Goal: Task Accomplishment & Management: Manage account settings

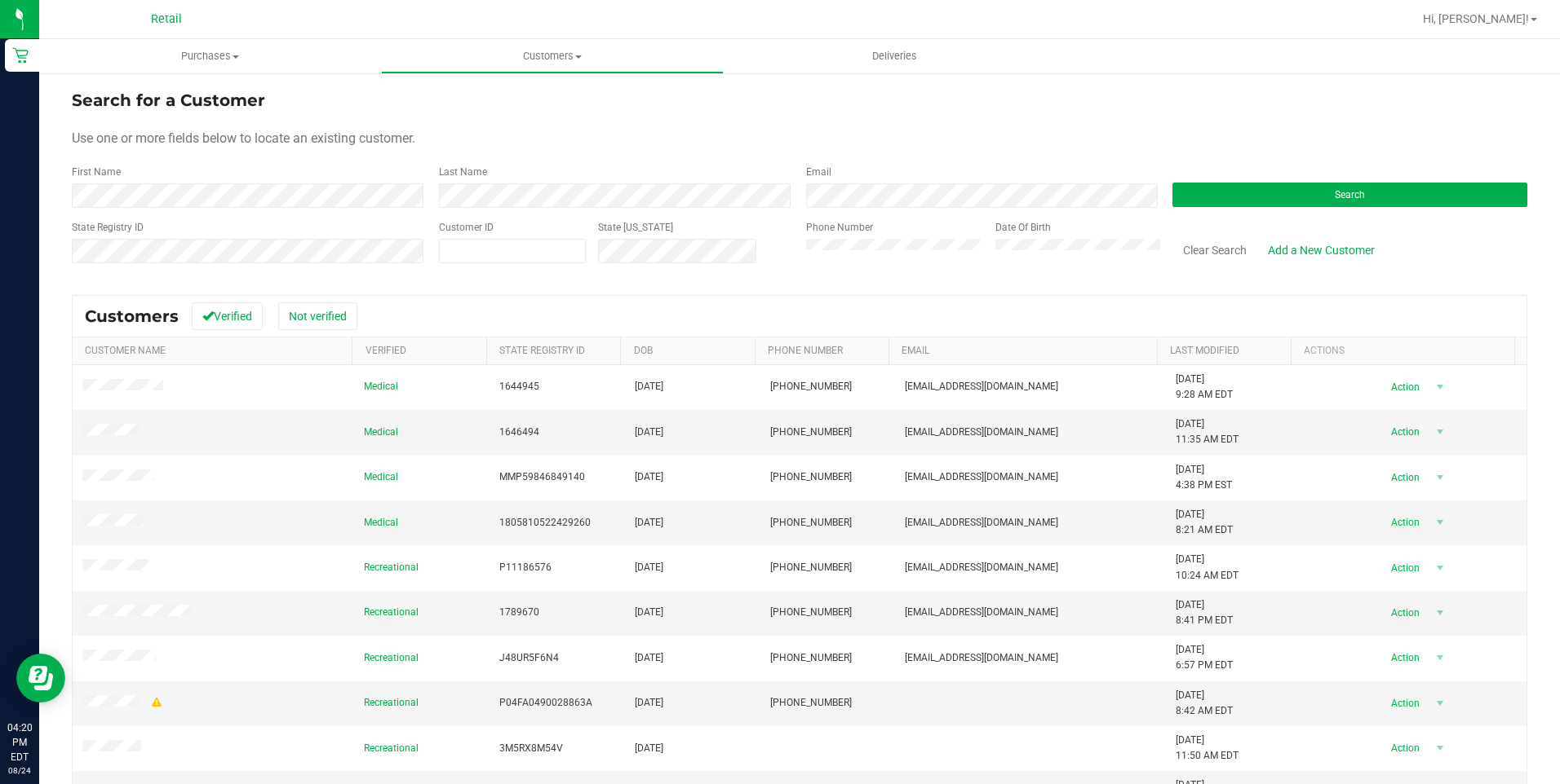
click at [408, 161] on form "Search for a Customer Use one or more fields below to locate an existing custom…" at bounding box center [799, 183] width 1455 height 190
click at [332, 179] on div "First Name" at bounding box center [249, 187] width 355 height 44
click at [267, 180] on div "First Name" at bounding box center [249, 187] width 355 height 44
click at [260, 213] on form "Search for a Customer Use one or more fields below to locate an existing custom…" at bounding box center [799, 183] width 1455 height 190
click at [433, 187] on div "Last Name" at bounding box center [610, 187] width 368 height 44
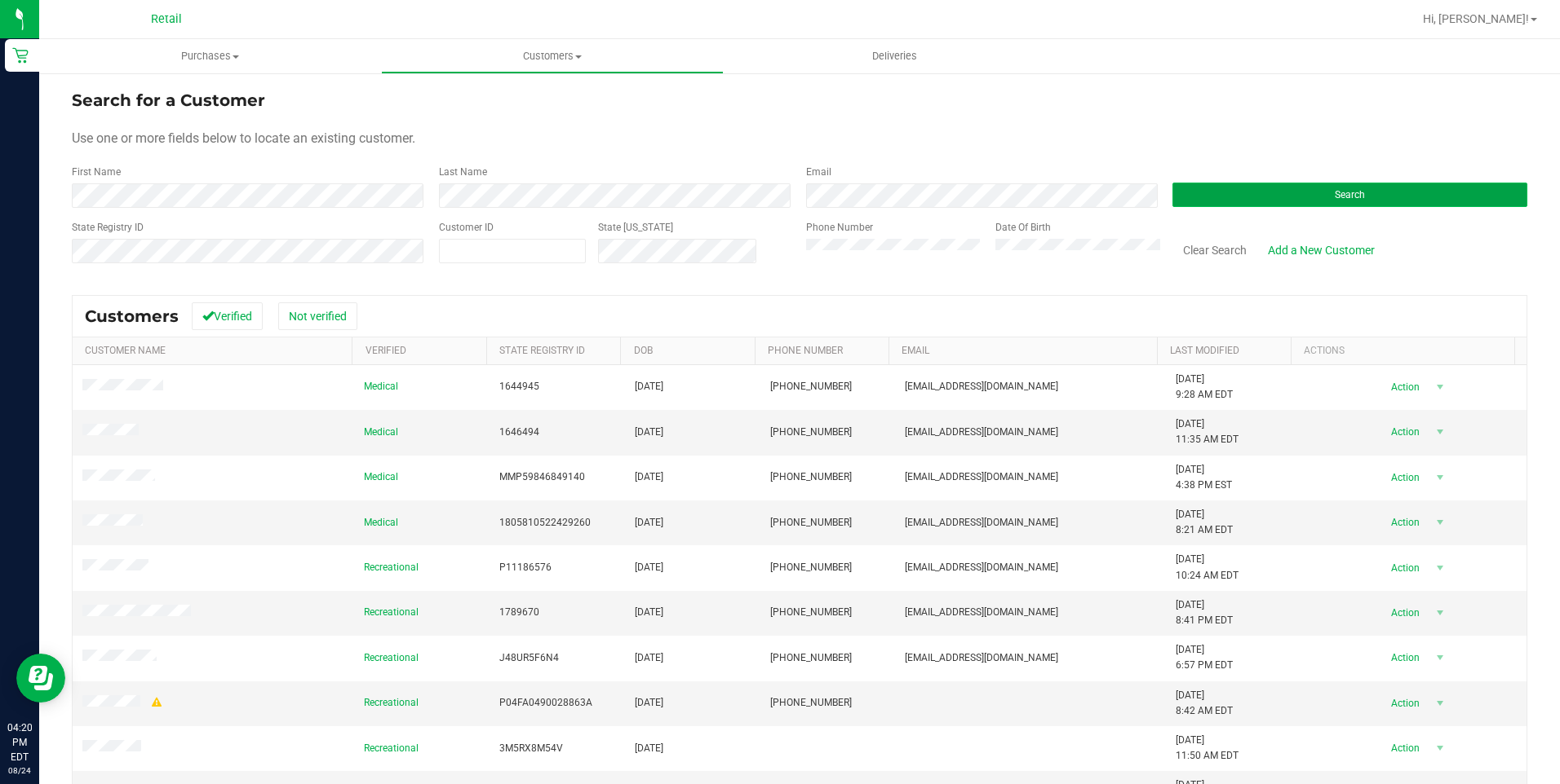
click at [1188, 205] on button "Search" at bounding box center [1350, 195] width 355 height 25
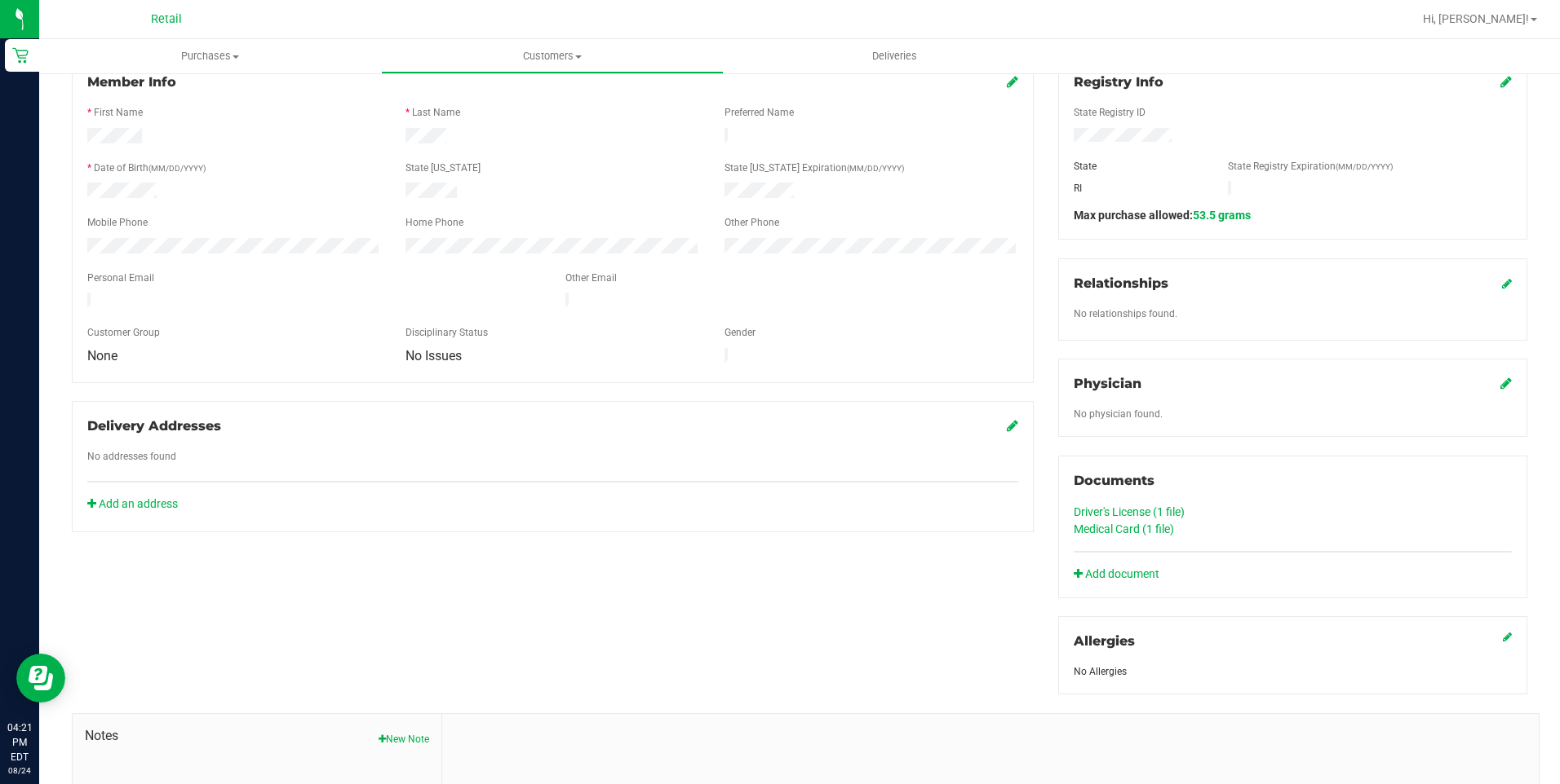
scroll to position [244, 0]
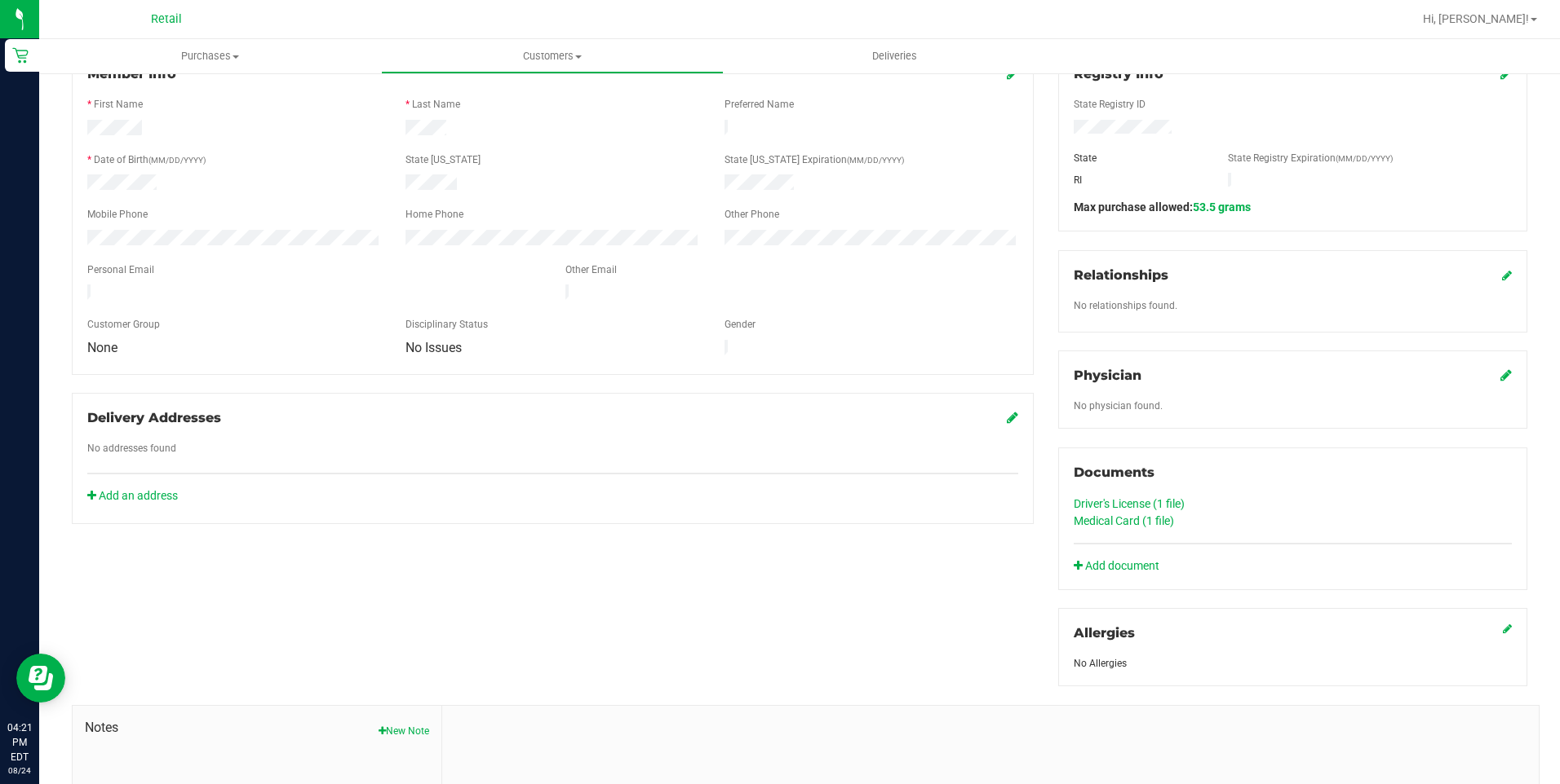
click at [1078, 520] on link "Medical Card (1 file)" at bounding box center [1123, 521] width 100 height 13
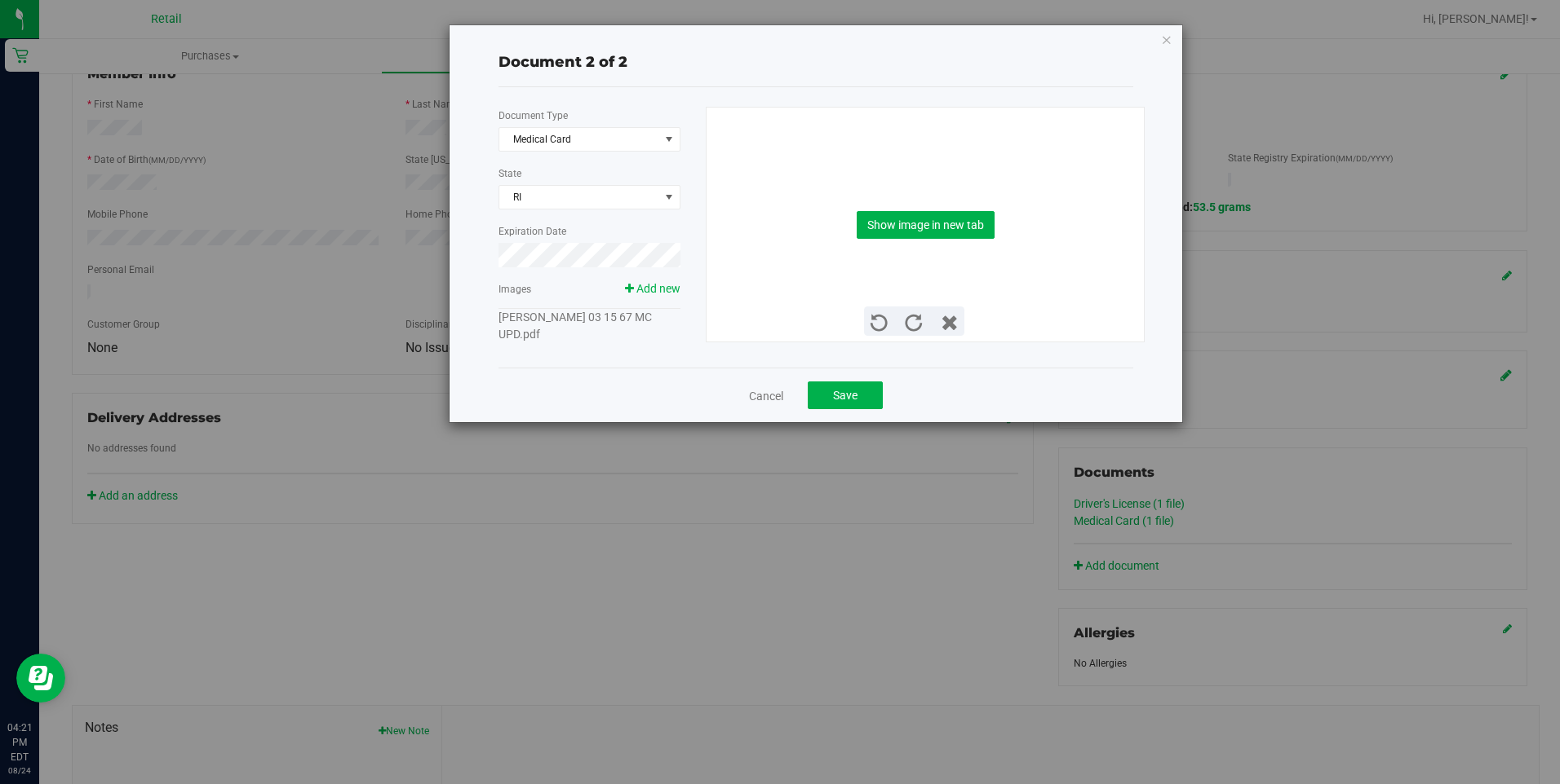
click at [583, 319] on link "Fernando Pereira 03 15 67 MC UPD.pdf" at bounding box center [575, 326] width 153 height 30
click at [978, 243] on div "Show image in new tab" at bounding box center [925, 224] width 414 height 234
click at [968, 225] on button "Show image in new tab" at bounding box center [925, 224] width 138 height 27
click at [1163, 38] on icon "button" at bounding box center [1167, 39] width 11 height 20
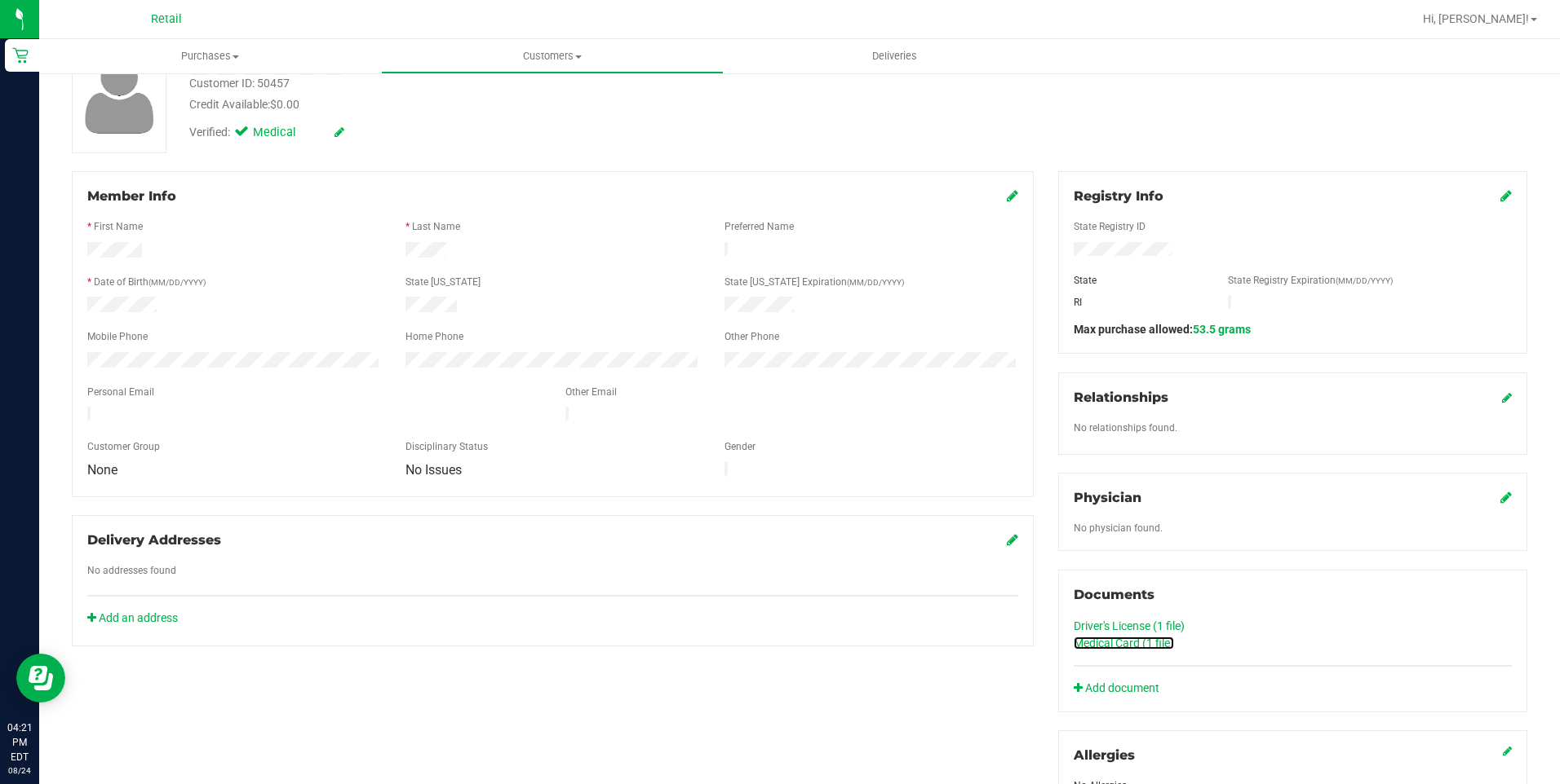
scroll to position [0, 0]
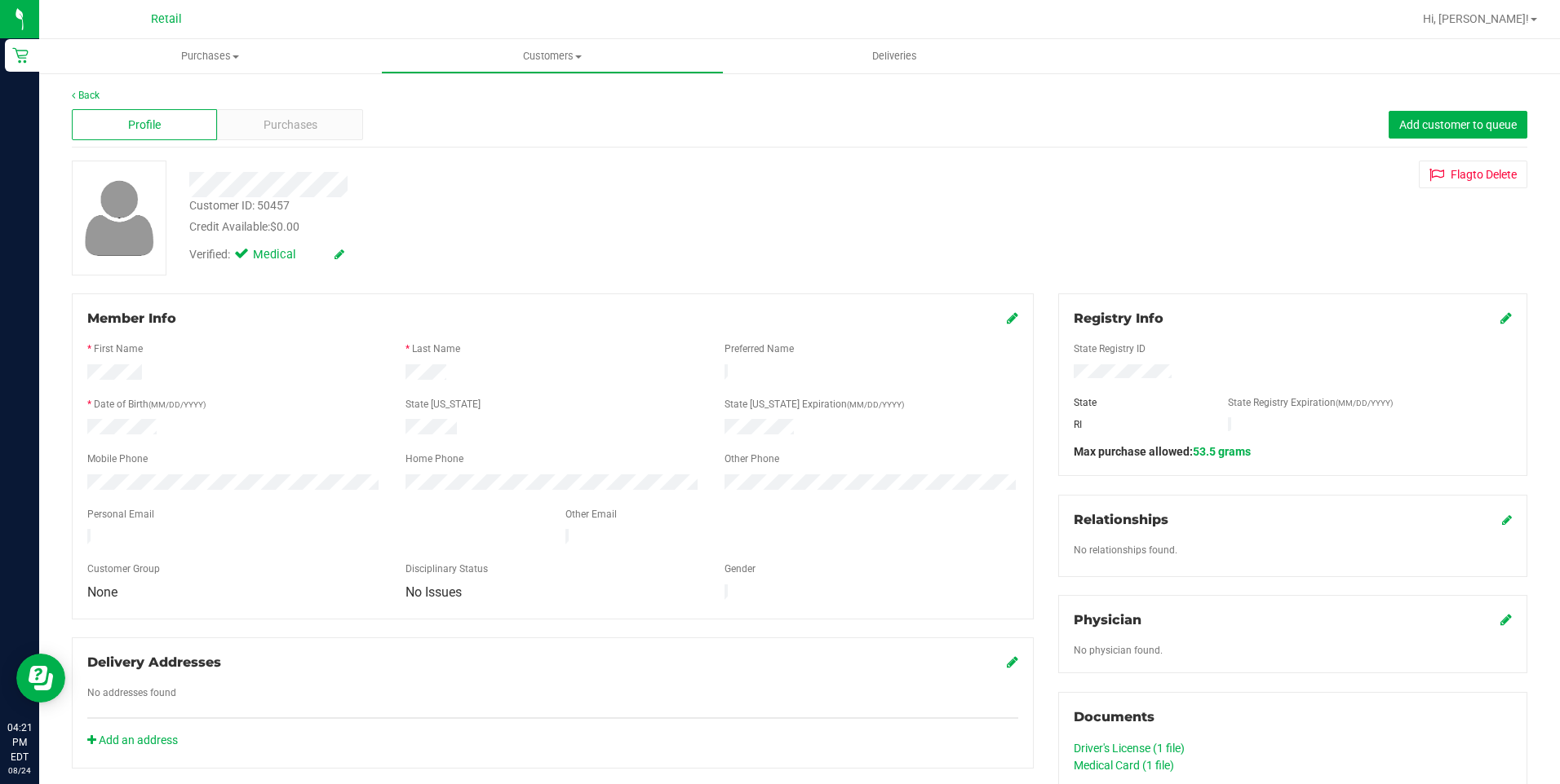
click at [95, 88] on div "Back" at bounding box center [799, 96] width 1455 height 15
click at [94, 90] on div "Back" at bounding box center [799, 96] width 1455 height 15
drag, startPoint x: 94, startPoint y: 90, endPoint x: 94, endPoint y: 101, distance: 11.0
click at [94, 101] on div "Back" at bounding box center [799, 96] width 1455 height 15
click at [94, 98] on link "Back" at bounding box center [85, 96] width 27 height 11
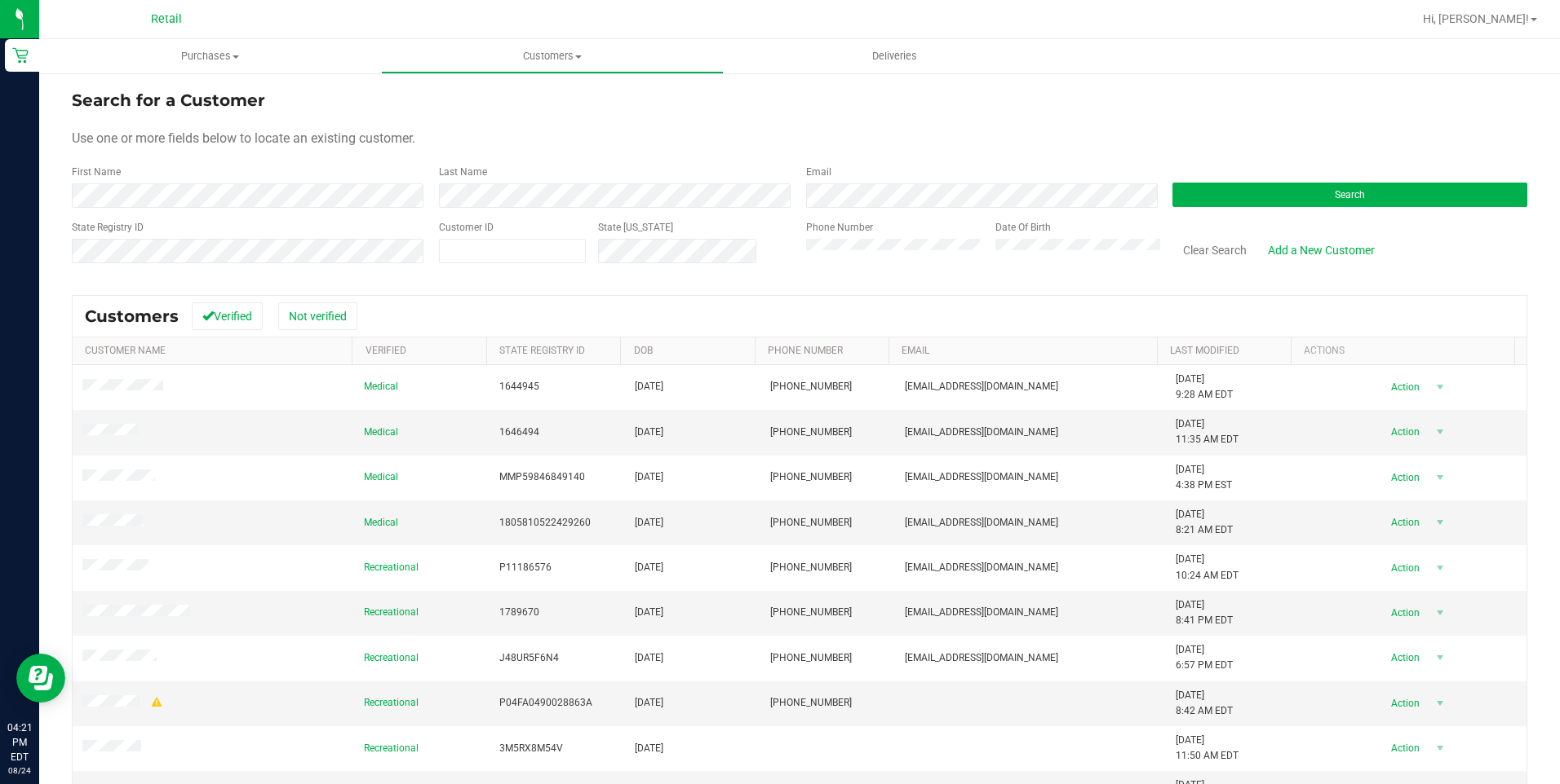
click at [547, 80] on div "Search for a Customer Use one or more fields below to locate an existing custom…" at bounding box center [798, 493] width 1520 height 844
click at [550, 62] on span "Customers" at bounding box center [551, 57] width 340 height 15
click at [431, 99] on span "All customers" at bounding box center [439, 98] width 117 height 14
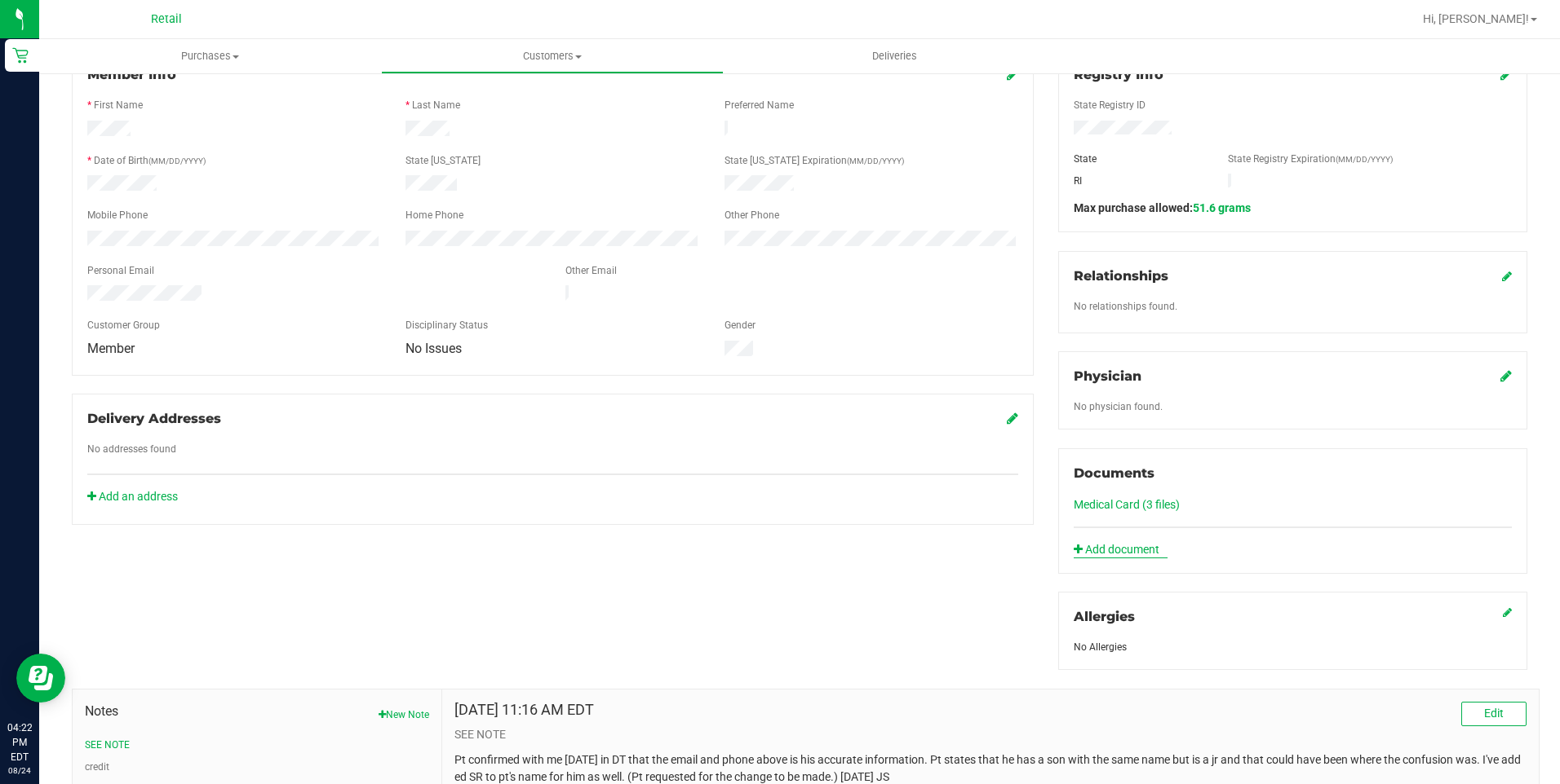
scroll to position [244, 0]
click at [1103, 503] on link "Medical Card (3 files)" at bounding box center [1126, 504] width 106 height 13
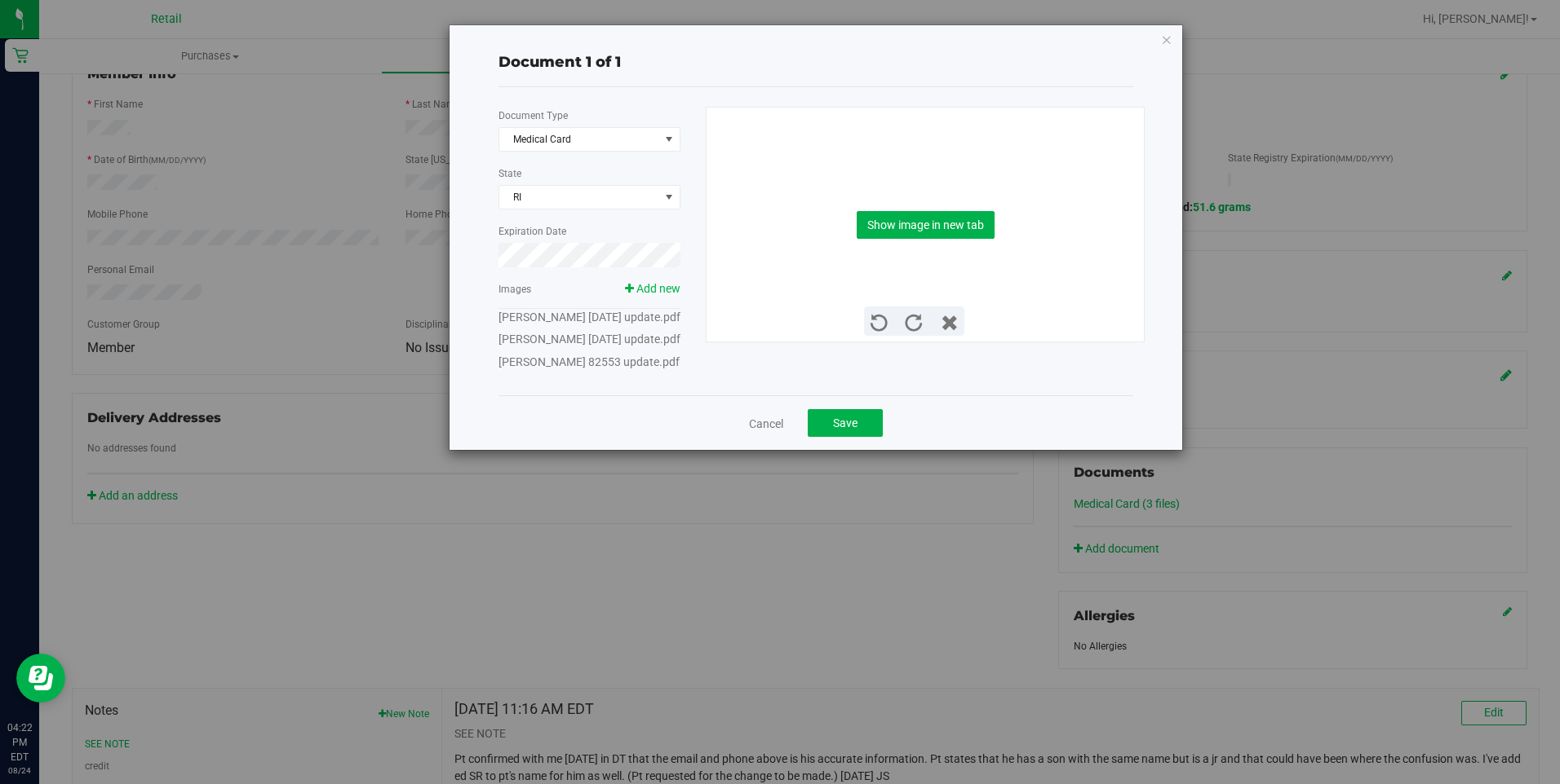
click at [544, 322] on link "William F Murphy 8 25 1953 update.pdf" at bounding box center [589, 317] width 182 height 13
click at [926, 221] on button "Show image in new tab" at bounding box center [925, 224] width 138 height 27
click at [945, 222] on button "Show image in new tab" at bounding box center [925, 224] width 138 height 27
click at [559, 56] on div "Document 1 of 1" at bounding box center [816, 62] width 635 height 22
click at [1164, 50] on div "Document 1 of 1 Document Type Medical Card 5 State RI Expiration Date Images Ad…" at bounding box center [816, 238] width 732 height 425
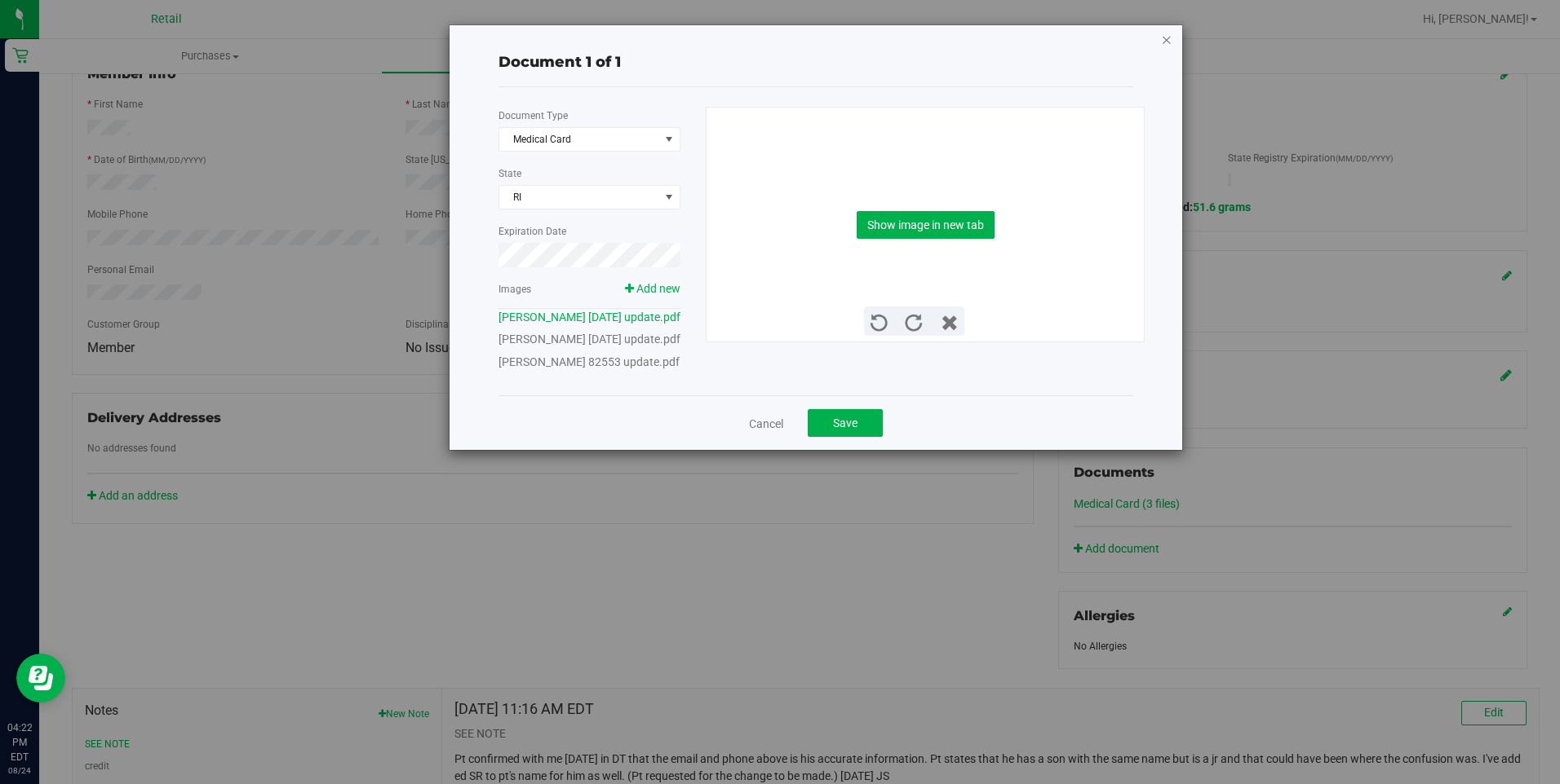
click at [1166, 45] on icon "button" at bounding box center [1167, 39] width 11 height 20
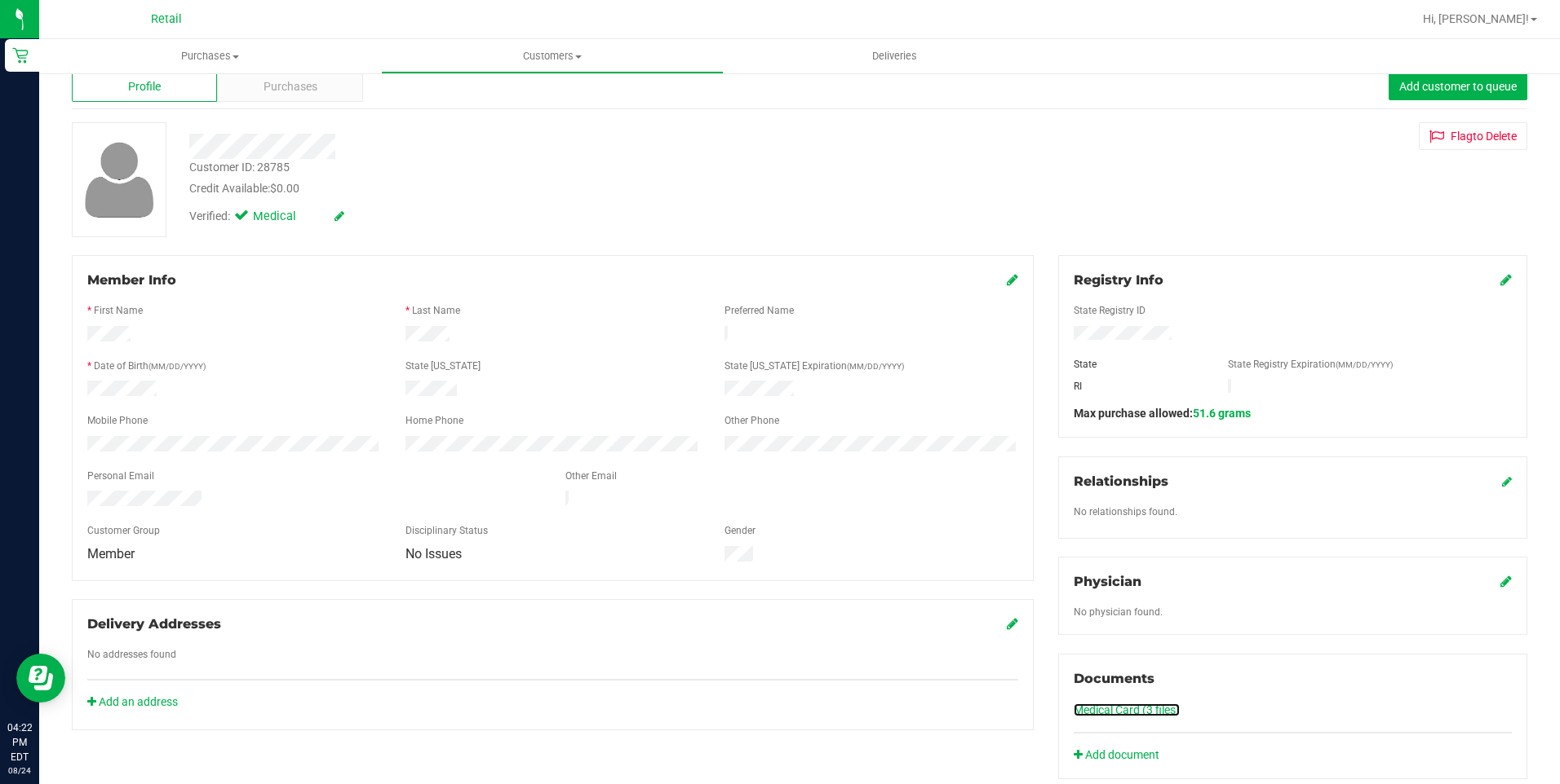
scroll to position [0, 0]
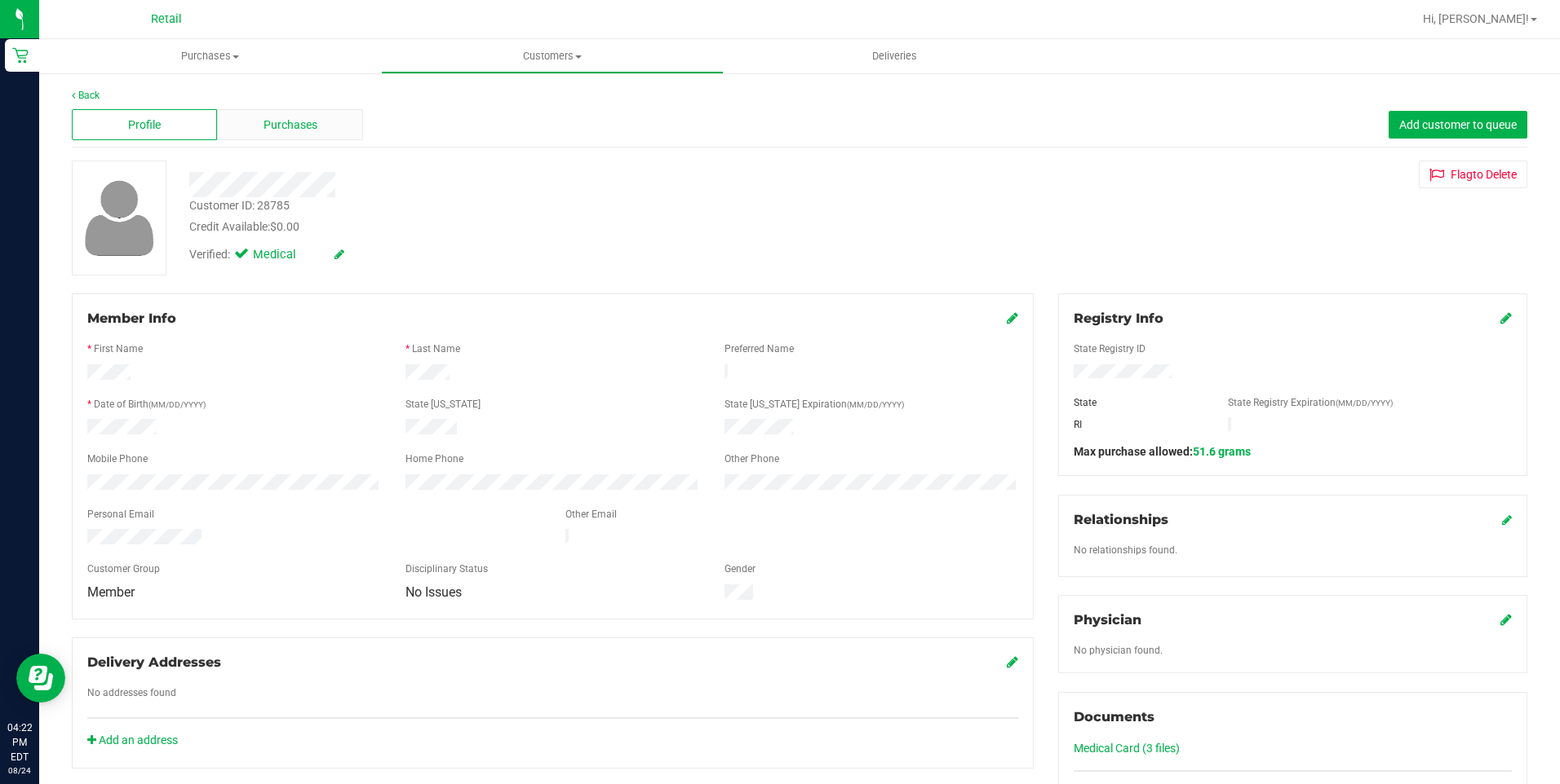
click at [319, 127] on div "Purchases" at bounding box center [289, 124] width 145 height 31
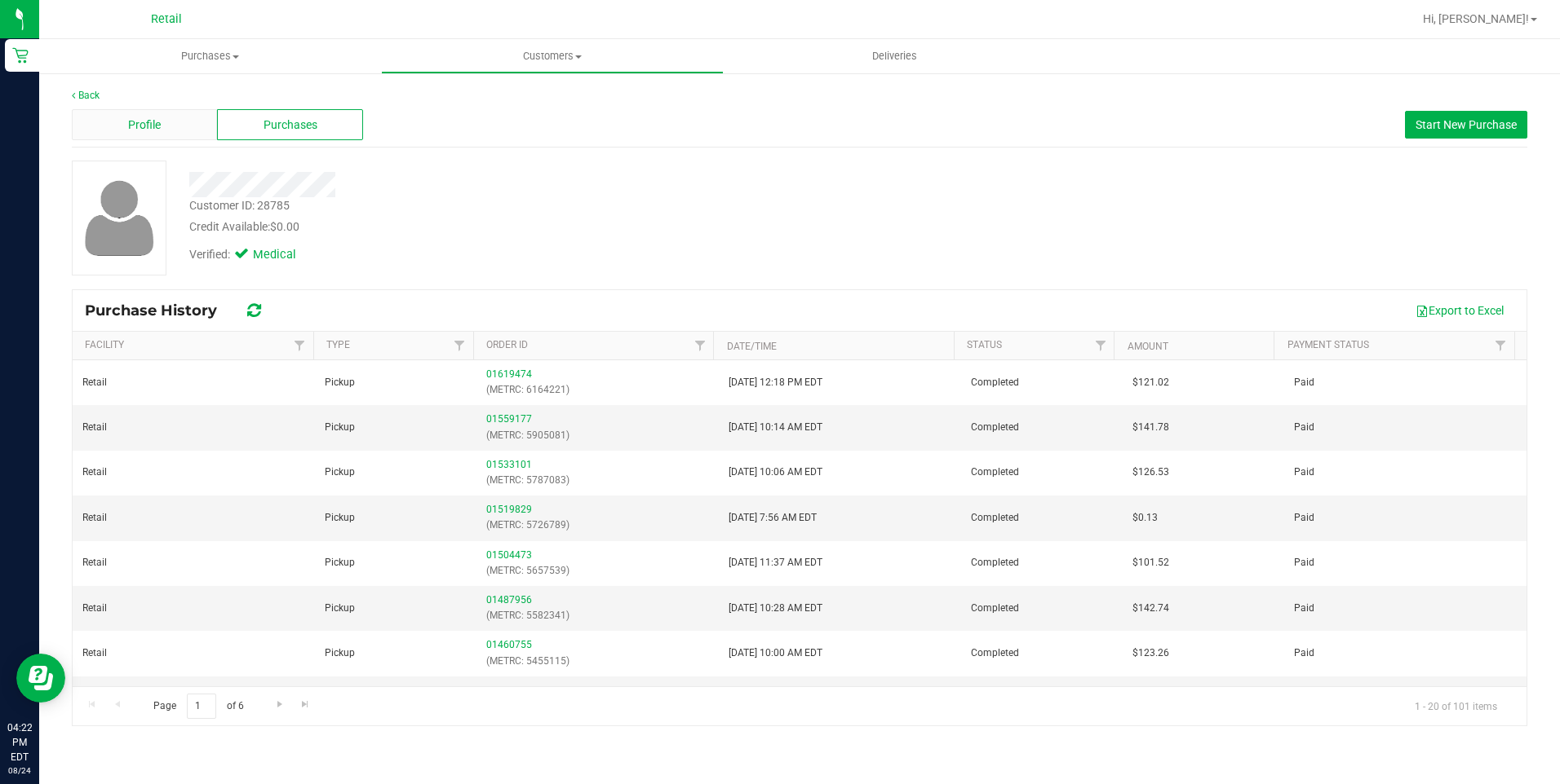
click at [141, 138] on div "Profile" at bounding box center [144, 124] width 145 height 31
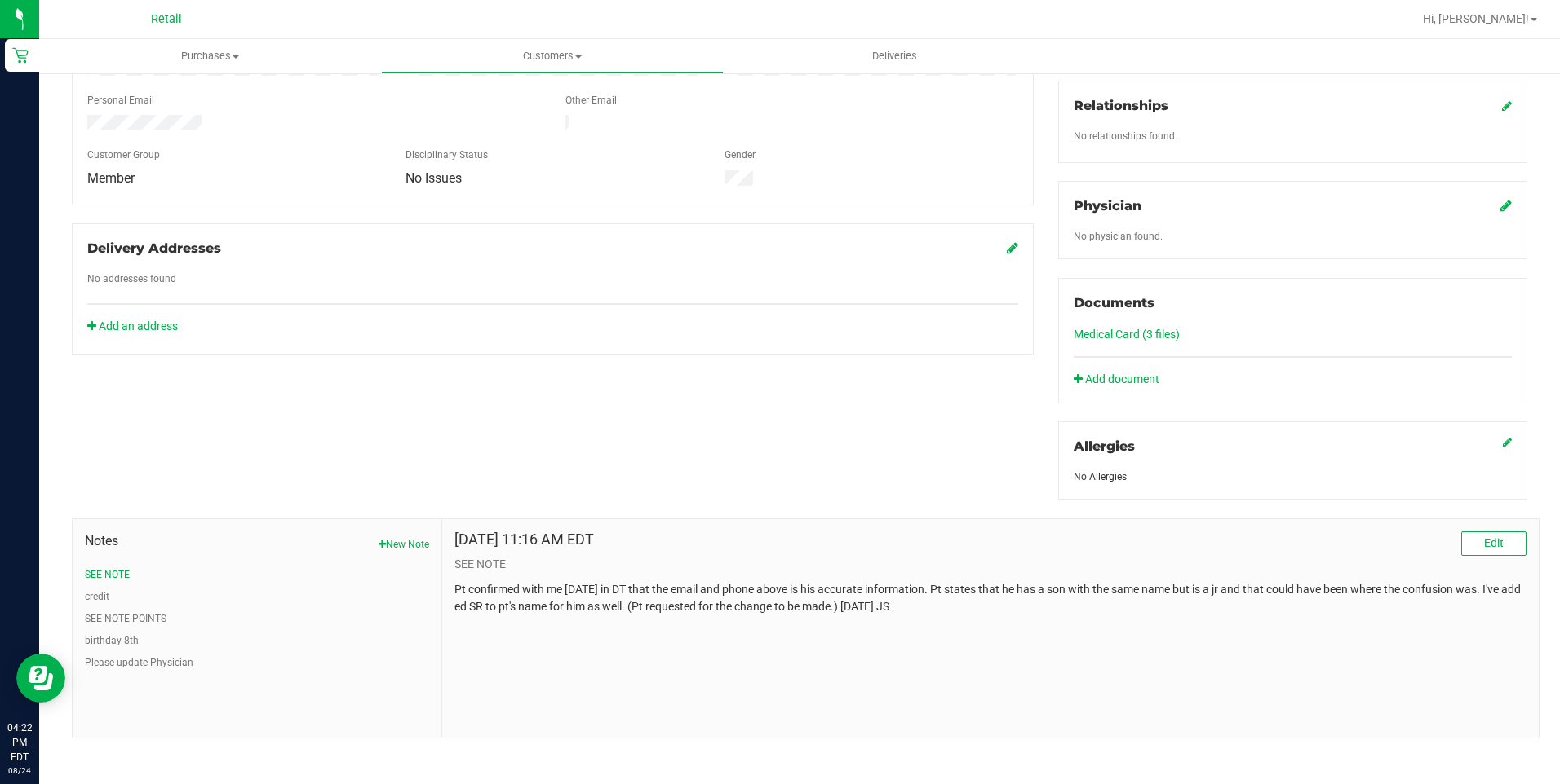
scroll to position [420, 0]
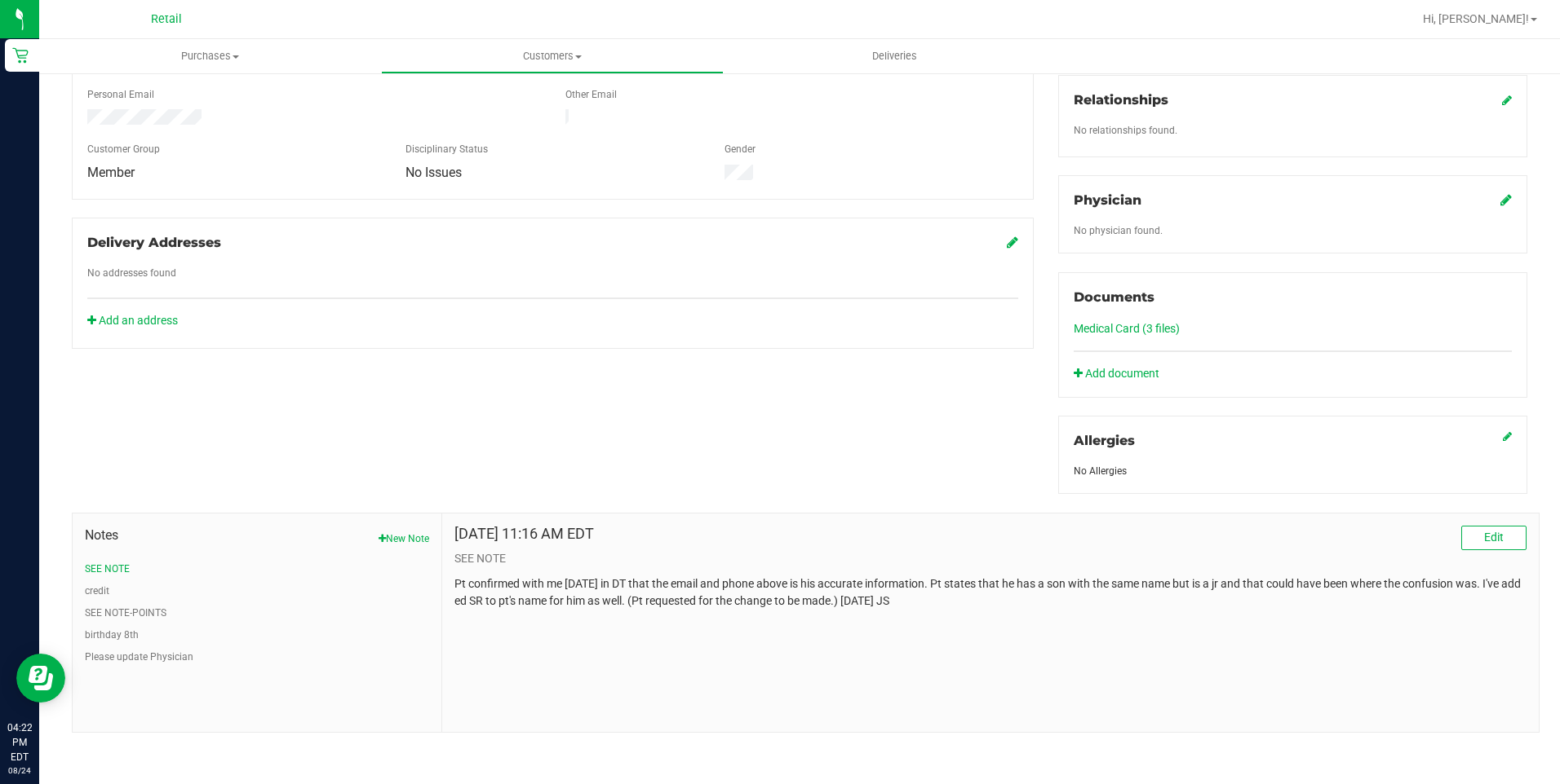
click at [1114, 330] on link "Medical Card (3 files)" at bounding box center [1126, 329] width 106 height 13
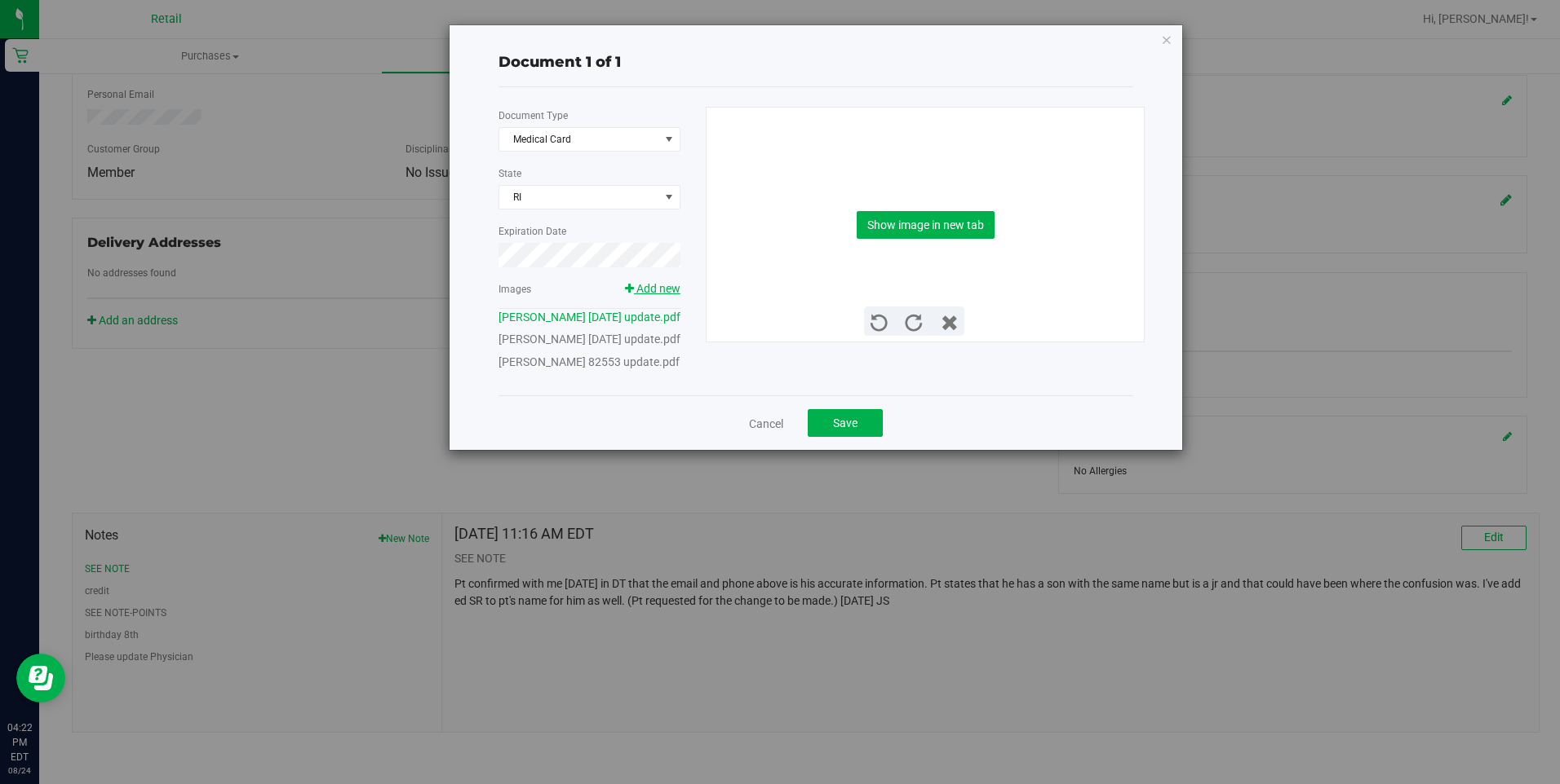
click at [657, 282] on span "Add new" at bounding box center [658, 289] width 45 height 13
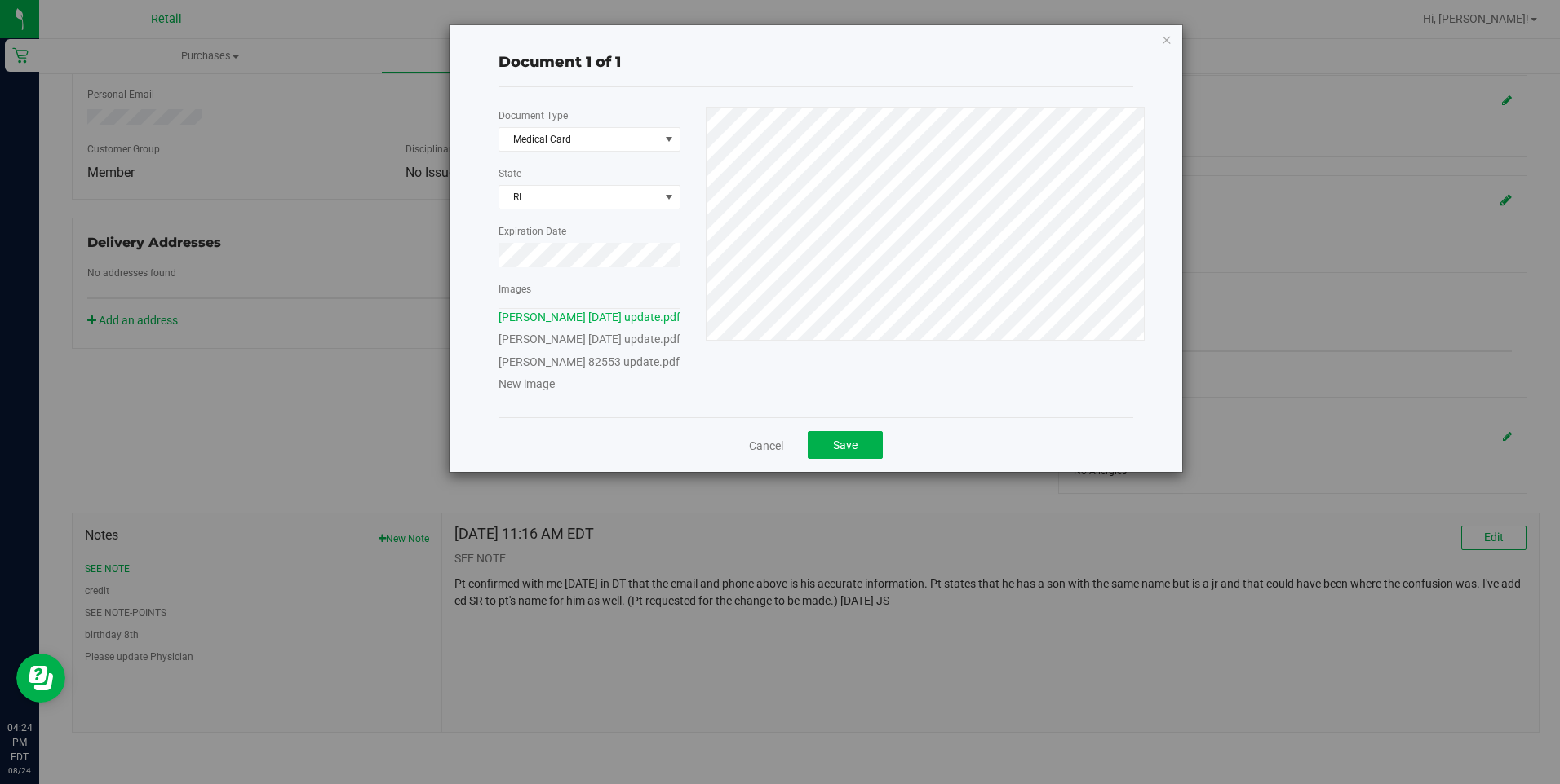
click at [695, 65] on div "Document 1 of 1" at bounding box center [816, 62] width 635 height 22
click at [792, 73] on div "Document 1 of 1" at bounding box center [816, 62] width 635 height 22
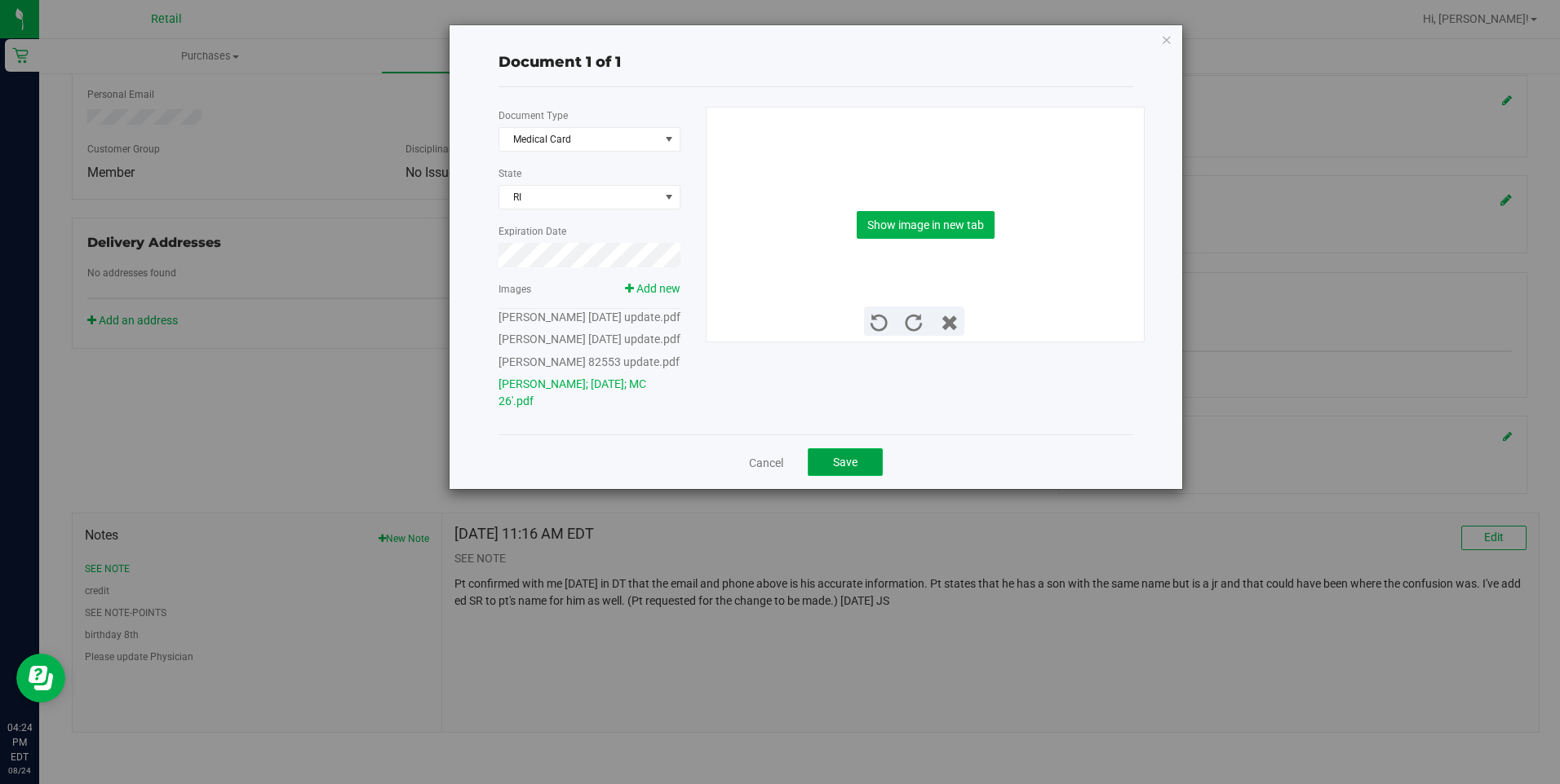
click at [854, 469] on span "Save" at bounding box center [845, 462] width 25 height 13
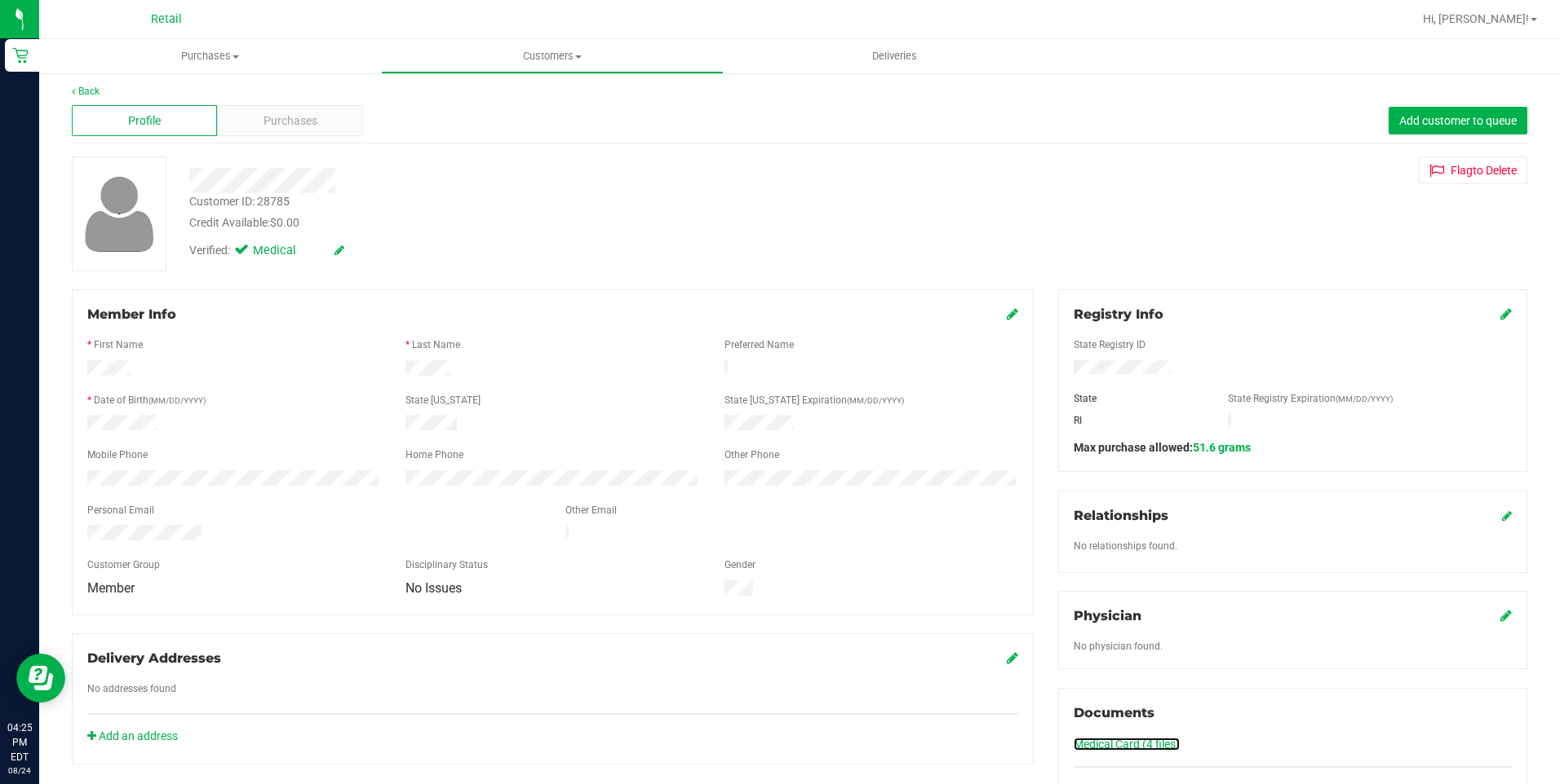
scroll to position [0, 0]
click at [87, 98] on link "Back" at bounding box center [85, 96] width 27 height 11
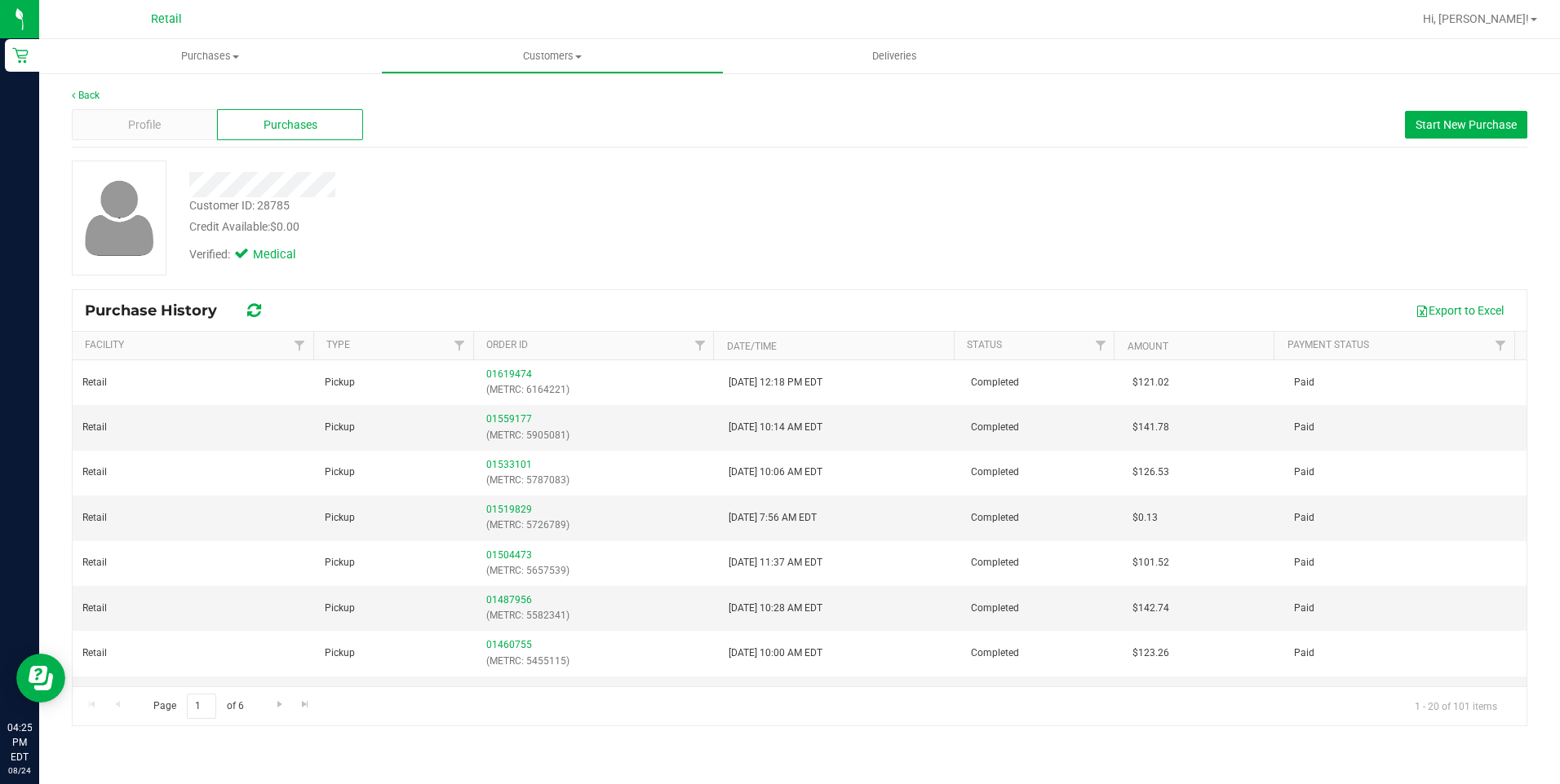
click at [528, 34] on div at bounding box center [852, 19] width 1120 height 32
click at [534, 54] on span "Customers" at bounding box center [551, 57] width 340 height 15
click at [475, 103] on span "All customers" at bounding box center [439, 98] width 117 height 14
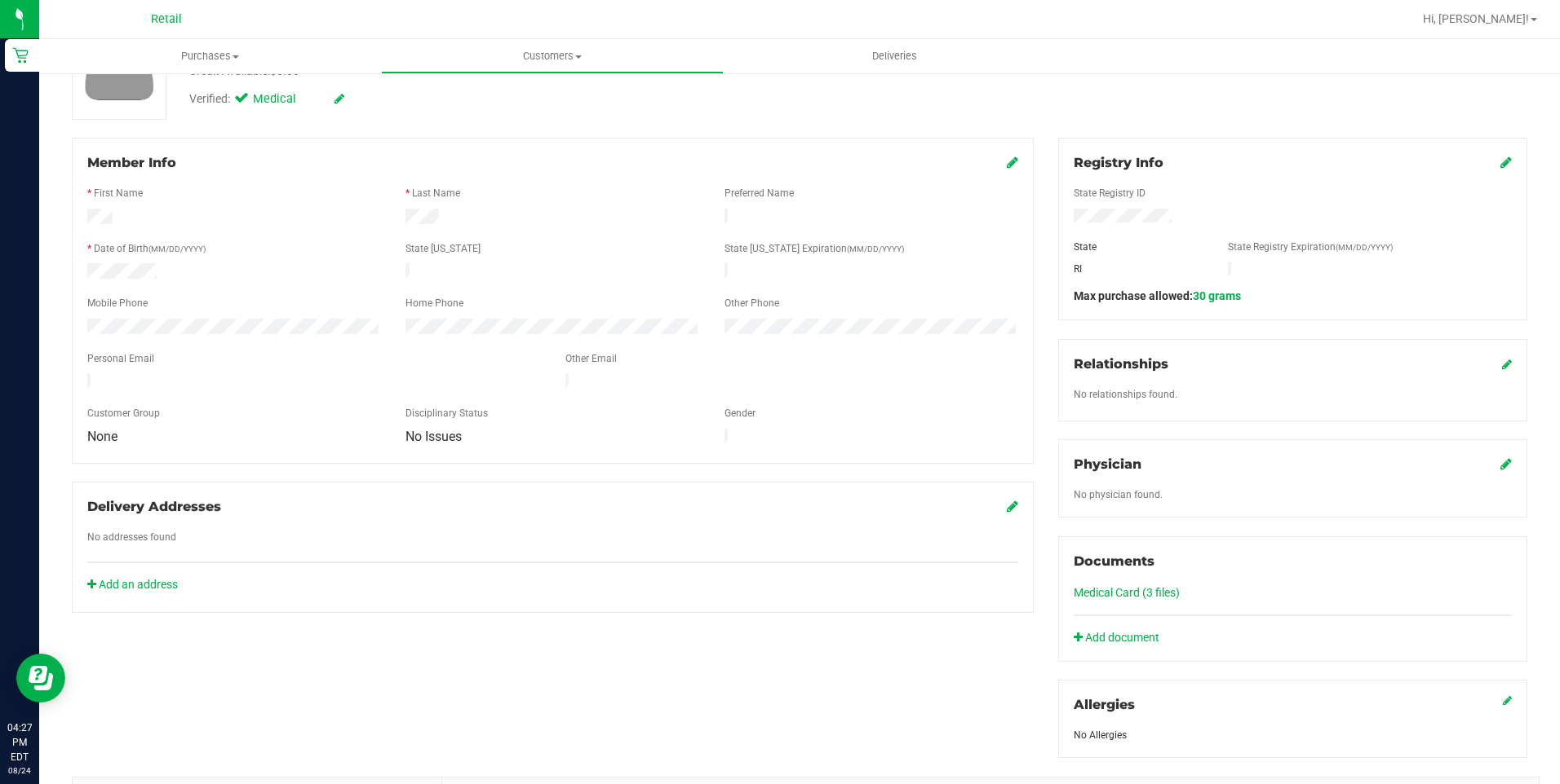
scroll to position [163, 0]
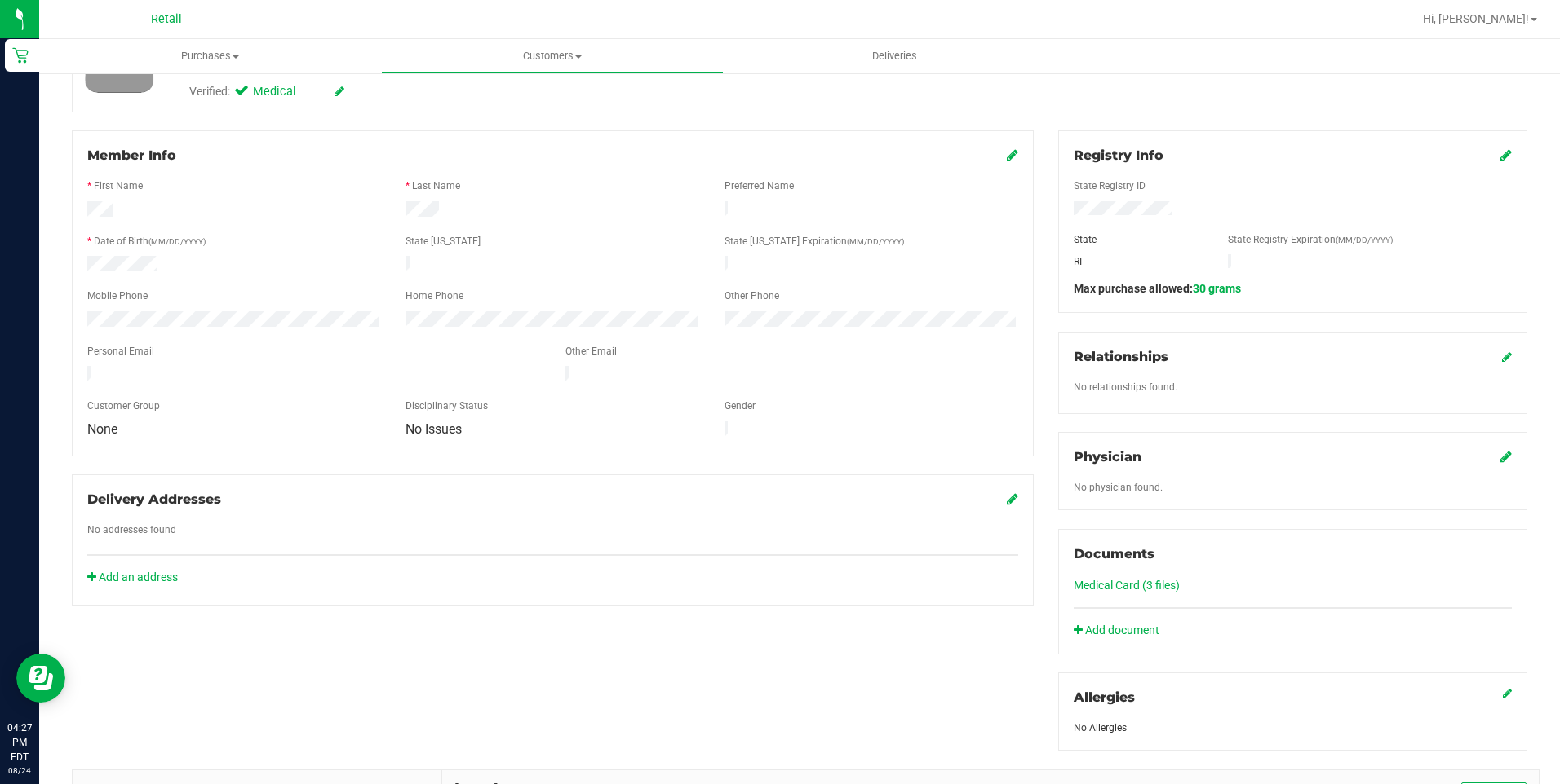
click at [1108, 579] on link "Medical Card (3 files)" at bounding box center [1126, 585] width 106 height 13
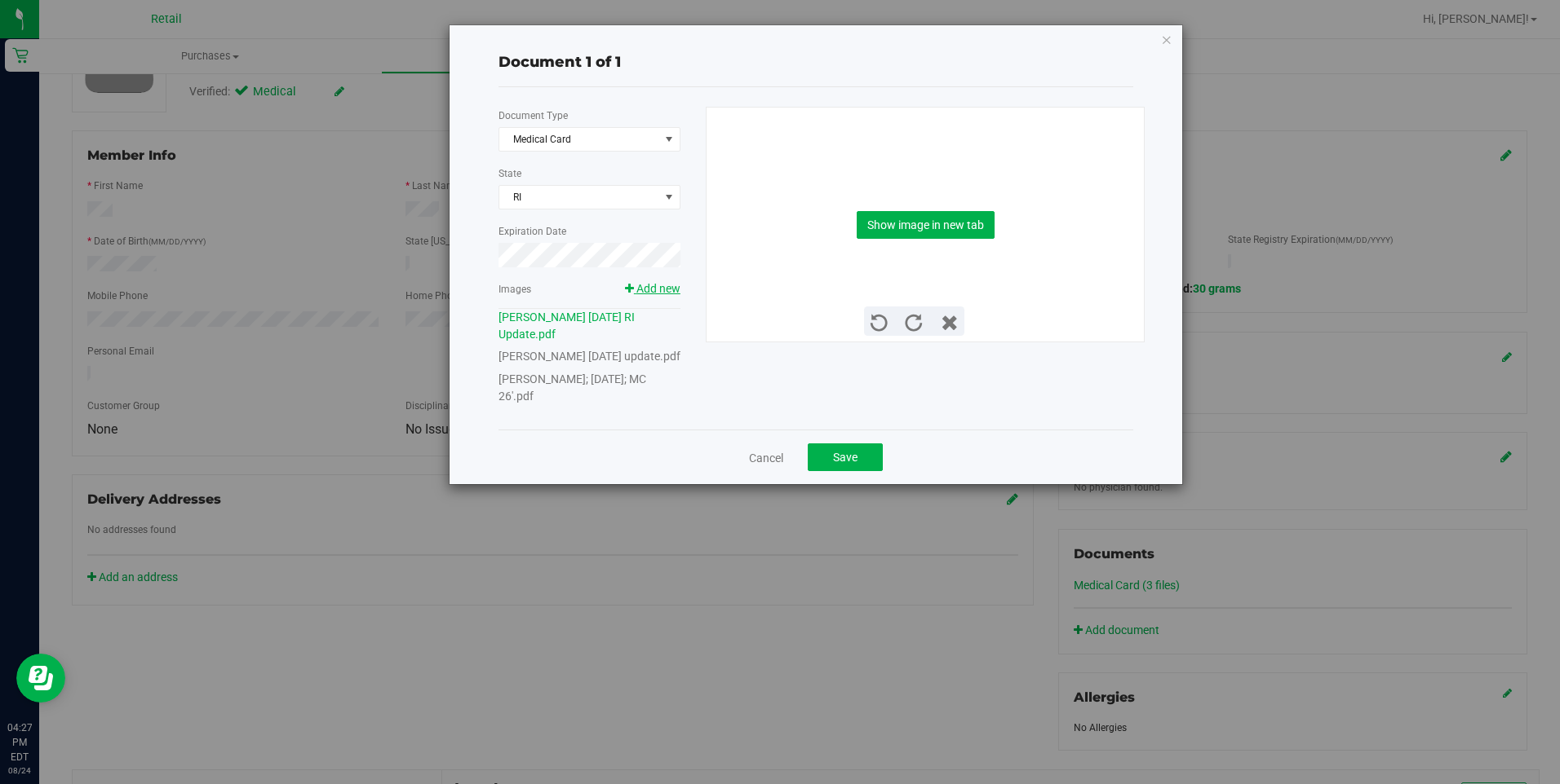
click at [655, 286] on span "Add new" at bounding box center [658, 289] width 45 height 13
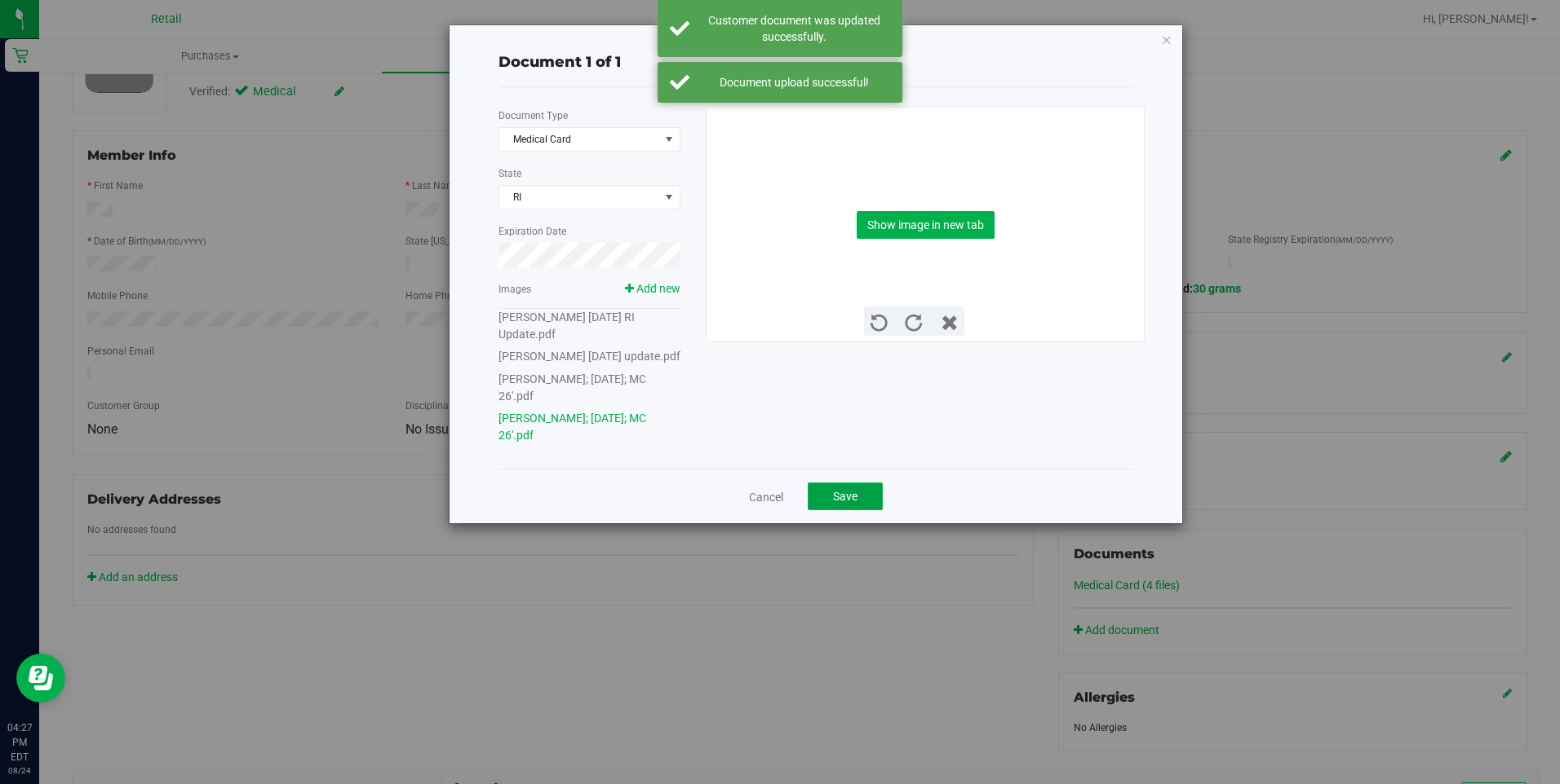
click at [853, 492] on span "Save" at bounding box center [845, 497] width 25 height 13
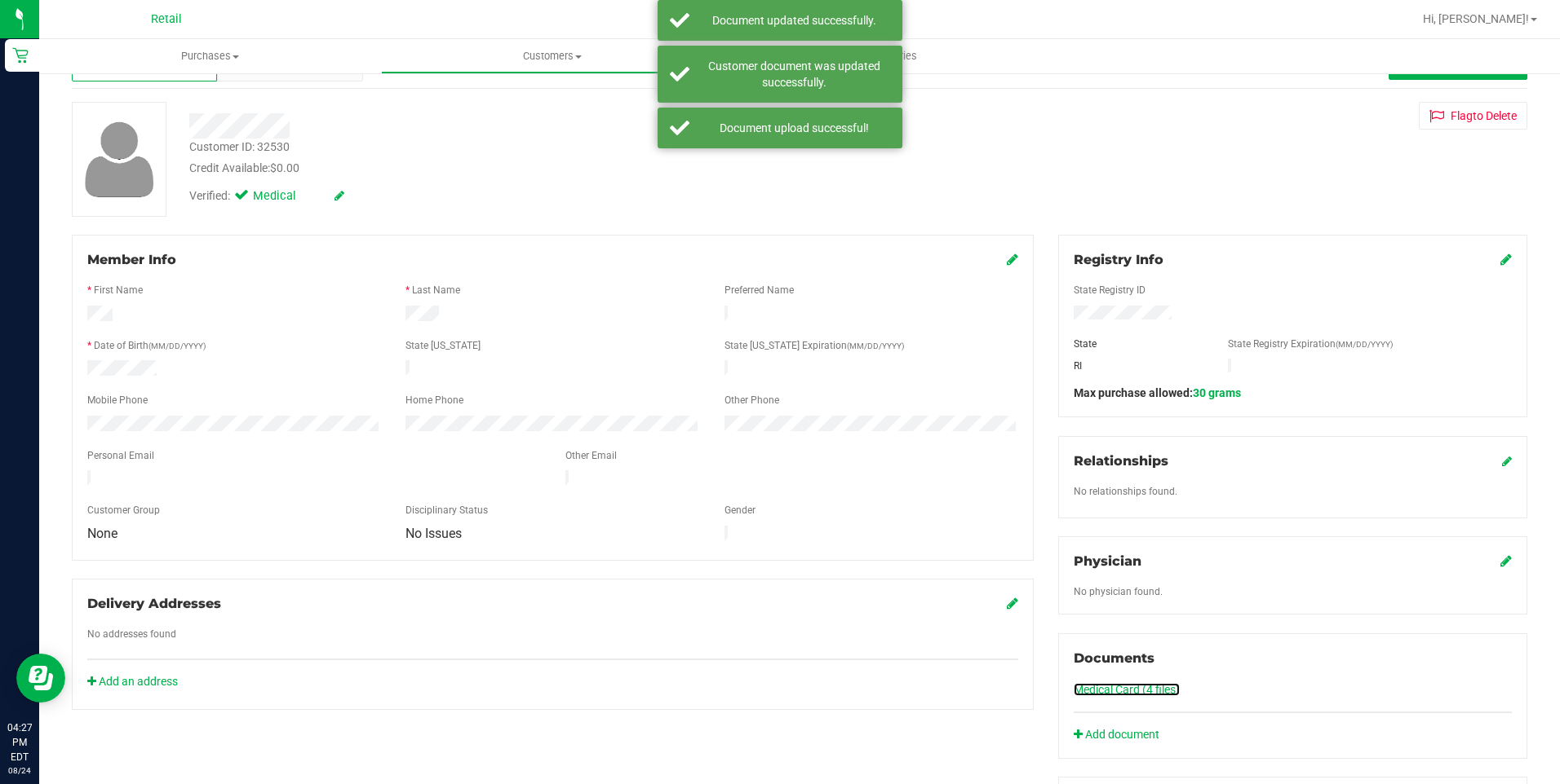
scroll to position [0, 0]
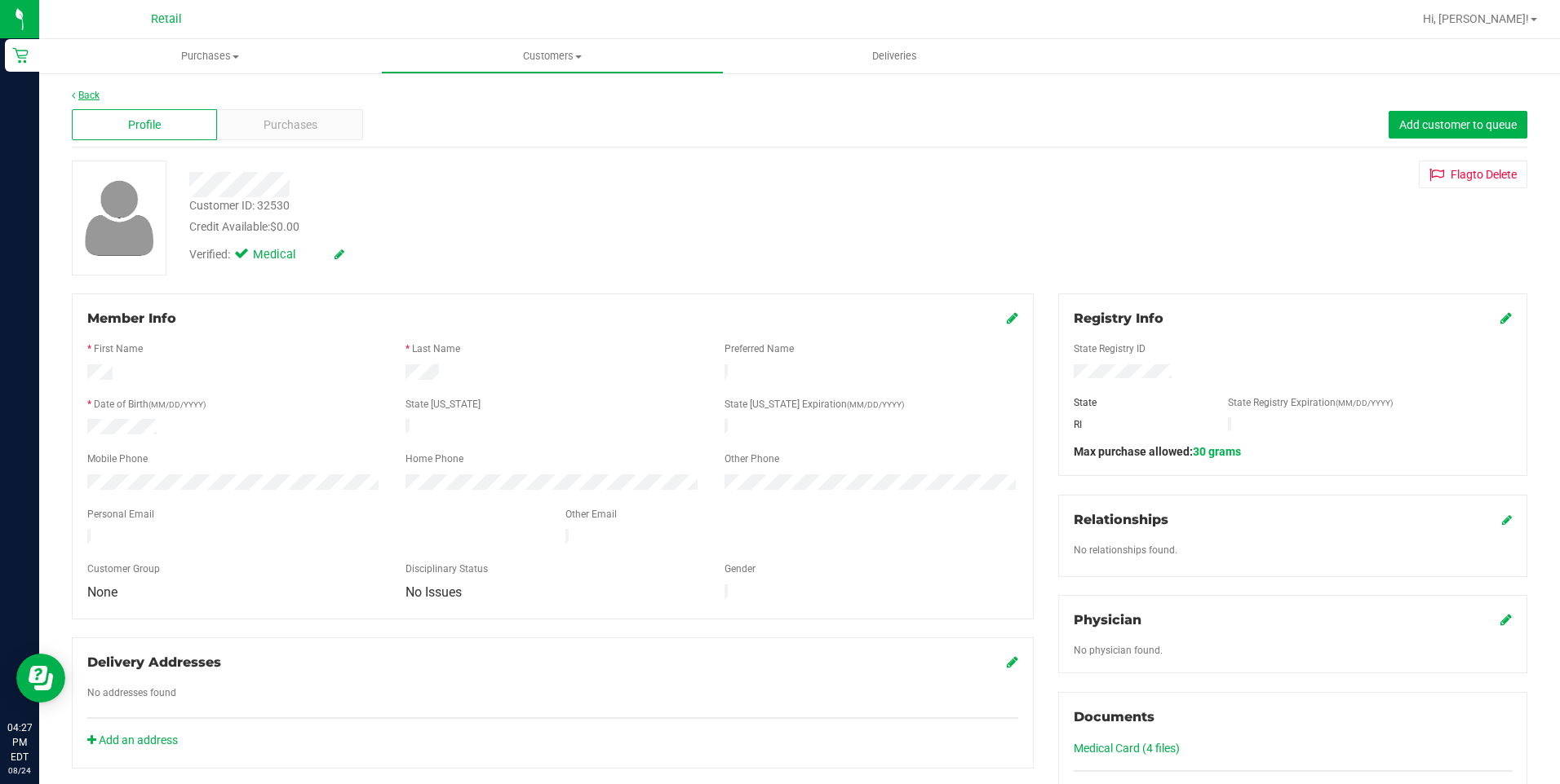
click at [98, 91] on link "Back" at bounding box center [85, 96] width 27 height 11
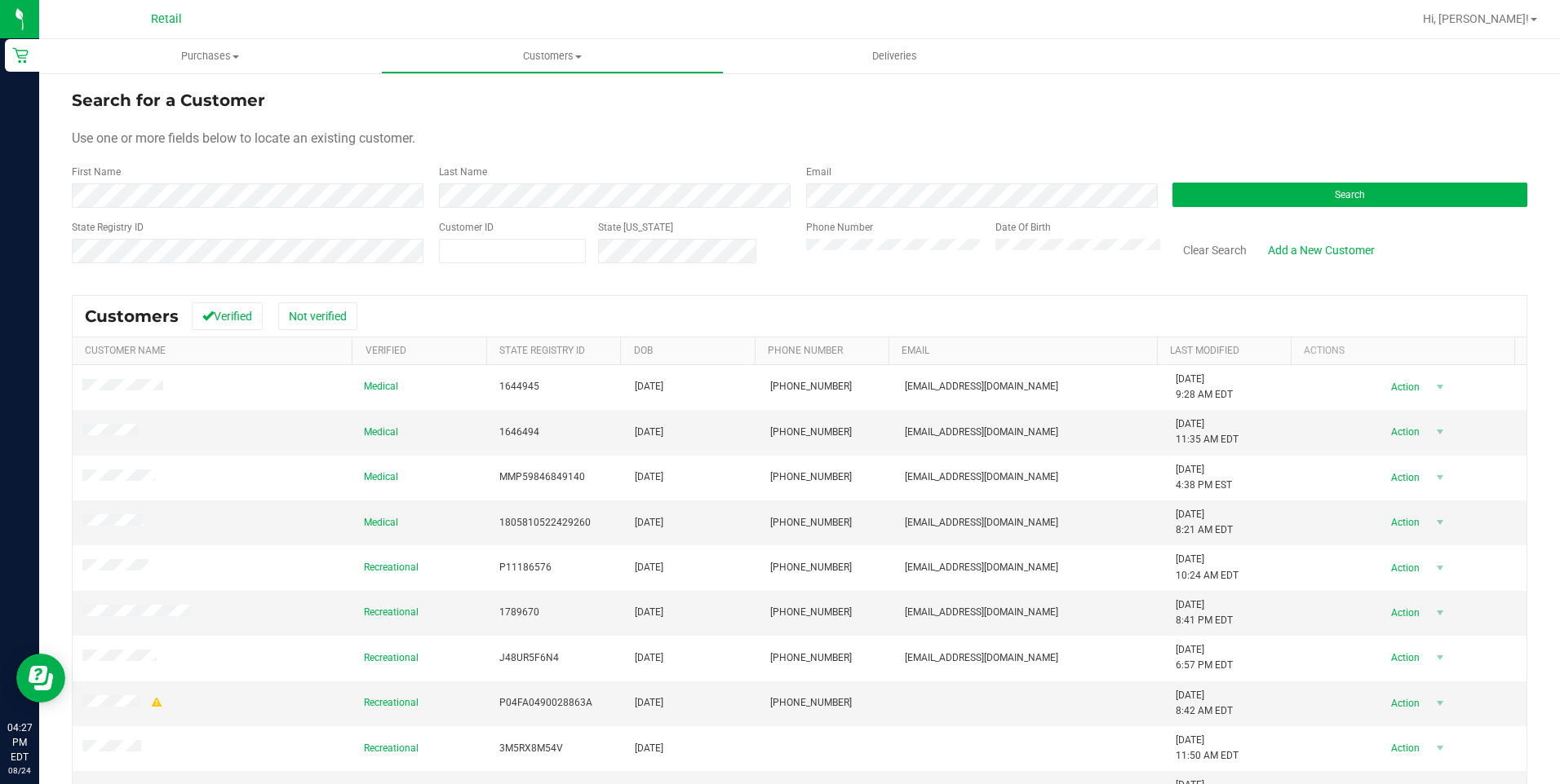
click at [238, 192] on div "First Name" at bounding box center [249, 187] width 355 height 44
click at [253, 214] on form "Search for a Customer Use one or more fields below to locate an existing custom…" at bounding box center [799, 183] width 1455 height 190
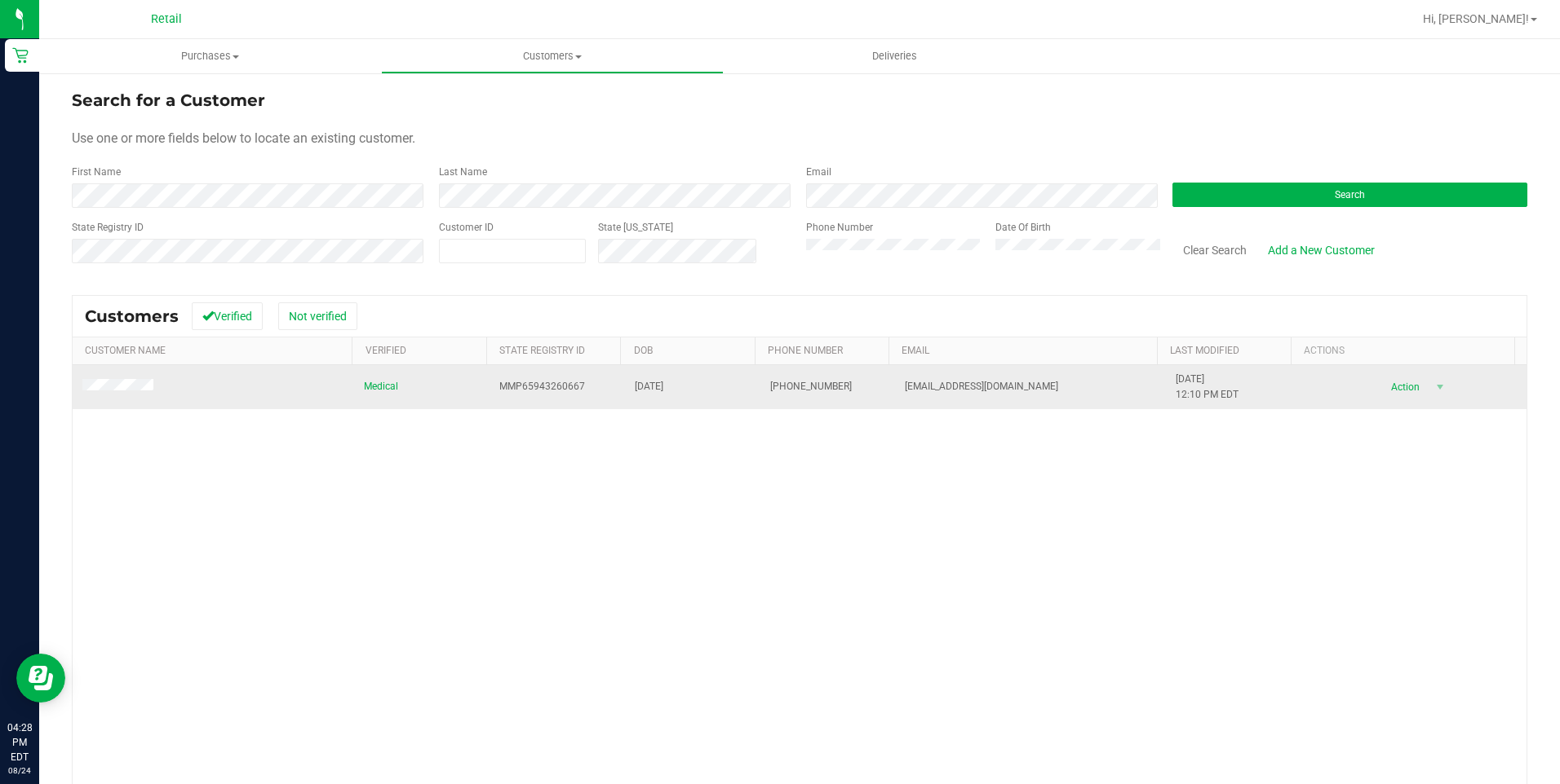
click at [103, 394] on span at bounding box center [120, 386] width 76 height 16
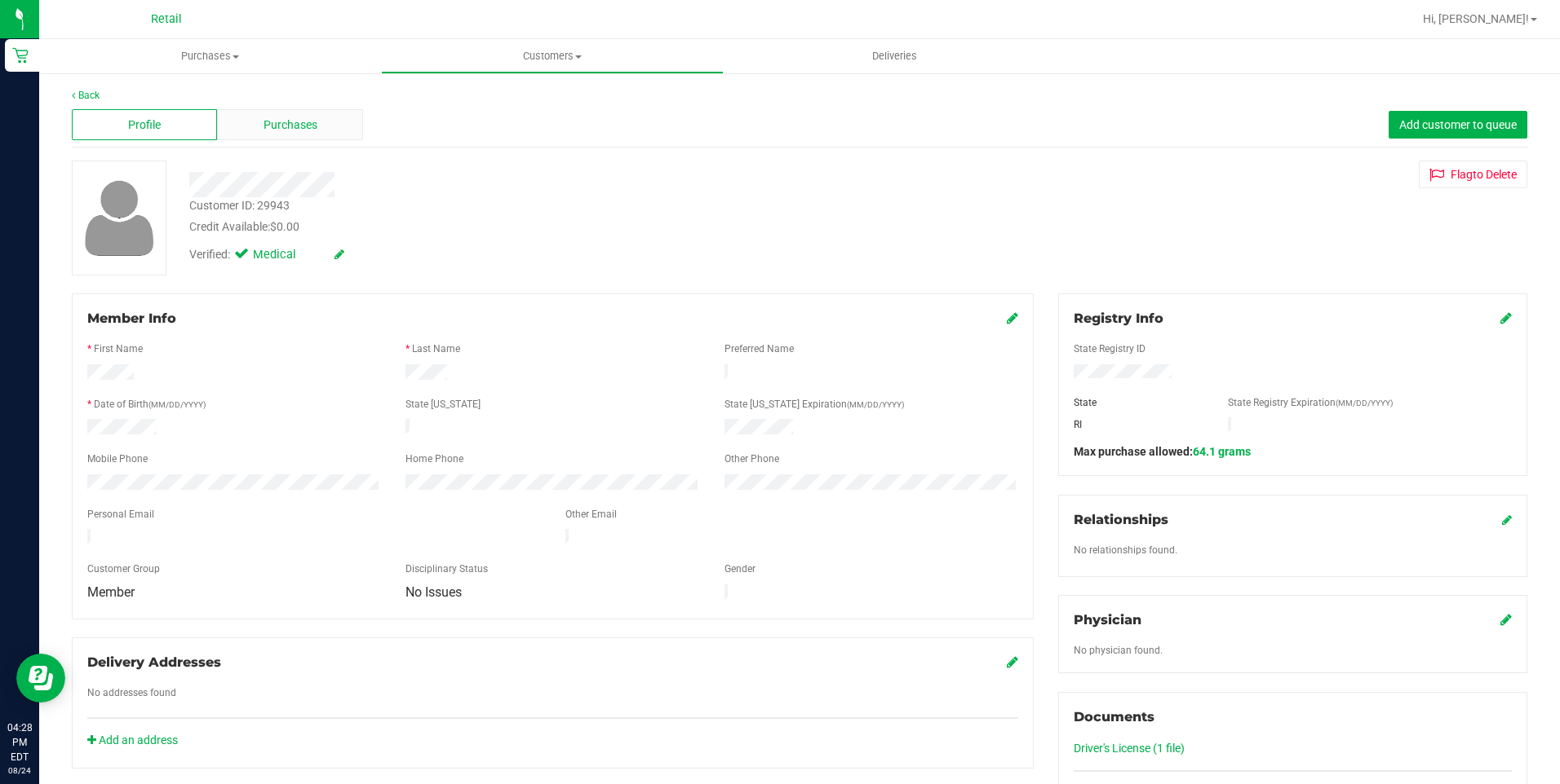
click at [296, 125] on span "Purchases" at bounding box center [290, 125] width 54 height 17
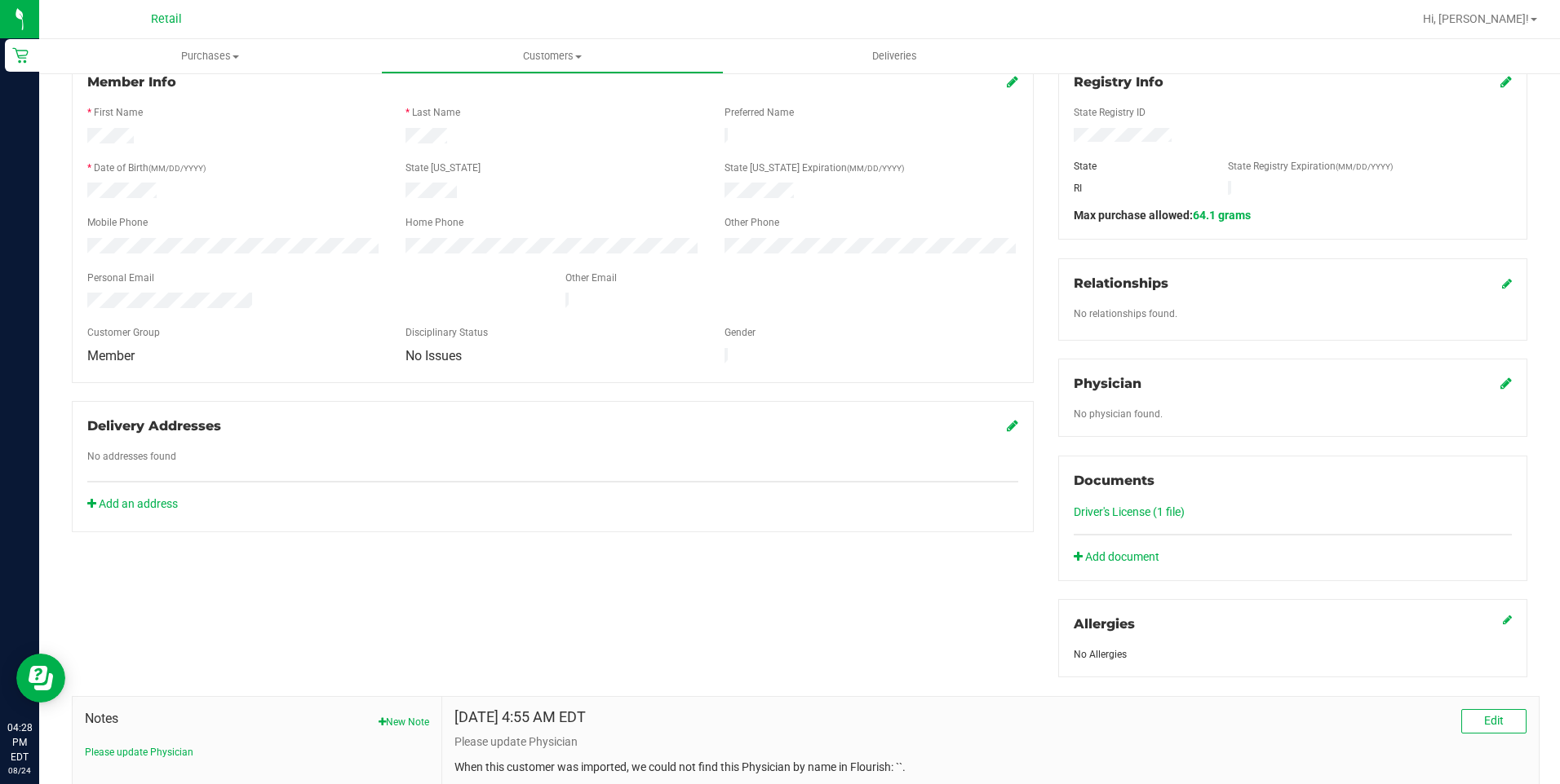
scroll to position [244, 0]
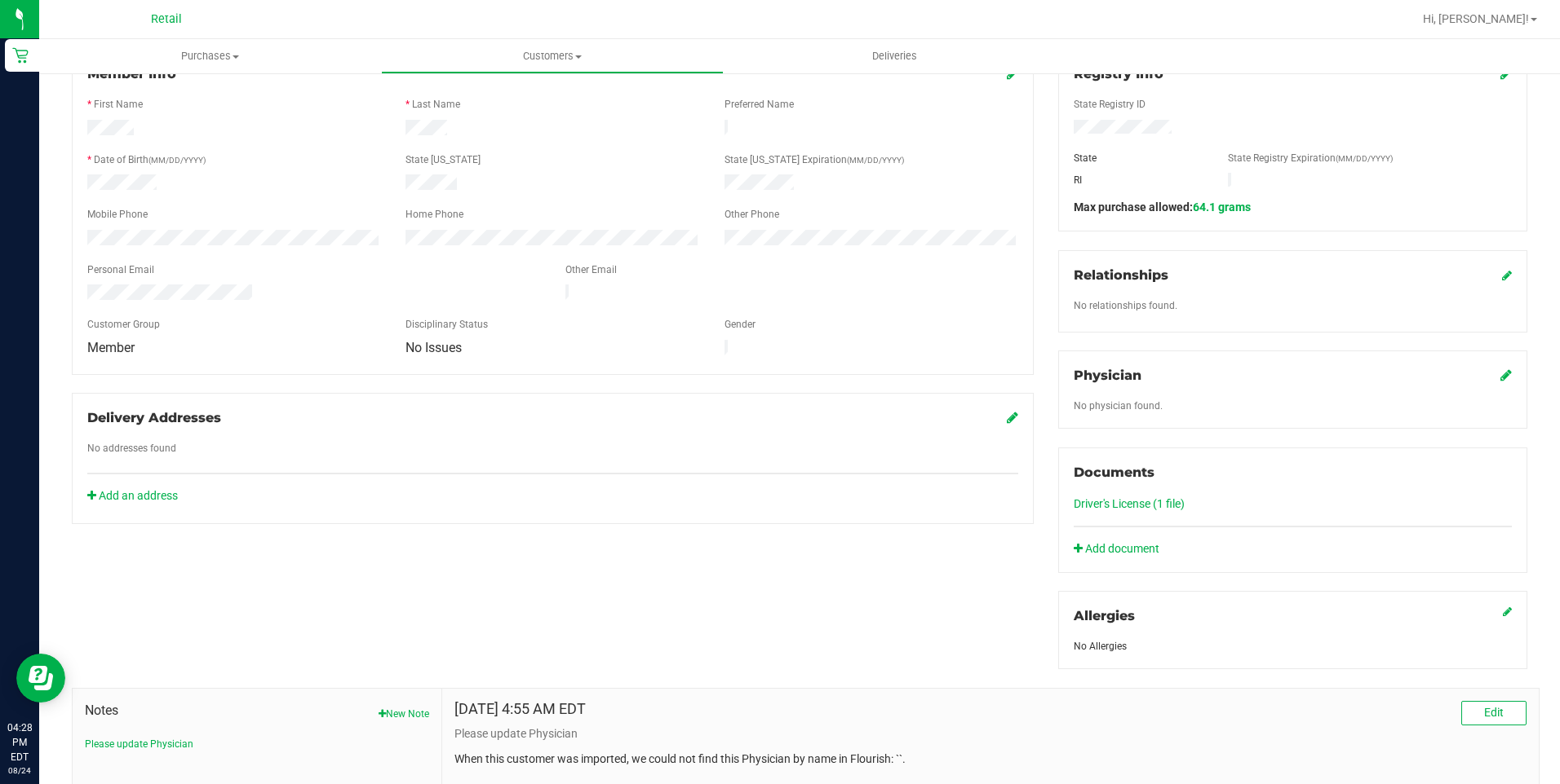
click at [1127, 502] on link "Driver's License (1 file)" at bounding box center [1128, 504] width 111 height 13
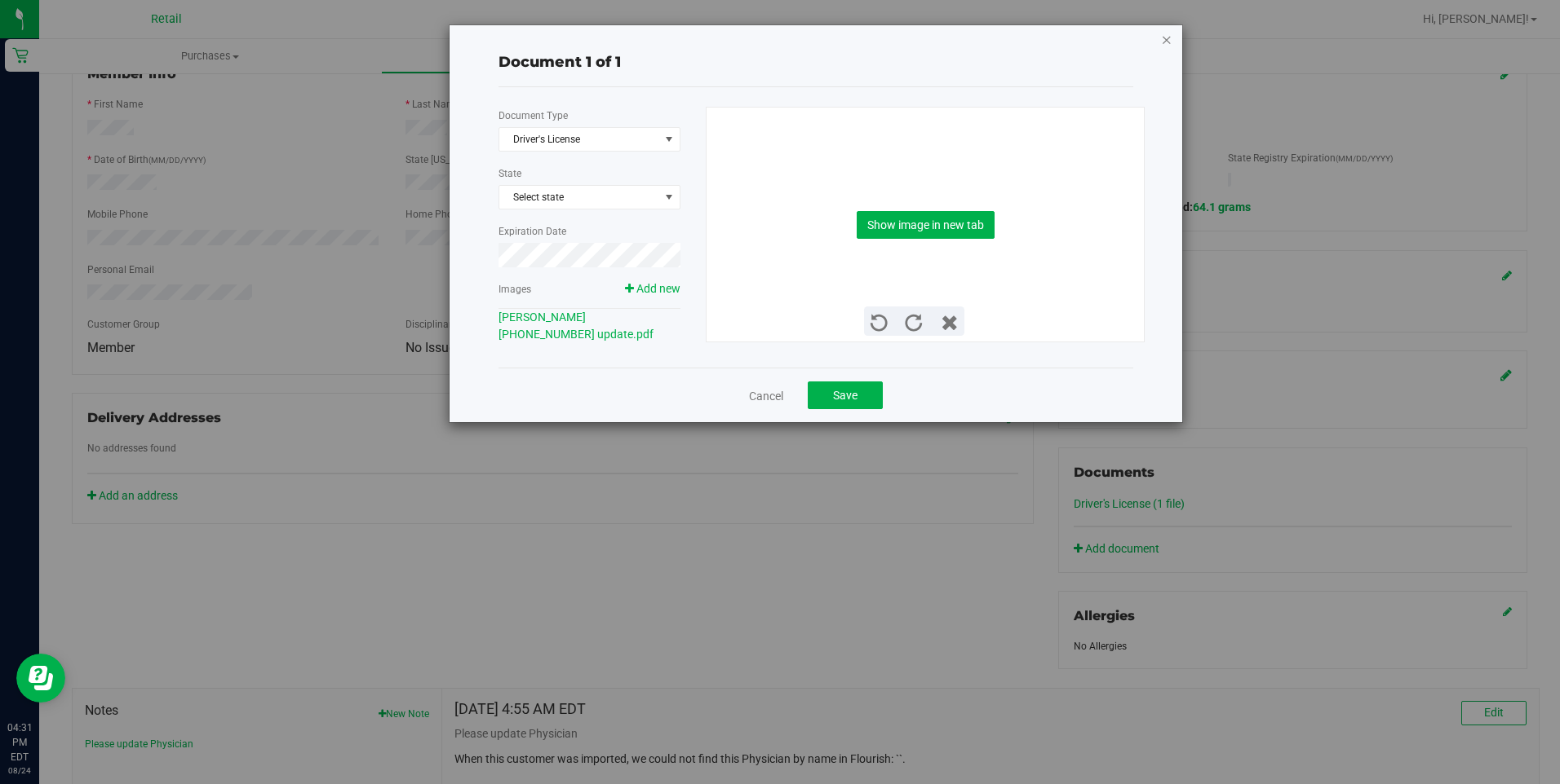
click at [1163, 43] on icon "button" at bounding box center [1167, 39] width 11 height 20
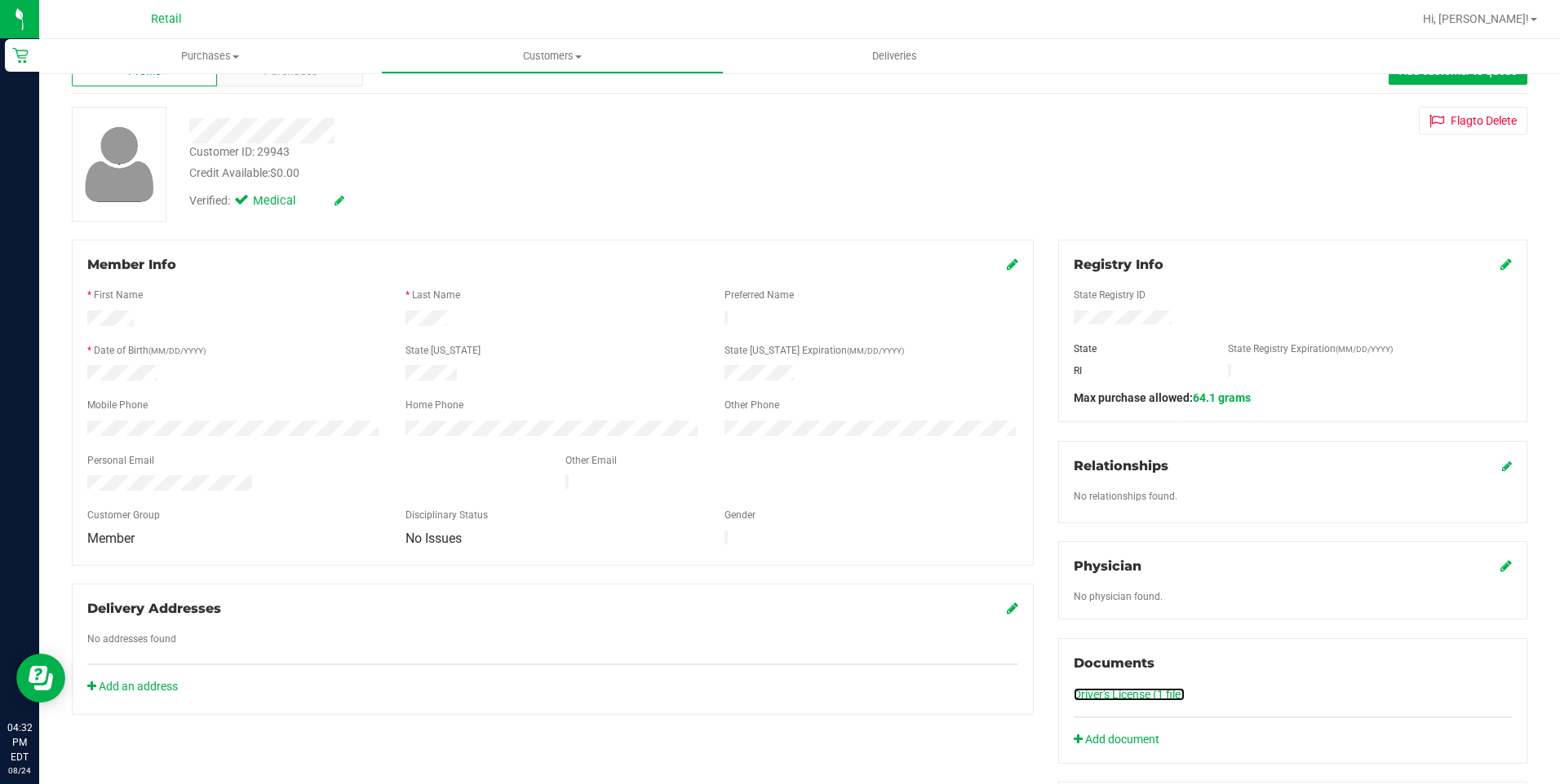
scroll to position [81, 0]
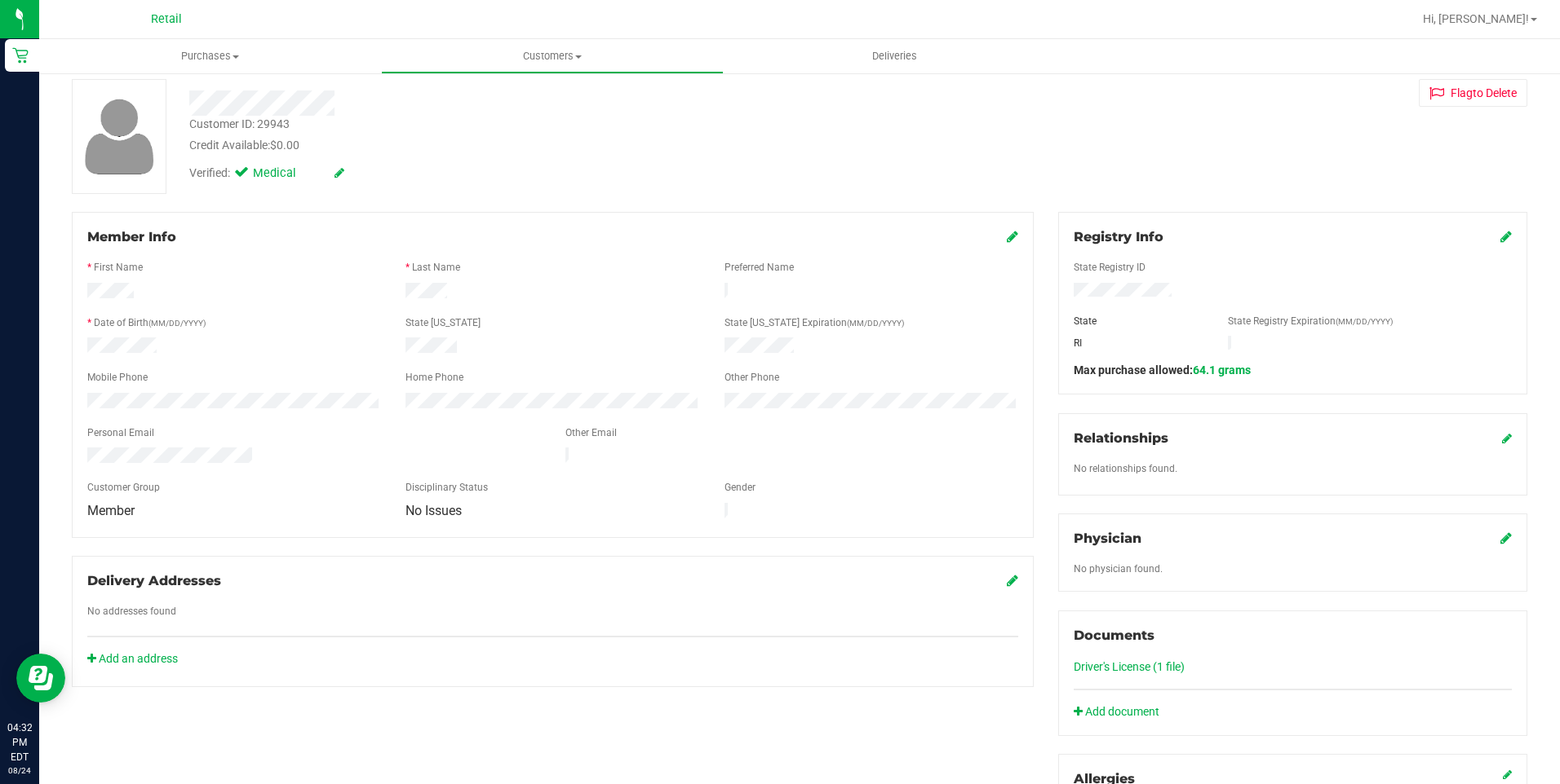
click at [1075, 667] on link "Driver's License (1 file)" at bounding box center [1128, 668] width 111 height 13
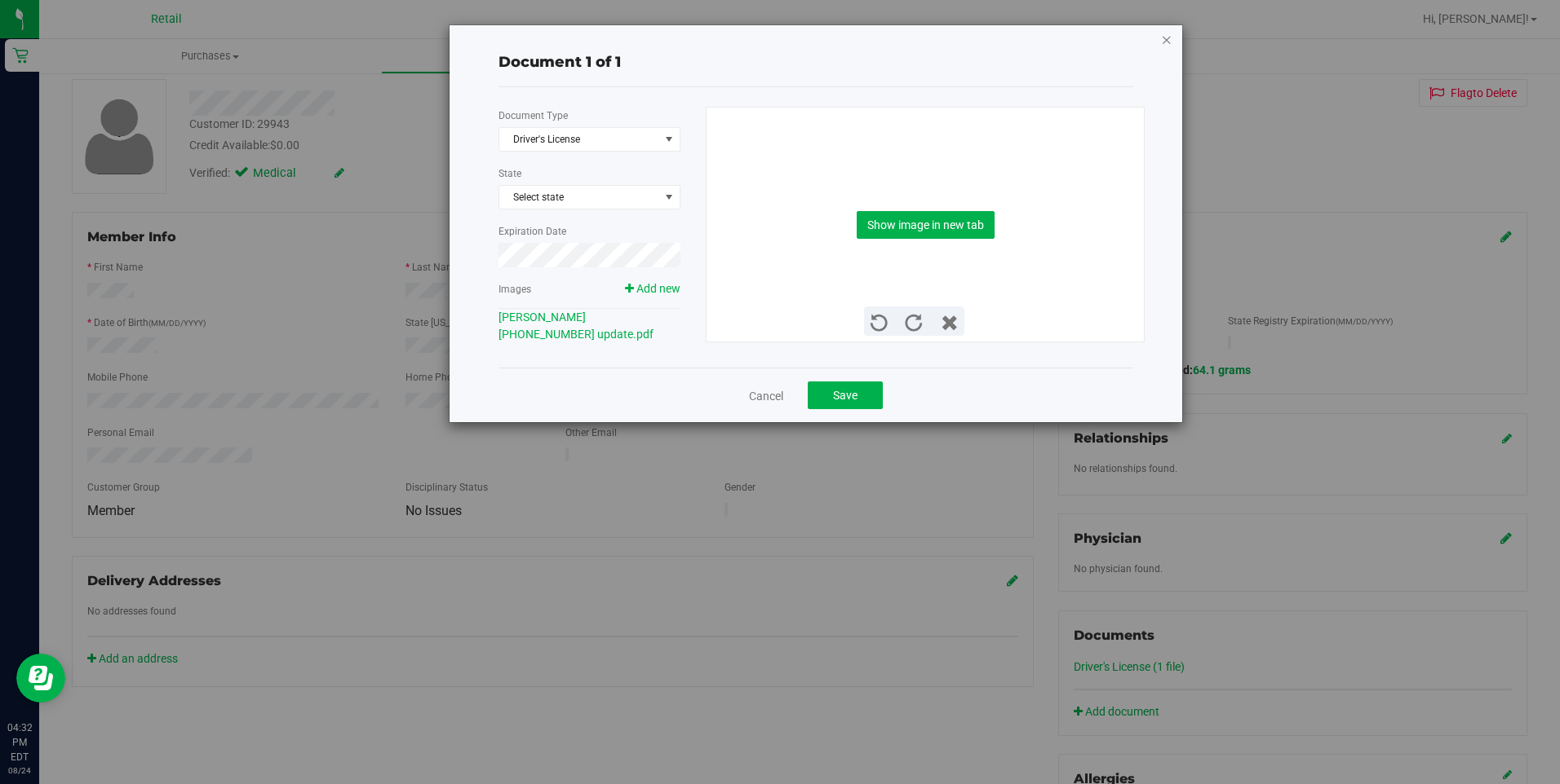
click at [1170, 48] on icon "button" at bounding box center [1167, 39] width 11 height 20
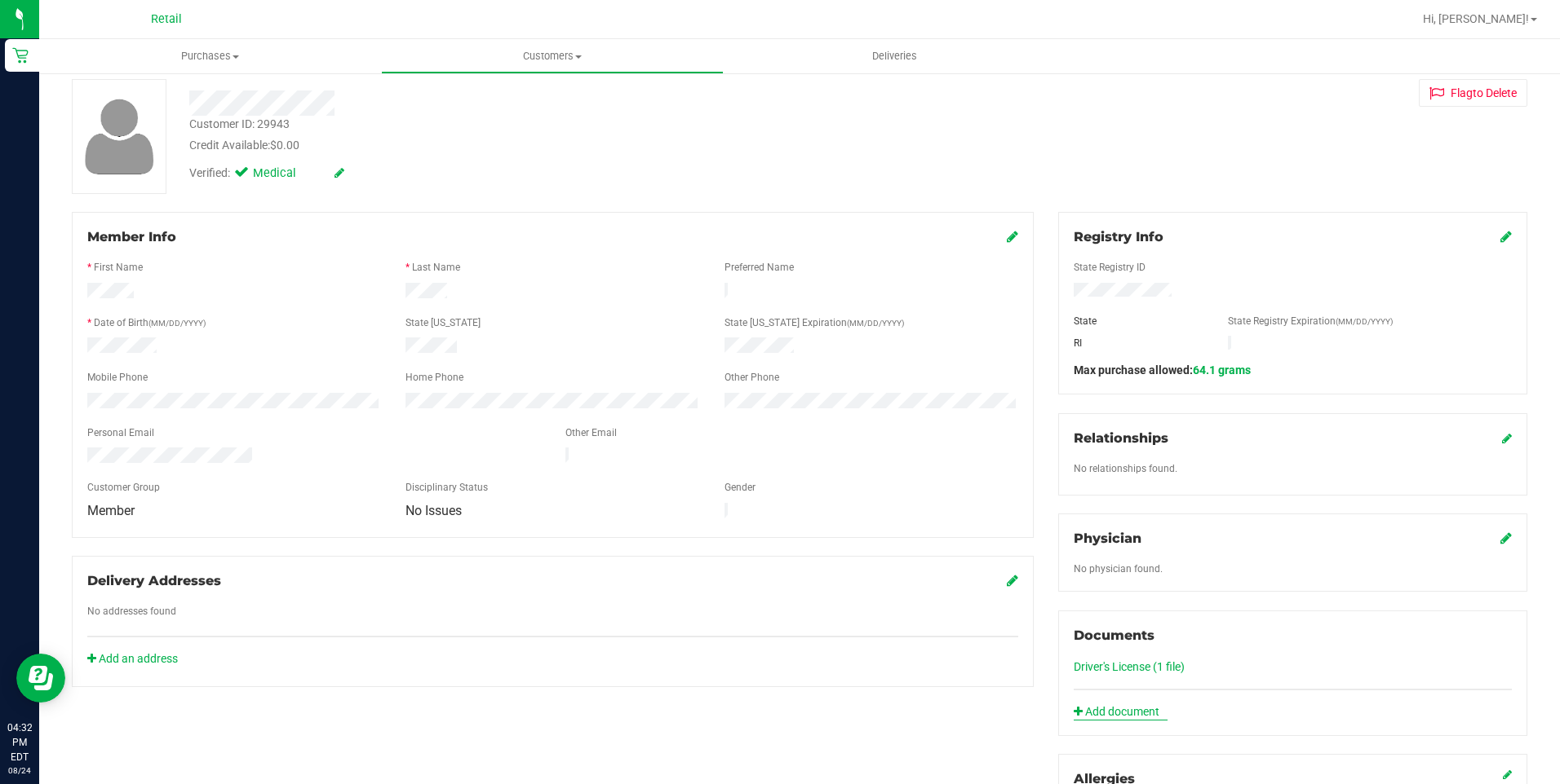
click at [1099, 710] on link "Add document" at bounding box center [1120, 712] width 94 height 17
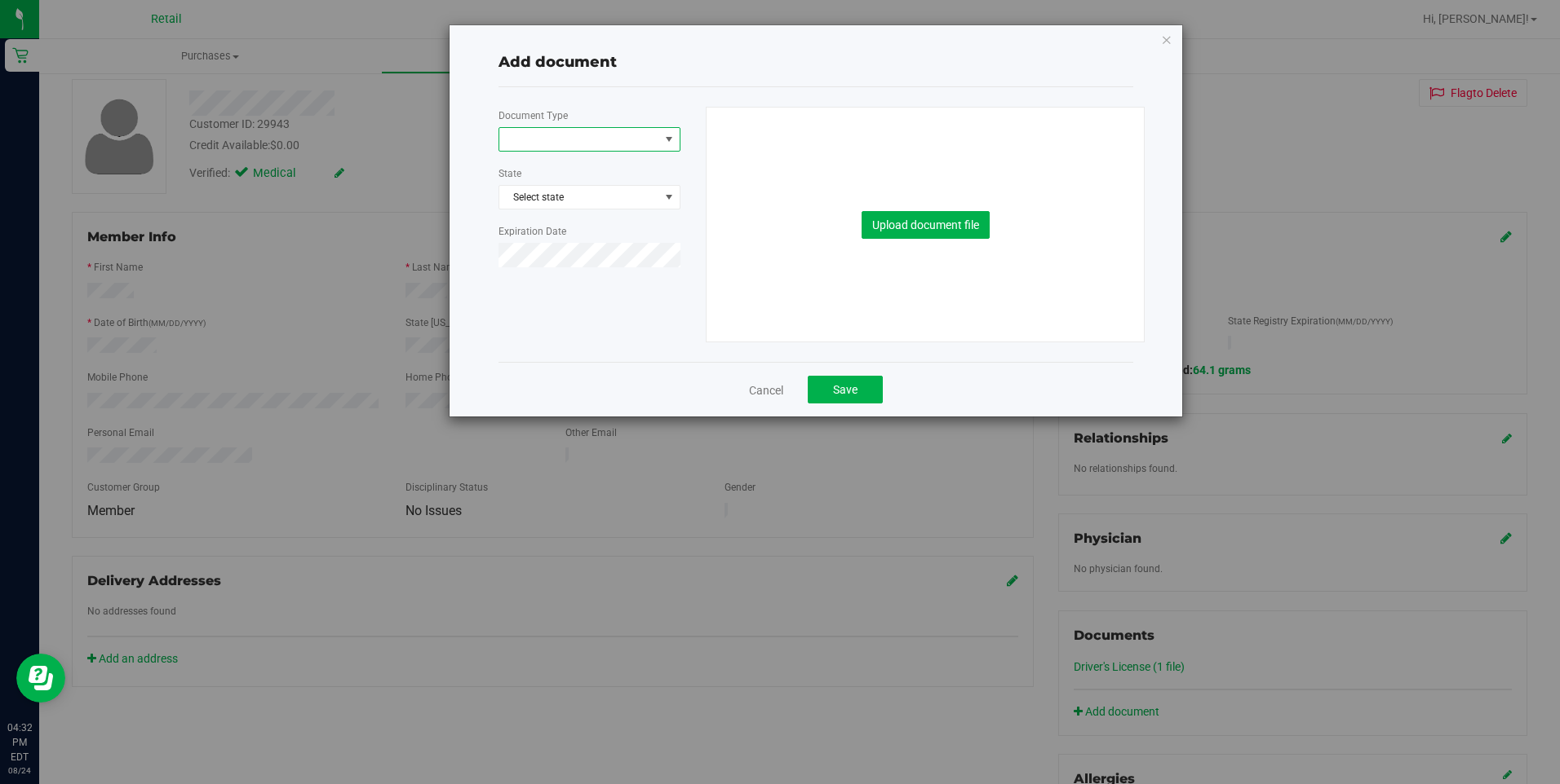
click at [603, 139] on span at bounding box center [579, 139] width 160 height 23
click at [555, 188] on li "Medical Card" at bounding box center [589, 191] width 180 height 25
click at [933, 228] on button "Upload document file" at bounding box center [924, 224] width 128 height 27
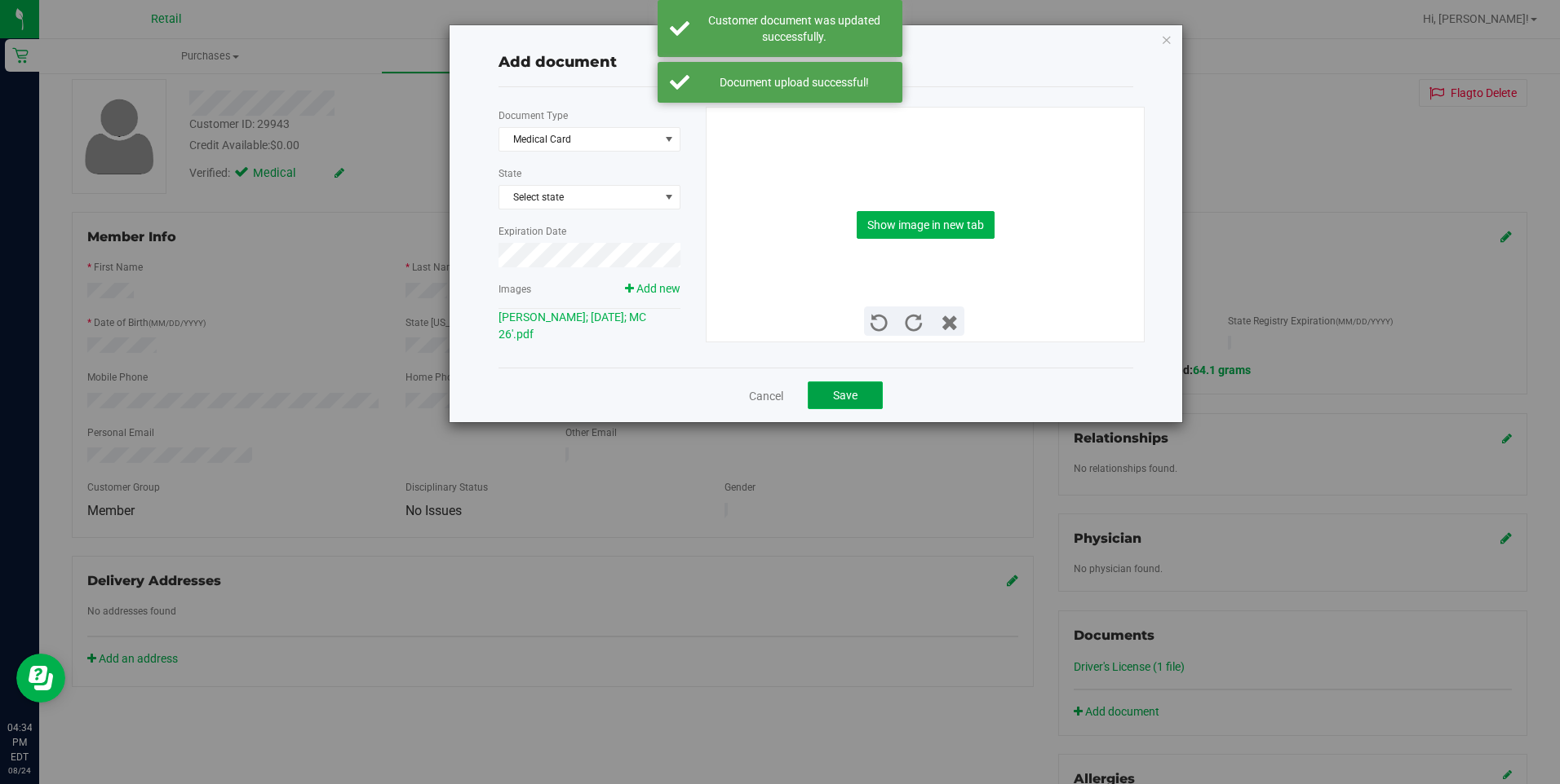
click at [837, 387] on button "Save" at bounding box center [845, 395] width 75 height 27
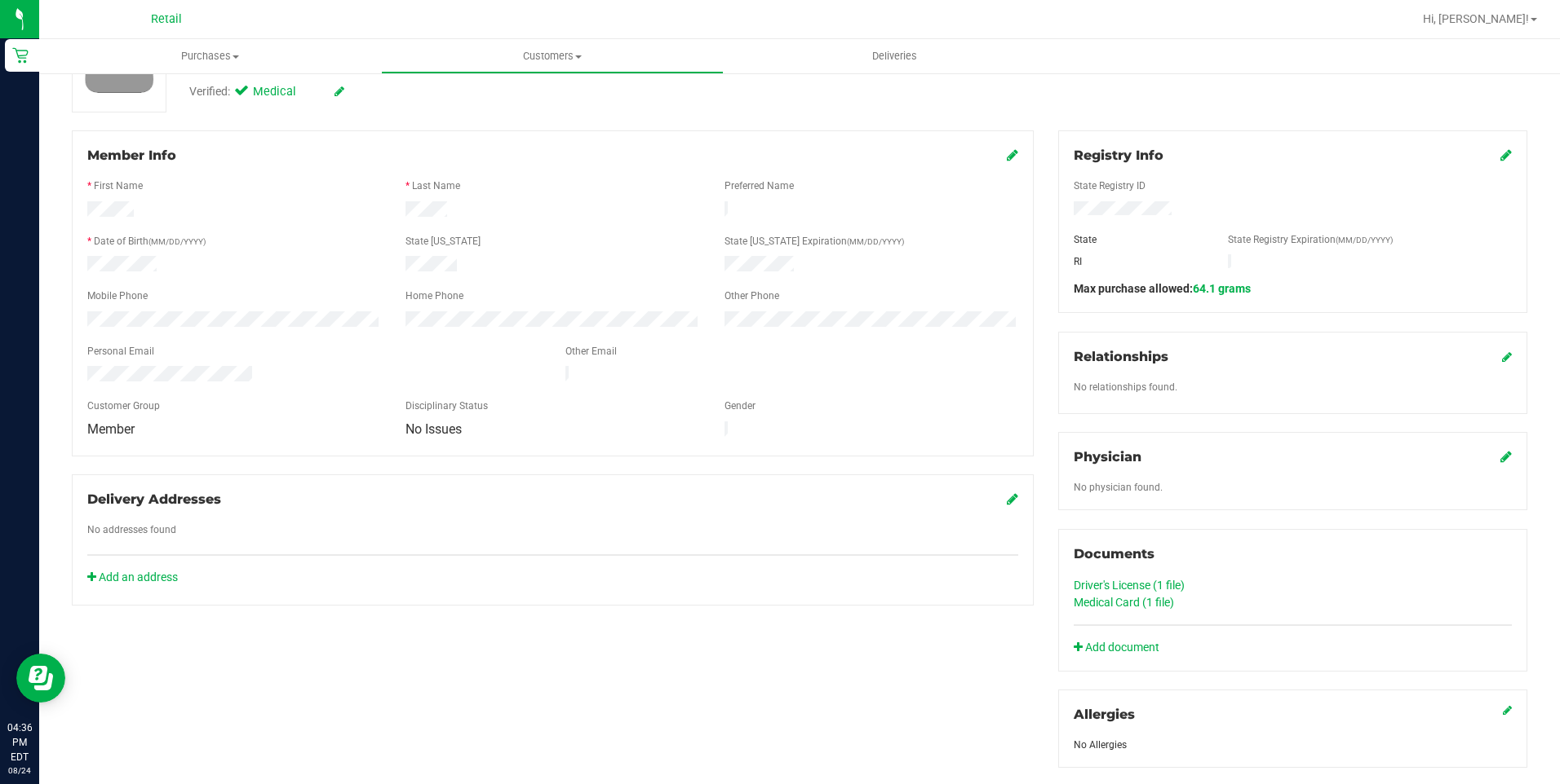
scroll to position [0, 0]
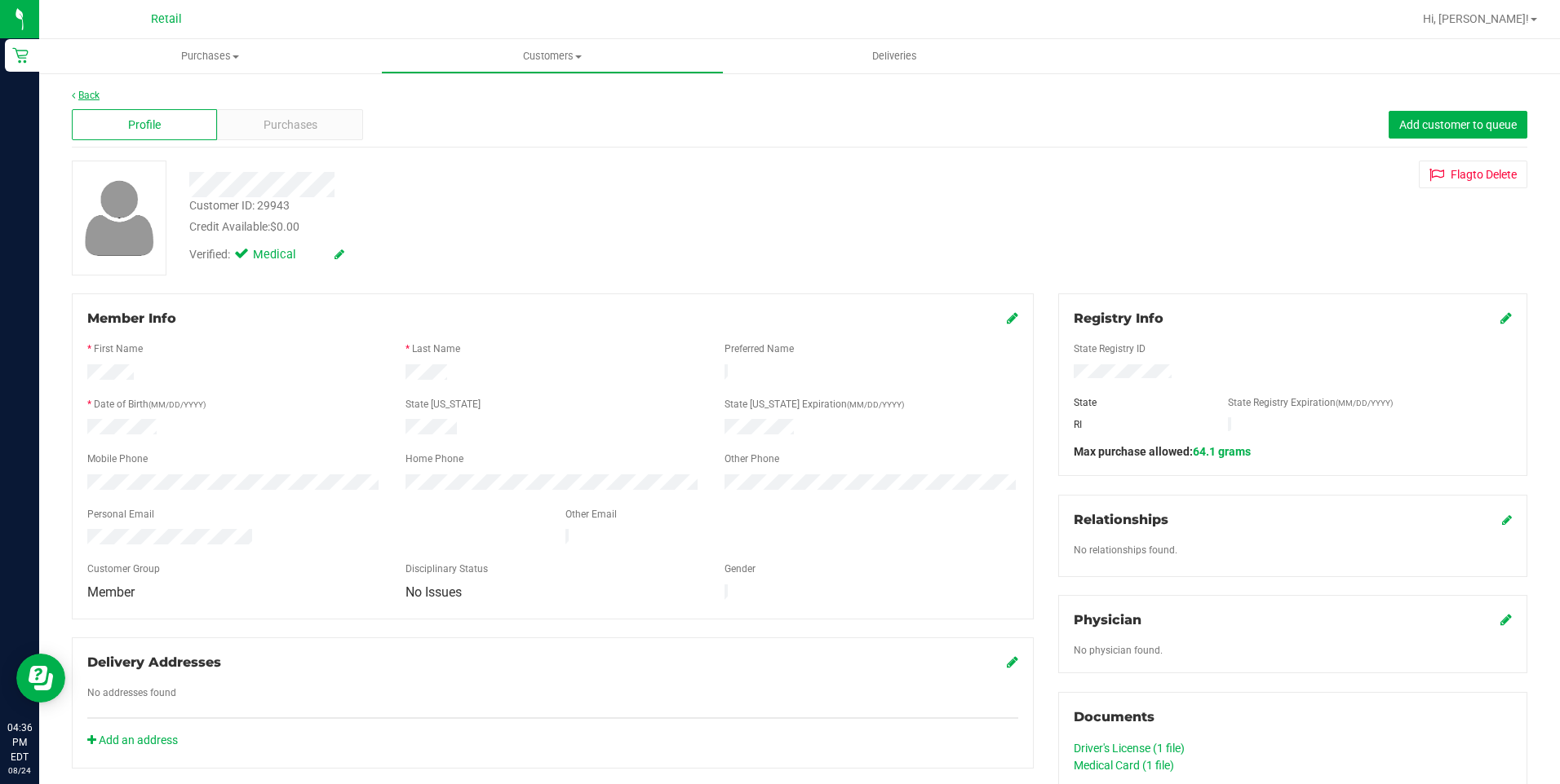
click at [89, 96] on link "Back" at bounding box center [85, 96] width 27 height 11
click at [285, 132] on span "Purchases" at bounding box center [290, 125] width 54 height 17
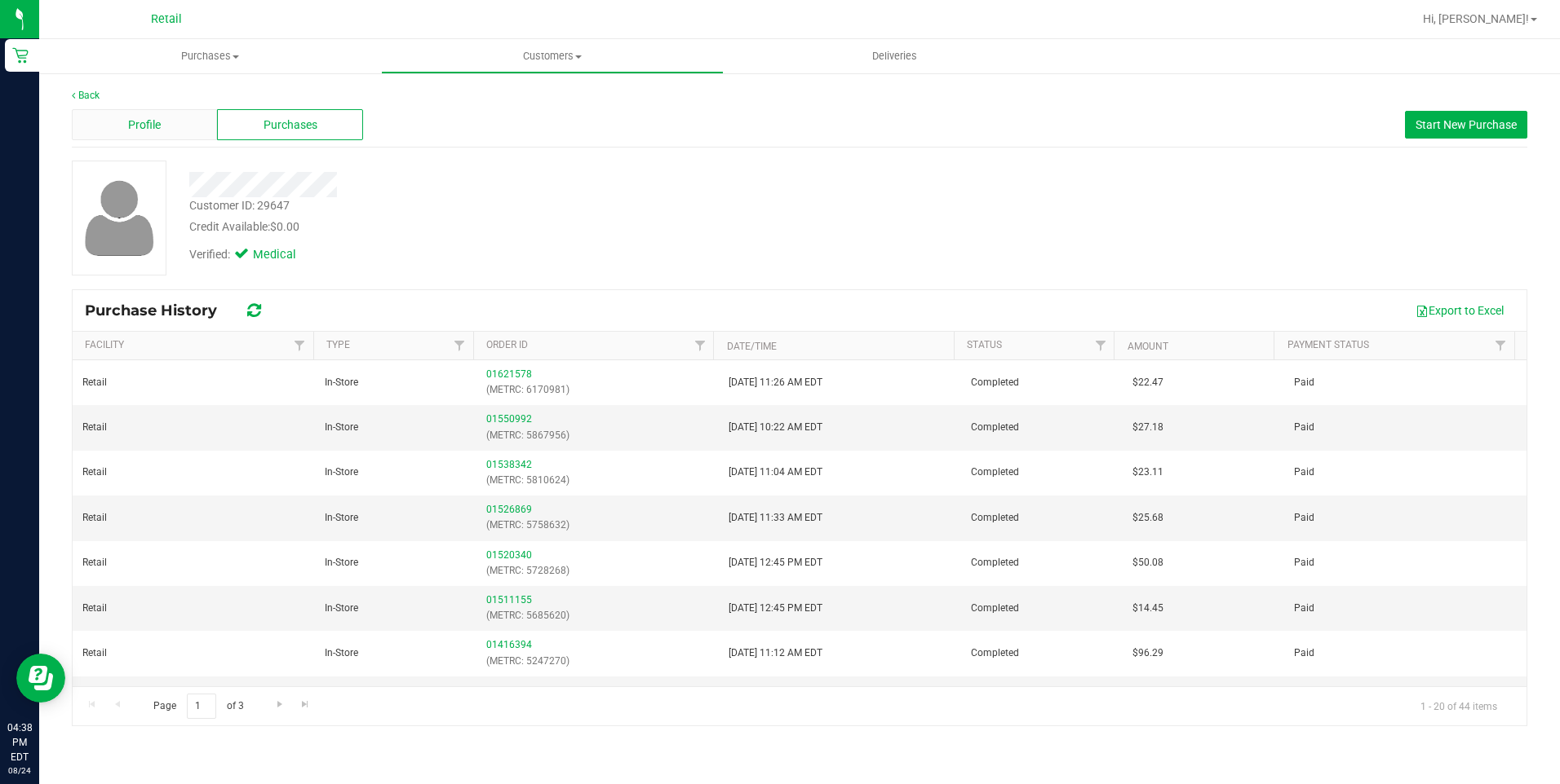
click at [159, 132] on span "Profile" at bounding box center [144, 125] width 32 height 17
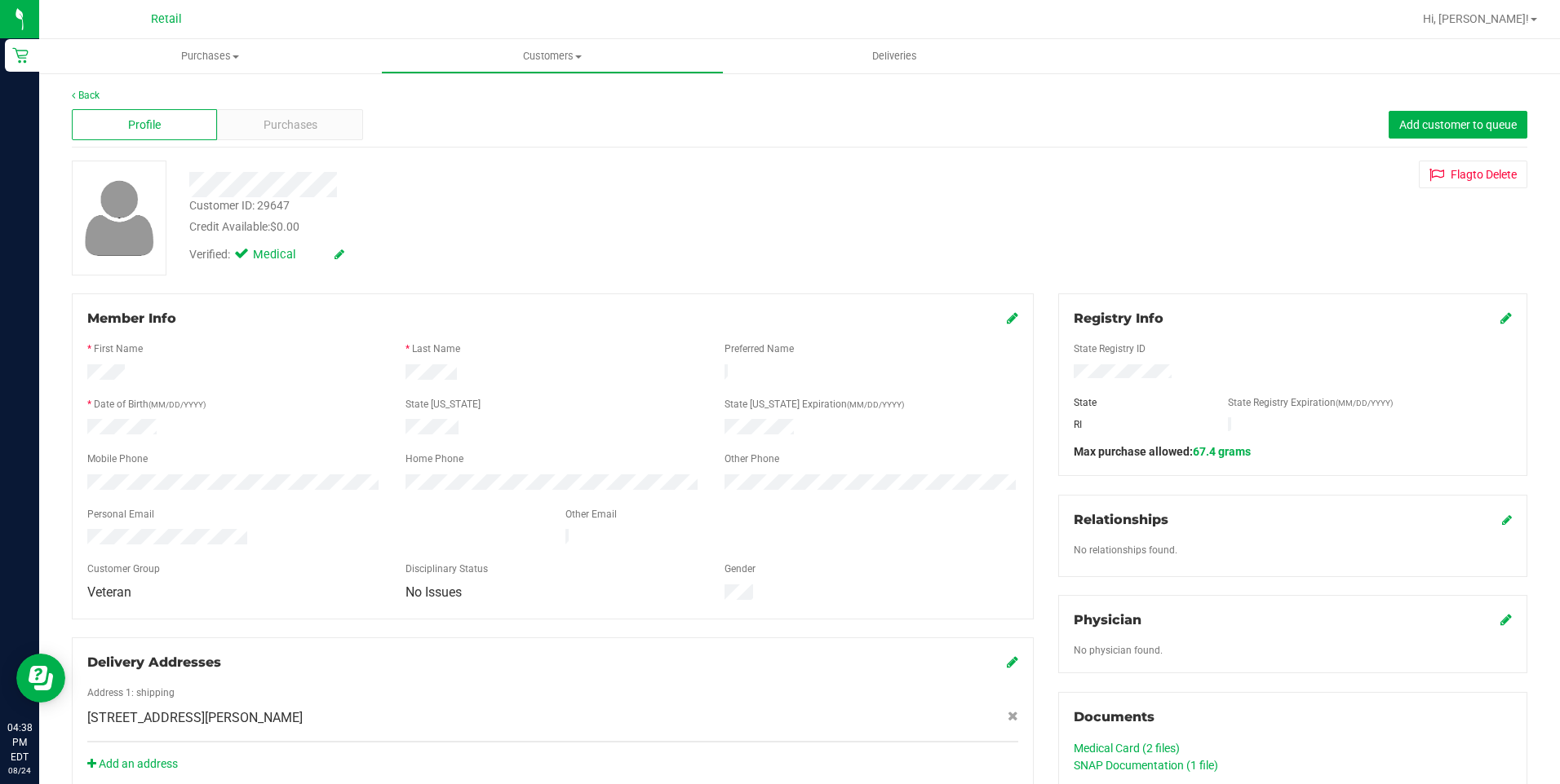
scroll to position [163, 0]
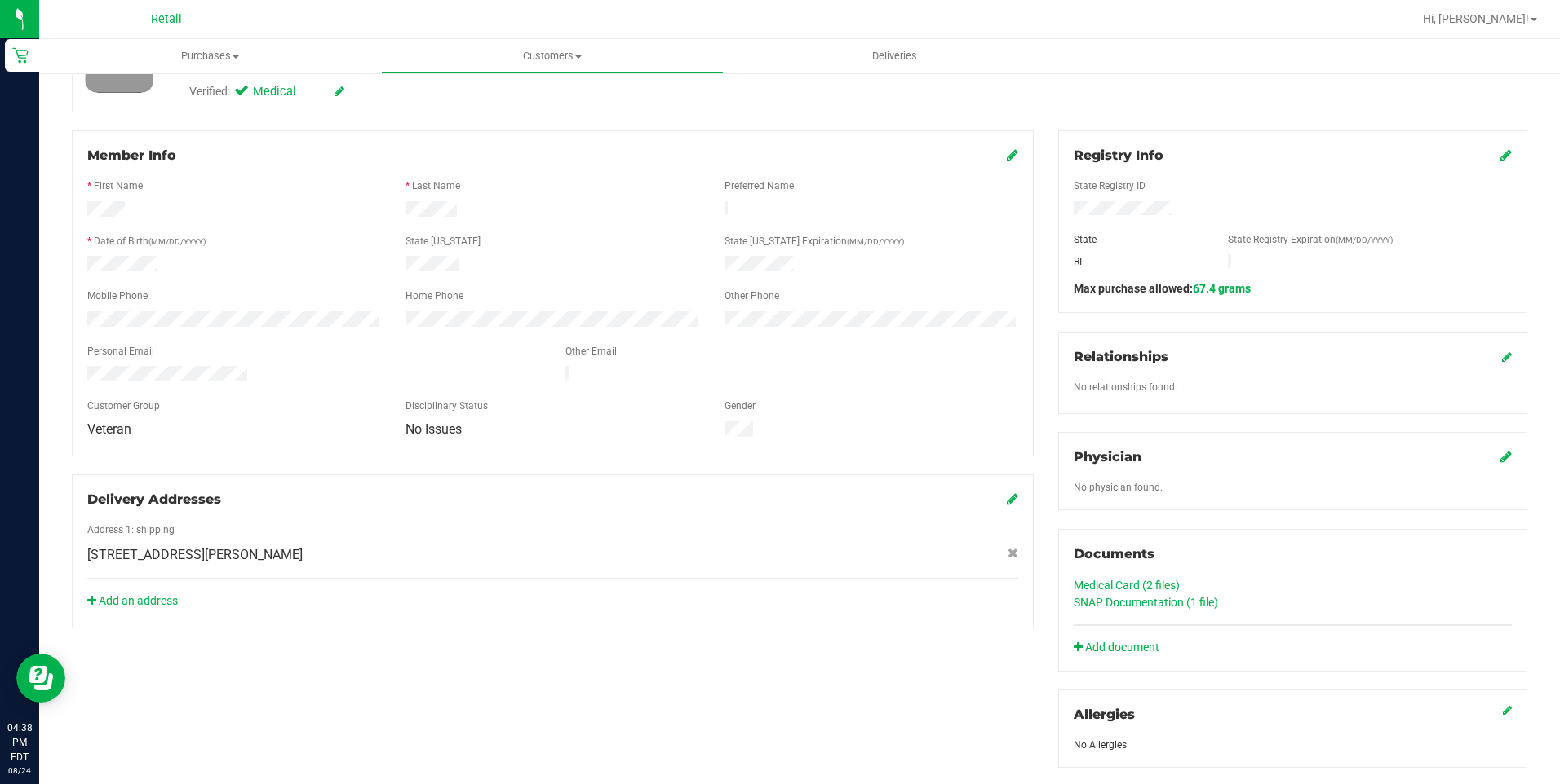
click at [1089, 580] on link "Medical Card (2 files)" at bounding box center [1126, 585] width 106 height 13
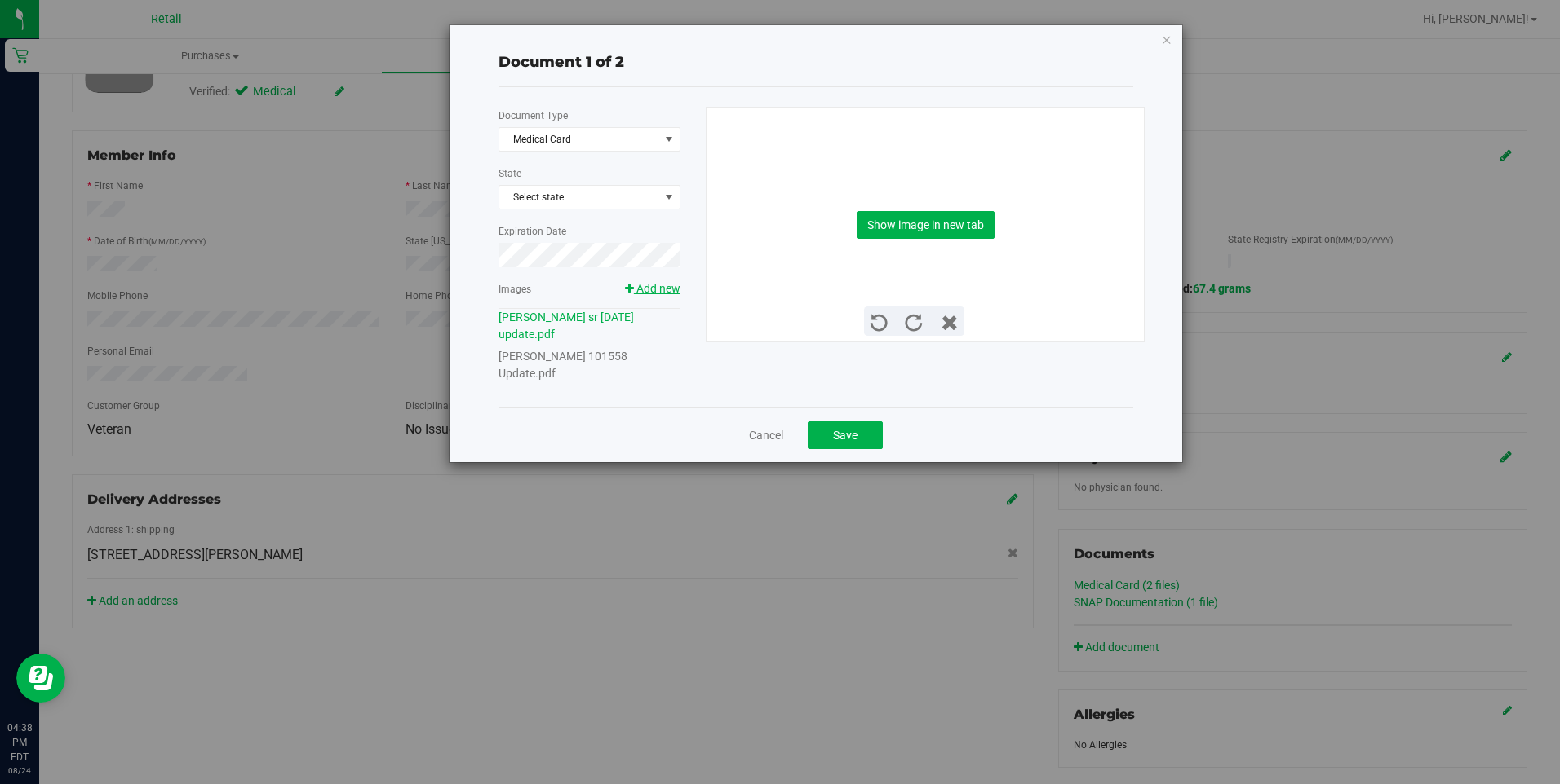
click at [669, 289] on span "Add new" at bounding box center [658, 289] width 45 height 13
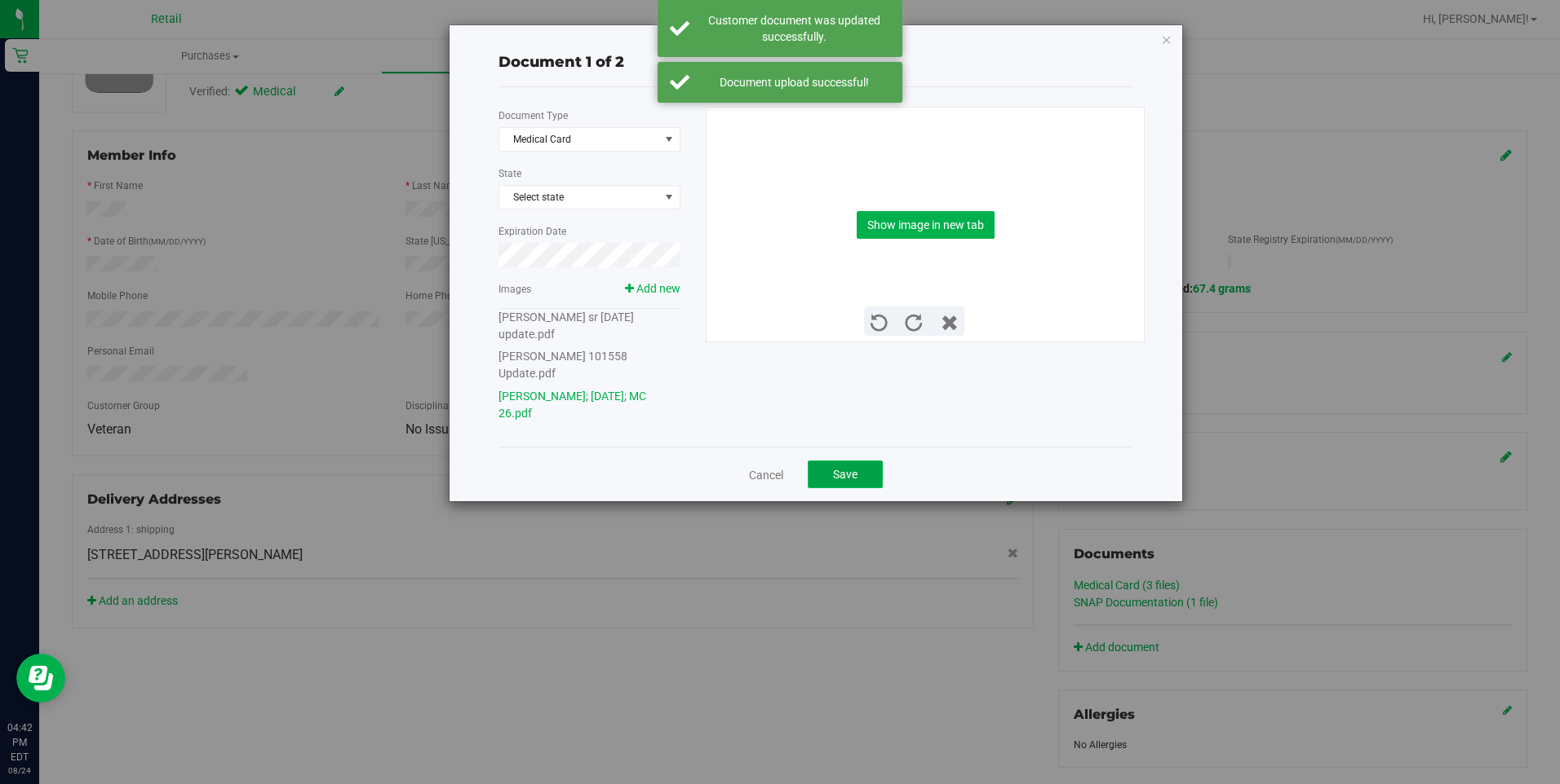
click at [850, 468] on span "Save" at bounding box center [845, 474] width 25 height 13
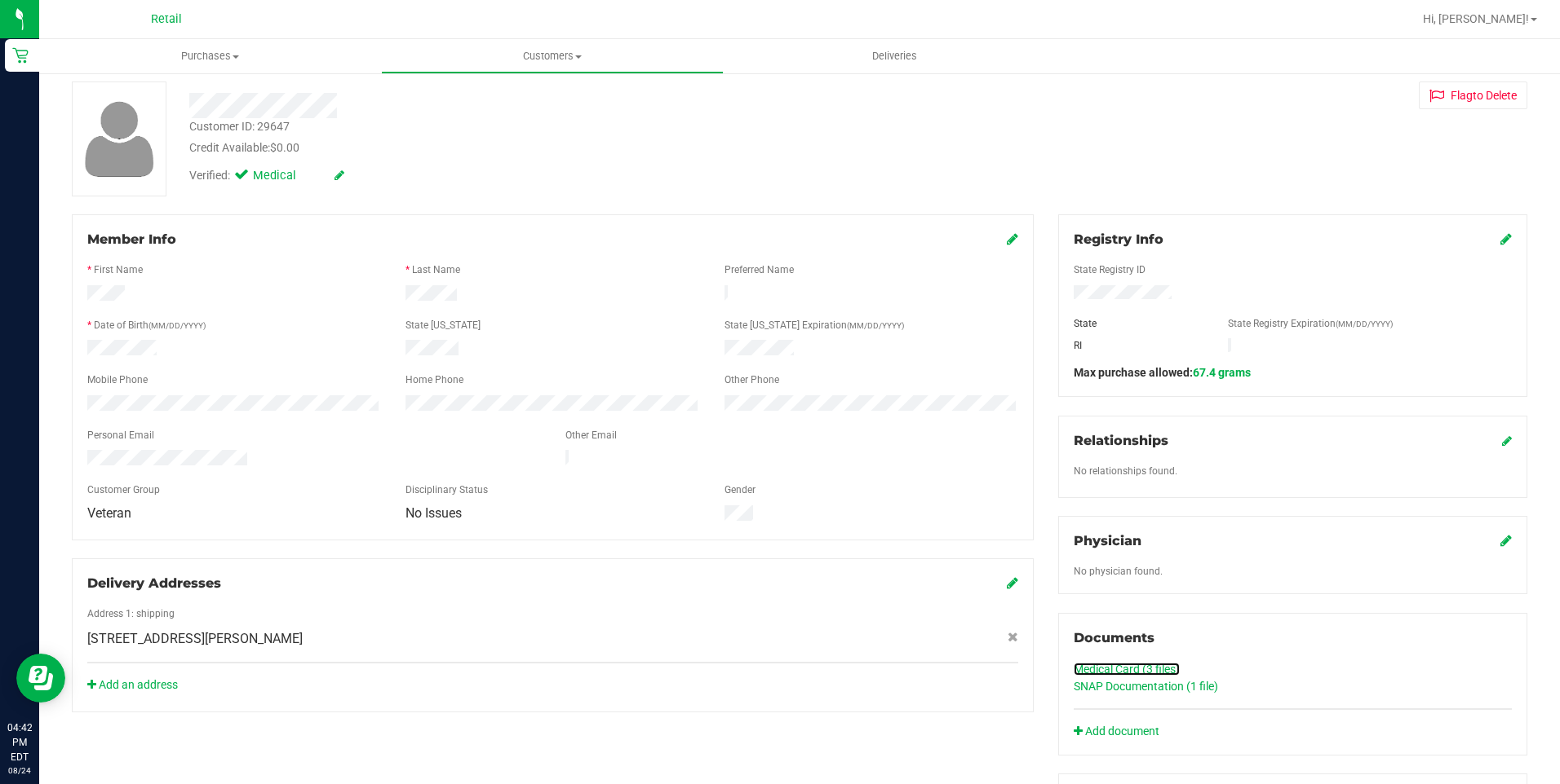
scroll to position [0, 0]
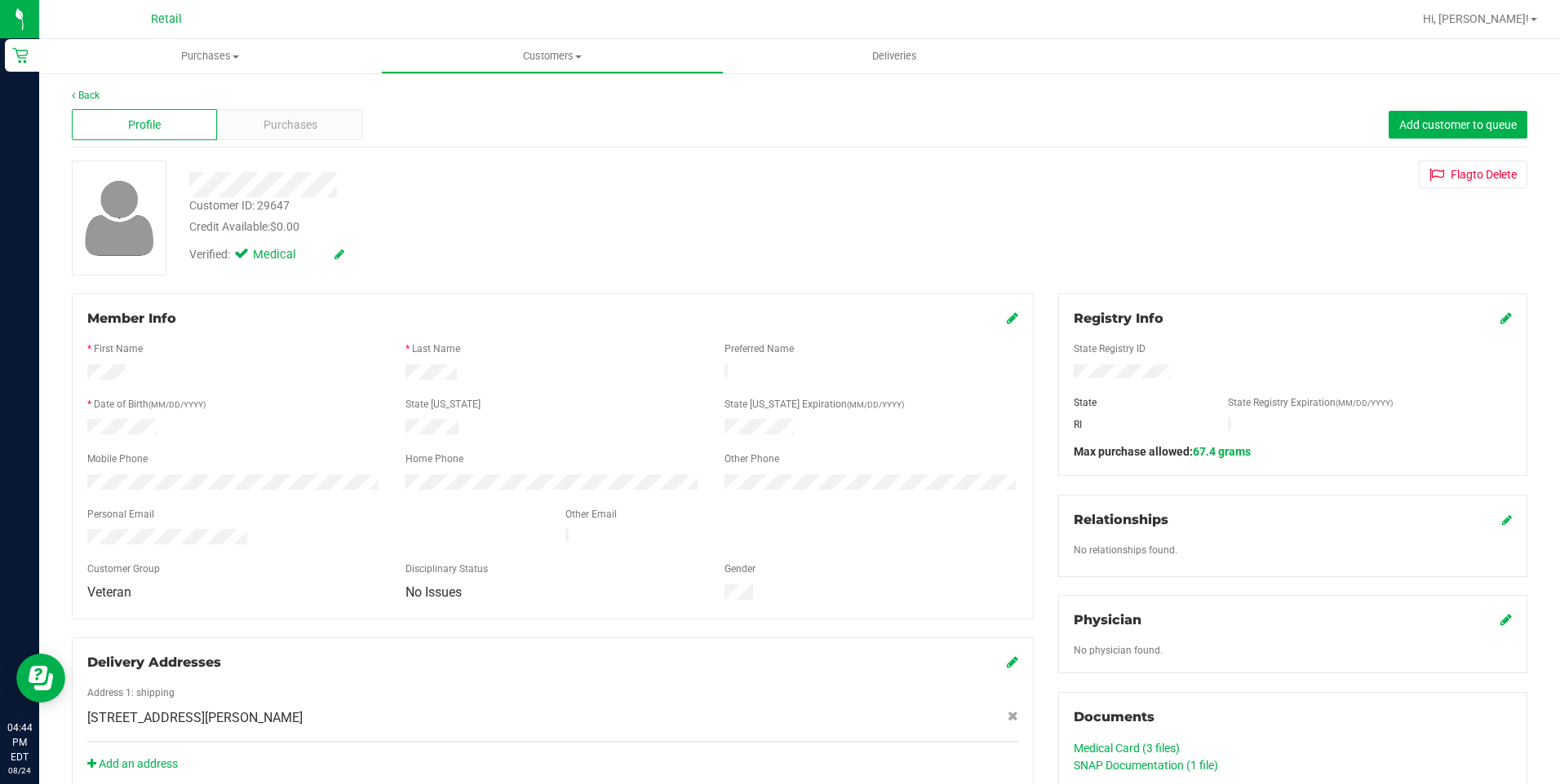
click at [91, 105] on div "Profile Purchases Add customer to queue" at bounding box center [799, 125] width 1455 height 45
click at [86, 93] on link "Back" at bounding box center [85, 96] width 27 height 11
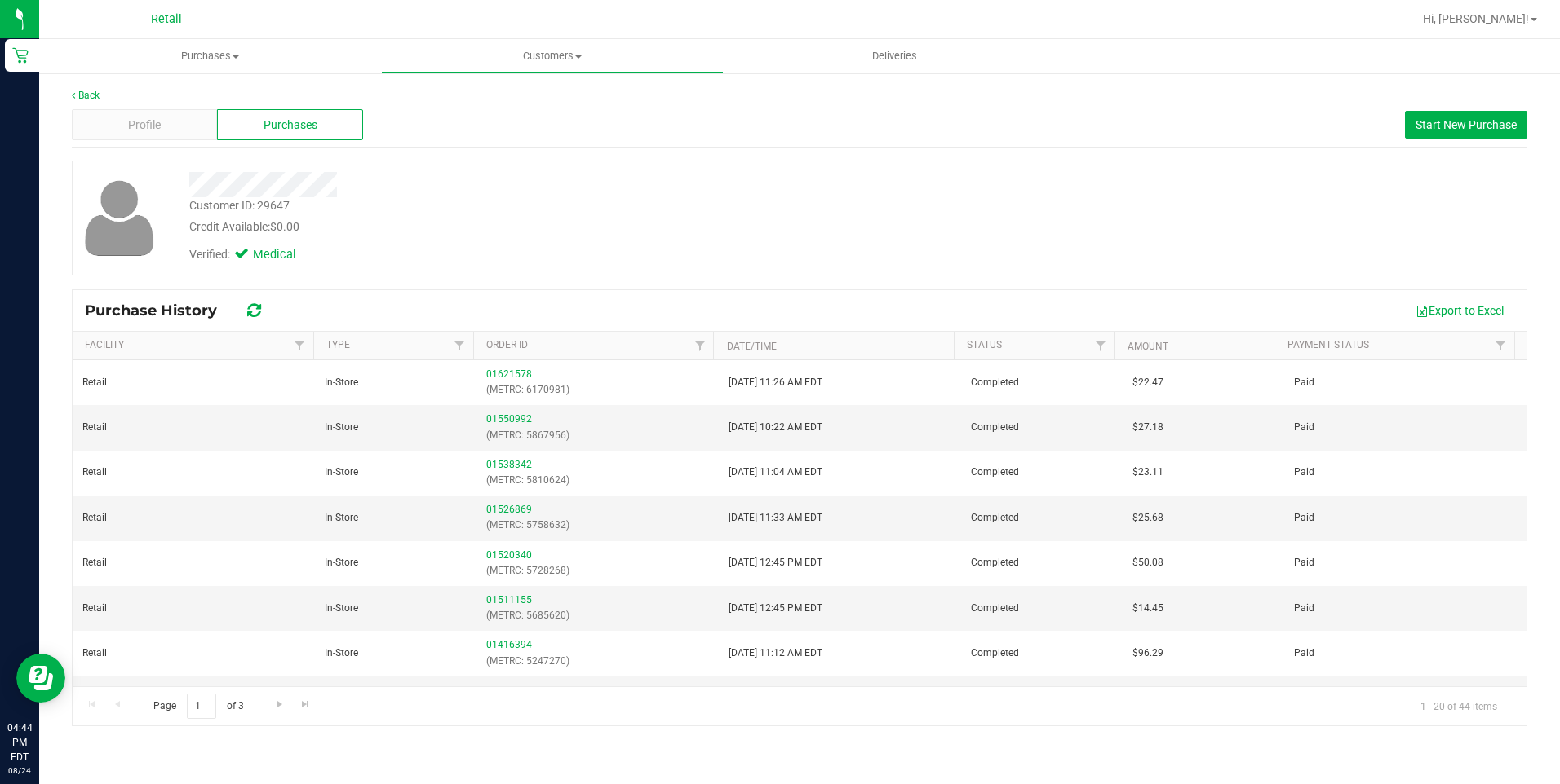
click at [97, 87] on div "Back Profile Purchases Start New Purchase Customer ID: 29647 Credit Available: …" at bounding box center [798, 407] width 1520 height 671
drag, startPoint x: 97, startPoint y: 87, endPoint x: 82, endPoint y: 97, distance: 18.0
click at [82, 97] on link "Back" at bounding box center [85, 96] width 27 height 11
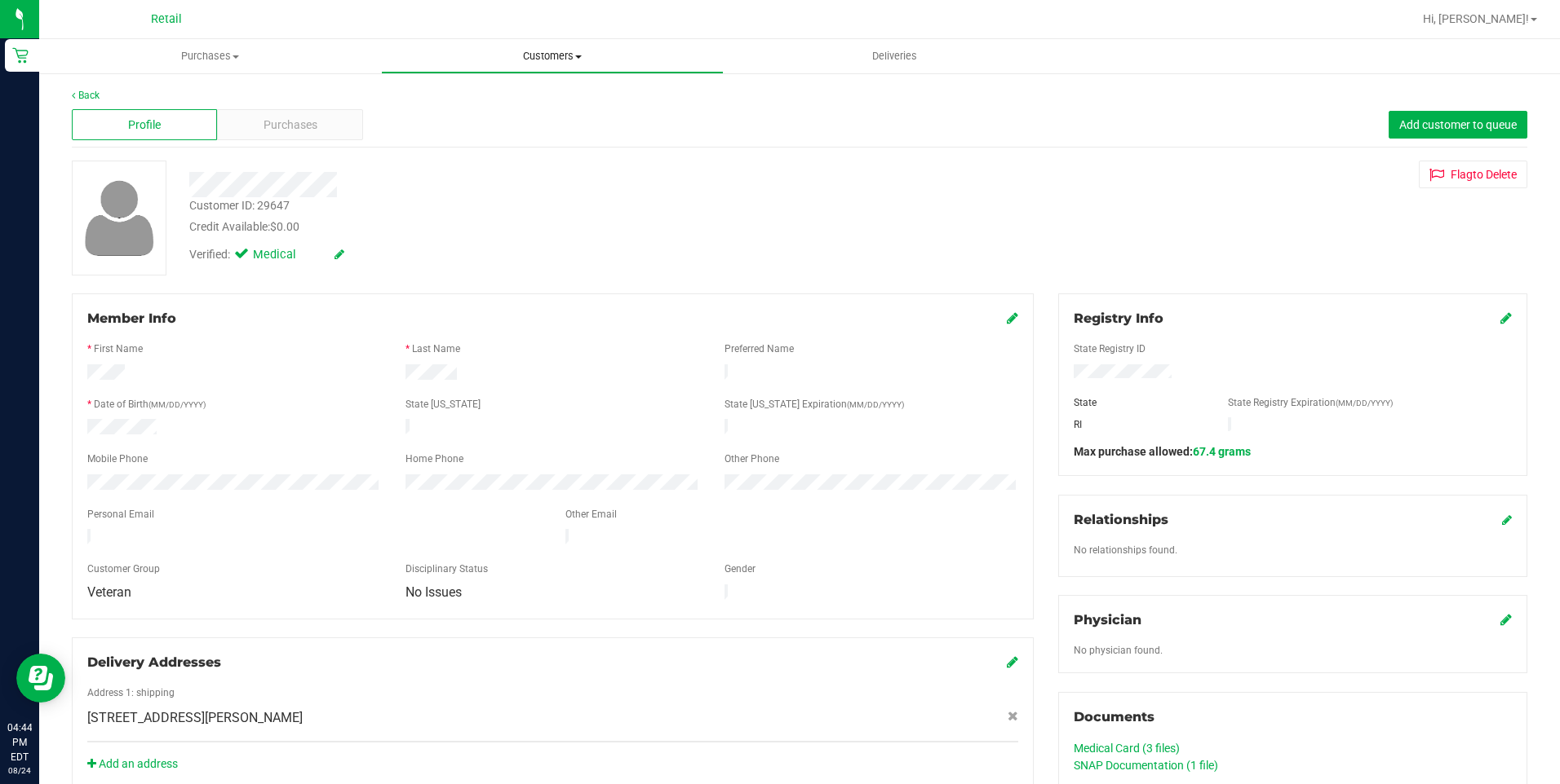
click at [535, 58] on span "Customers" at bounding box center [551, 57] width 340 height 15
click at [475, 104] on span "All customers" at bounding box center [439, 98] width 117 height 14
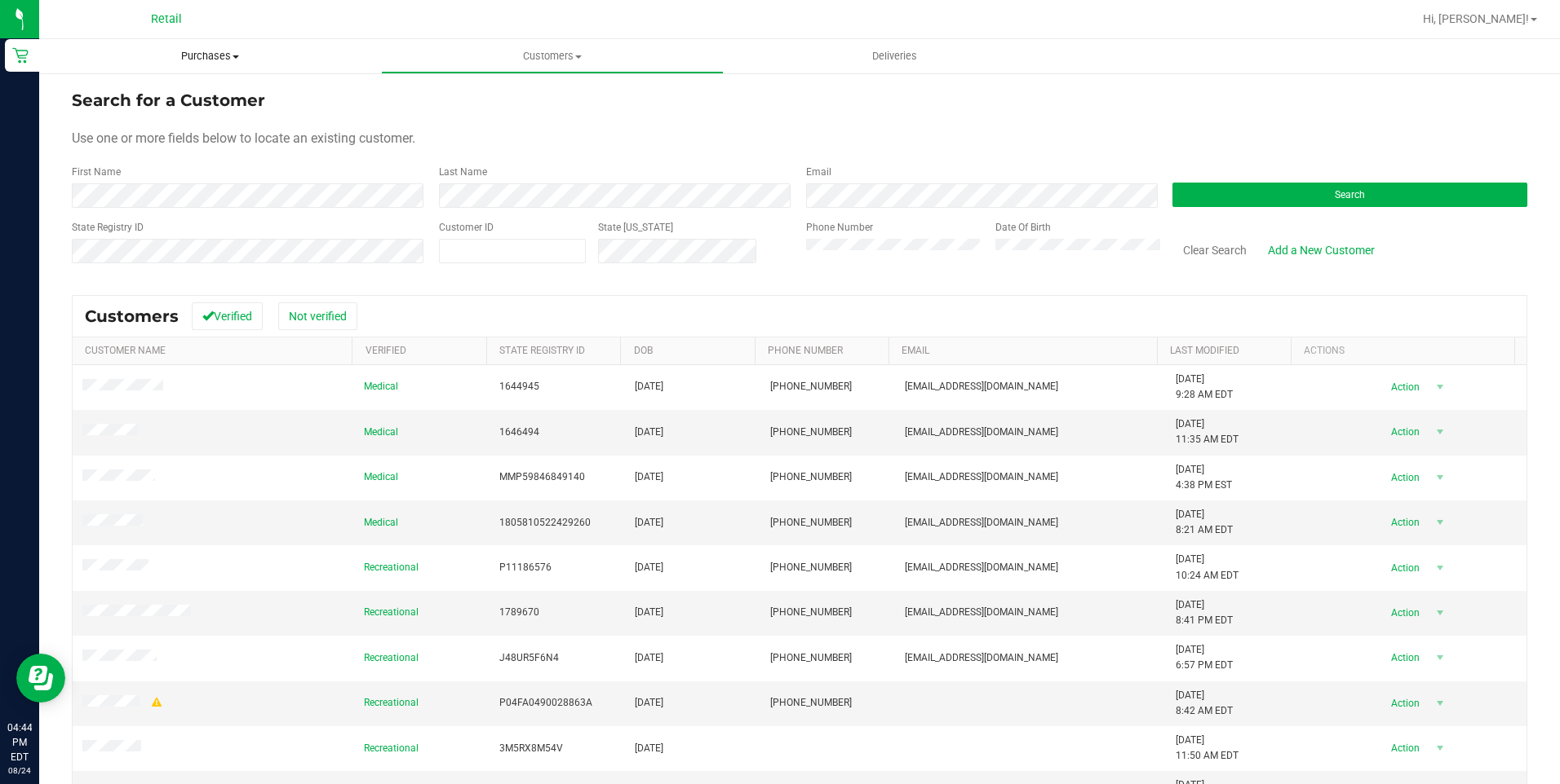
click at [173, 64] on uib-tab-heading "Purchases Summary of purchases Fulfillment All purchases" at bounding box center [209, 56] width 342 height 34
click at [202, 61] on span "Purchases" at bounding box center [209, 57] width 342 height 15
click at [202, 45] on uib-tab-heading "Purchases Summary of purchases Fulfillment All purchases" at bounding box center [209, 56] width 342 height 34
click at [565, 62] on span "Customers" at bounding box center [551, 57] width 340 height 15
click at [190, 208] on form "Search for a Customer Use one or more fields below to locate an existing custom…" at bounding box center [799, 183] width 1455 height 190
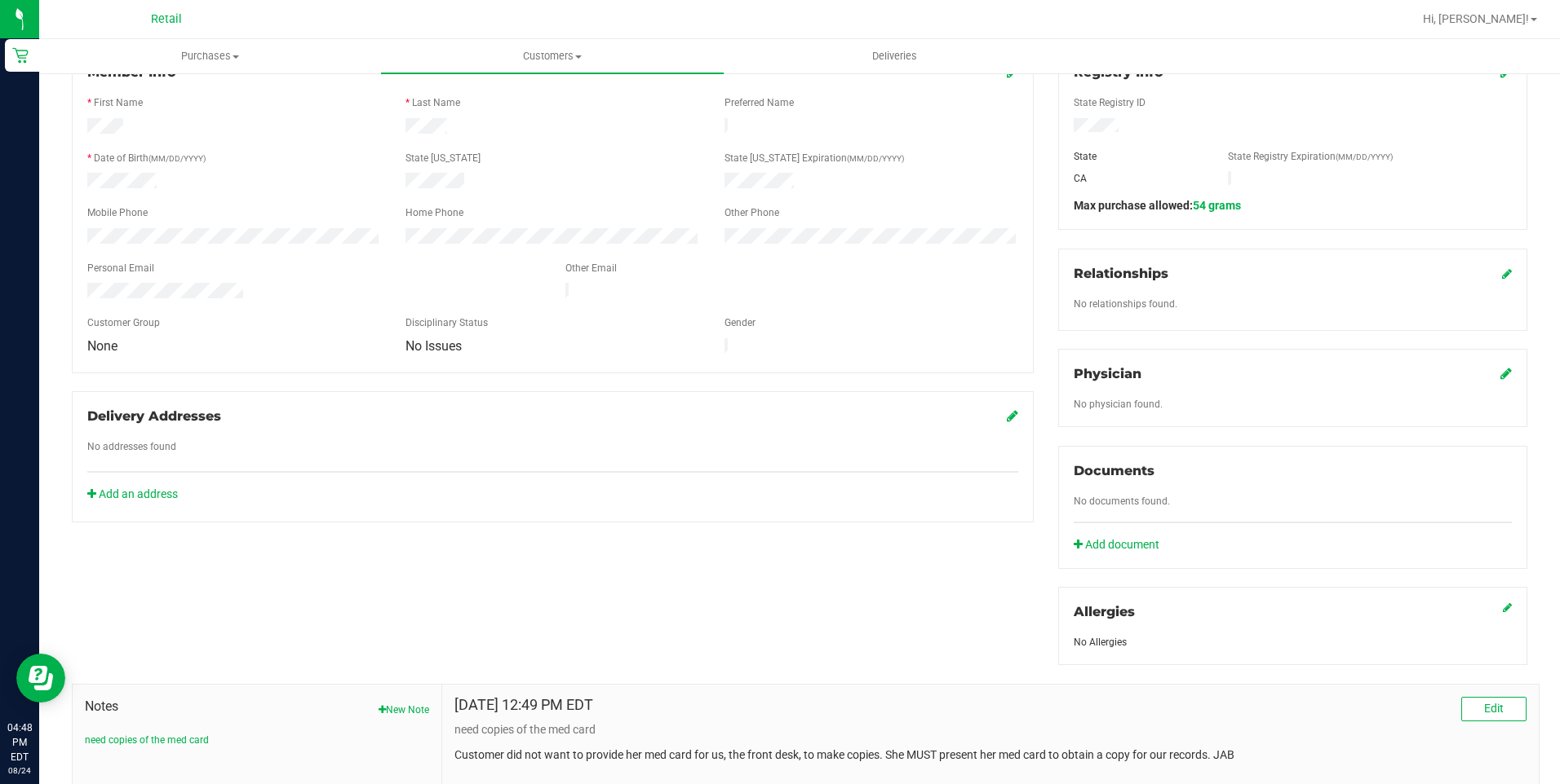
scroll to position [326, 0]
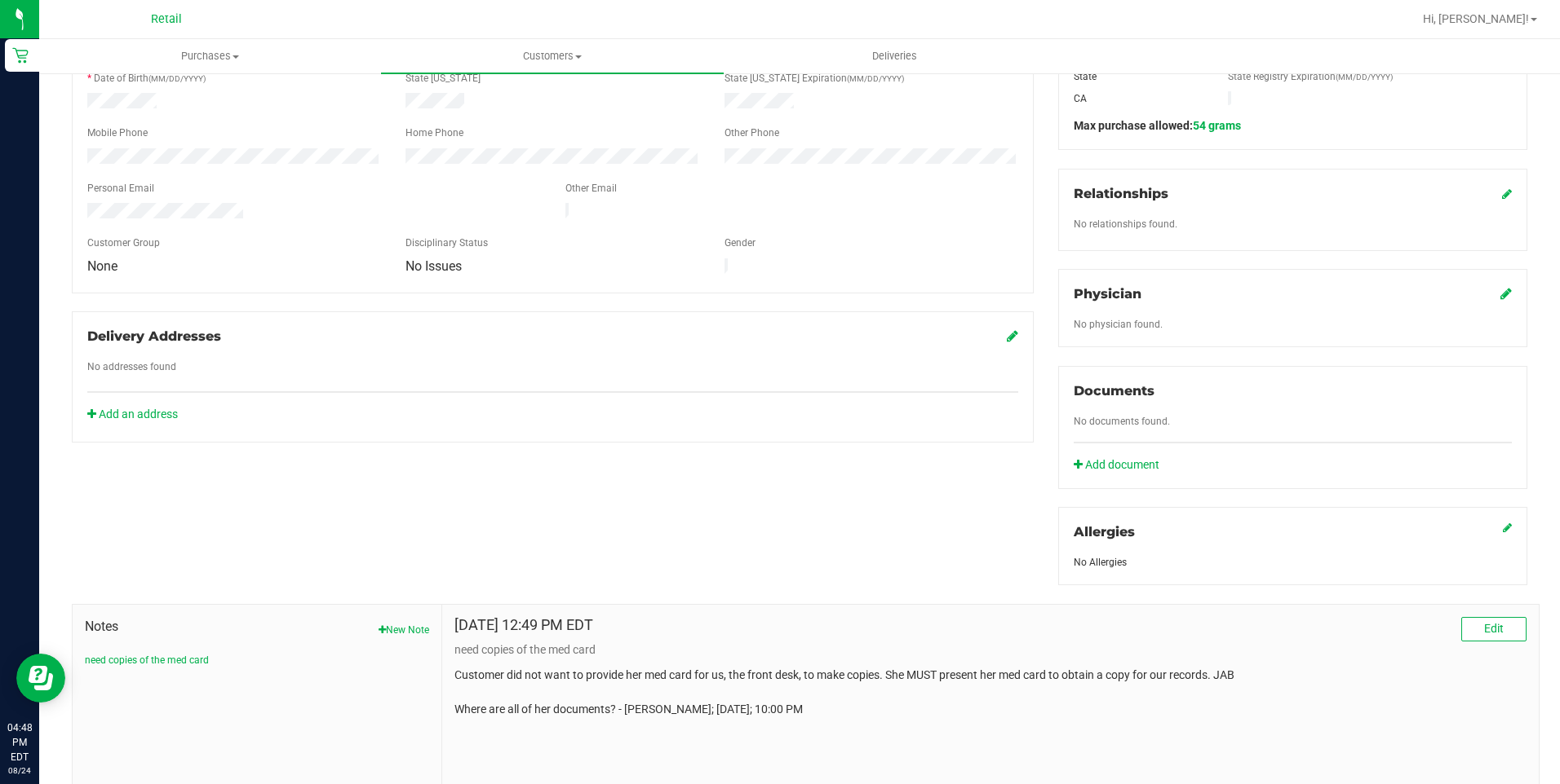
click at [967, 545] on div "Member Info * First Name * Last Name Preferred Name * Date of Birth (MM/DD/YYYY…" at bounding box center [799, 396] width 1479 height 857
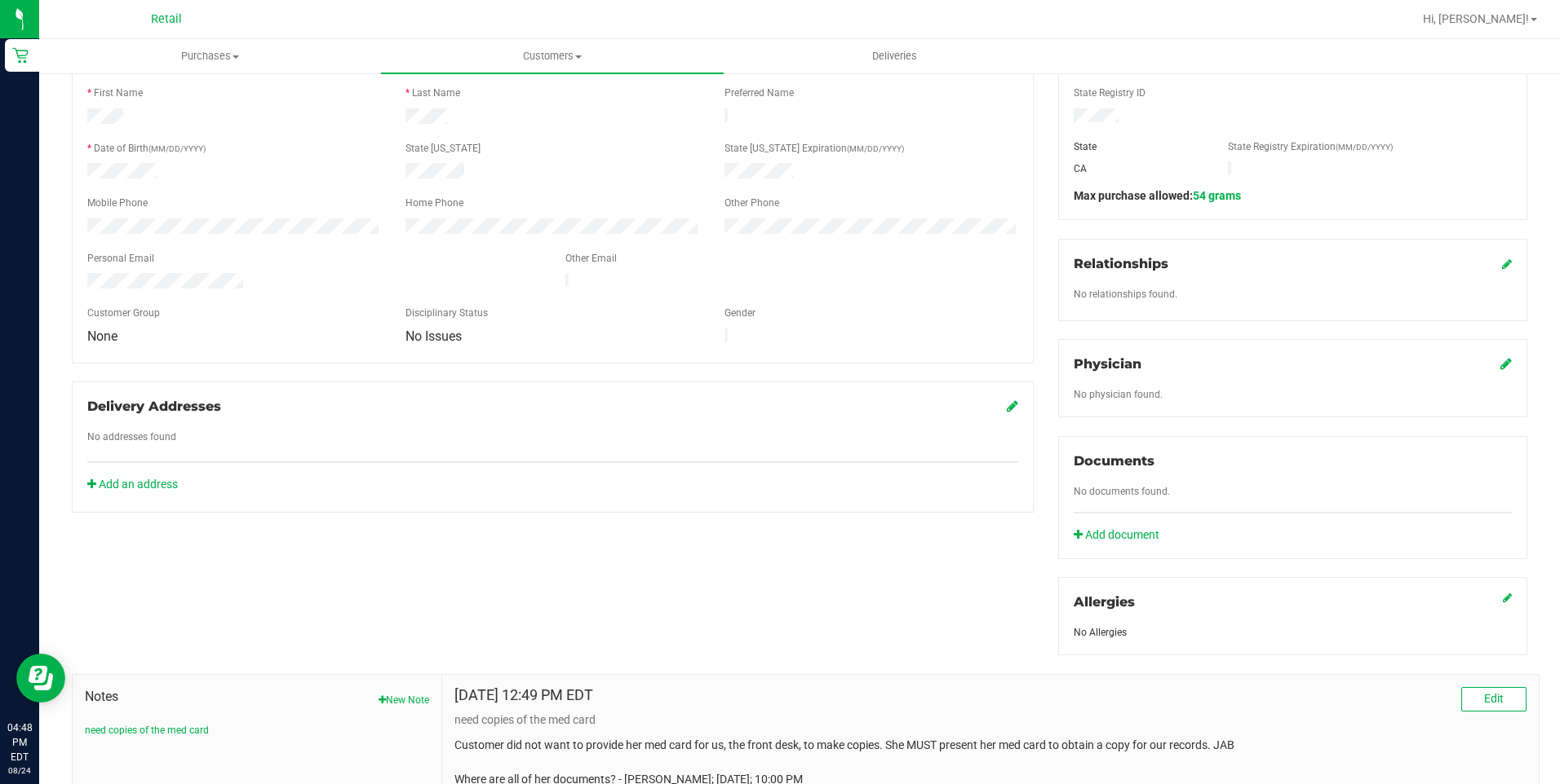
scroll to position [255, 0]
click at [1124, 537] on link "Add document" at bounding box center [1120, 537] width 94 height 17
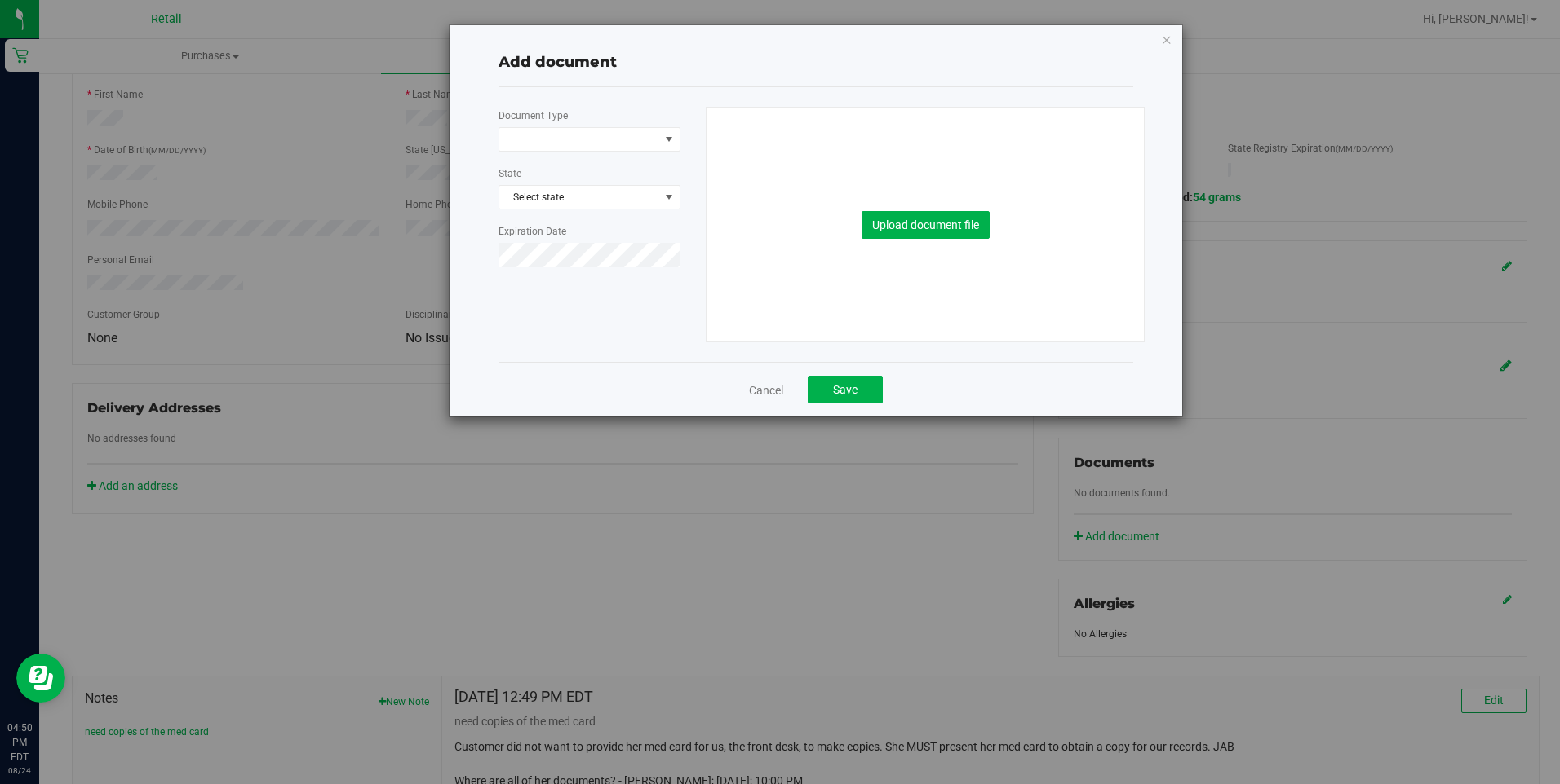
click at [545, 154] on div at bounding box center [589, 158] width 182 height 13
click at [558, 136] on span at bounding box center [579, 139] width 160 height 23
click at [555, 199] on li "Medical Card" at bounding box center [589, 191] width 180 height 25
click at [896, 222] on button "Upload document file" at bounding box center [924, 224] width 128 height 27
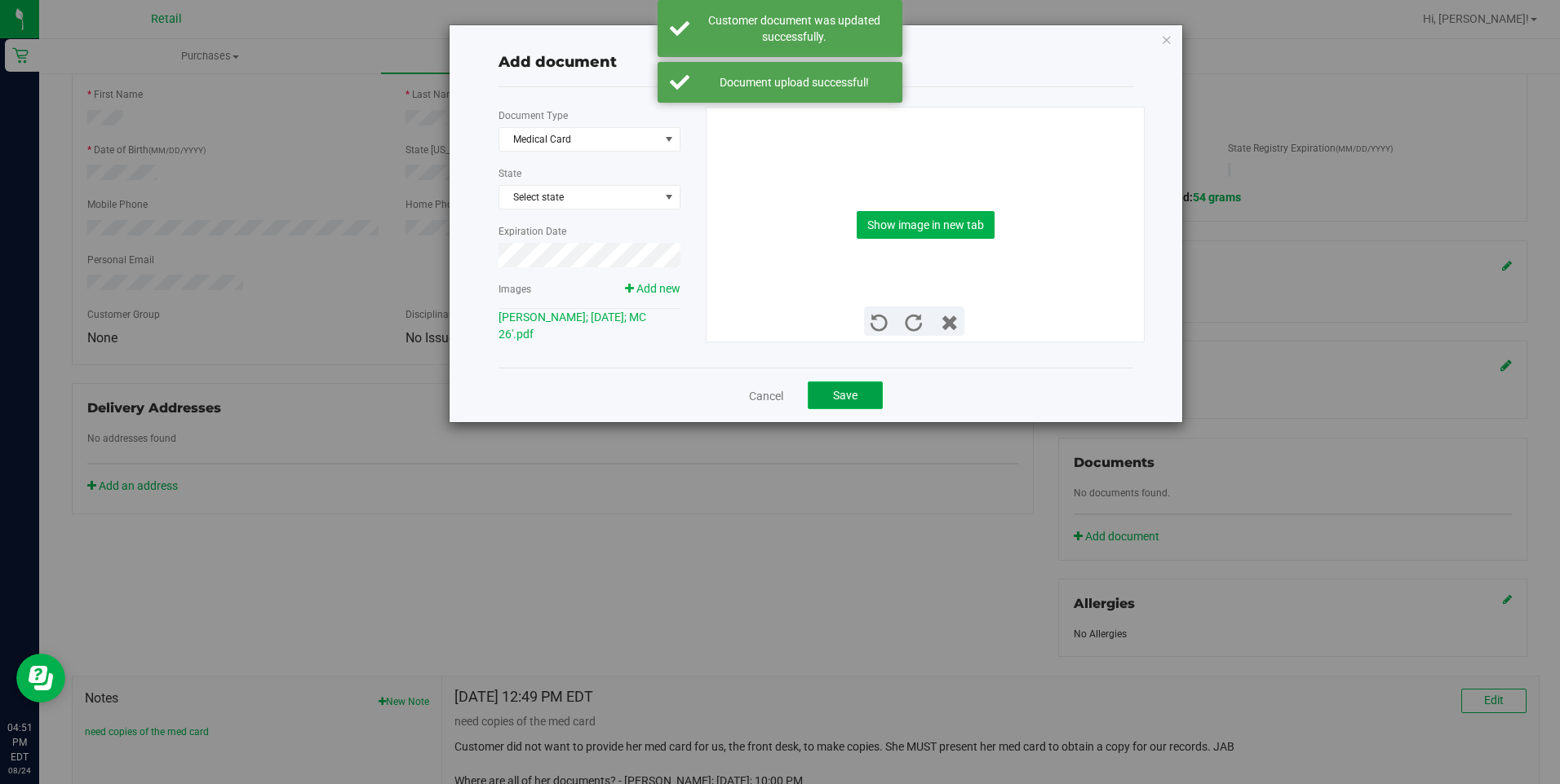
click at [840, 395] on span "Save" at bounding box center [845, 396] width 25 height 13
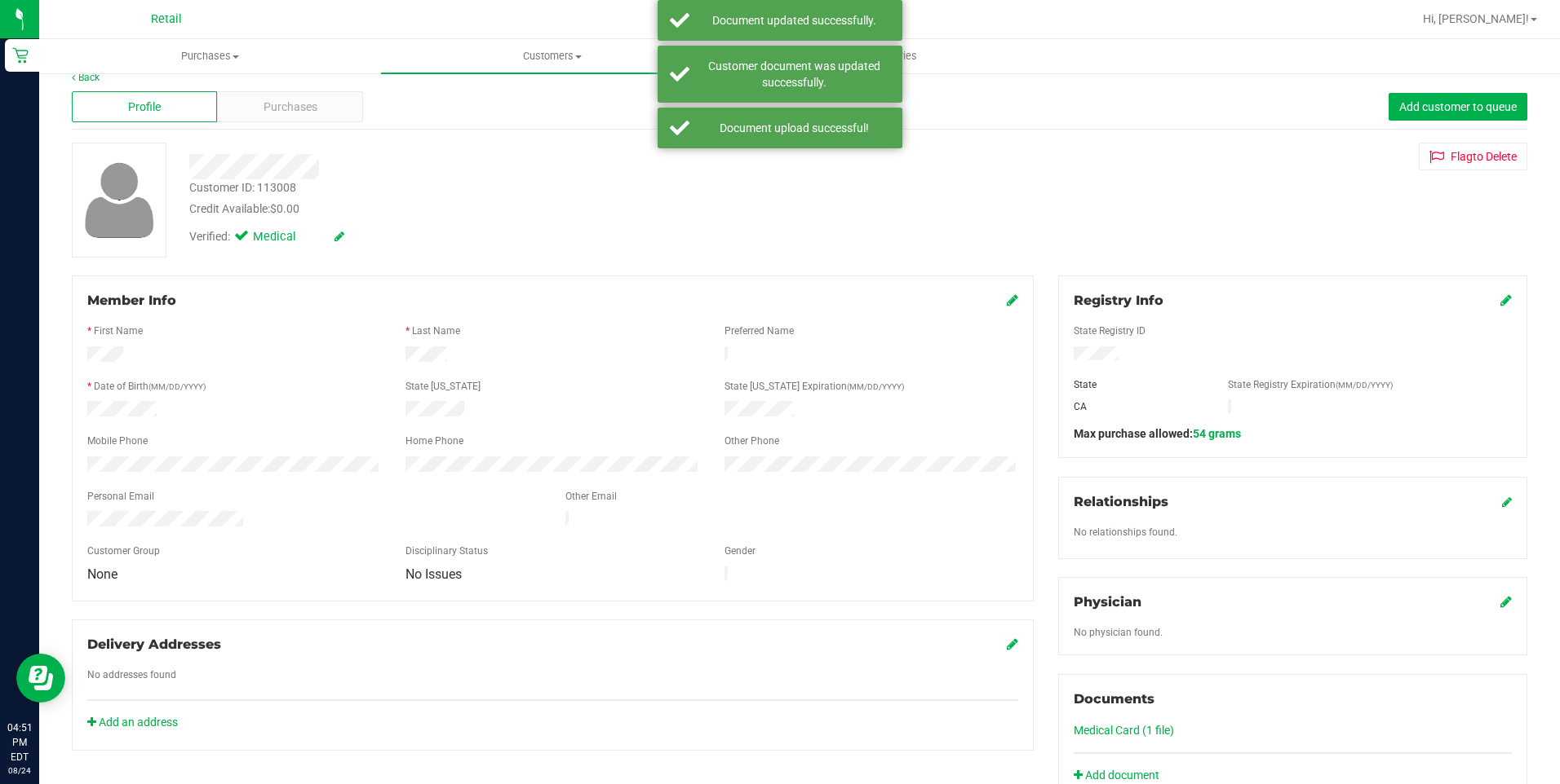
scroll to position [0, 0]
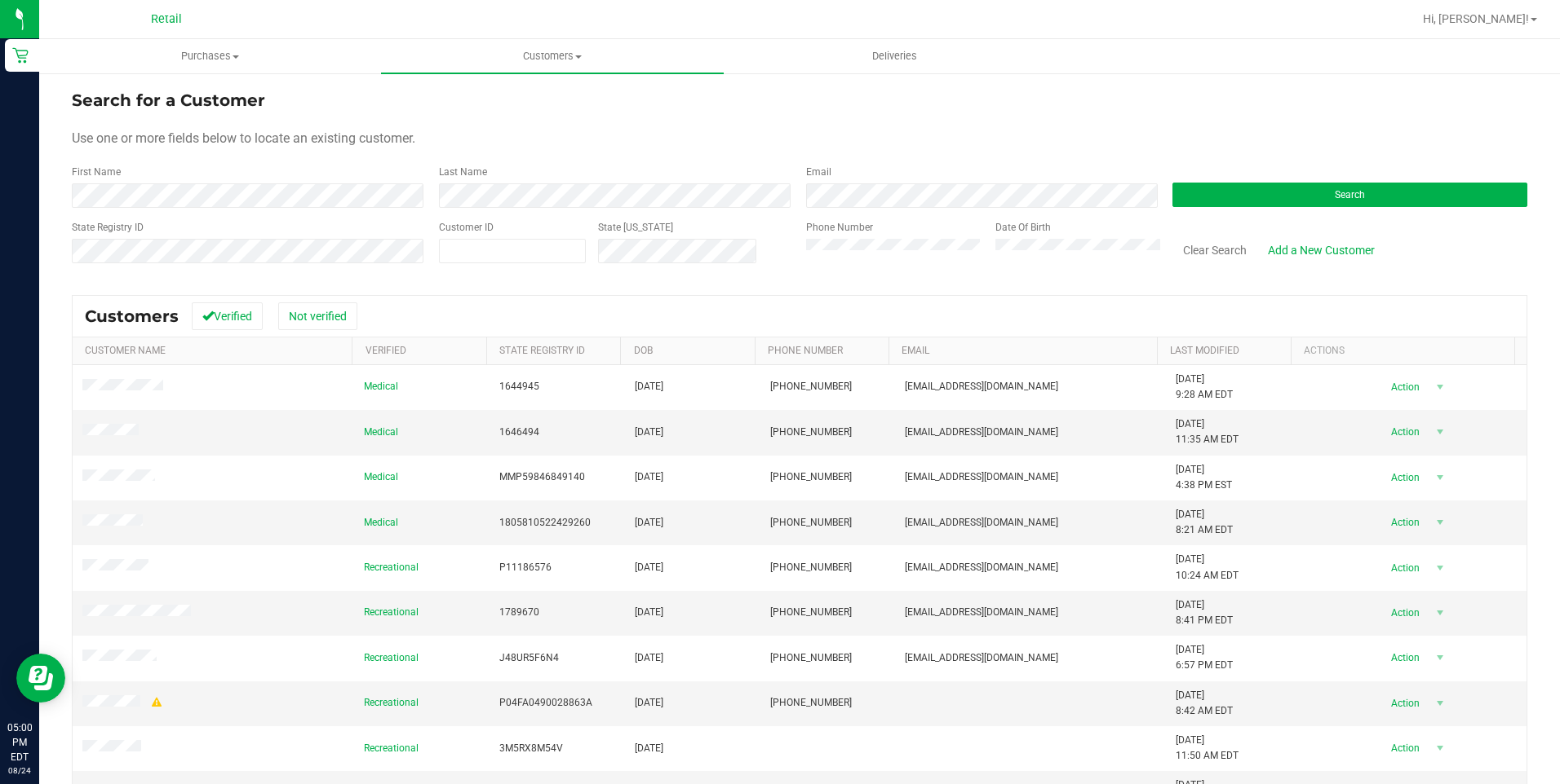
click at [485, 173] on div "Last Name" at bounding box center [610, 187] width 368 height 44
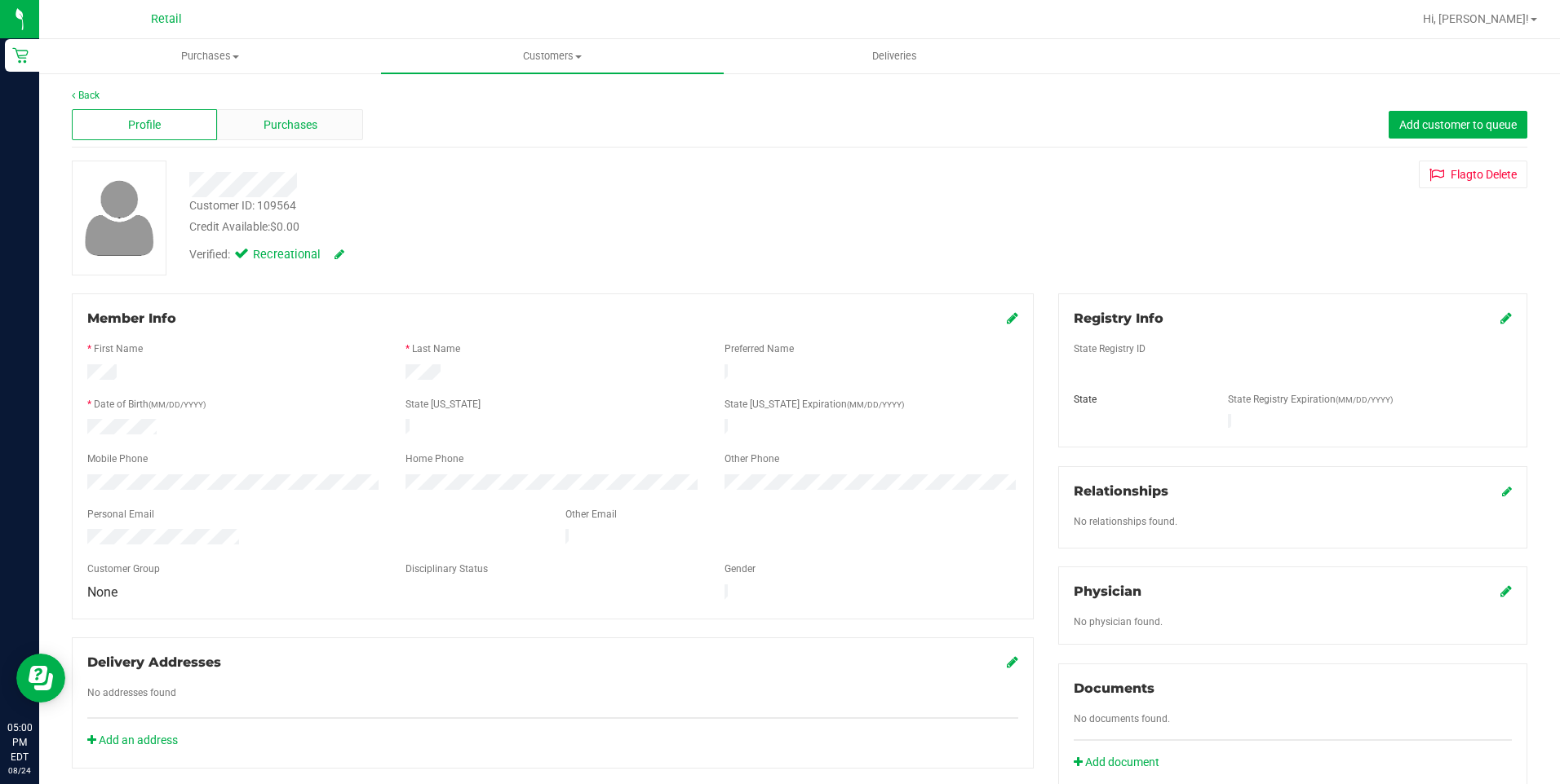
click at [246, 130] on div "Purchases" at bounding box center [289, 124] width 145 height 31
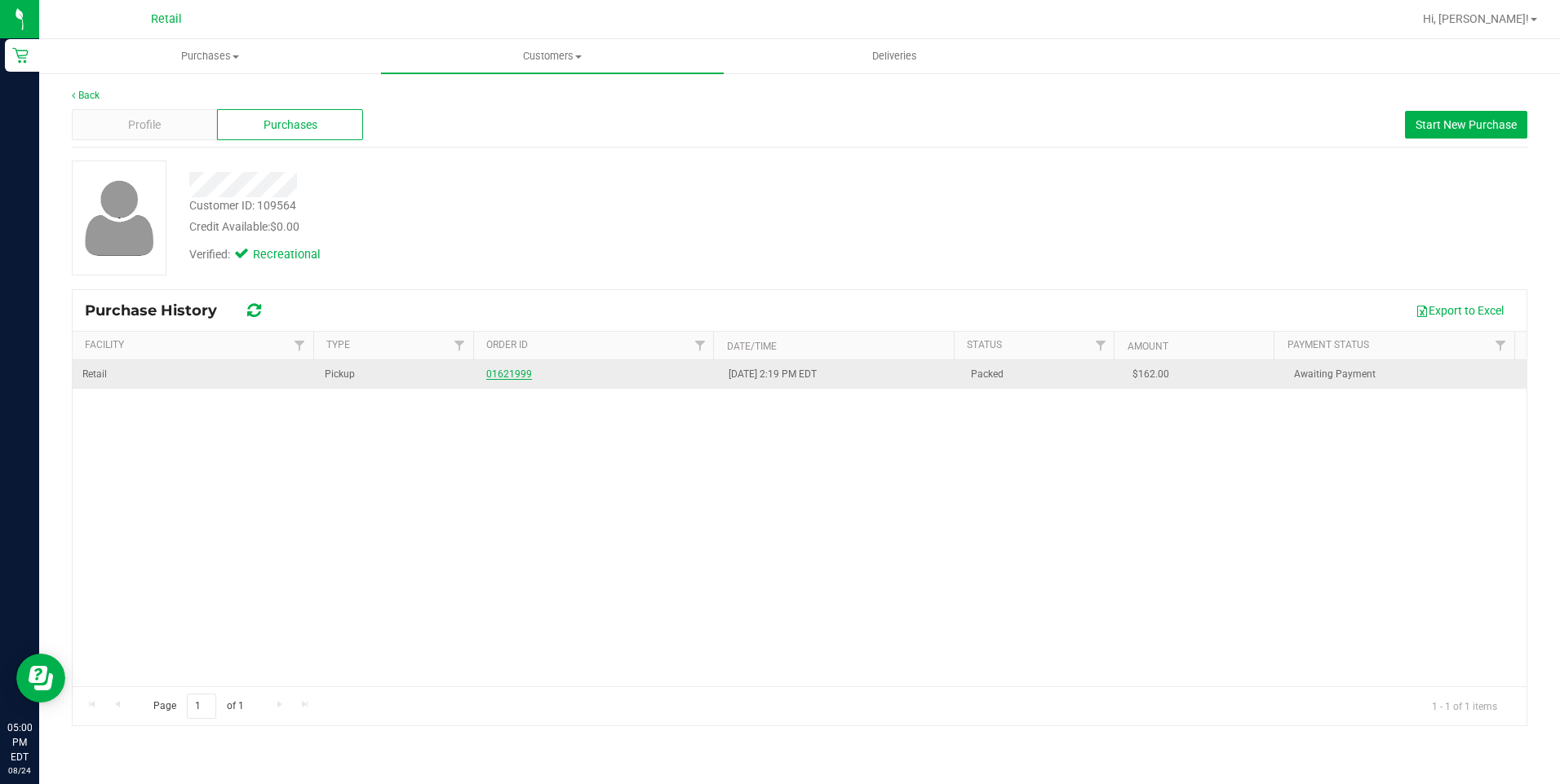
click at [491, 373] on link "01621999" at bounding box center [509, 374] width 45 height 11
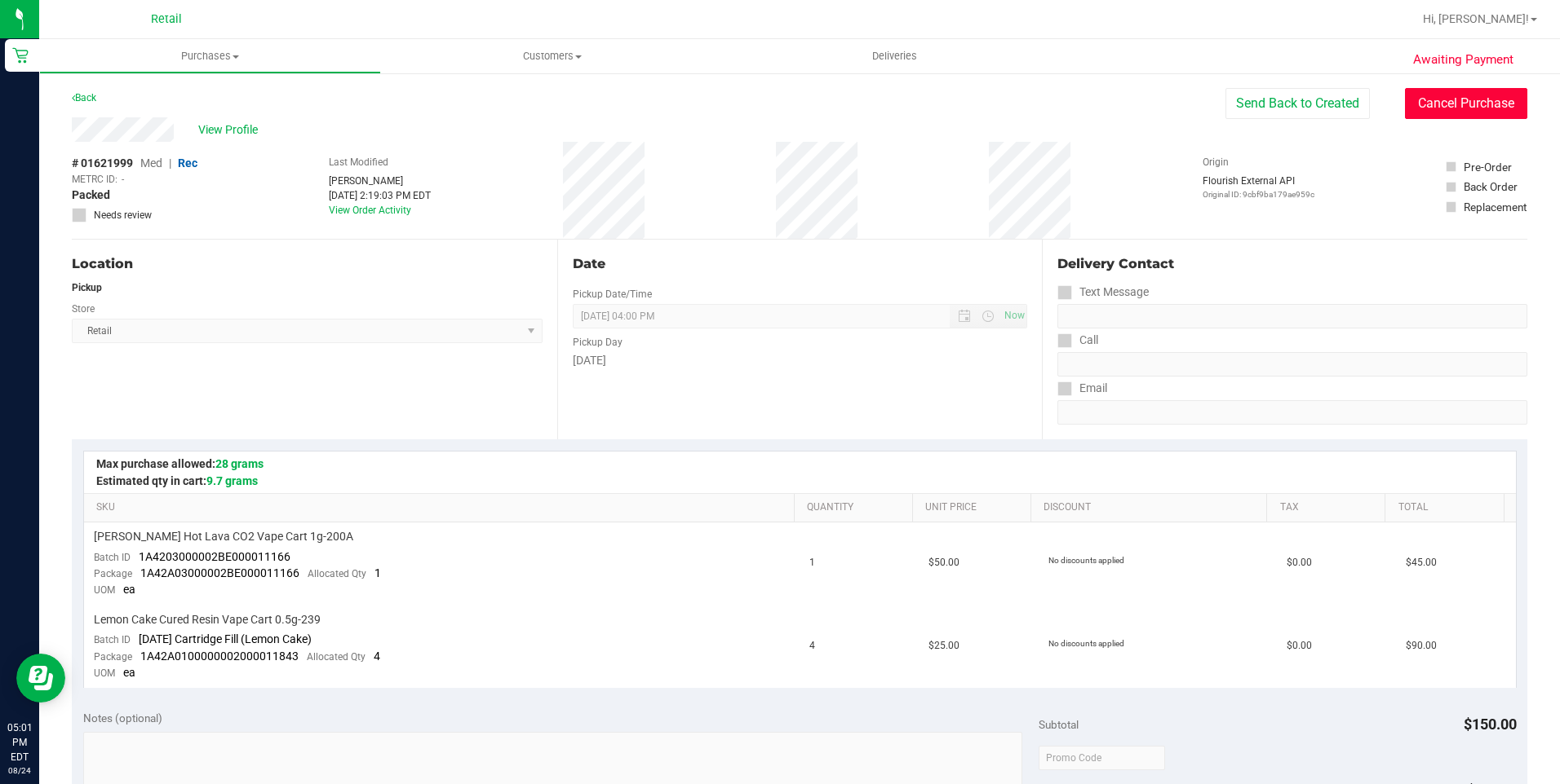
click at [1456, 94] on button "Cancel Purchase" at bounding box center [1465, 103] width 122 height 31
click at [88, 98] on link "Back" at bounding box center [84, 98] width 25 height 11
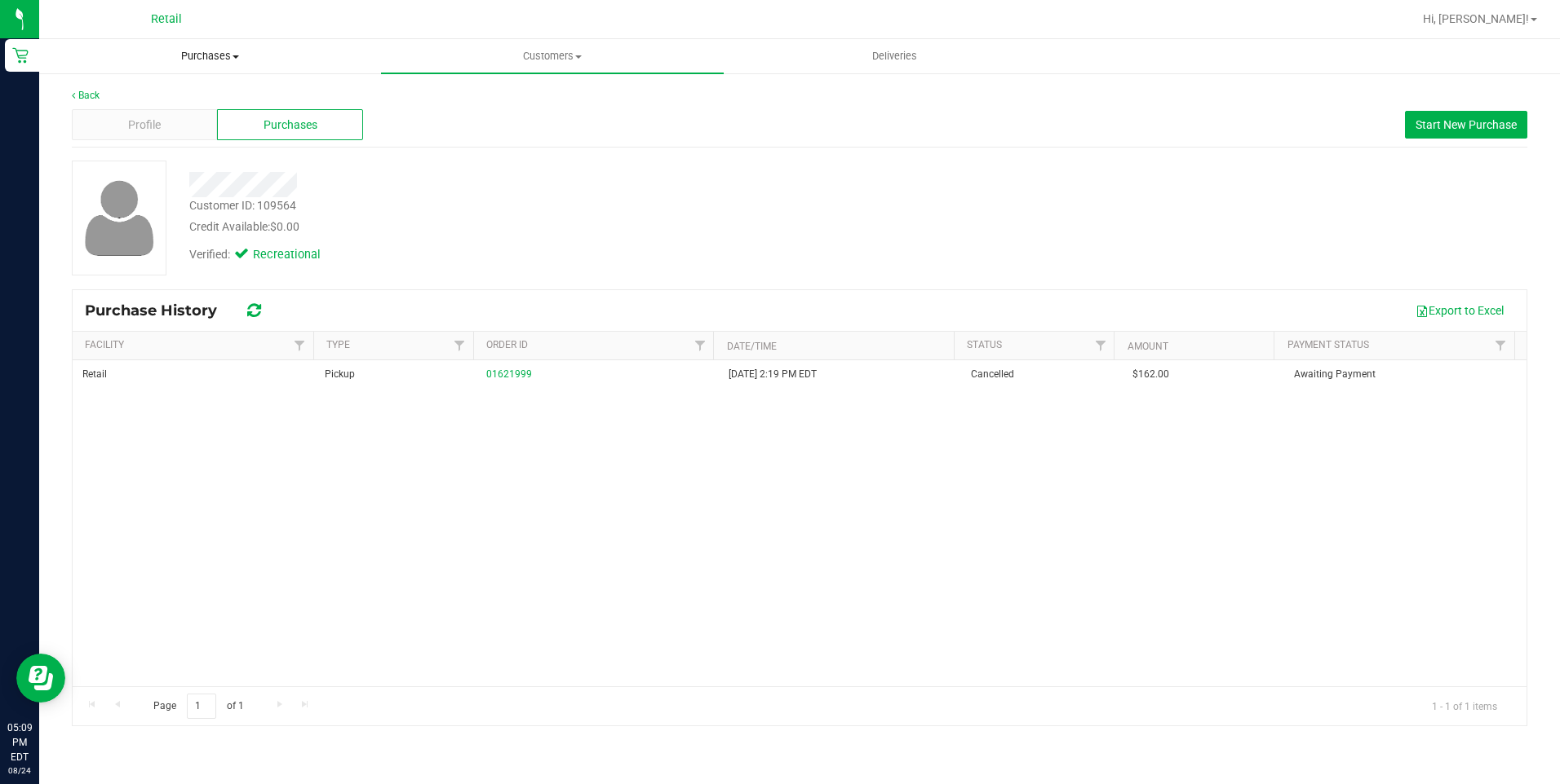
click at [227, 58] on span "Purchases" at bounding box center [209, 57] width 340 height 15
click at [154, 98] on span "Summary of purchases" at bounding box center [122, 98] width 168 height 14
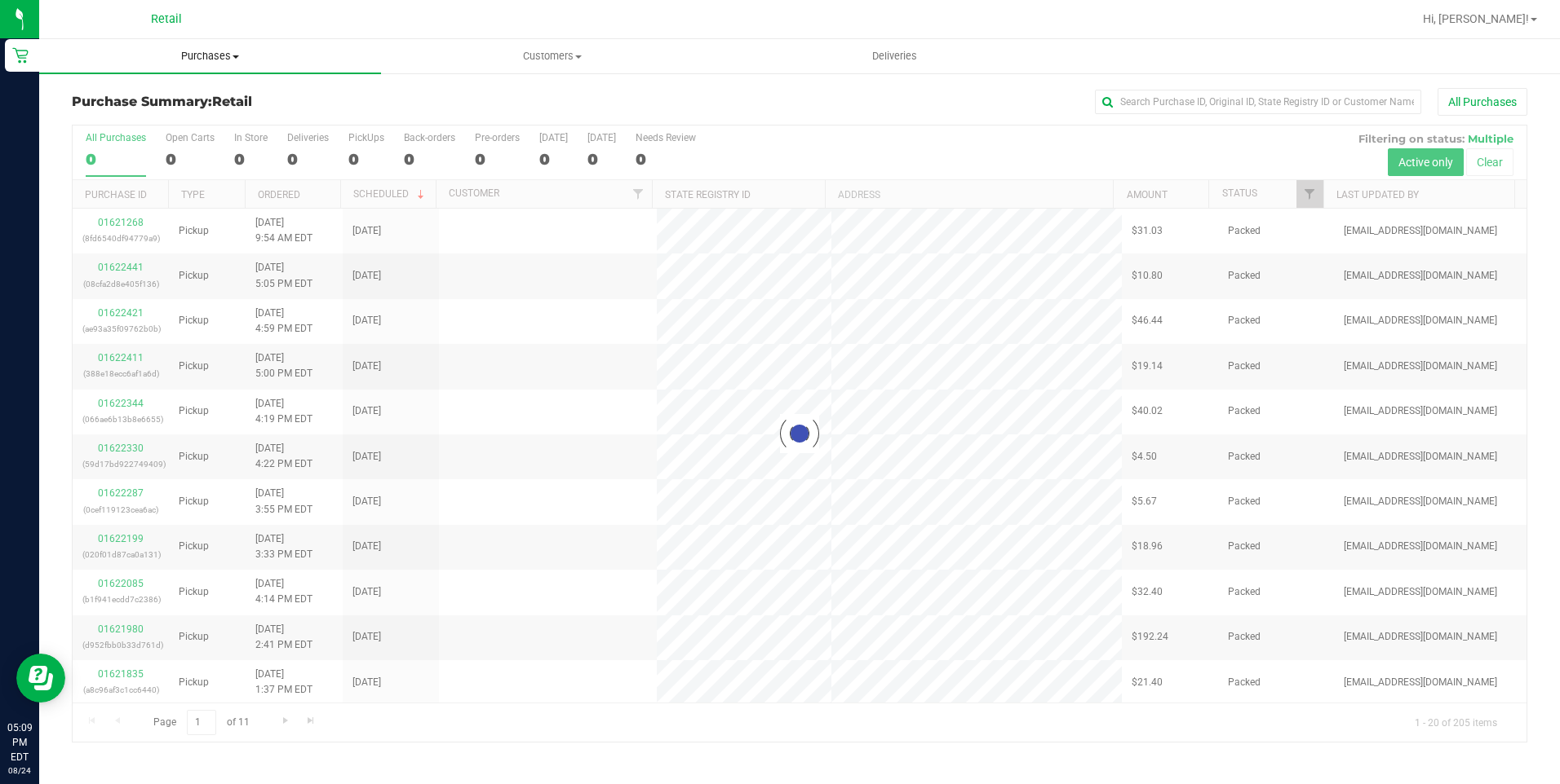
click at [217, 53] on span "Purchases" at bounding box center [209, 57] width 342 height 15
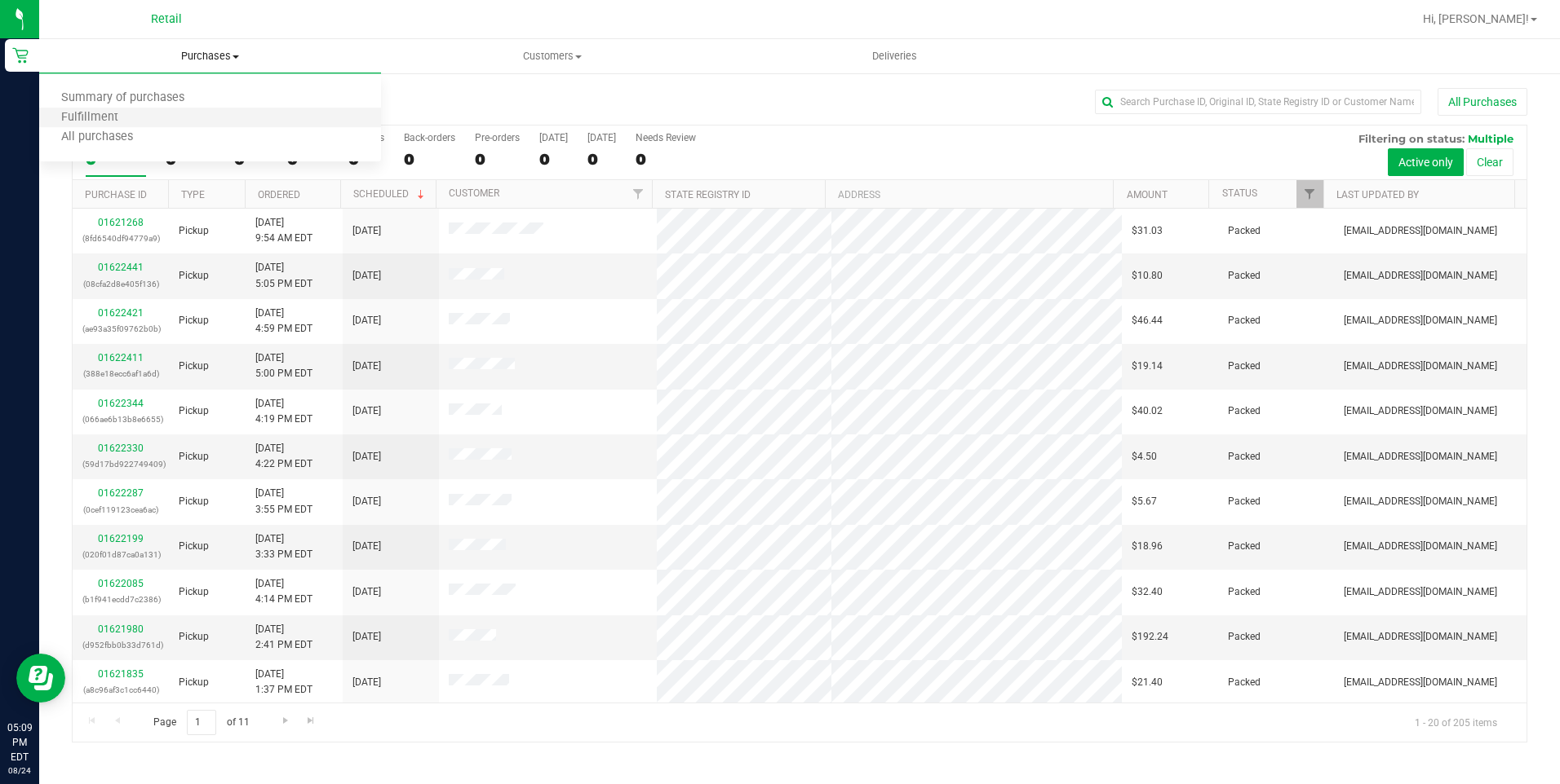
click at [98, 126] on li "Fulfillment" at bounding box center [209, 118] width 342 height 20
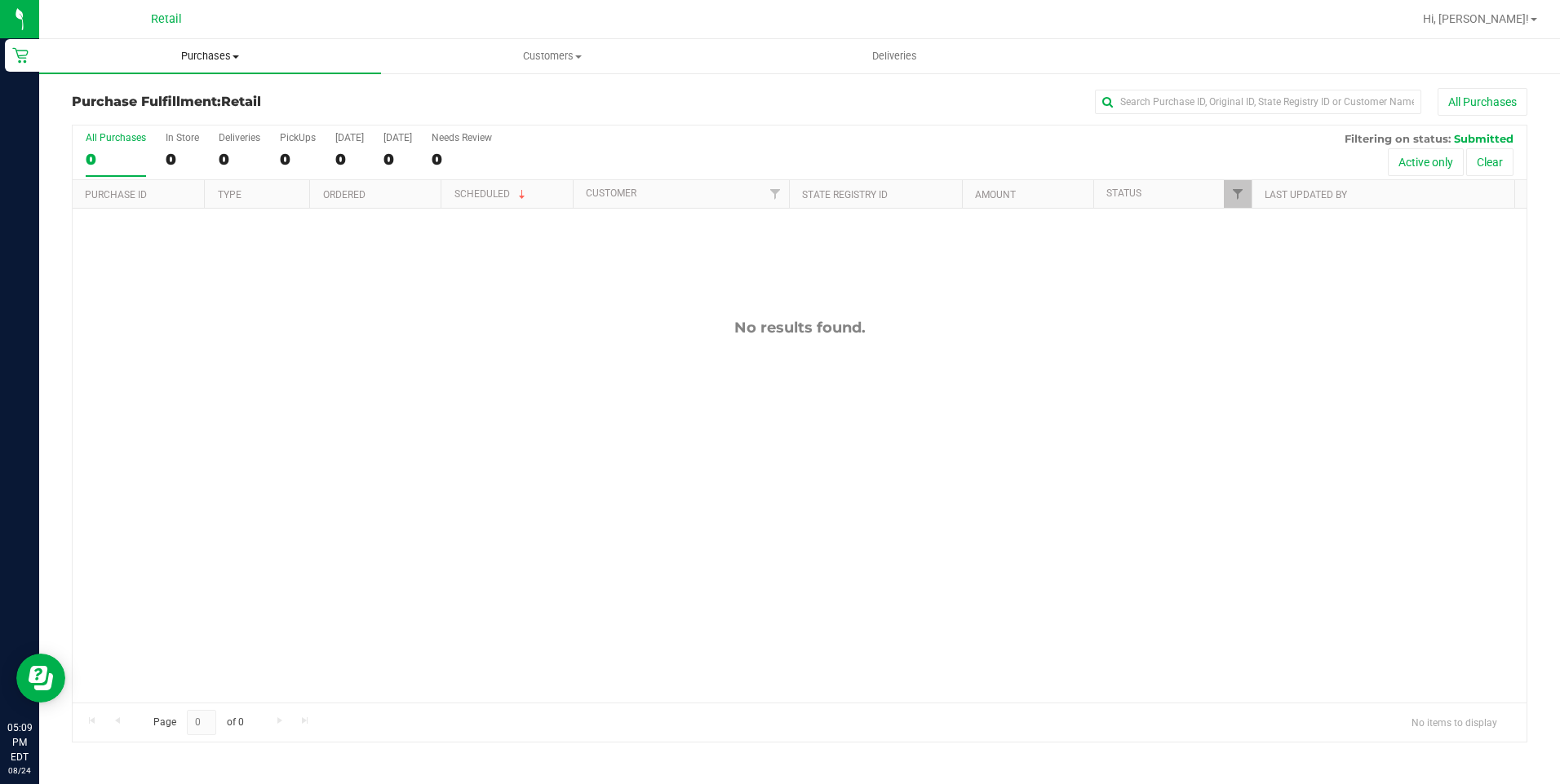
drag, startPoint x: 224, startPoint y: 57, endPoint x: 200, endPoint y: 91, distance: 41.6
click at [224, 57] on span "Purchases" at bounding box center [209, 57] width 342 height 15
click at [136, 144] on span "All purchases" at bounding box center [97, 137] width 116 height 14
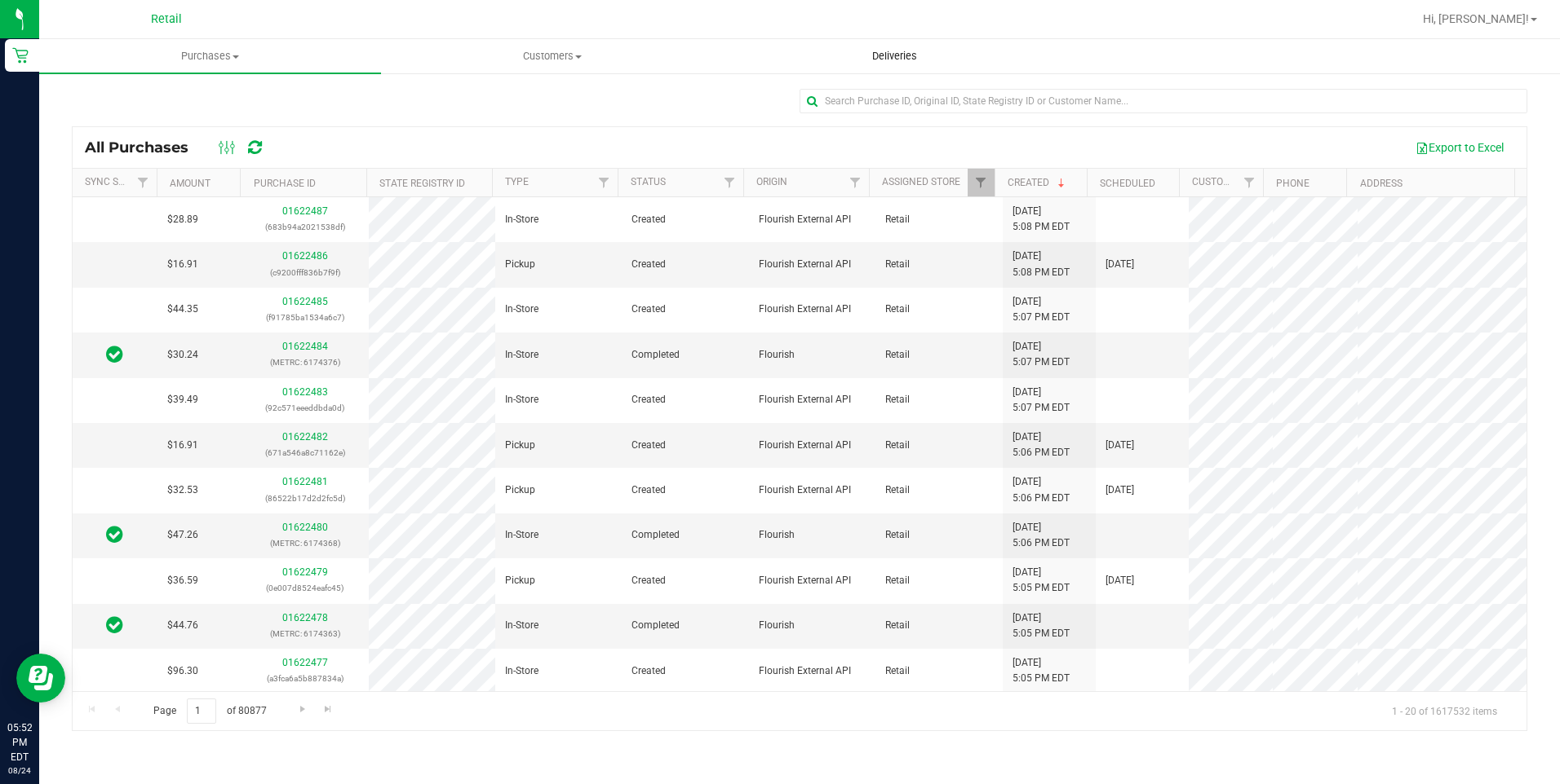
click at [893, 50] on span "Deliveries" at bounding box center [894, 57] width 89 height 15
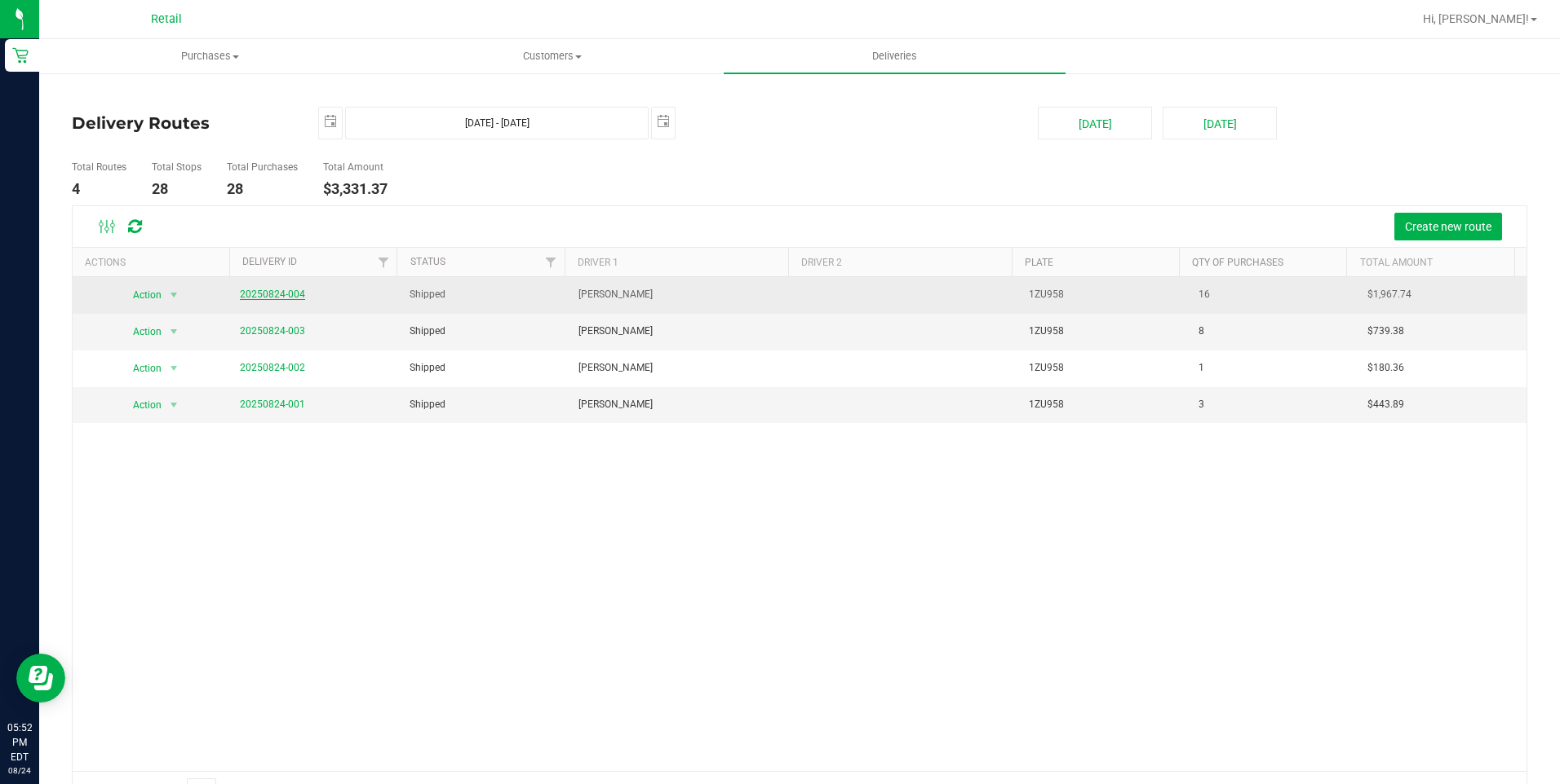
click at [269, 289] on link "20250824-004" at bounding box center [272, 294] width 65 height 11
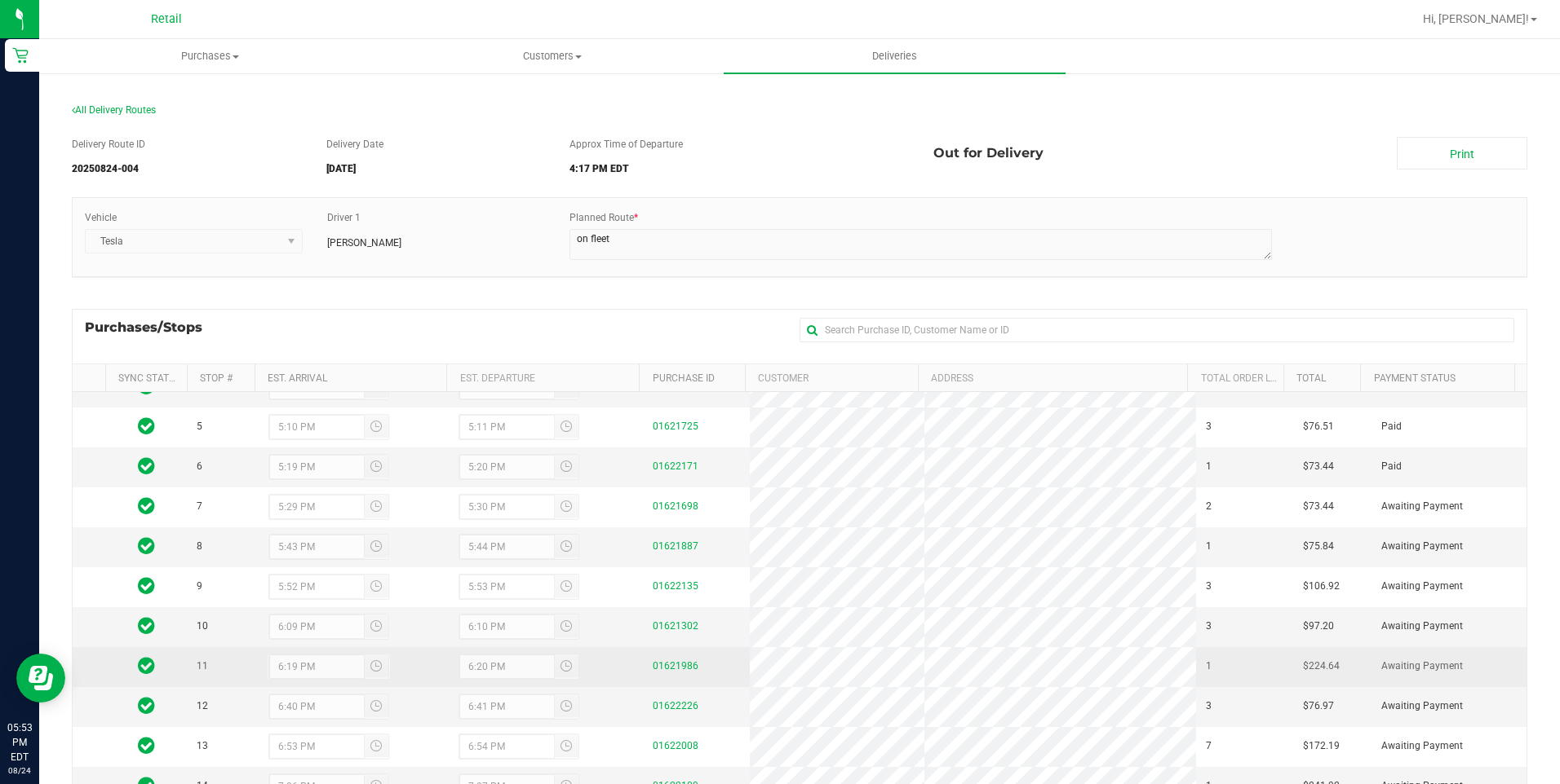
scroll to position [81, 0]
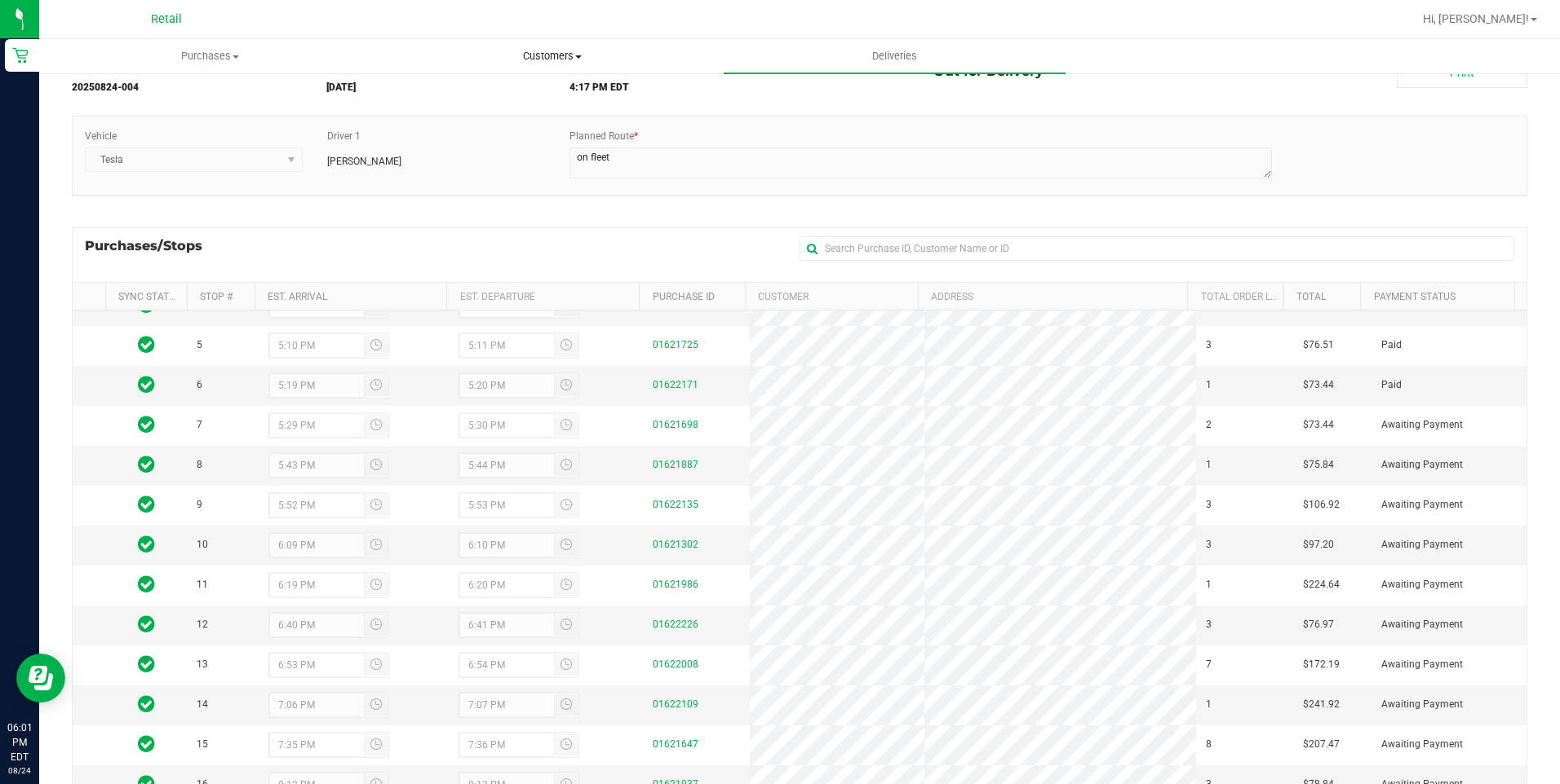
click at [612, 61] on span "Customers" at bounding box center [551, 57] width 340 height 15
click at [459, 91] on span "All customers" at bounding box center [439, 98] width 117 height 14
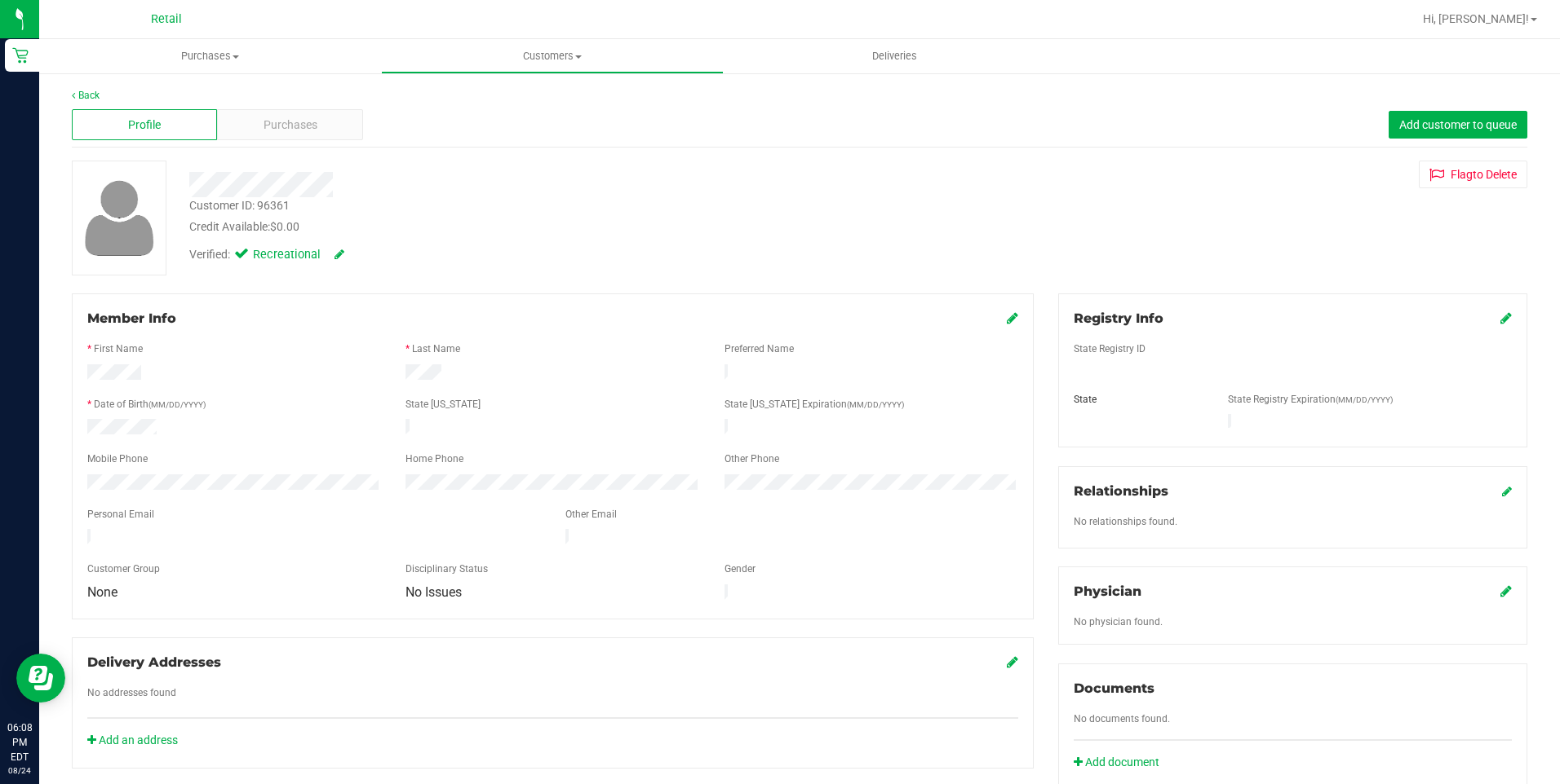
click at [95, 103] on div "Profile Purchases Add customer to queue" at bounding box center [799, 125] width 1455 height 45
click at [92, 100] on link "Back" at bounding box center [85, 96] width 27 height 11
click at [84, 480] on div at bounding box center [234, 484] width 318 height 20
click at [185, 475] on div at bounding box center [234, 484] width 318 height 20
click at [86, 477] on div at bounding box center [234, 484] width 318 height 20
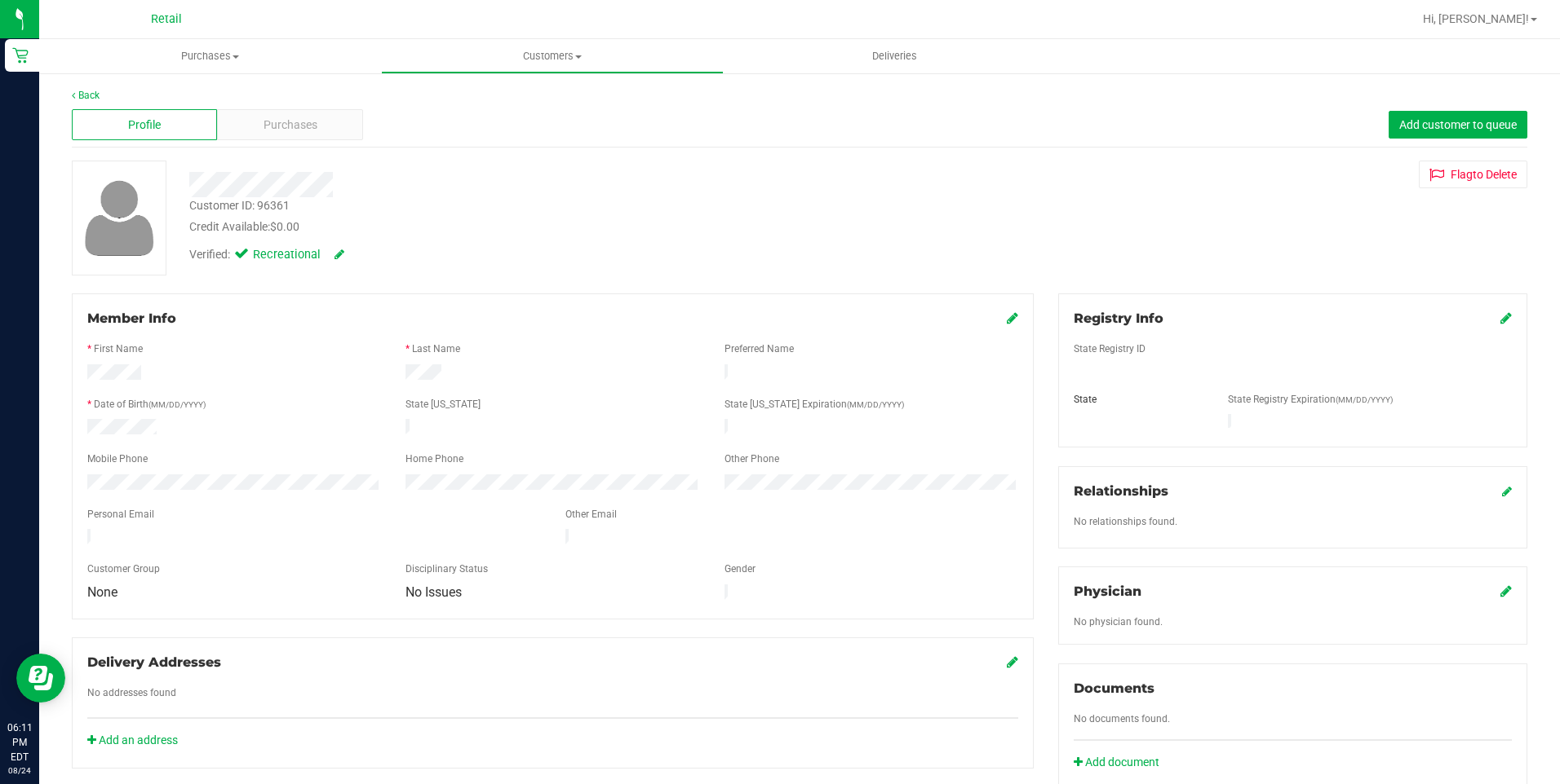
click at [94, 85] on div "Back Profile Purchases Add customer to queue Customer ID: 96361 Credit Availabl…" at bounding box center [798, 623] width 1520 height 1103
click at [90, 100] on link "Back" at bounding box center [85, 96] width 27 height 11
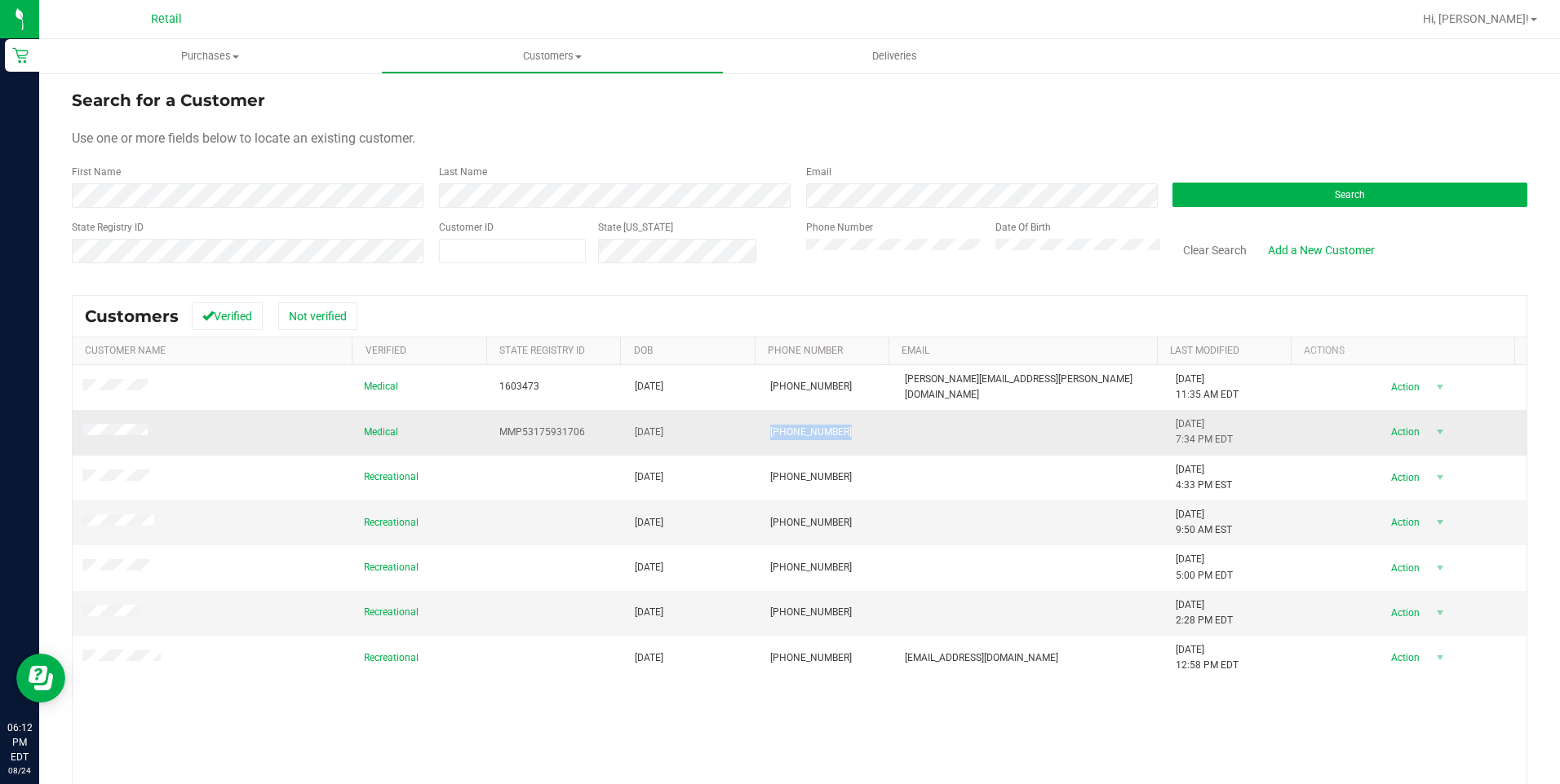
drag, startPoint x: 755, startPoint y: 437, endPoint x: 826, endPoint y: 433, distance: 71.1
click at [826, 433] on td "(401) 442-5222" at bounding box center [828, 432] width 135 height 45
drag, startPoint x: 826, startPoint y: 433, endPoint x: 795, endPoint y: 437, distance: 31.3
copy span "(401) 442-5222"
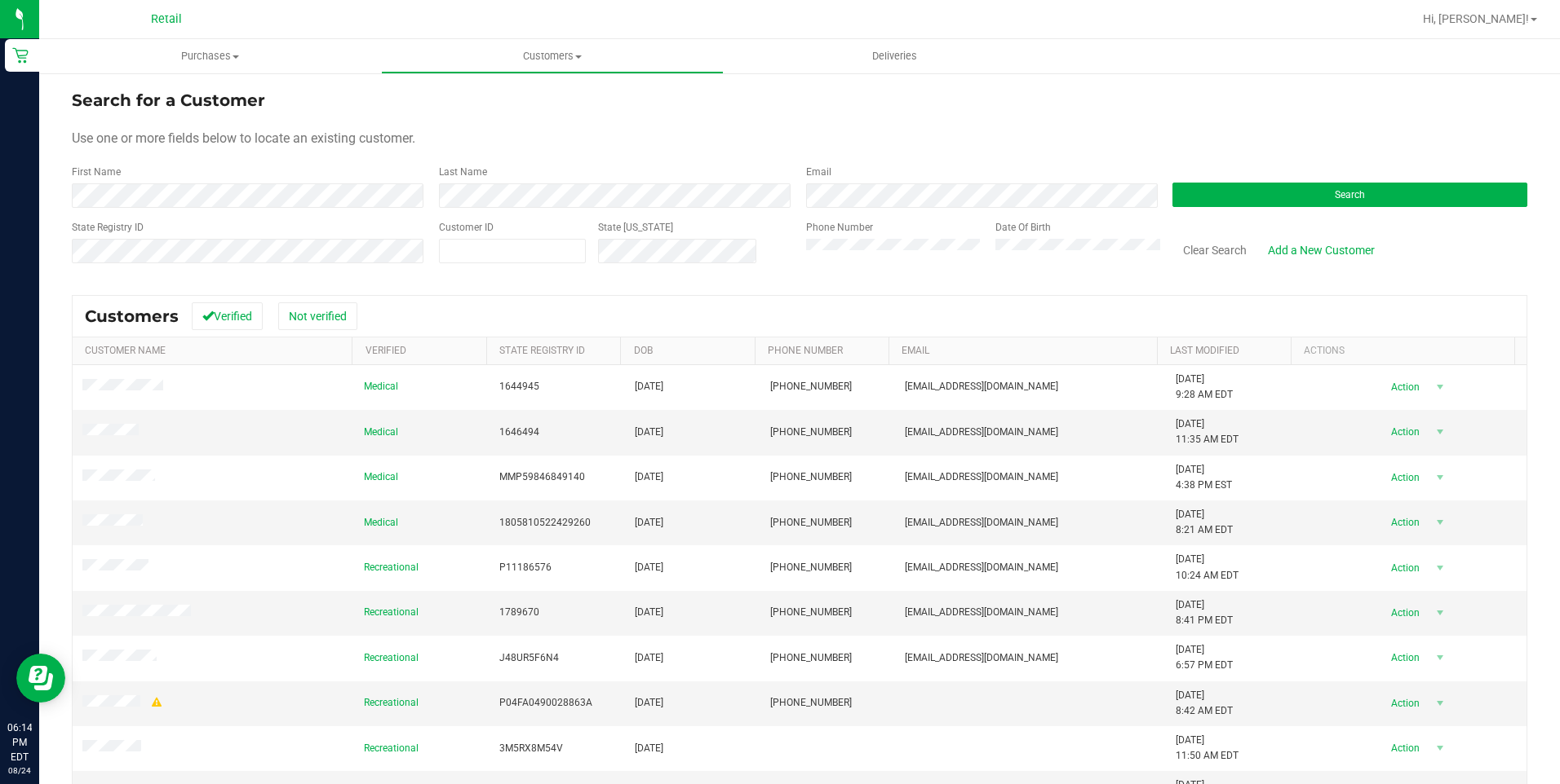
click at [493, 179] on div "Last Name" at bounding box center [610, 187] width 368 height 44
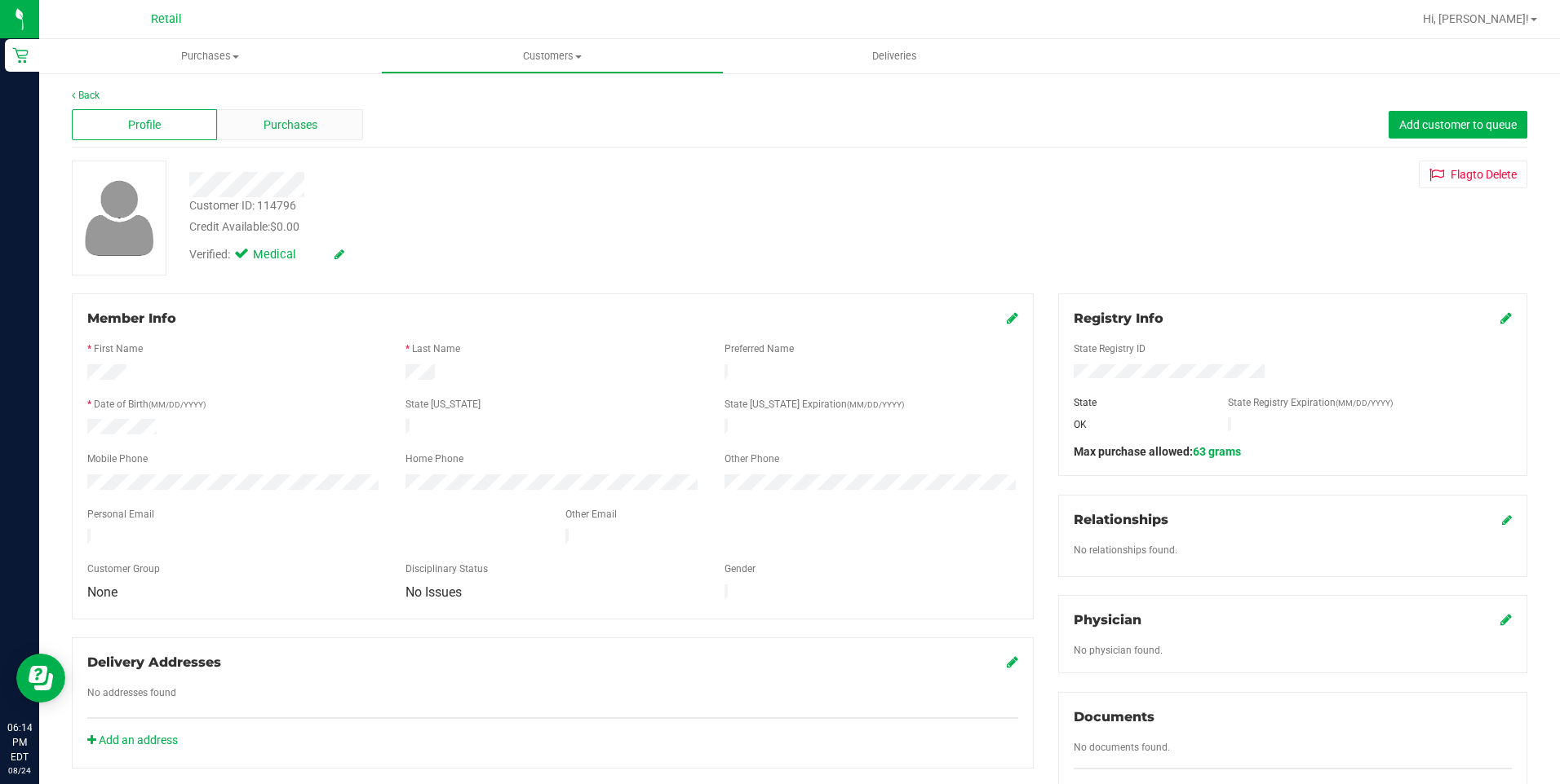
click at [238, 136] on div "Purchases" at bounding box center [289, 124] width 145 height 31
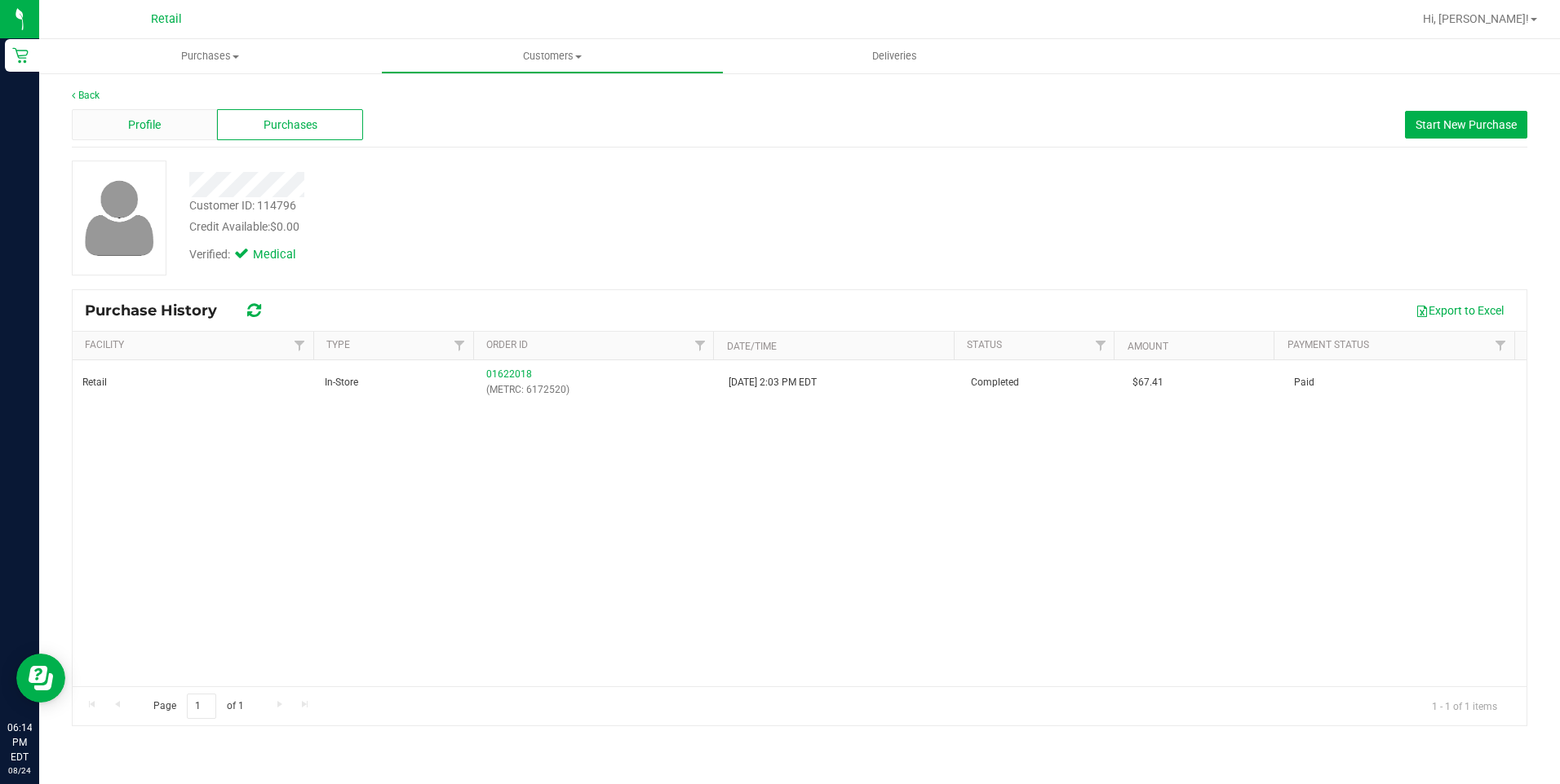
click at [155, 138] on div "Profile" at bounding box center [144, 124] width 145 height 31
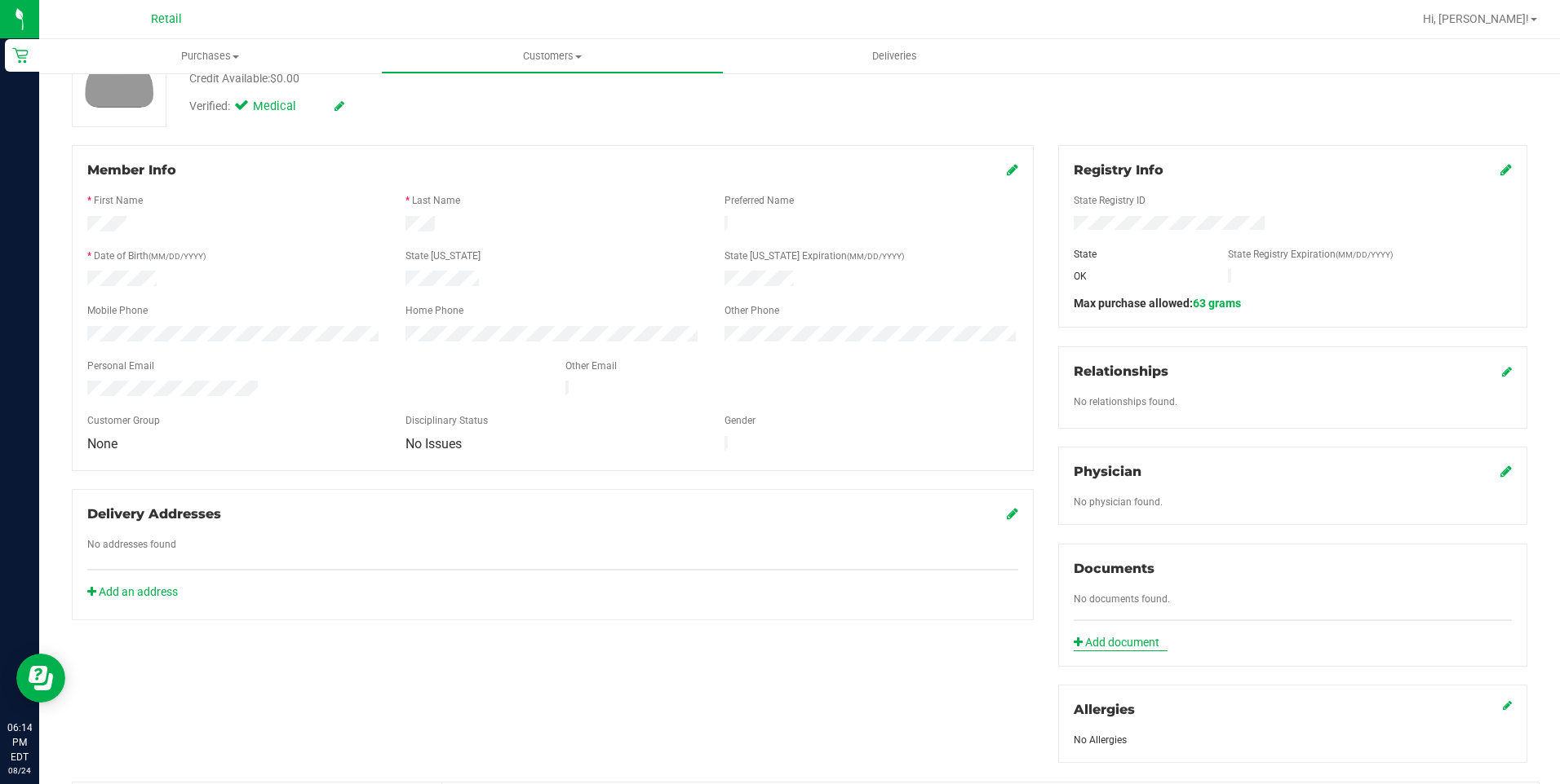
scroll to position [163, 0]
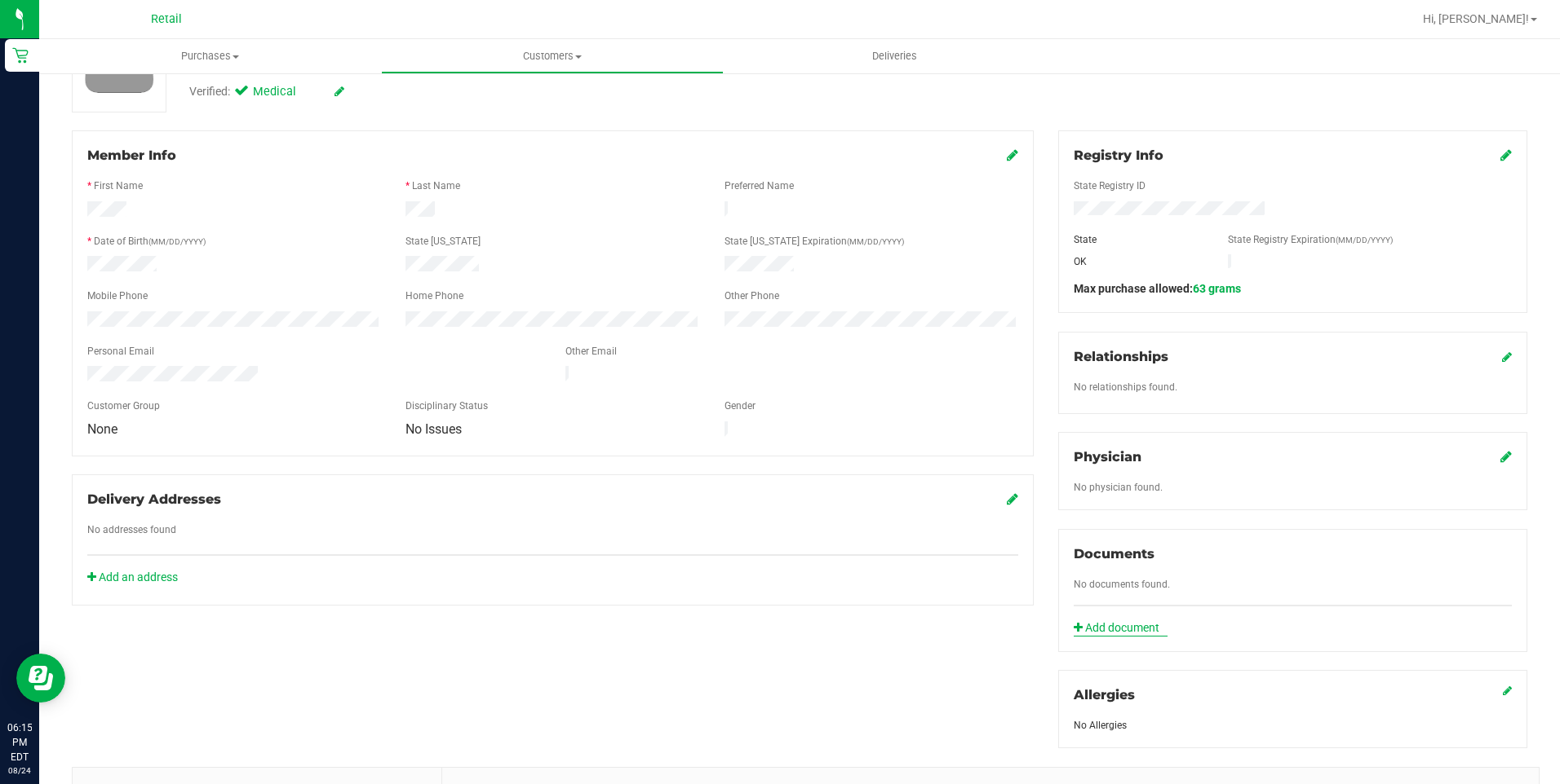
click at [1139, 632] on link "Add document" at bounding box center [1120, 629] width 94 height 17
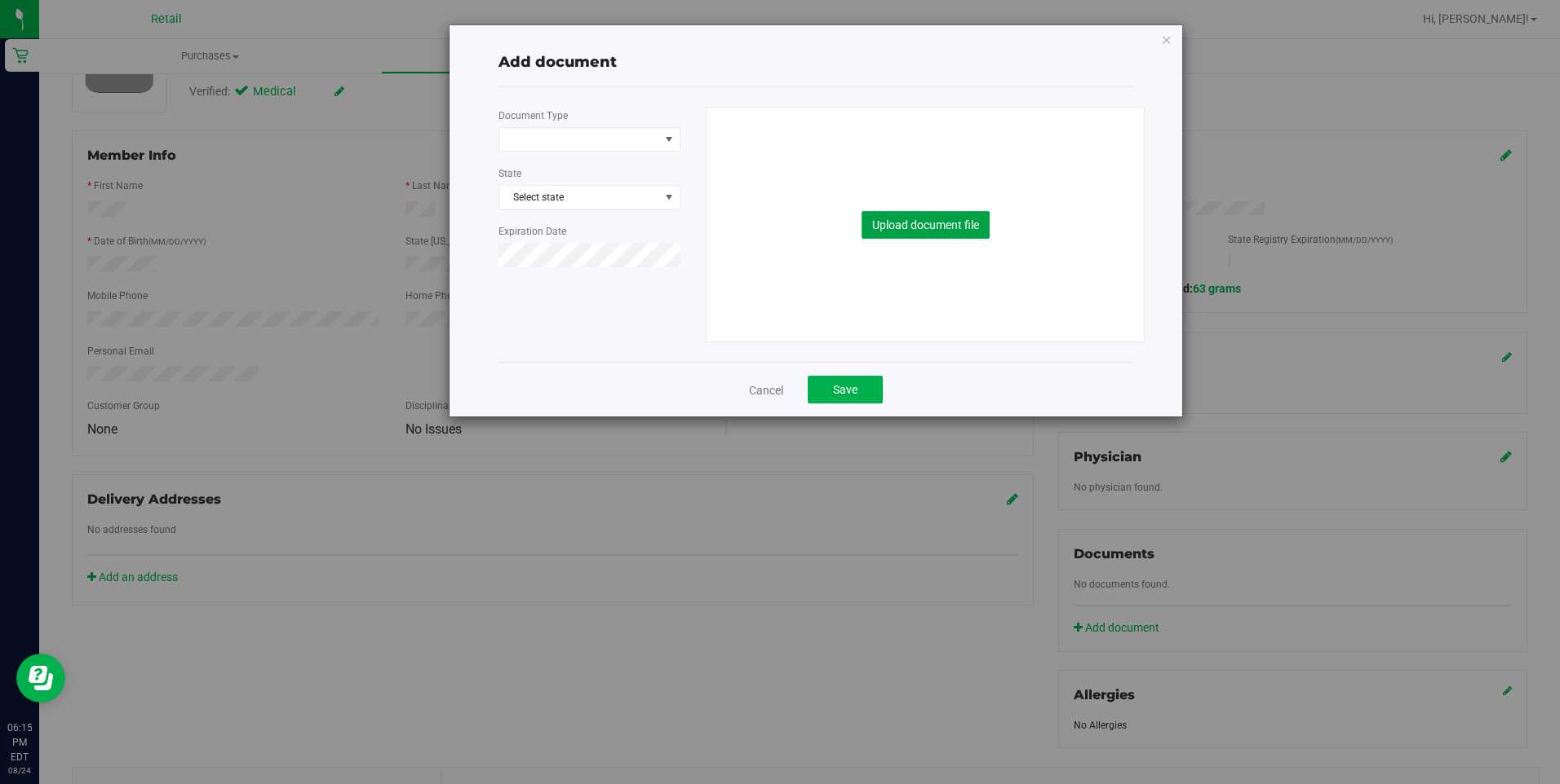
click at [959, 224] on button "Upload document file" at bounding box center [924, 224] width 128 height 27
click at [645, 127] on span at bounding box center [589, 139] width 182 height 25
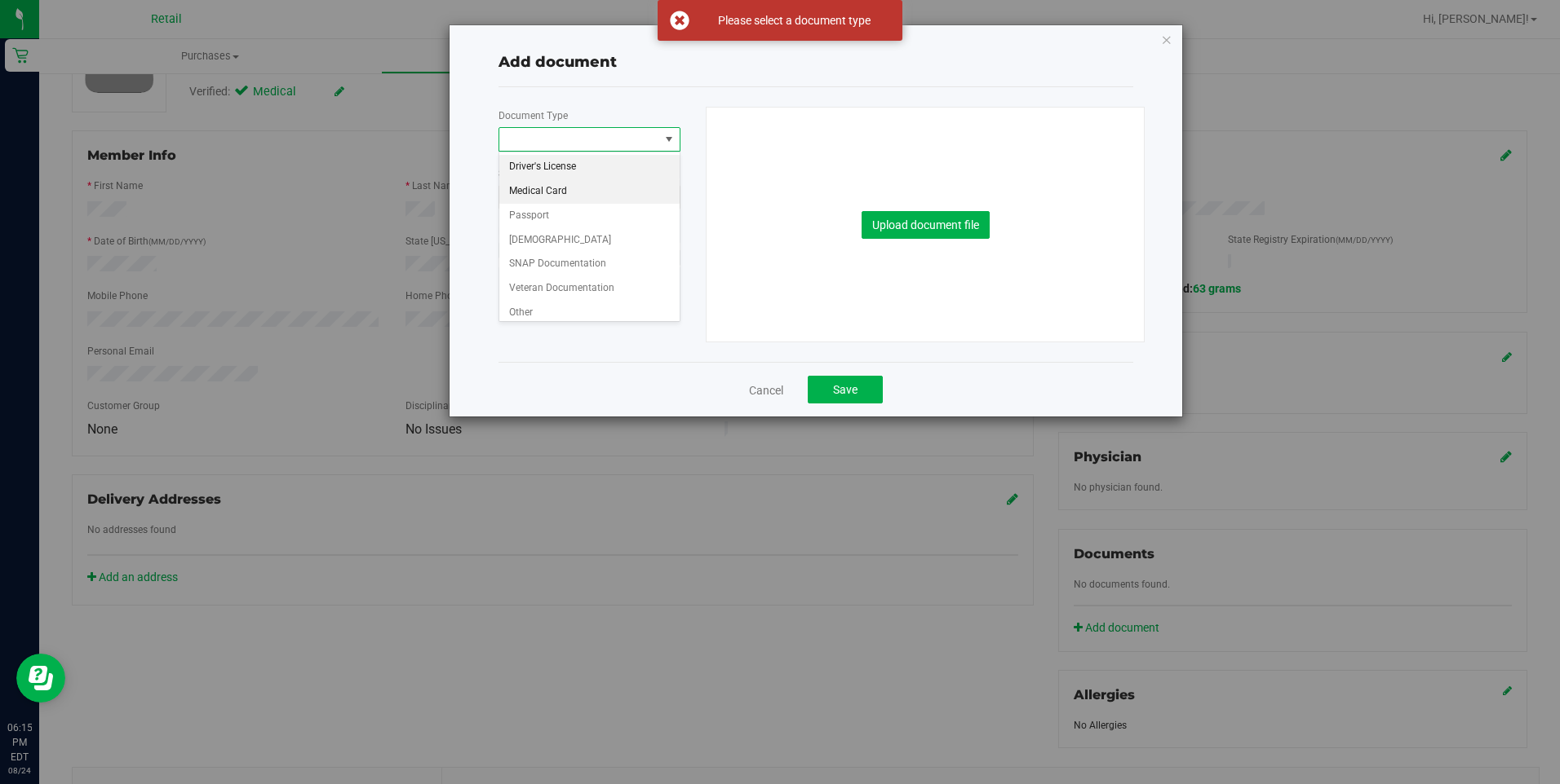
click at [552, 187] on li "Medical Card" at bounding box center [589, 191] width 180 height 25
click at [964, 236] on button "Upload document file" at bounding box center [924, 224] width 128 height 27
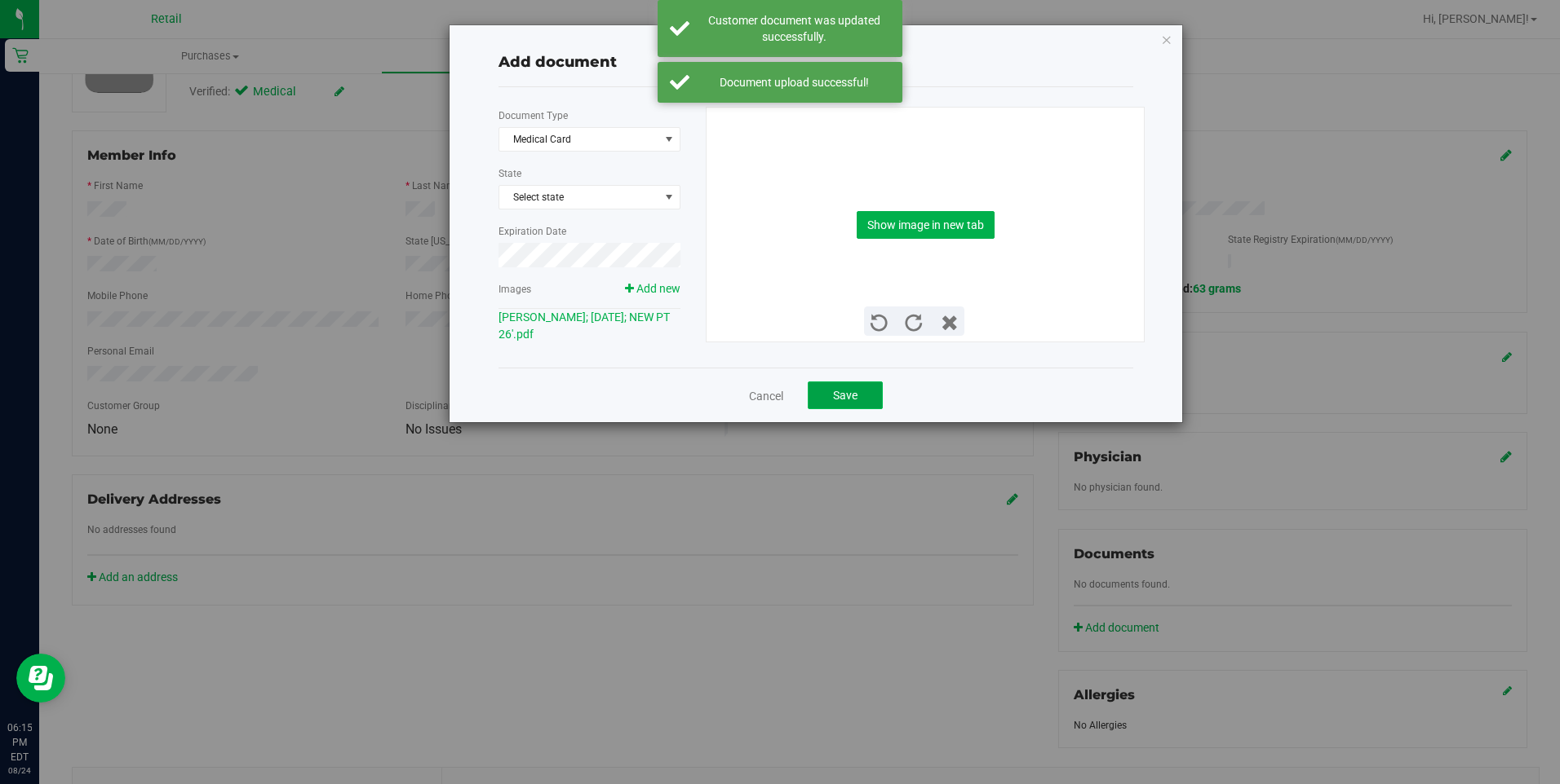
click at [853, 391] on span "Save" at bounding box center [845, 396] width 25 height 13
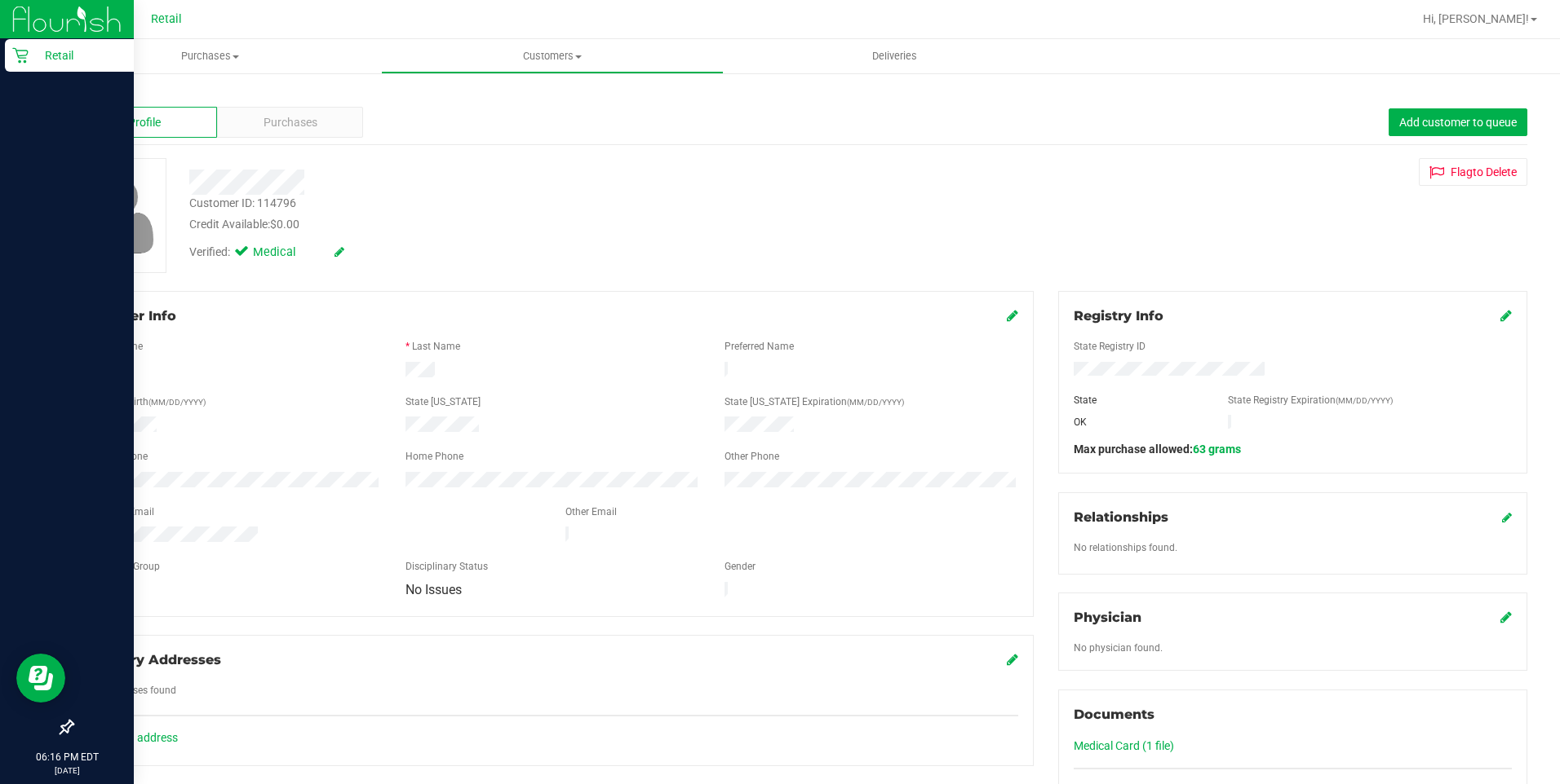
scroll to position [0, 0]
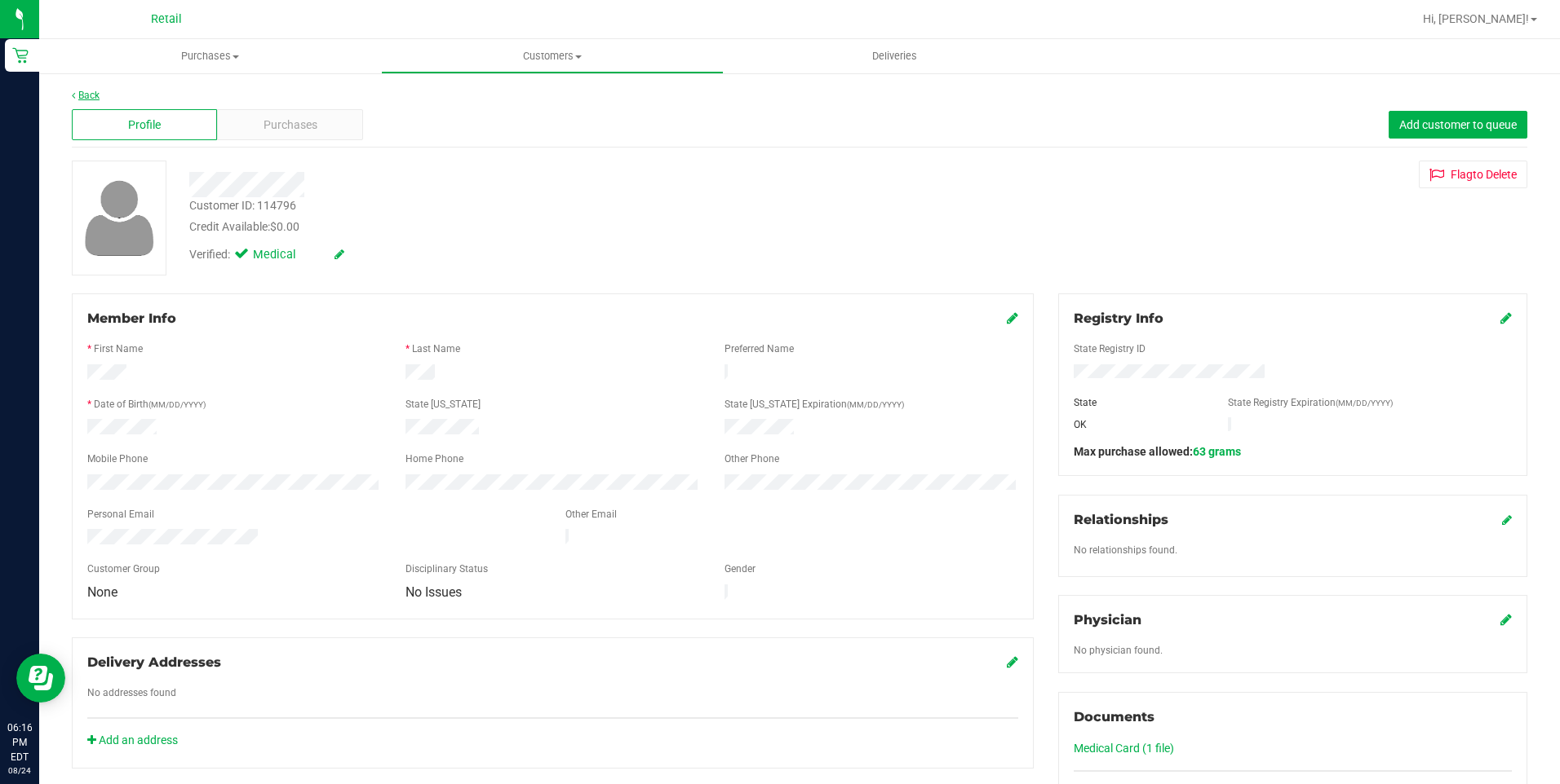
click at [78, 97] on link "Back" at bounding box center [85, 96] width 27 height 11
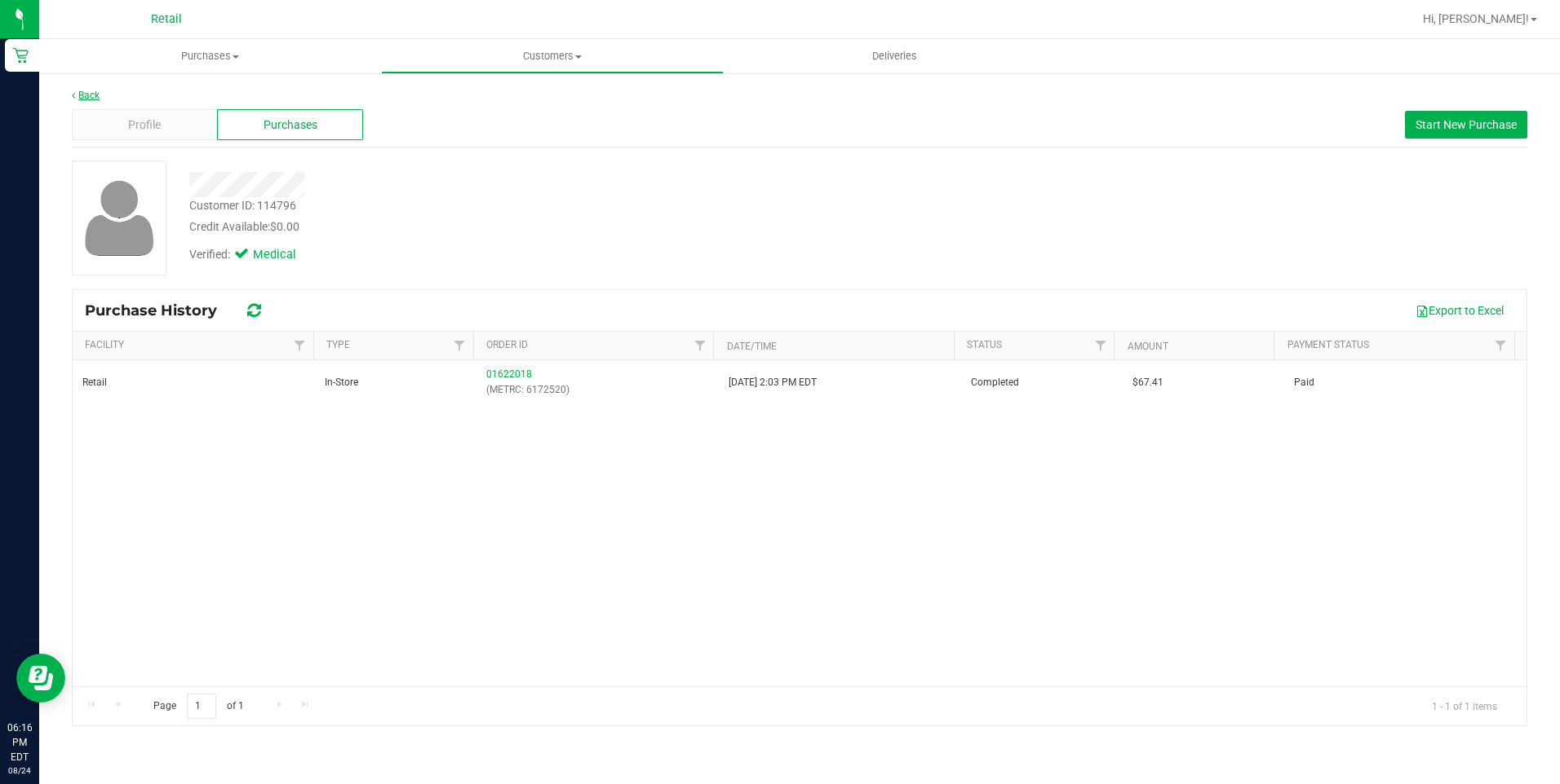
click at [84, 91] on link "Back" at bounding box center [85, 96] width 27 height 11
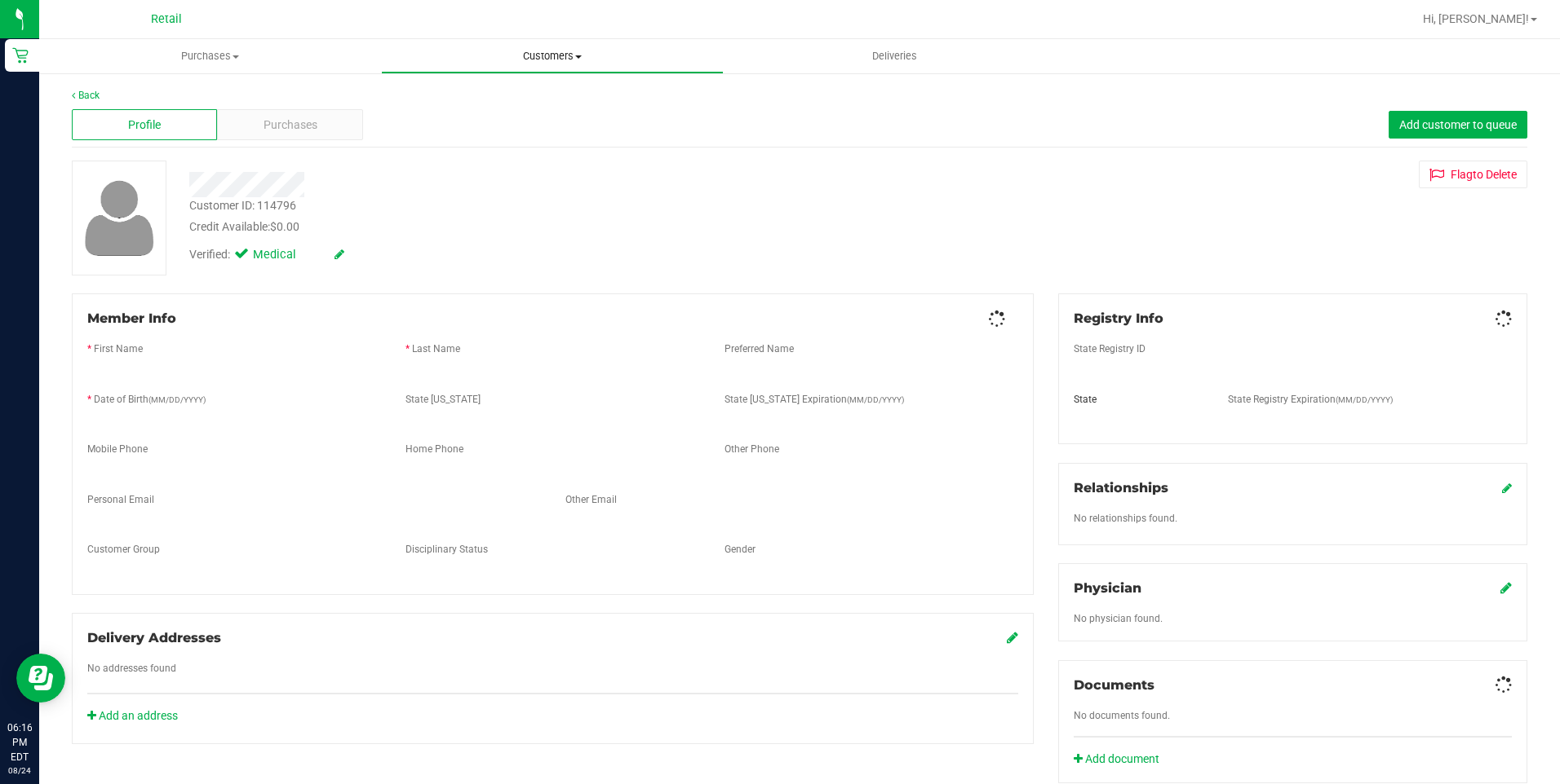
click at [555, 62] on span "Customers" at bounding box center [551, 57] width 340 height 15
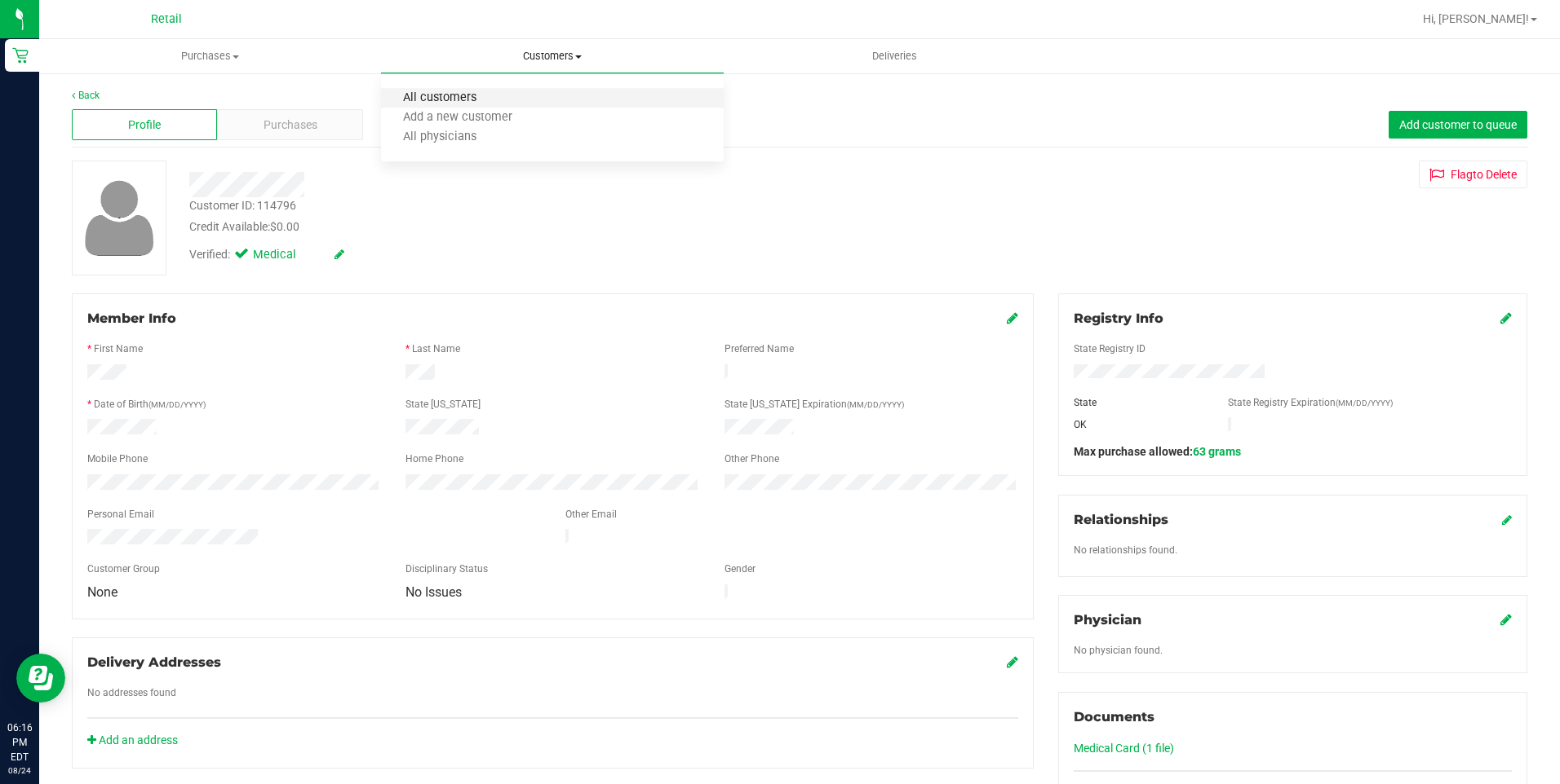
click at [441, 96] on span "All customers" at bounding box center [439, 98] width 117 height 14
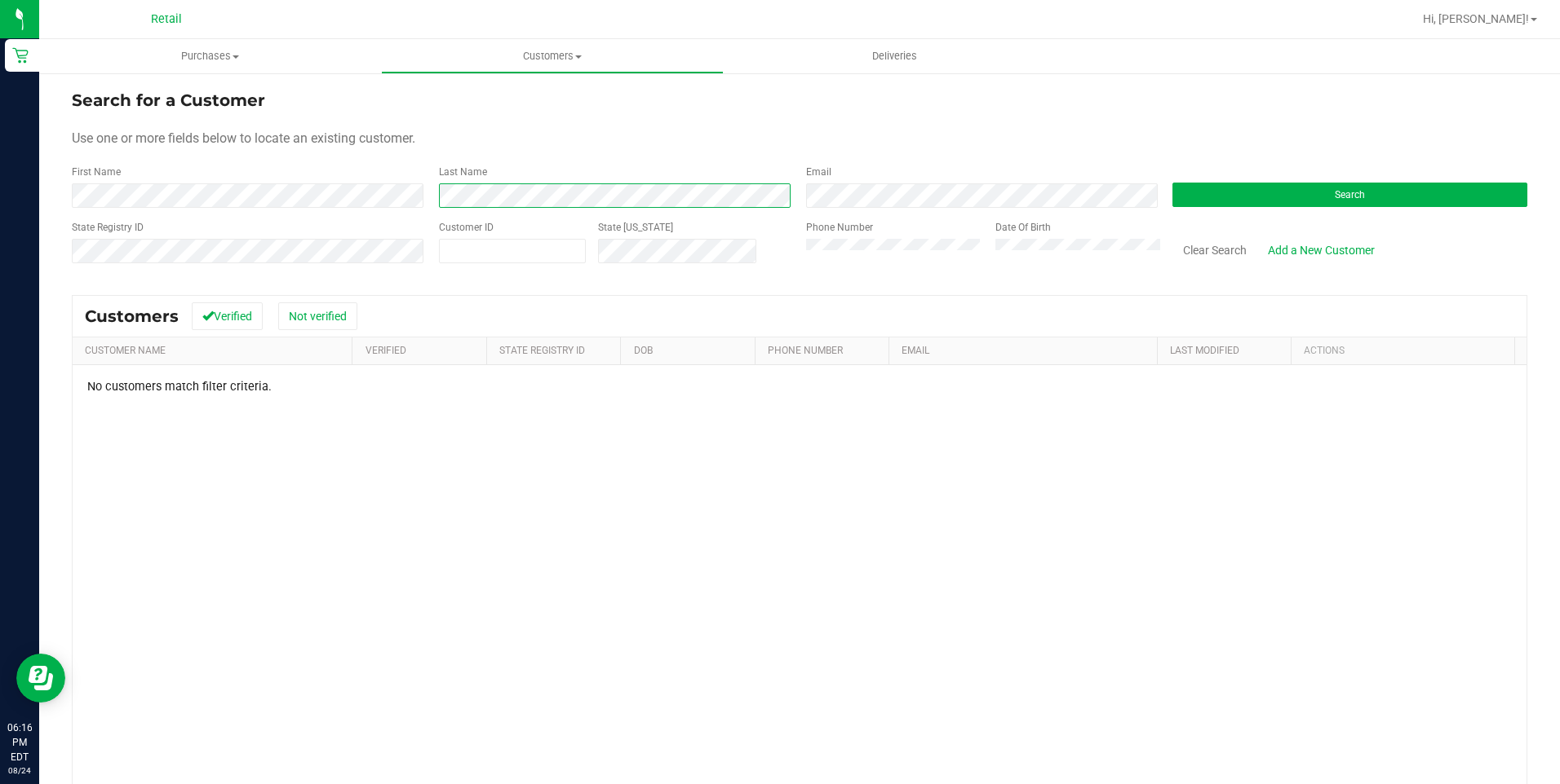
click at [223, 211] on form "Search for a Customer Use one or more fields below to locate an existing custom…" at bounding box center [799, 183] width 1455 height 190
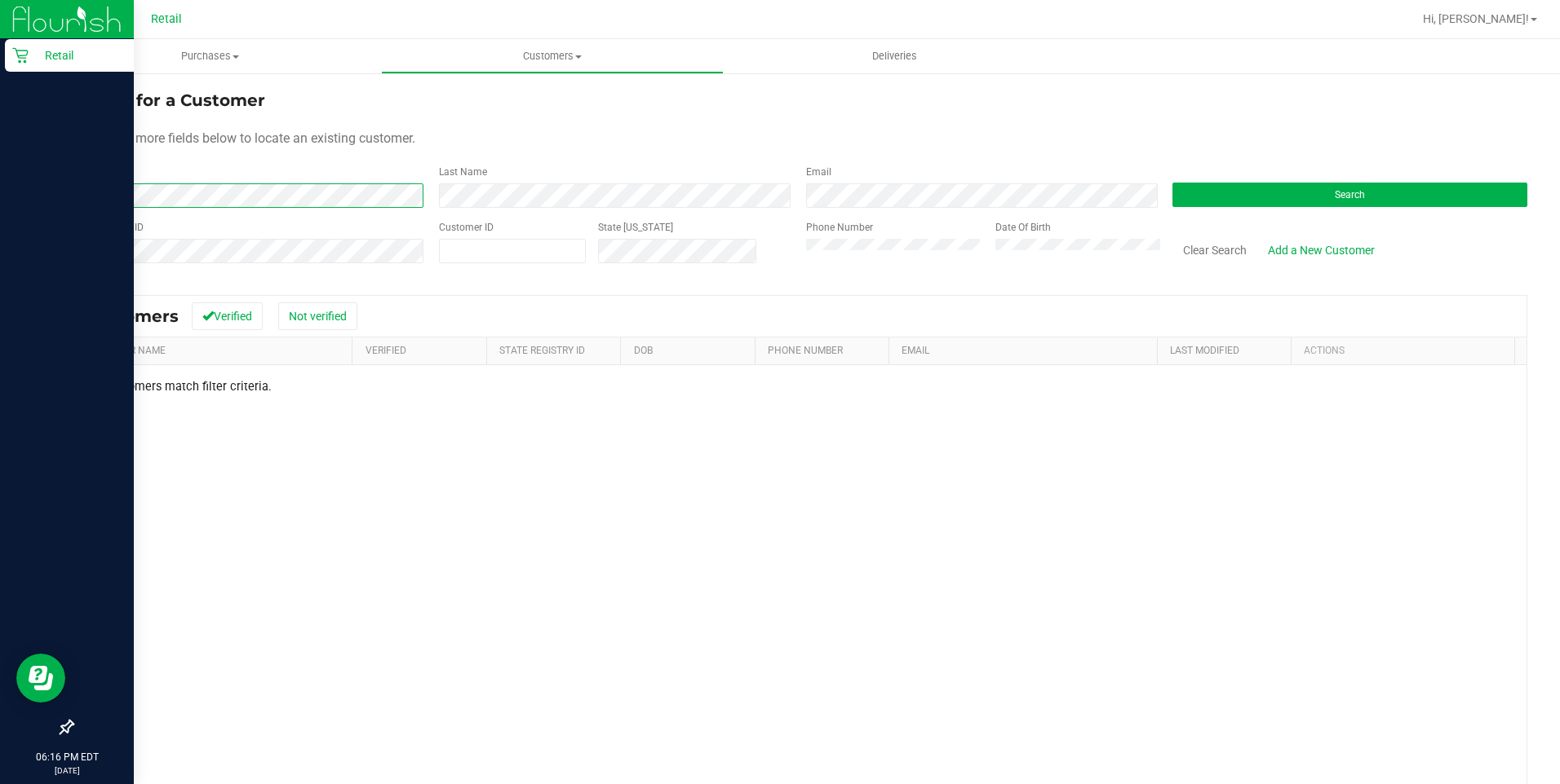
click at [0, 212] on html "Retail 06:16 PM EDT 08/24/2025 08/24 Retail Hi, Jonatan! Purchases Summary of p…" at bounding box center [780, 392] width 1560 height 784
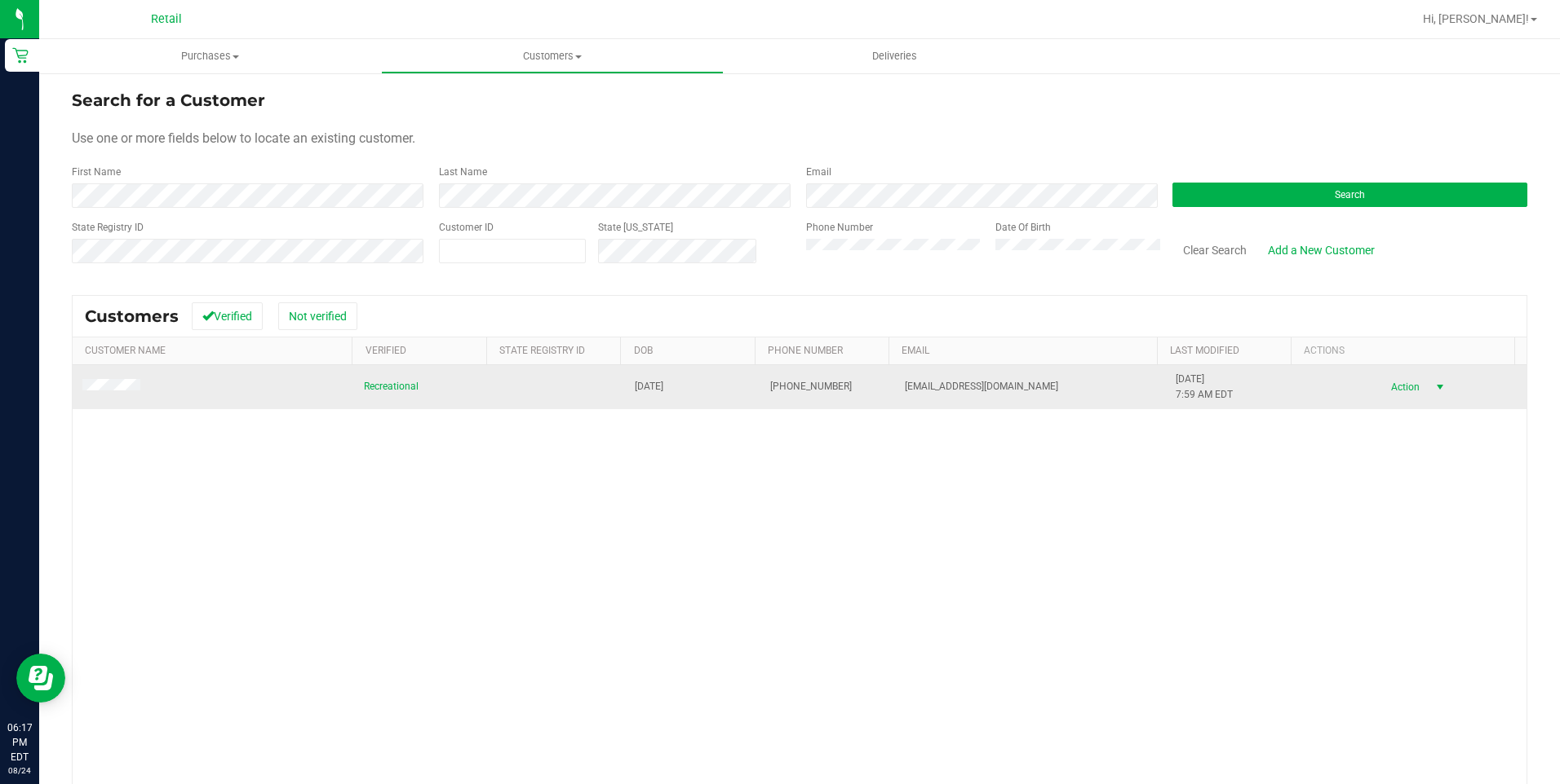
click at [1433, 390] on span "select" at bounding box center [1440, 387] width 13 height 13
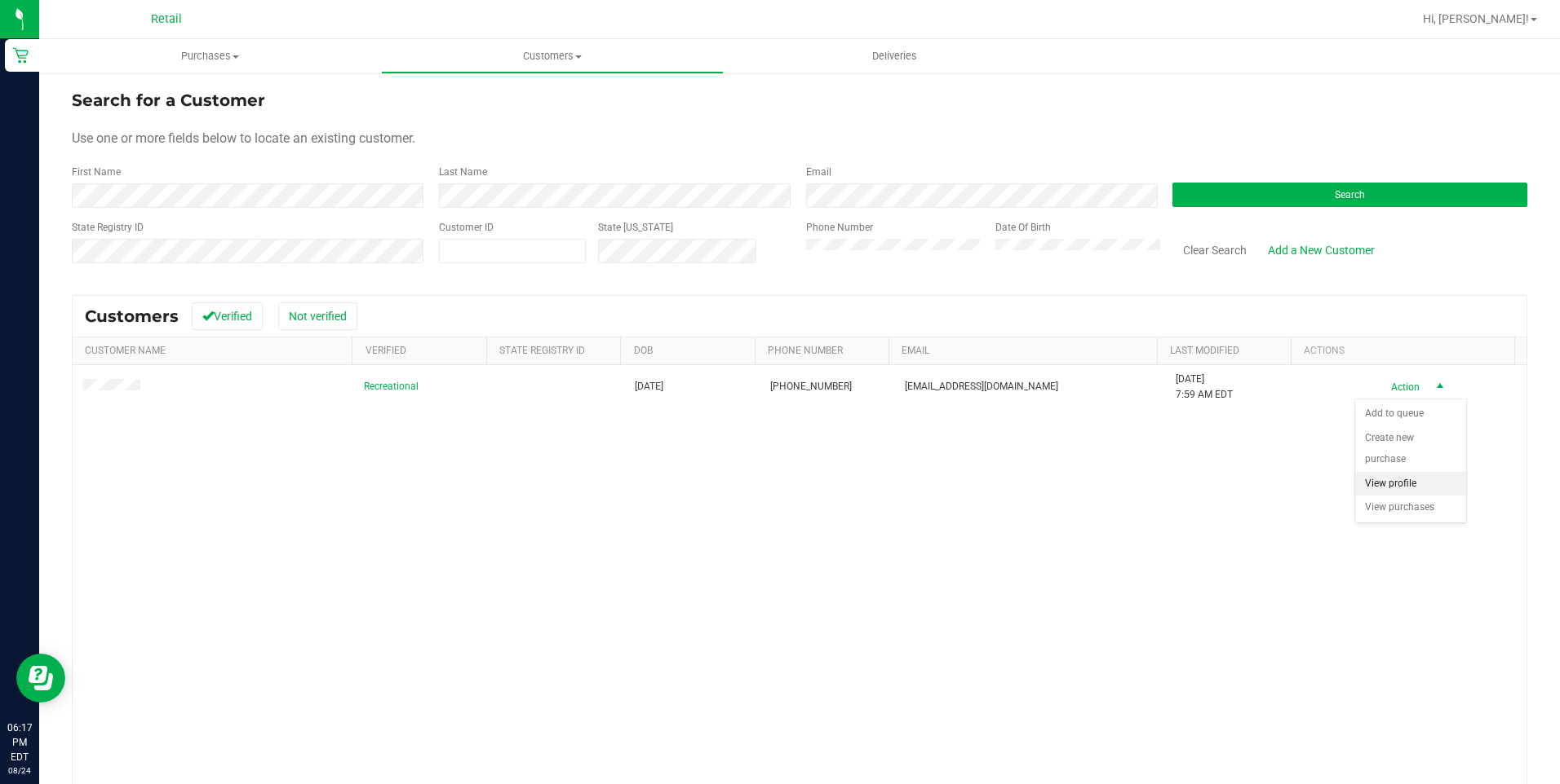
click at [1402, 486] on li "View profile" at bounding box center [1409, 485] width 111 height 25
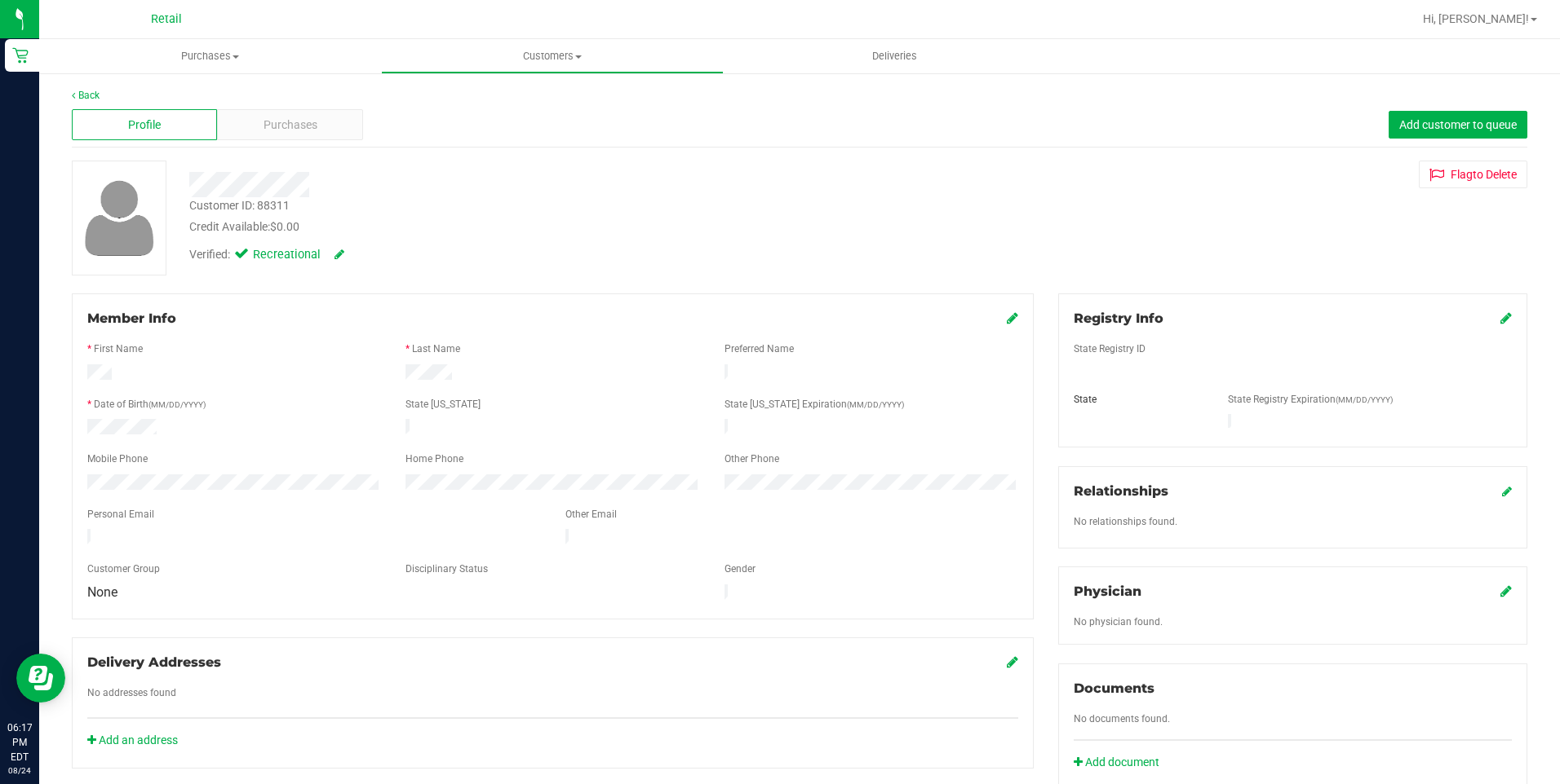
click at [1012, 325] on div "Member Info * First Name * Last Name Preferred Name * Date of Birth (MM/DD/YYYY…" at bounding box center [552, 456] width 961 height 326
click at [1007, 316] on icon at bounding box center [1013, 318] width 11 height 13
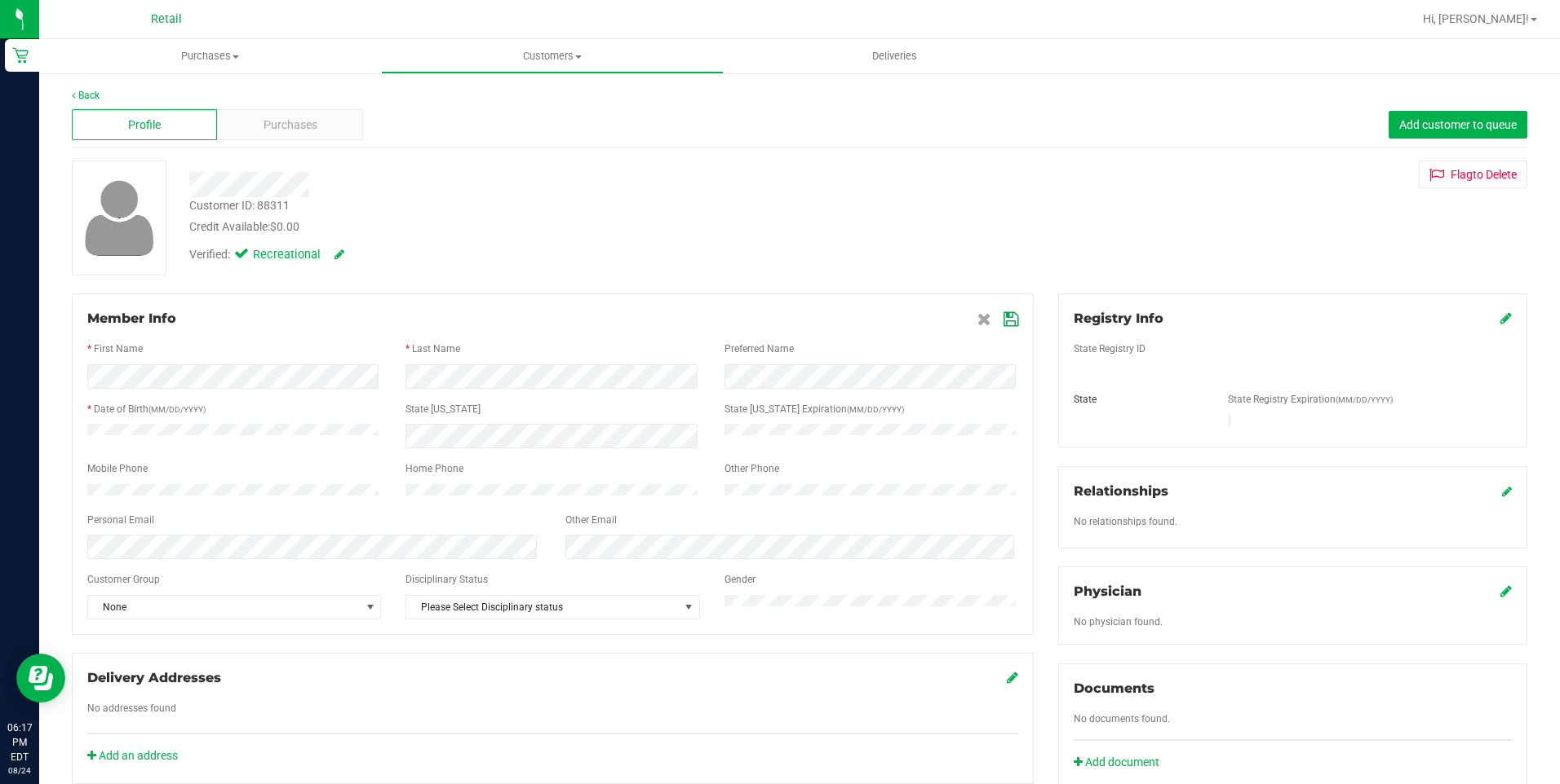
click at [198, 342] on div "* First Name" at bounding box center [234, 351] width 318 height 19
click at [1008, 314] on icon at bounding box center [1011, 320] width 15 height 13
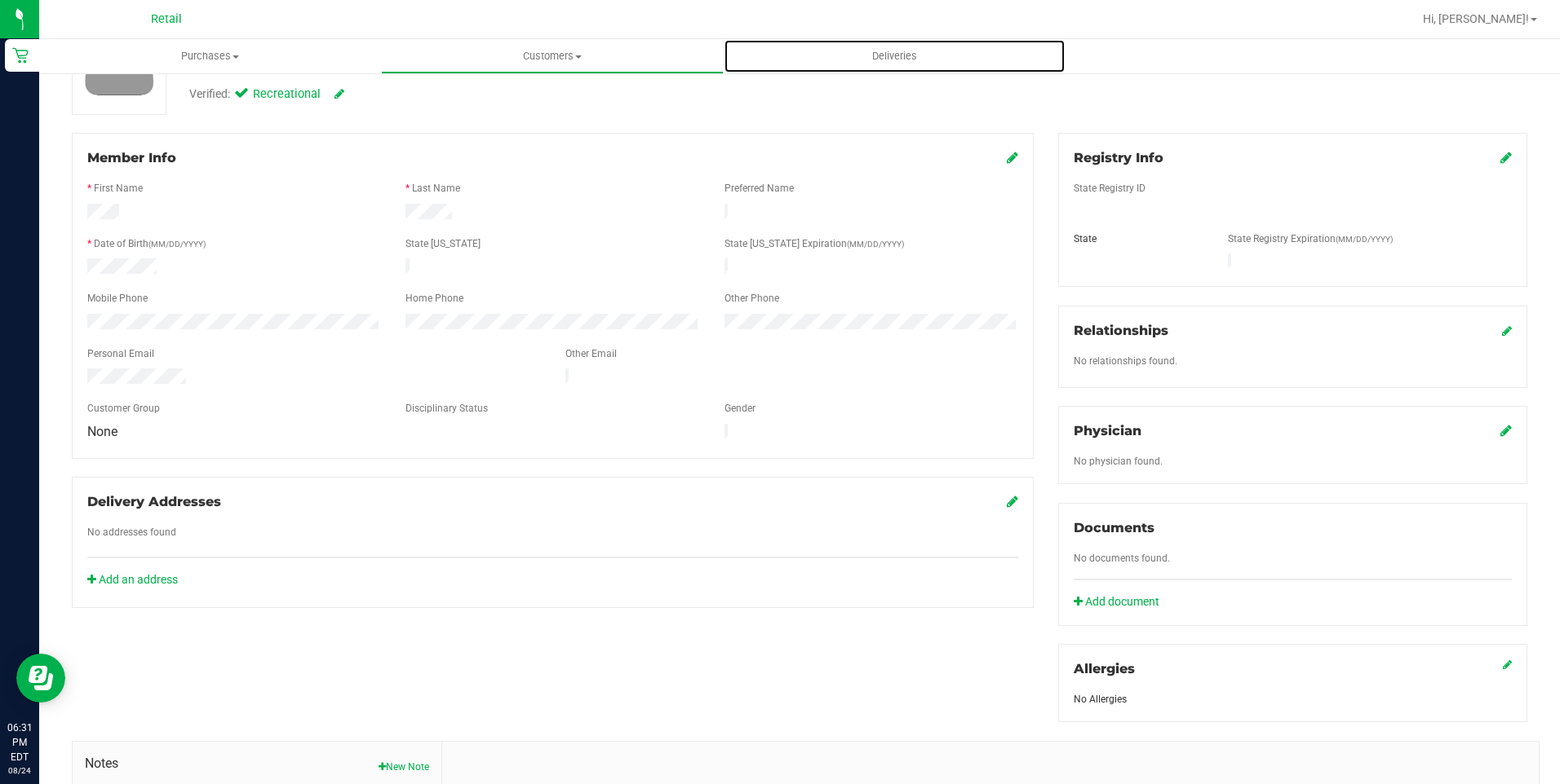
scroll to position [81, 0]
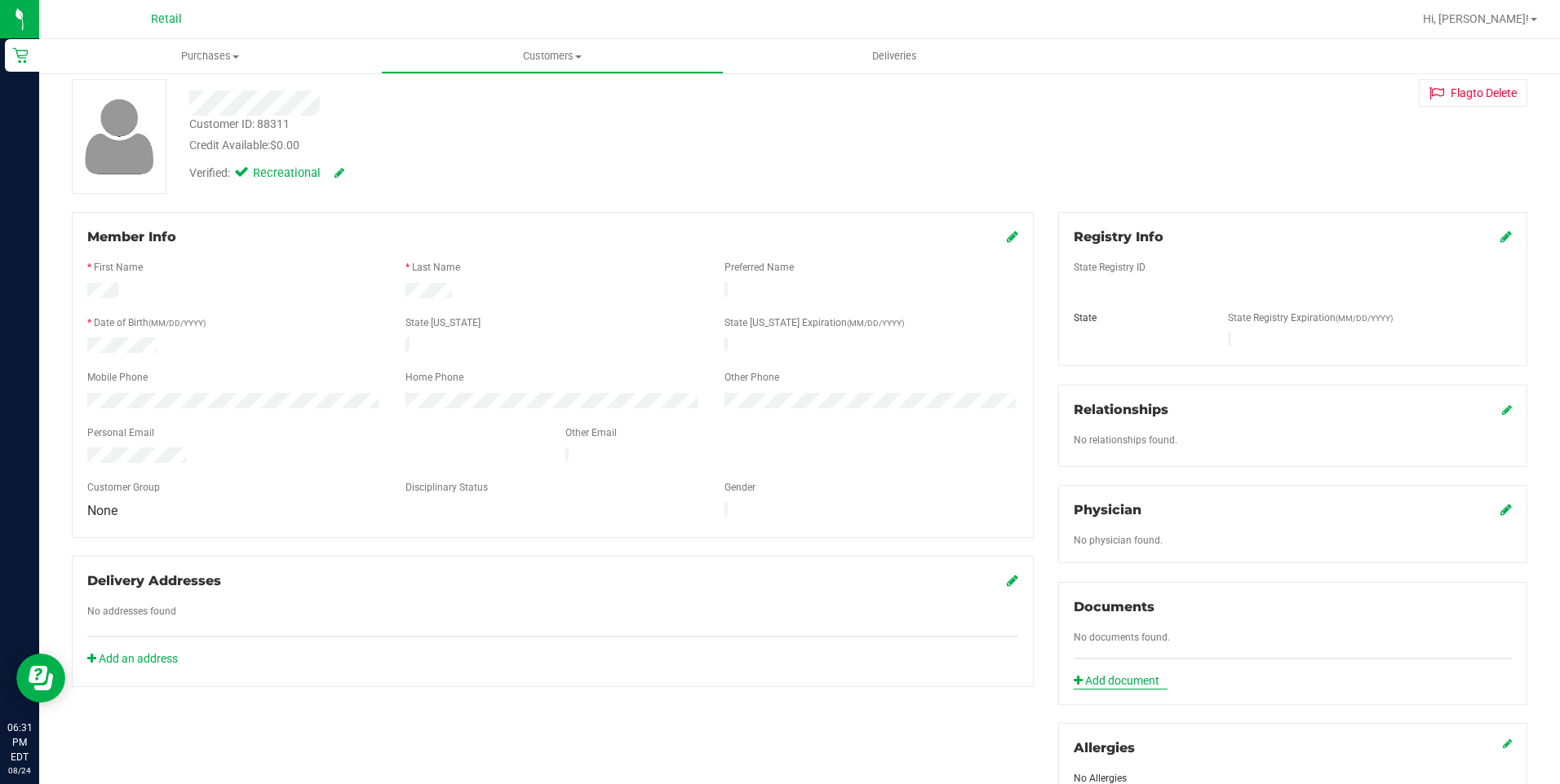
click at [1132, 673] on link "Add document" at bounding box center [1120, 682] width 94 height 17
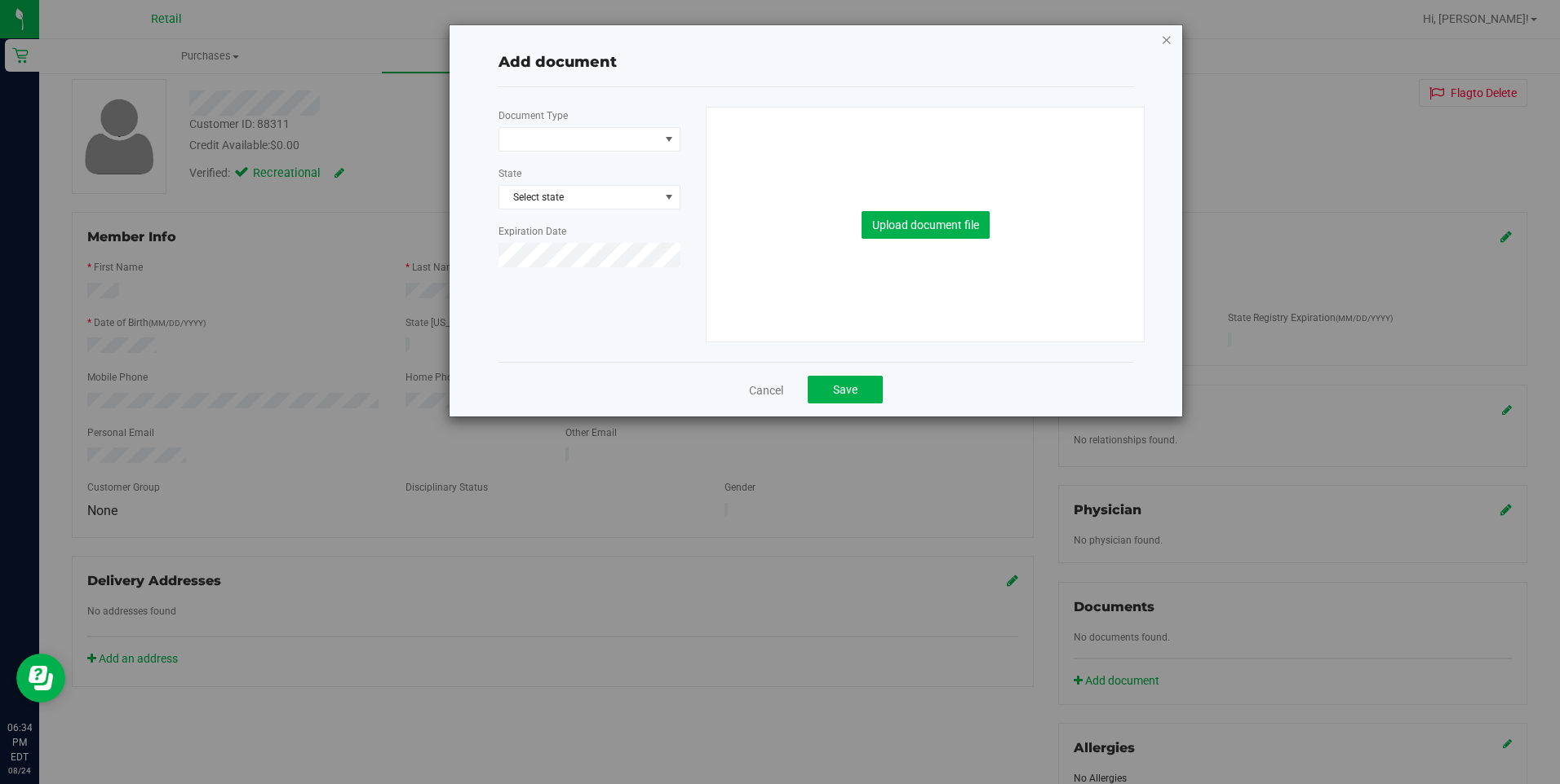
click at [1168, 45] on icon "button" at bounding box center [1167, 39] width 11 height 20
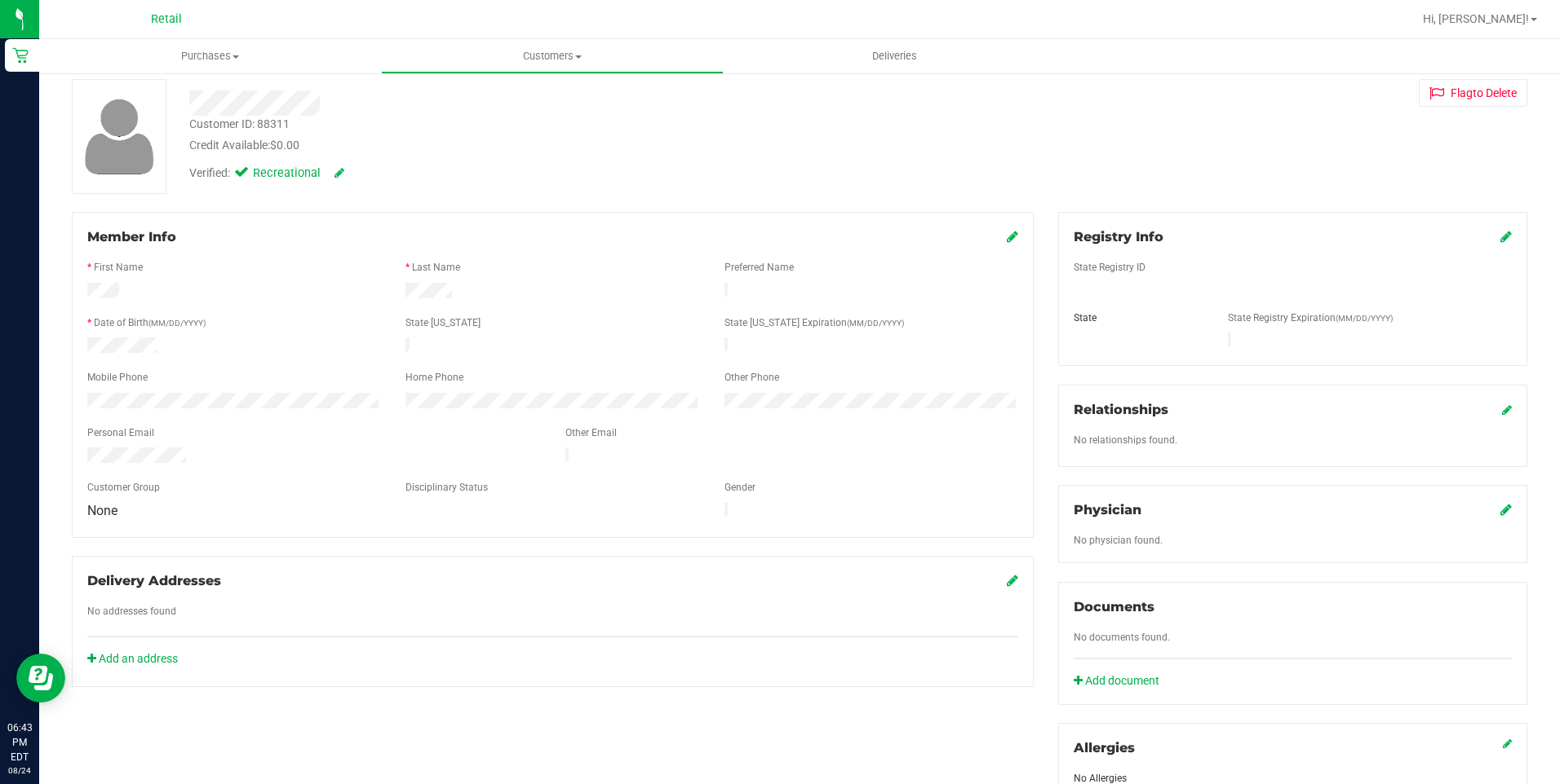
scroll to position [244, 0]
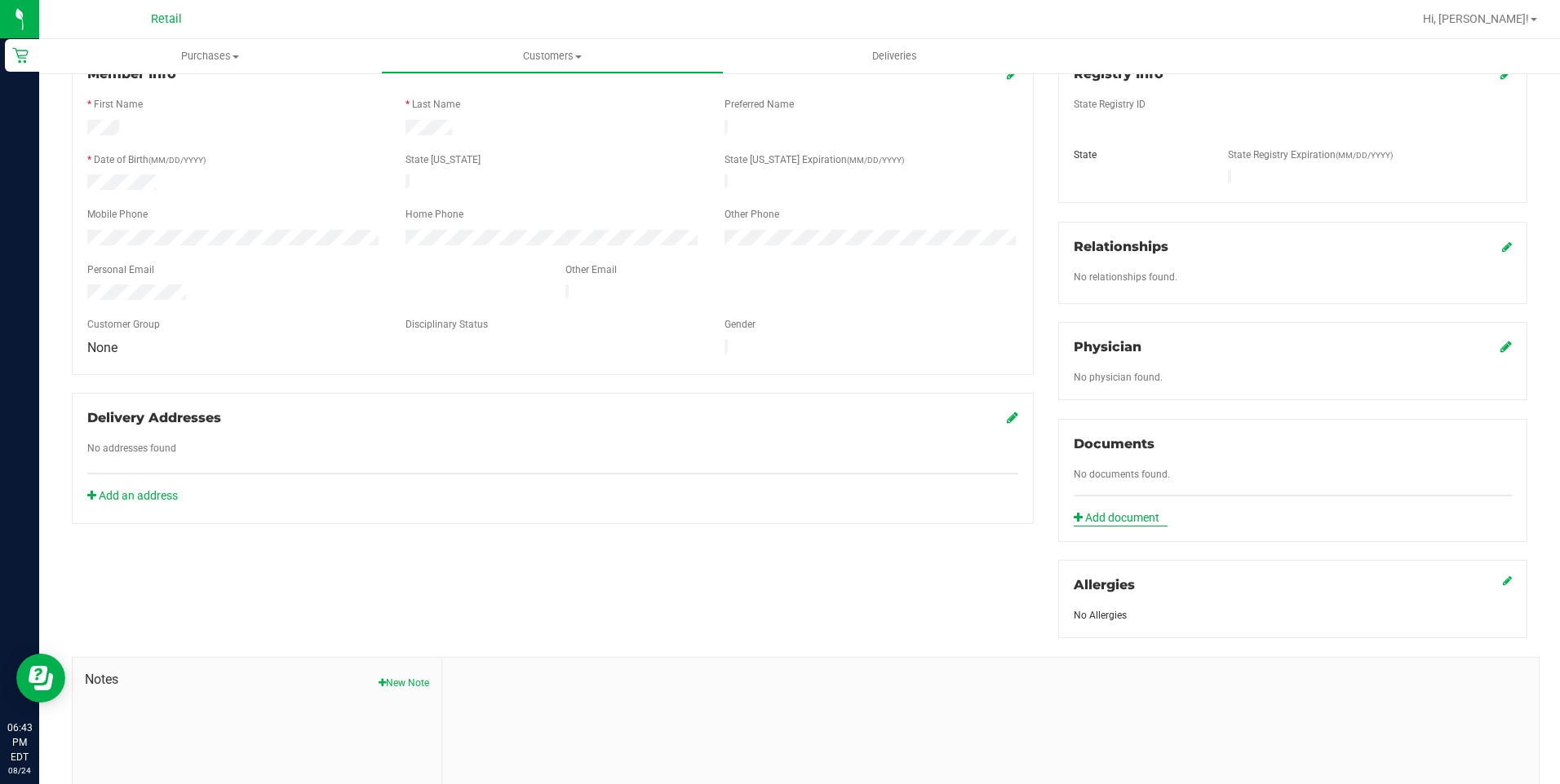
click at [1081, 509] on link "Add document" at bounding box center [1120, 518] width 94 height 17
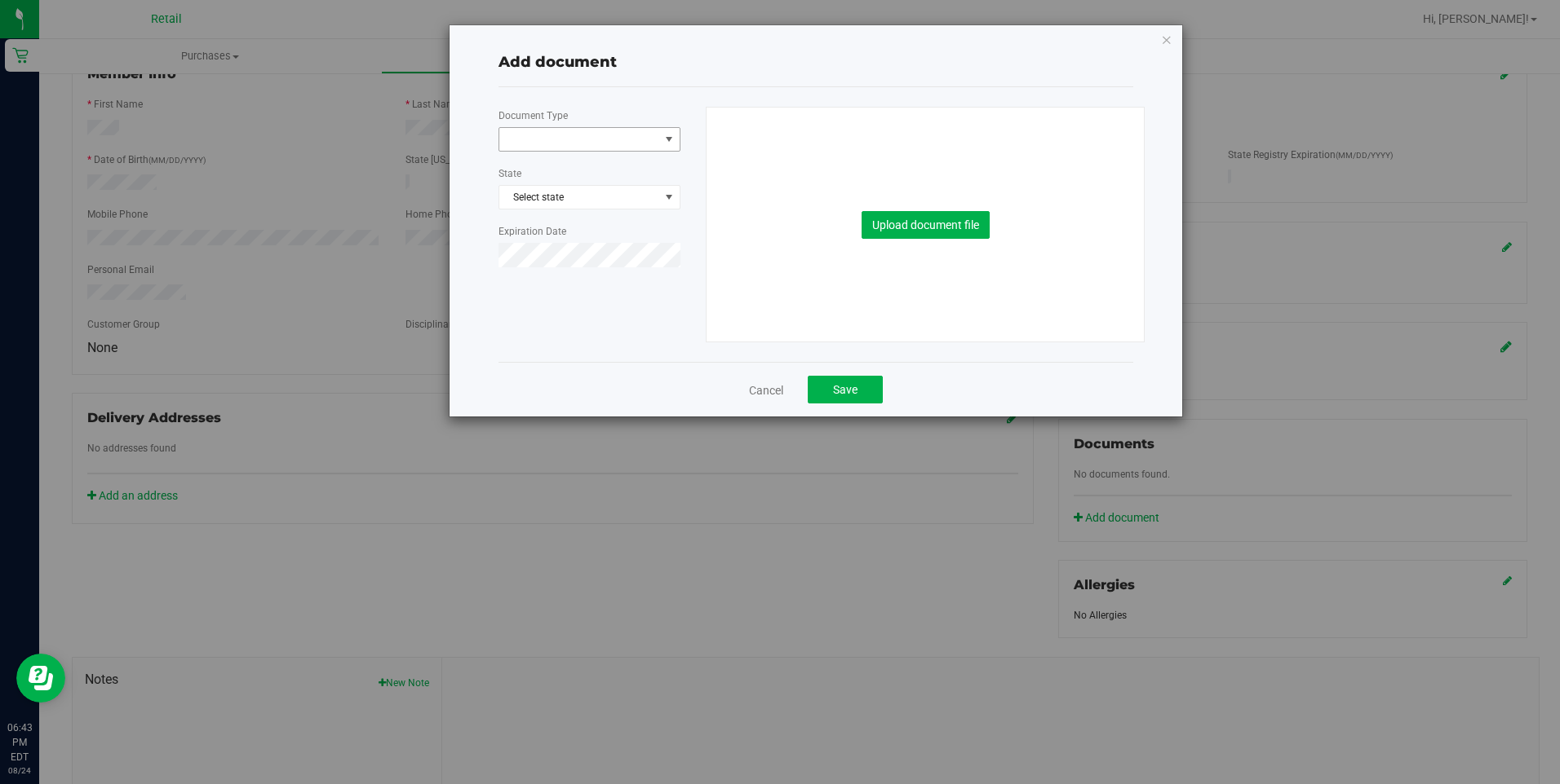
click at [618, 141] on span at bounding box center [579, 139] width 160 height 23
click at [561, 185] on li "Medical Card" at bounding box center [589, 191] width 180 height 25
click at [888, 214] on button "Upload document file" at bounding box center [924, 224] width 128 height 27
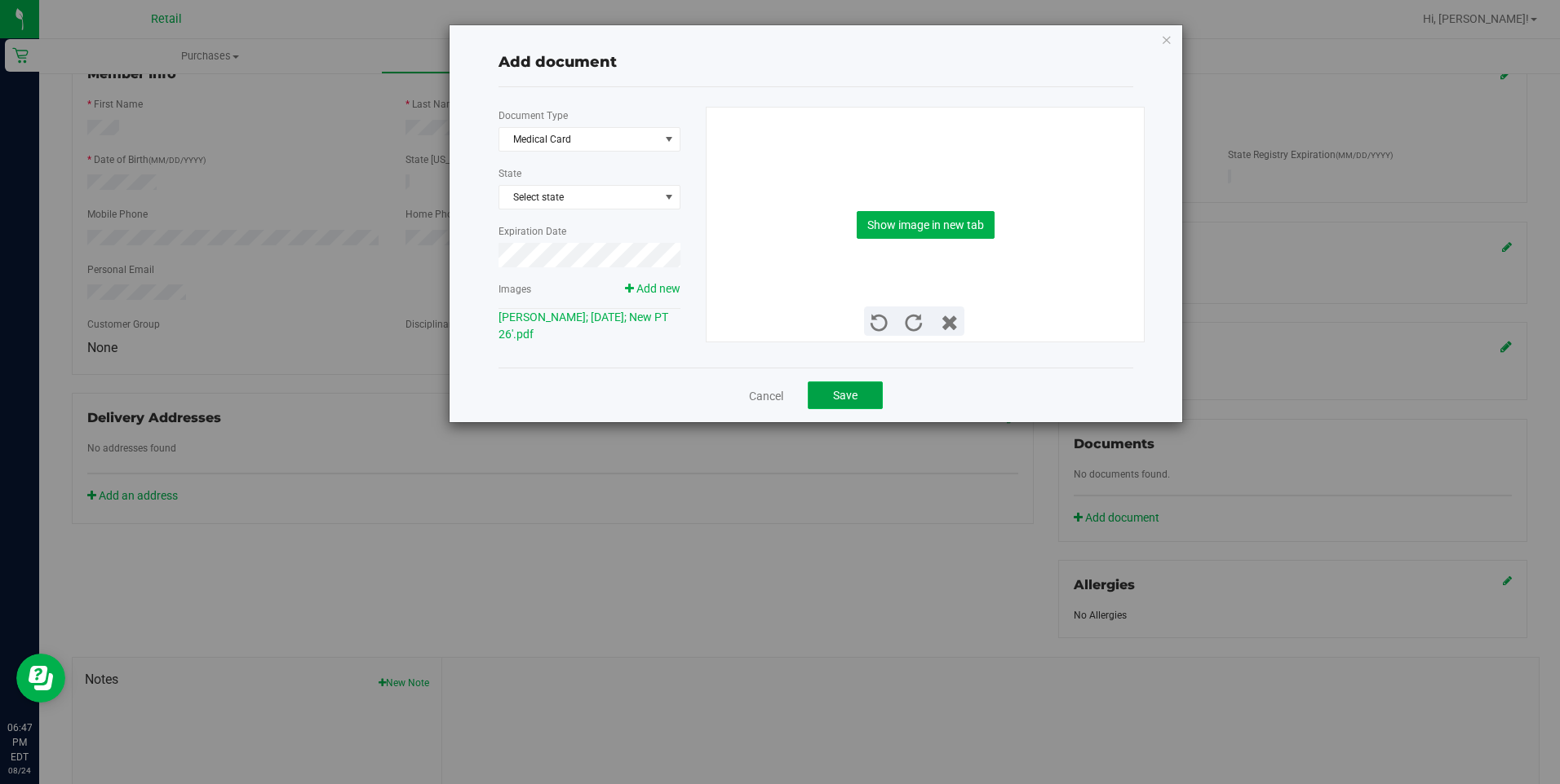
click at [837, 401] on span "Save" at bounding box center [845, 396] width 25 height 13
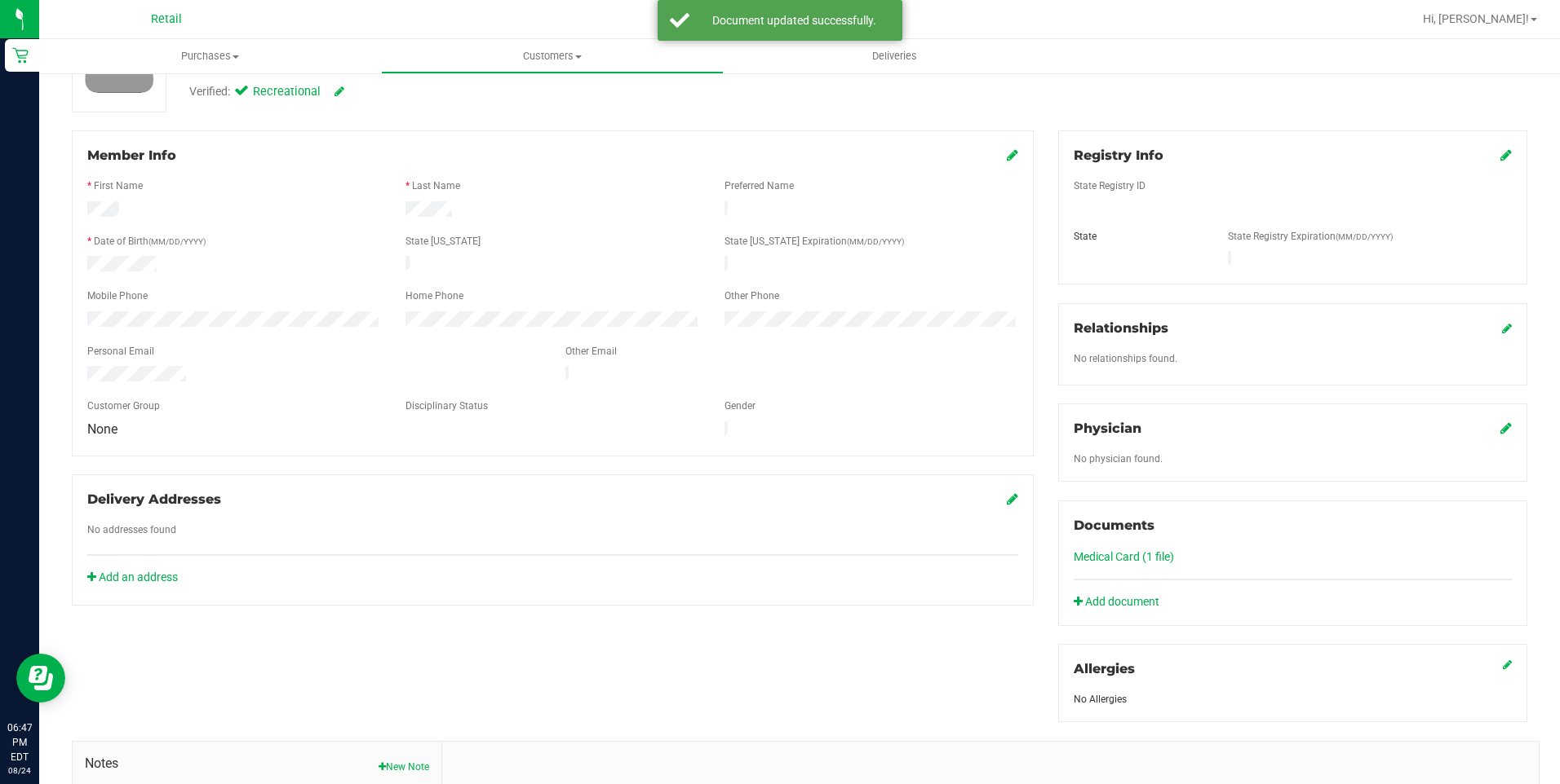
scroll to position [0, 0]
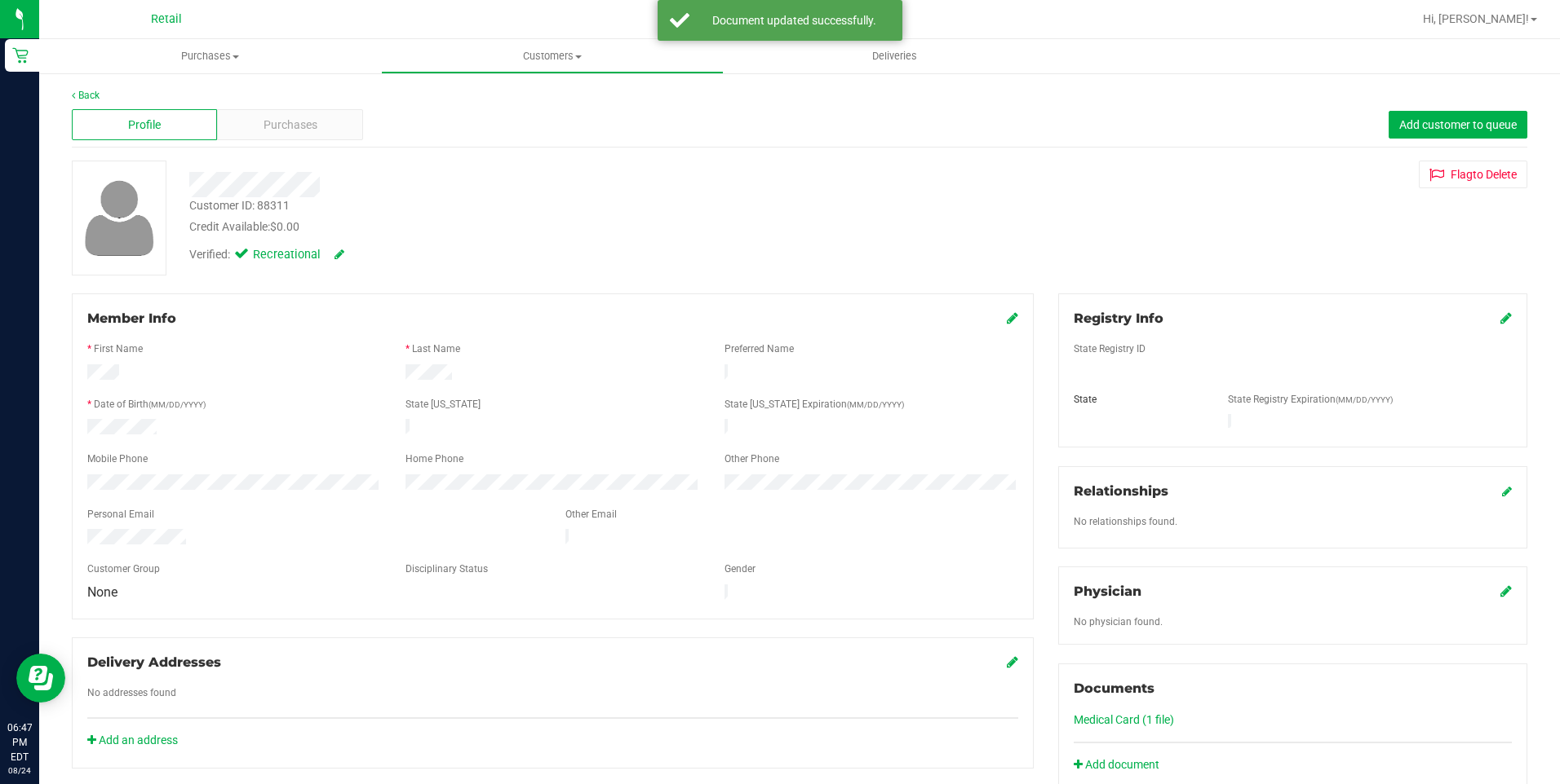
click at [1115, 714] on link "Medical Card (1 file)" at bounding box center [1123, 721] width 100 height 13
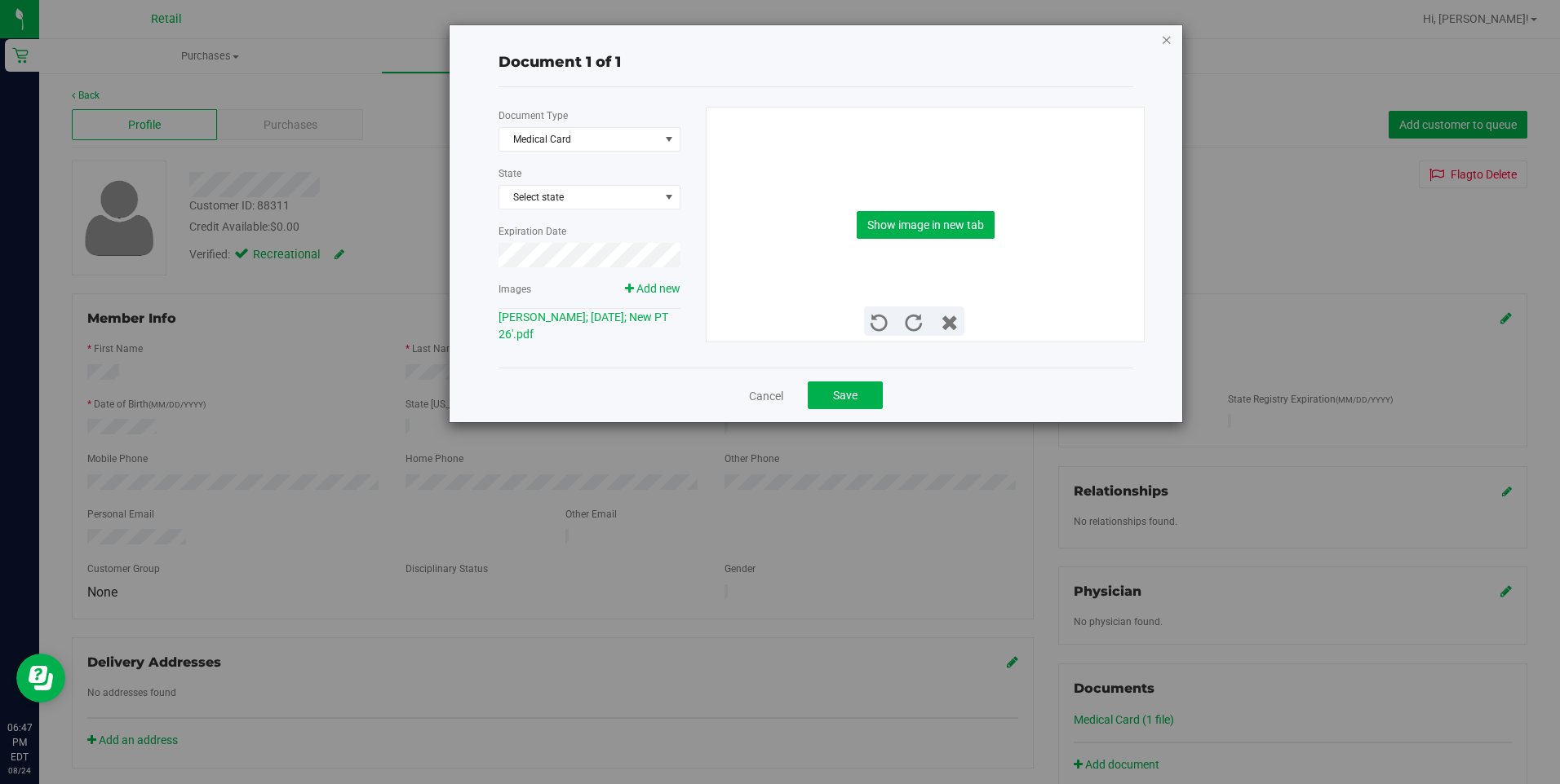
click at [1161, 37] on icon "button" at bounding box center [1167, 39] width 11 height 20
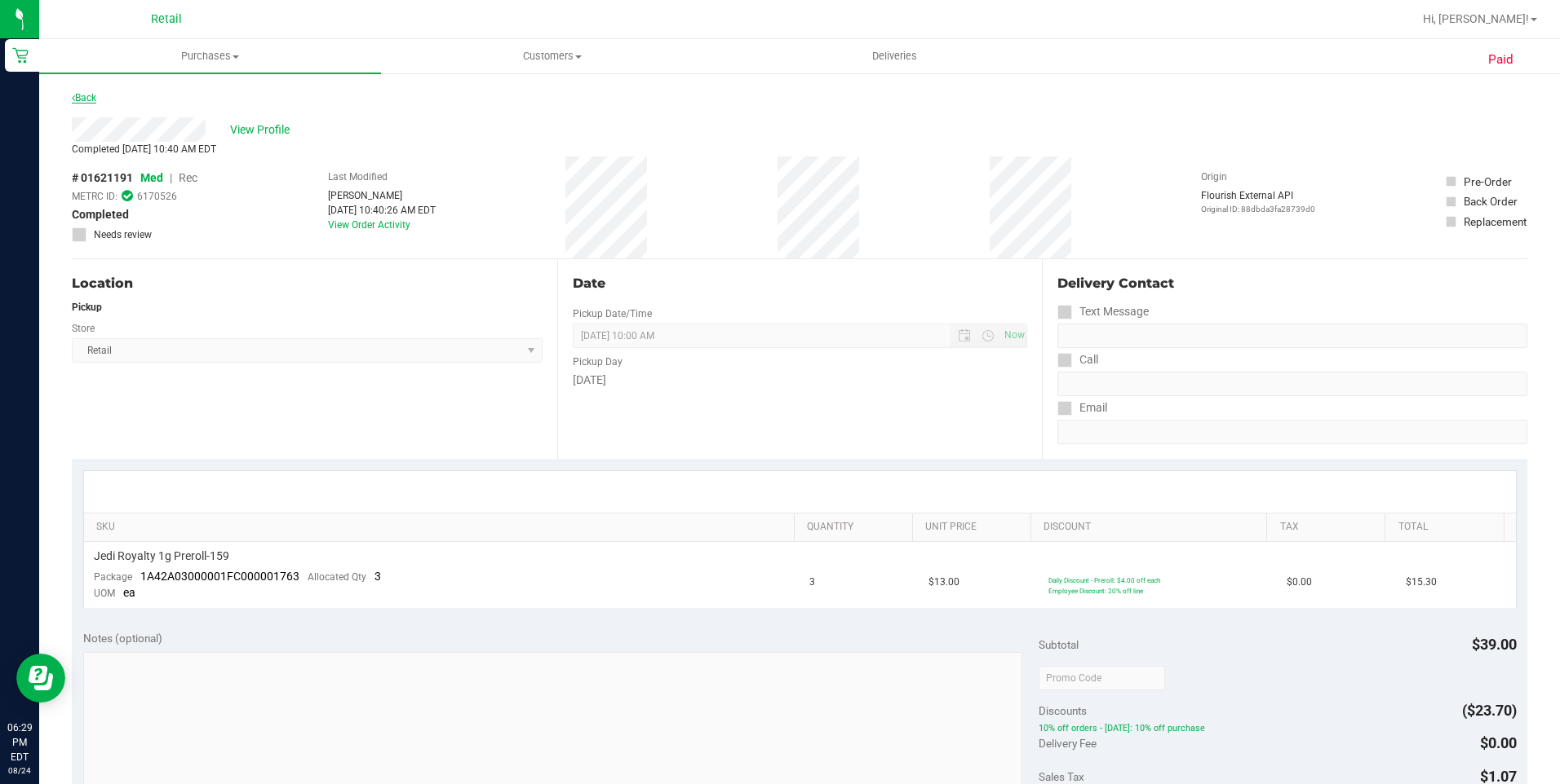
click at [86, 100] on link "Back" at bounding box center [84, 98] width 25 height 11
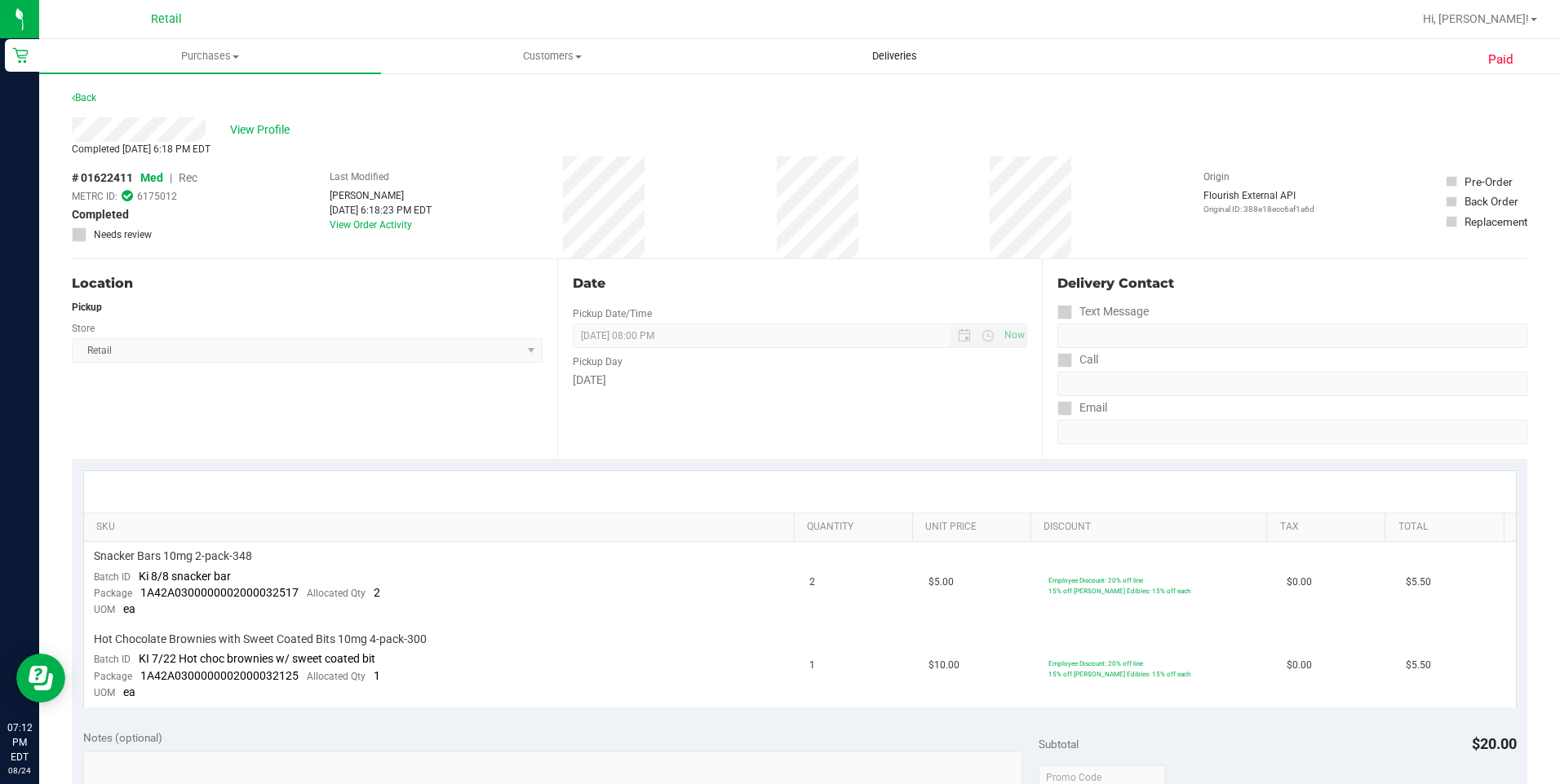
click at [912, 58] on span "Deliveries" at bounding box center [894, 57] width 89 height 15
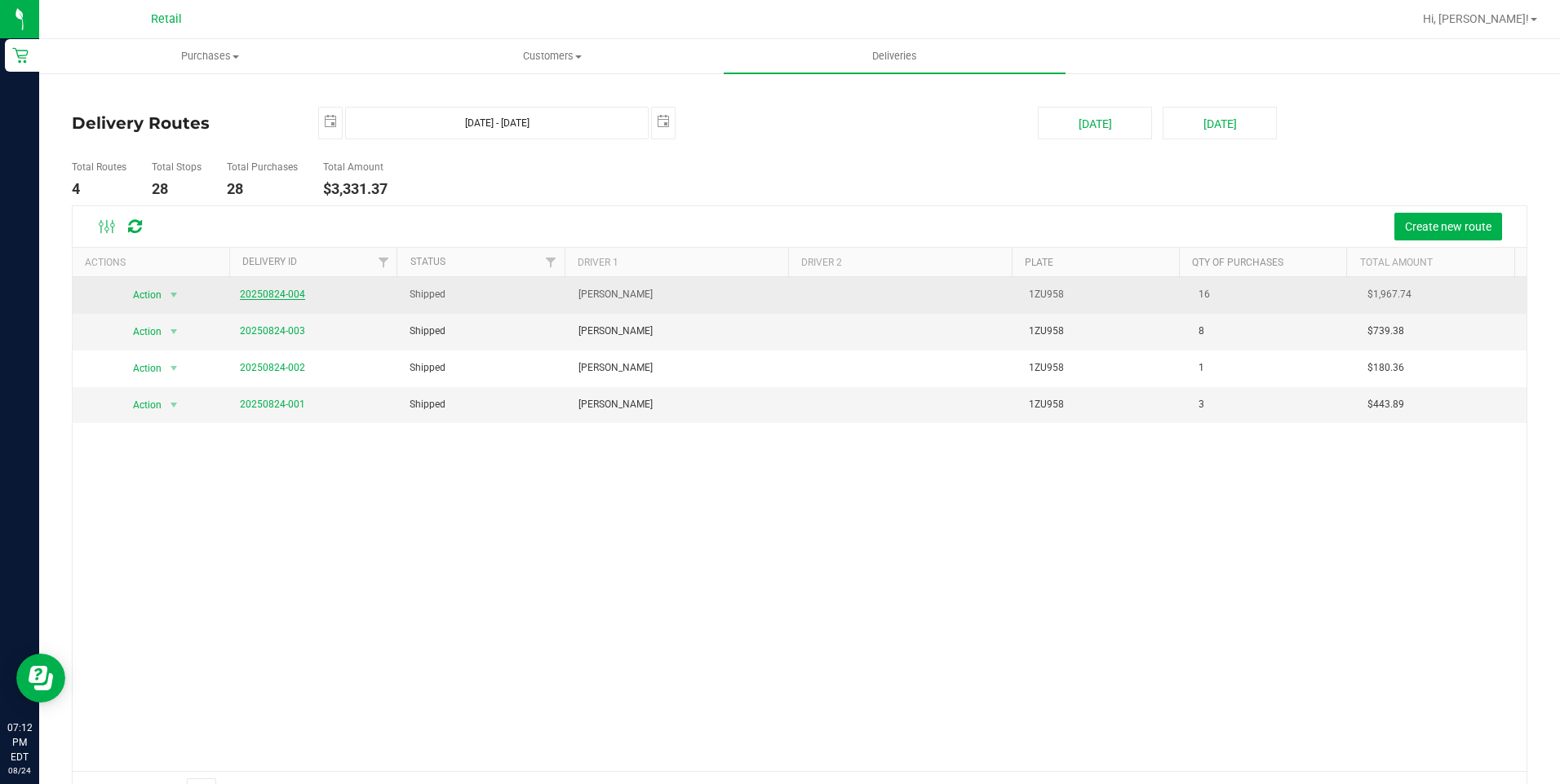
click at [276, 294] on link "20250824-004" at bounding box center [272, 294] width 65 height 11
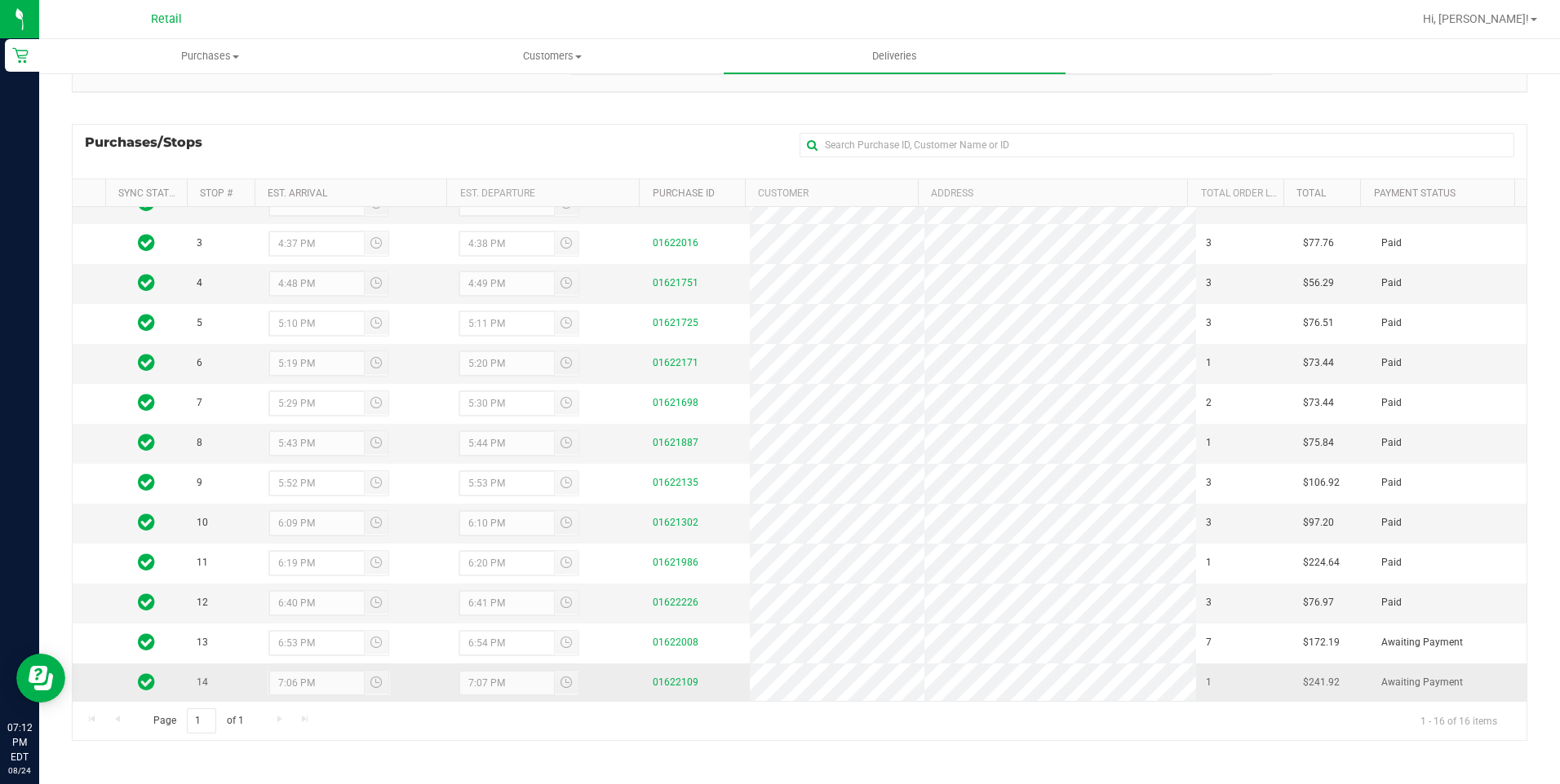
scroll to position [144, 0]
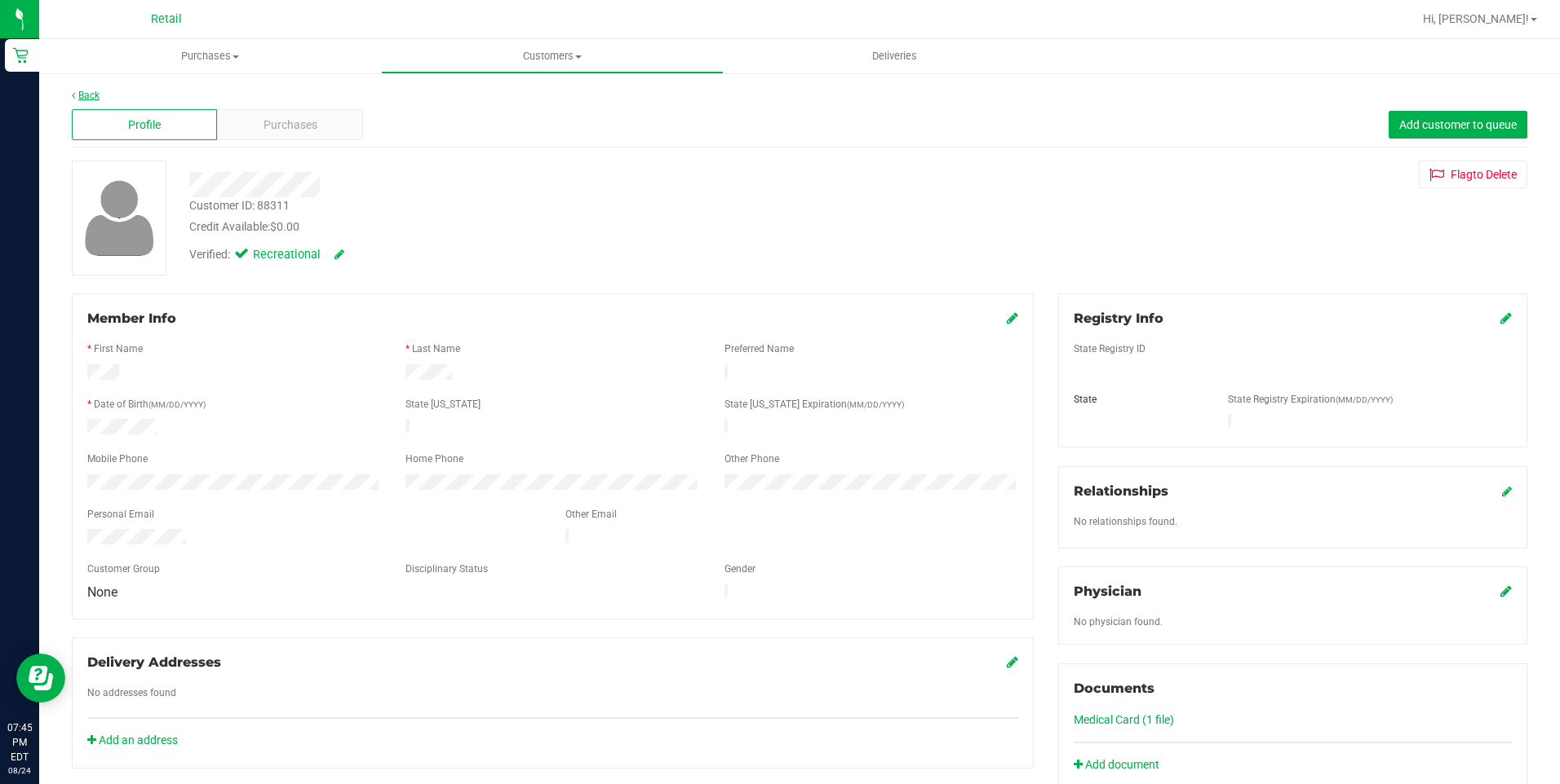
click at [81, 91] on link "Back" at bounding box center [85, 96] width 27 height 11
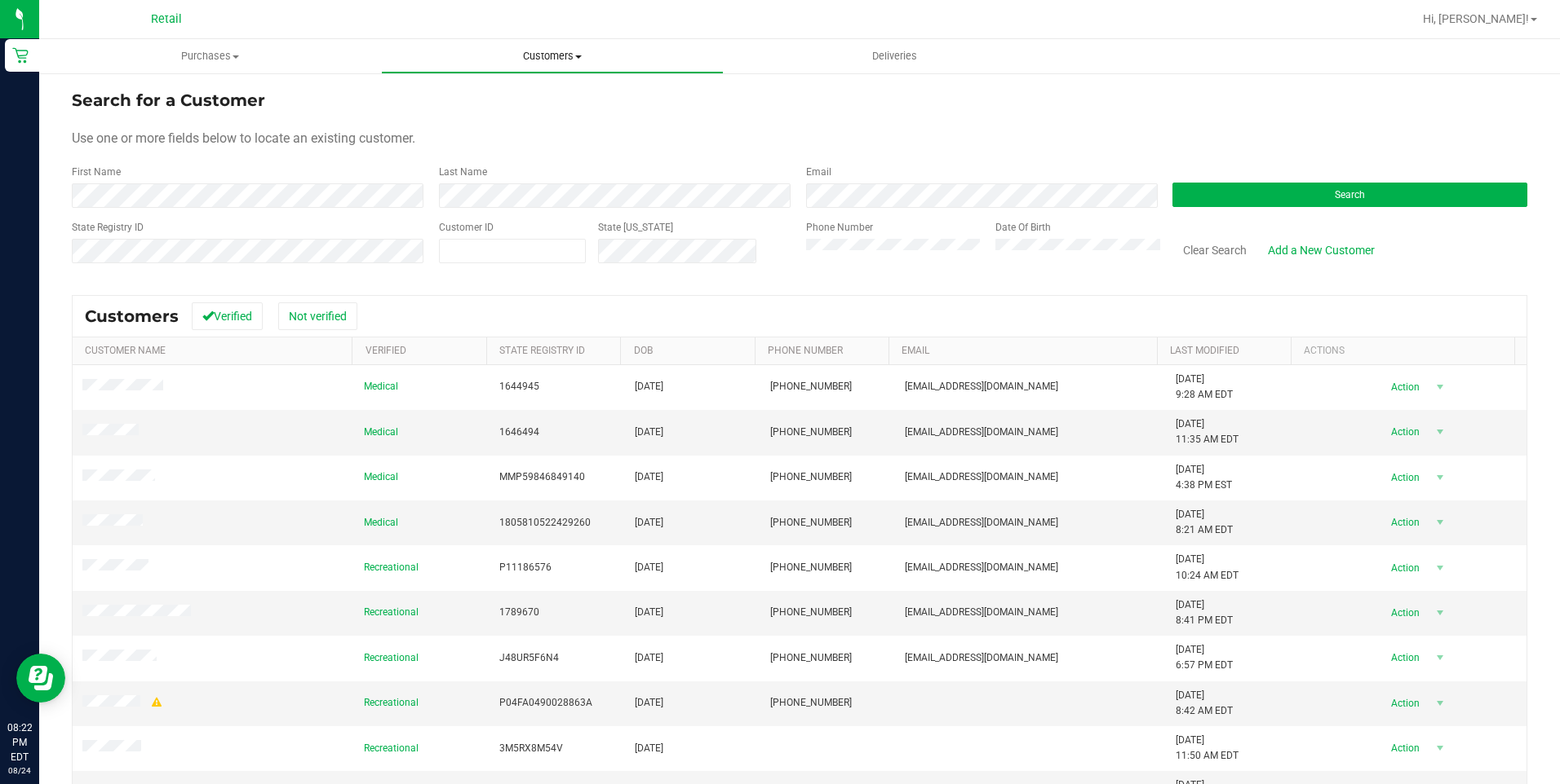
click at [510, 52] on span "Customers" at bounding box center [551, 57] width 340 height 15
click at [436, 94] on span "All customers" at bounding box center [439, 98] width 117 height 14
click at [238, 168] on div "First Name" at bounding box center [249, 187] width 355 height 44
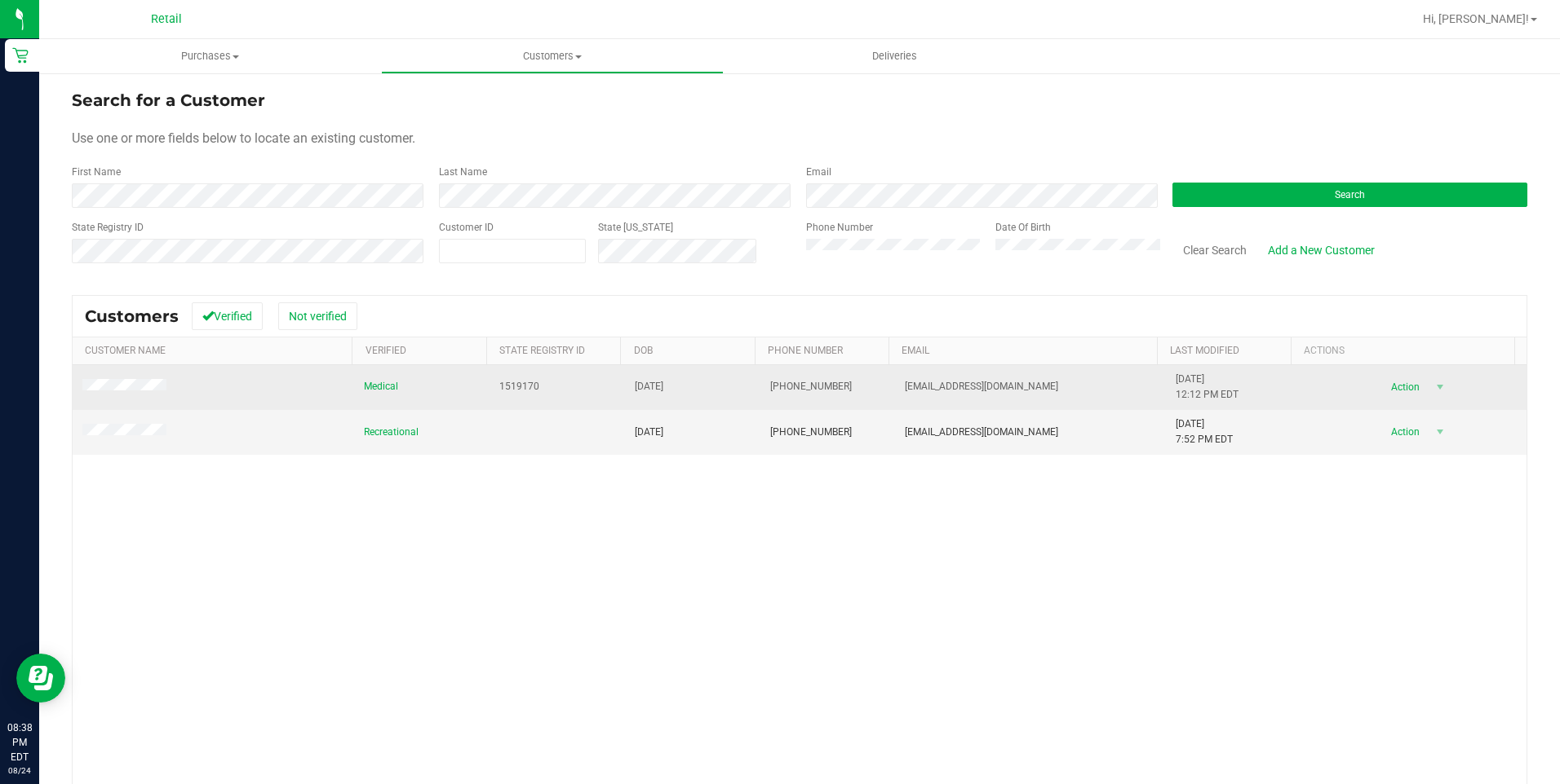
click at [107, 380] on span at bounding box center [127, 386] width 89 height 16
click at [115, 395] on span at bounding box center [127, 386] width 89 height 16
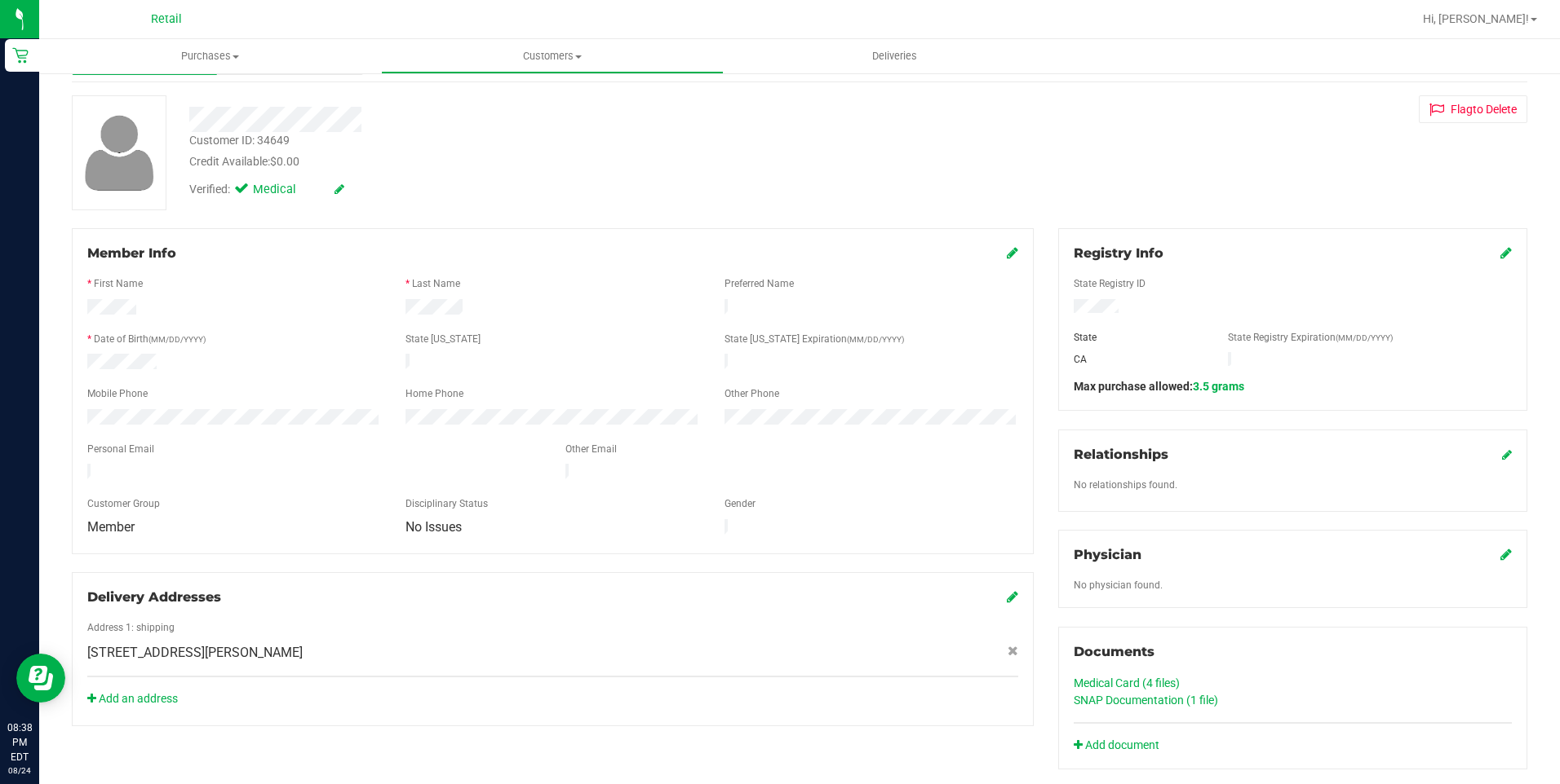
scroll to position [163, 0]
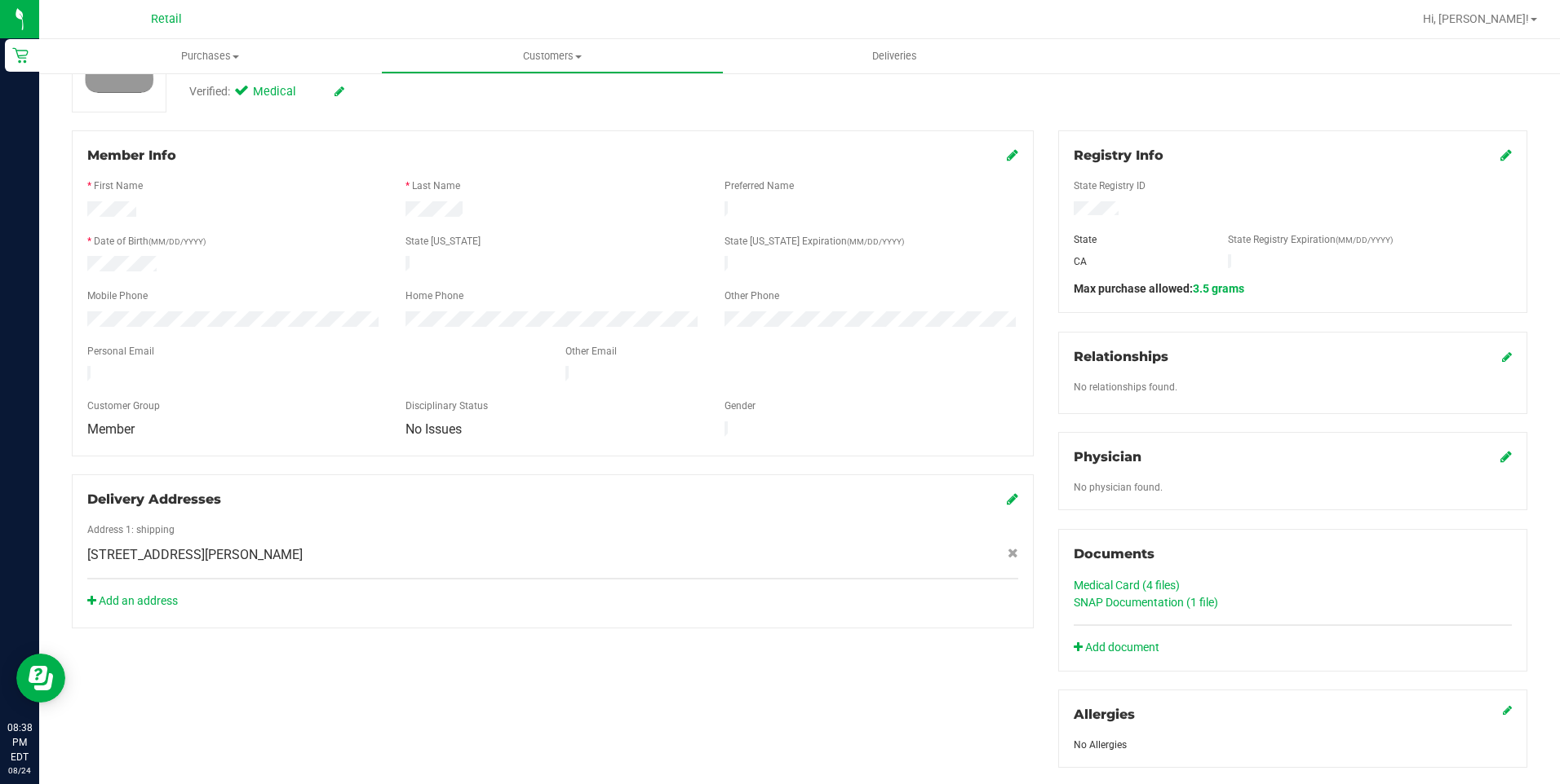
click at [1139, 583] on link "Medical Card (4 files)" at bounding box center [1126, 585] width 106 height 13
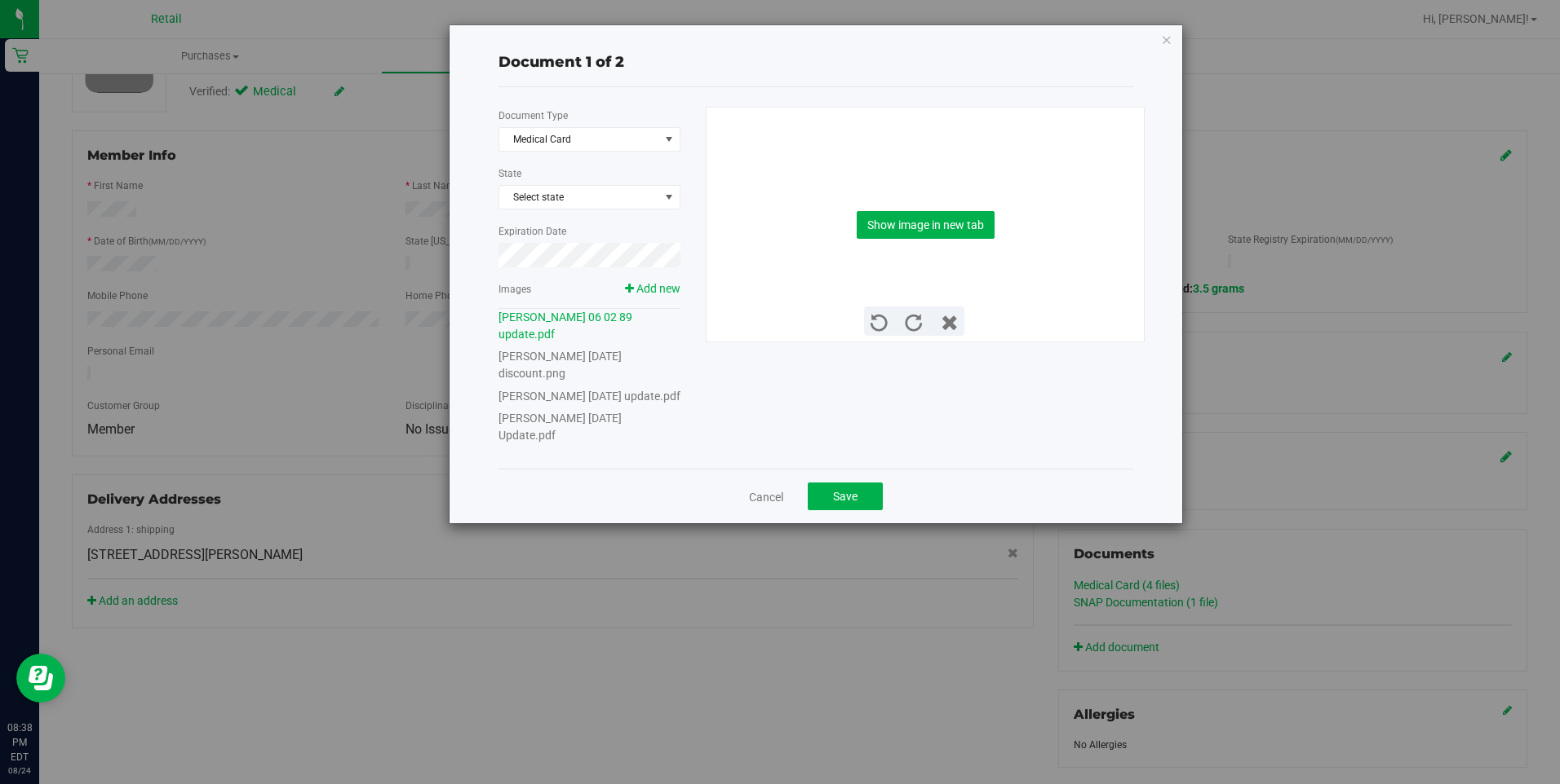
click at [950, 209] on div "Show image in new tab" at bounding box center [925, 224] width 414 height 234
click at [949, 212] on button "Show image in new tab" at bounding box center [925, 224] width 138 height 27
click at [1167, 31] on icon "button" at bounding box center [1167, 39] width 11 height 20
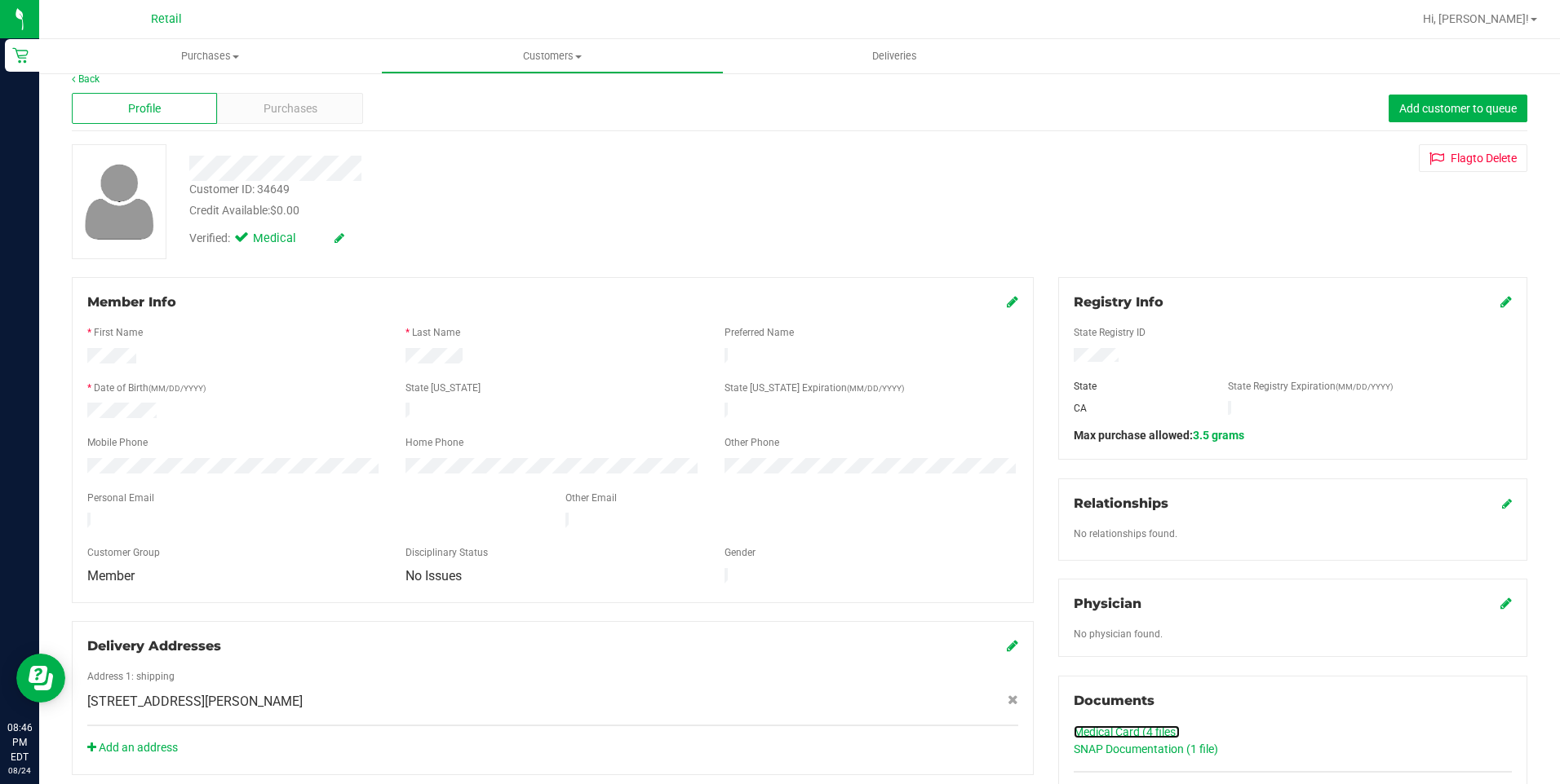
scroll to position [0, 0]
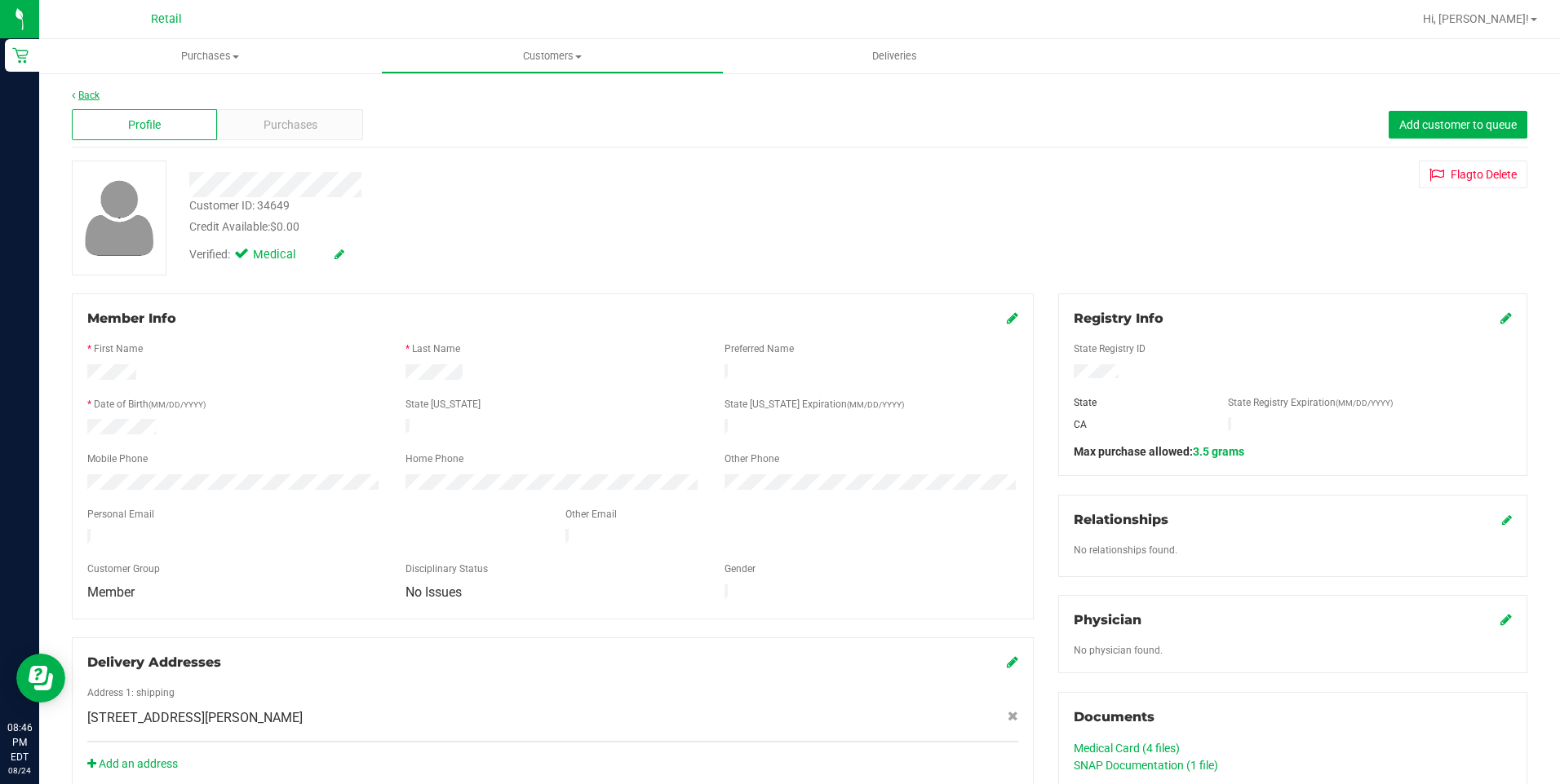
click at [89, 98] on link "Back" at bounding box center [85, 96] width 27 height 11
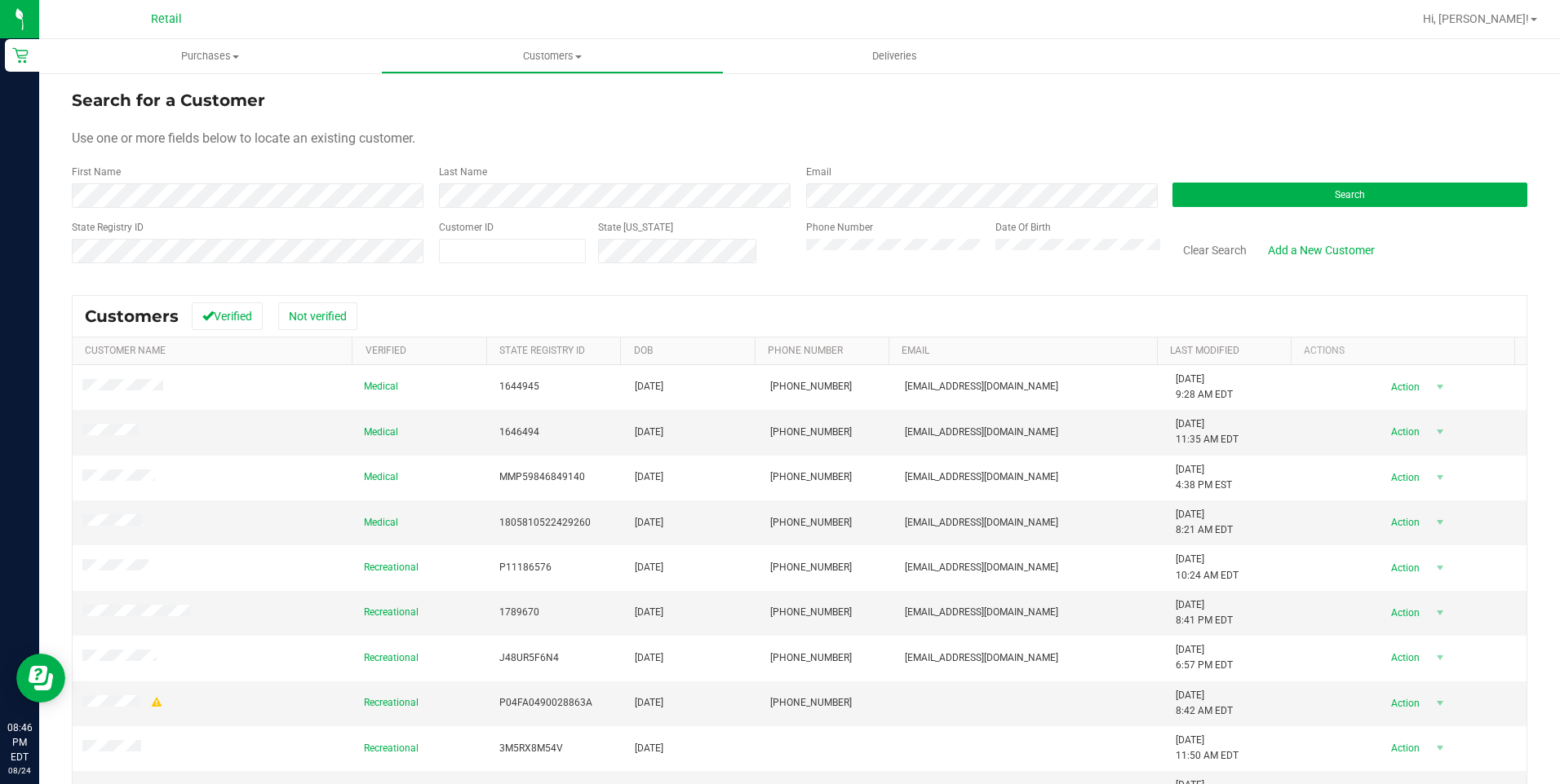
click at [543, 38] on nav "Retail Hi, Jonatan!" at bounding box center [798, 19] width 1520 height 39
click at [543, 56] on span "Customers" at bounding box center [551, 57] width 340 height 15
click at [473, 92] on span "All customers" at bounding box center [439, 98] width 117 height 14
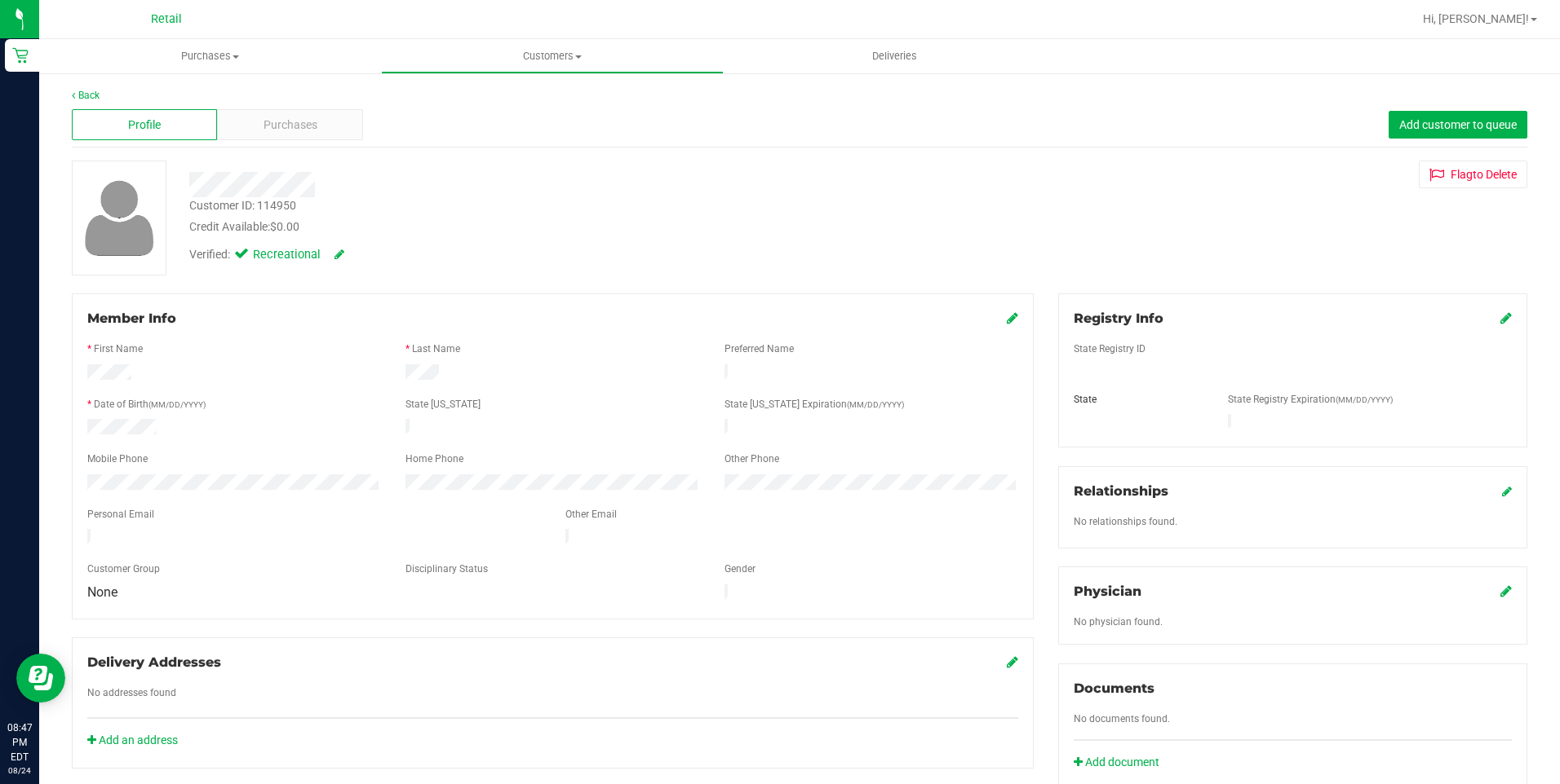
click at [338, 257] on icon at bounding box center [339, 255] width 9 height 11
click at [246, 257] on icon at bounding box center [244, 257] width 10 height 0
click at [0, 0] on input "Medical" at bounding box center [0, 0] width 0 height 0
click at [368, 261] on div "Verified: Medical" at bounding box center [300, 257] width 246 height 21
click at [363, 256] on icon at bounding box center [358, 256] width 13 height 11
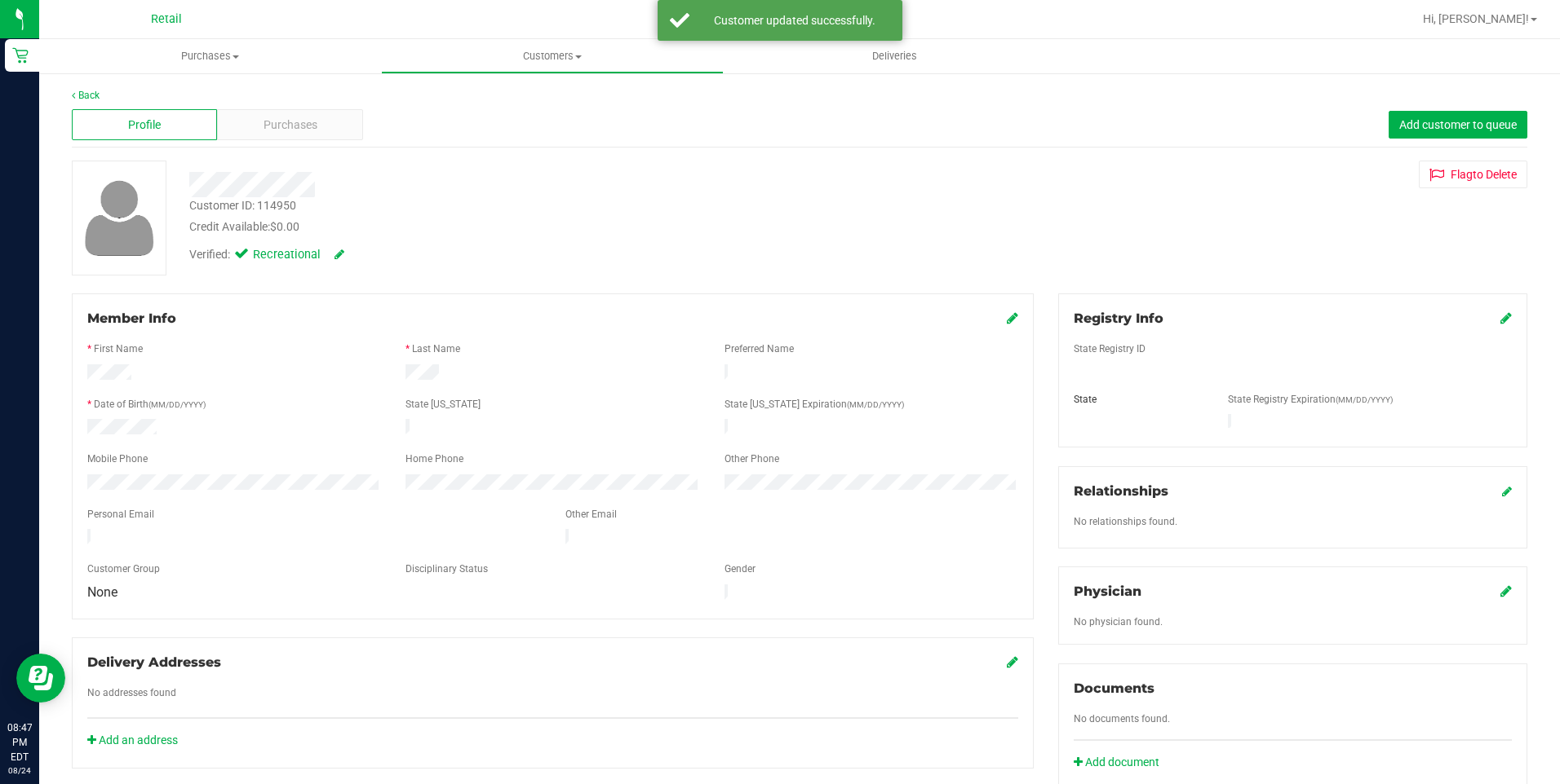
click at [1500, 316] on div "Registry Info State Registry ID State State Registry Expiration (MM/DD/YYYY)" at bounding box center [1292, 370] width 469 height 154
click at [1500, 320] on icon at bounding box center [1506, 318] width 11 height 13
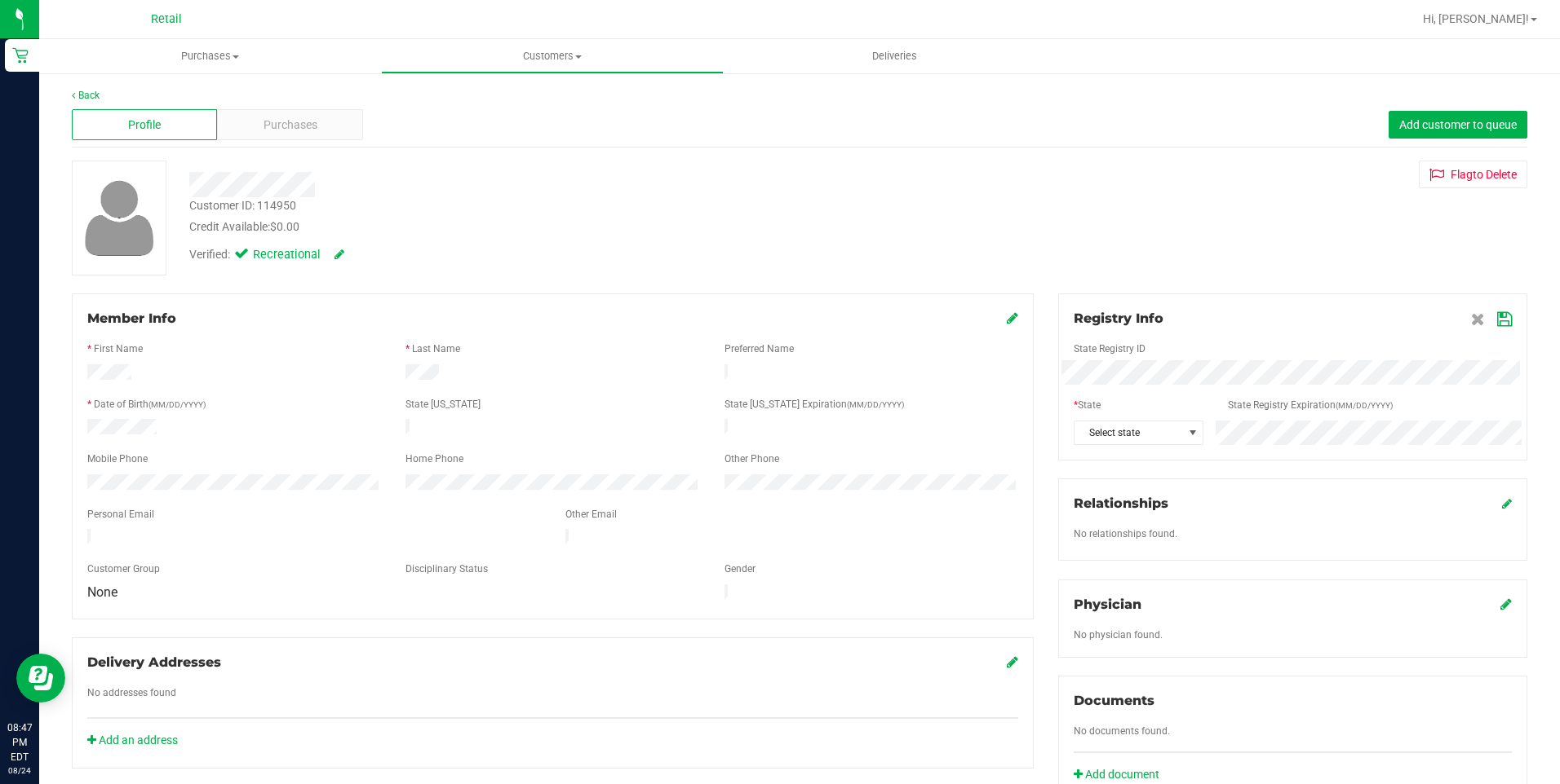
click at [1179, 450] on div "Registry Info State Registry ID * State State Registry Expiration (MM/DD/YYYY) …" at bounding box center [1292, 377] width 469 height 168
click at [1168, 431] on span "Select state" at bounding box center [1128, 433] width 108 height 23
click at [1101, 543] on li "PA" at bounding box center [1129, 537] width 126 height 27
click at [1497, 319] on icon at bounding box center [1504, 320] width 15 height 13
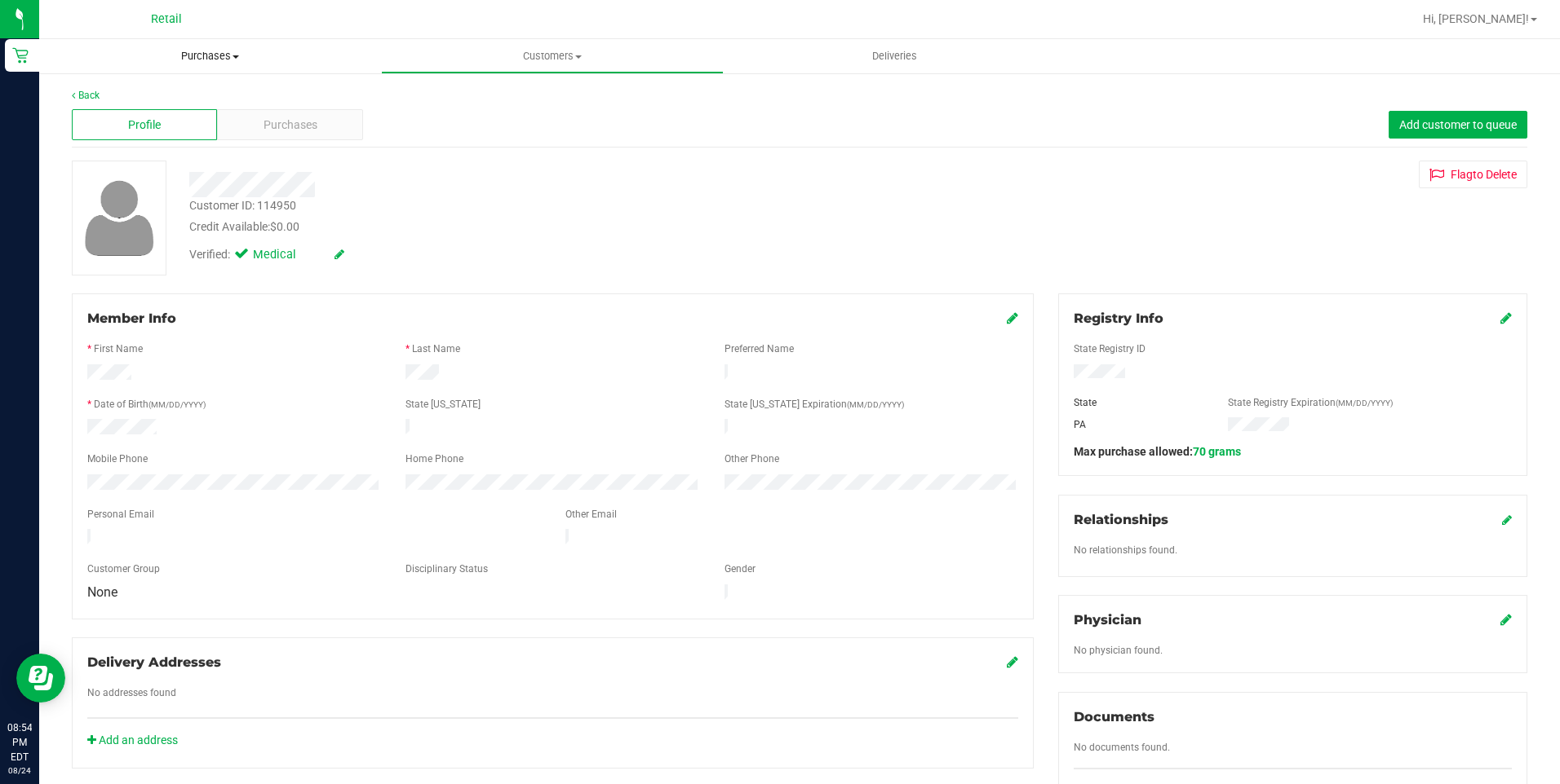
click at [223, 56] on span "Purchases" at bounding box center [209, 57] width 342 height 15
click at [152, 94] on span "Summary of purchases" at bounding box center [122, 98] width 168 height 14
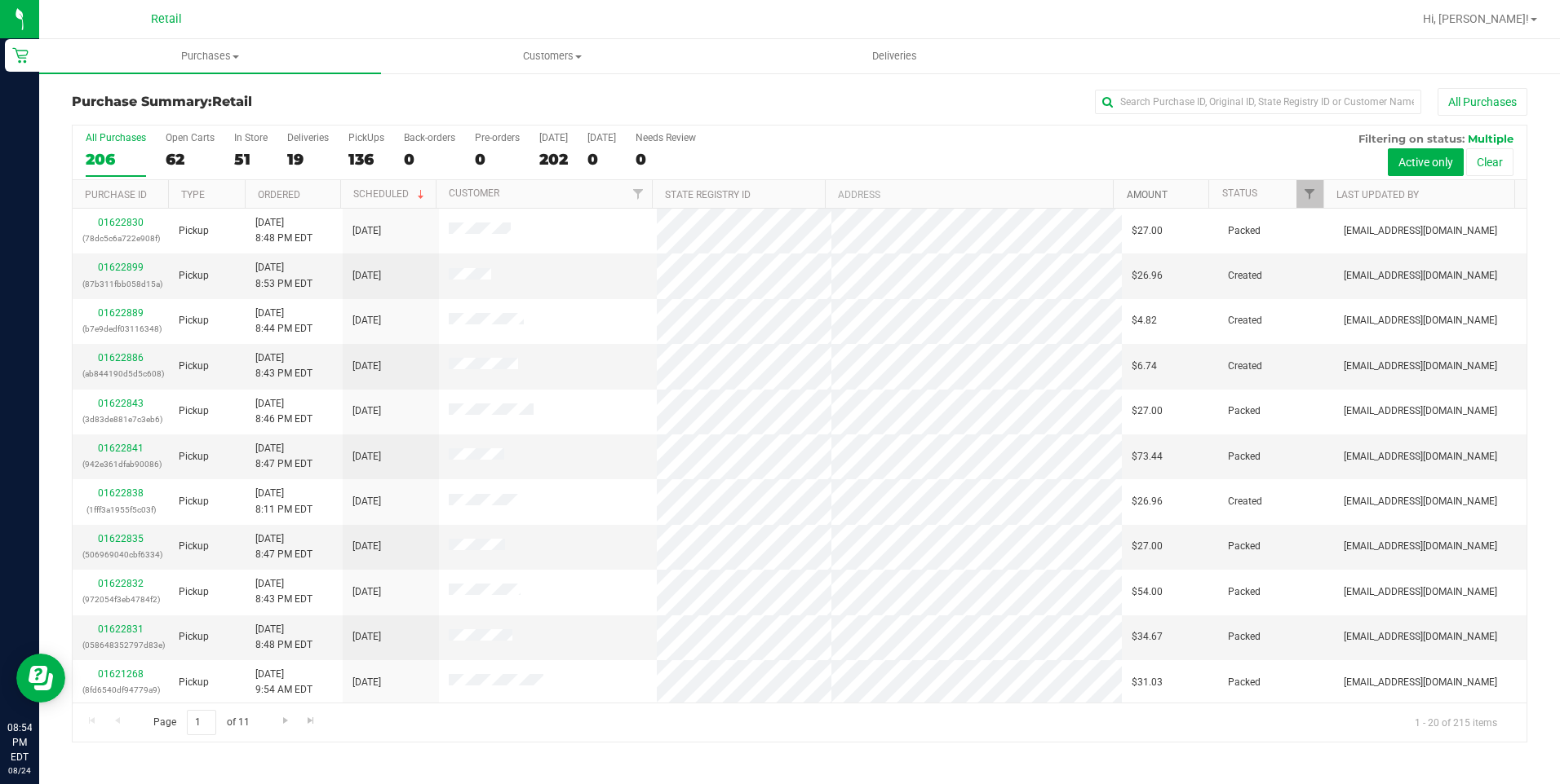
click at [1159, 189] on link "Amount" at bounding box center [1146, 195] width 41 height 11
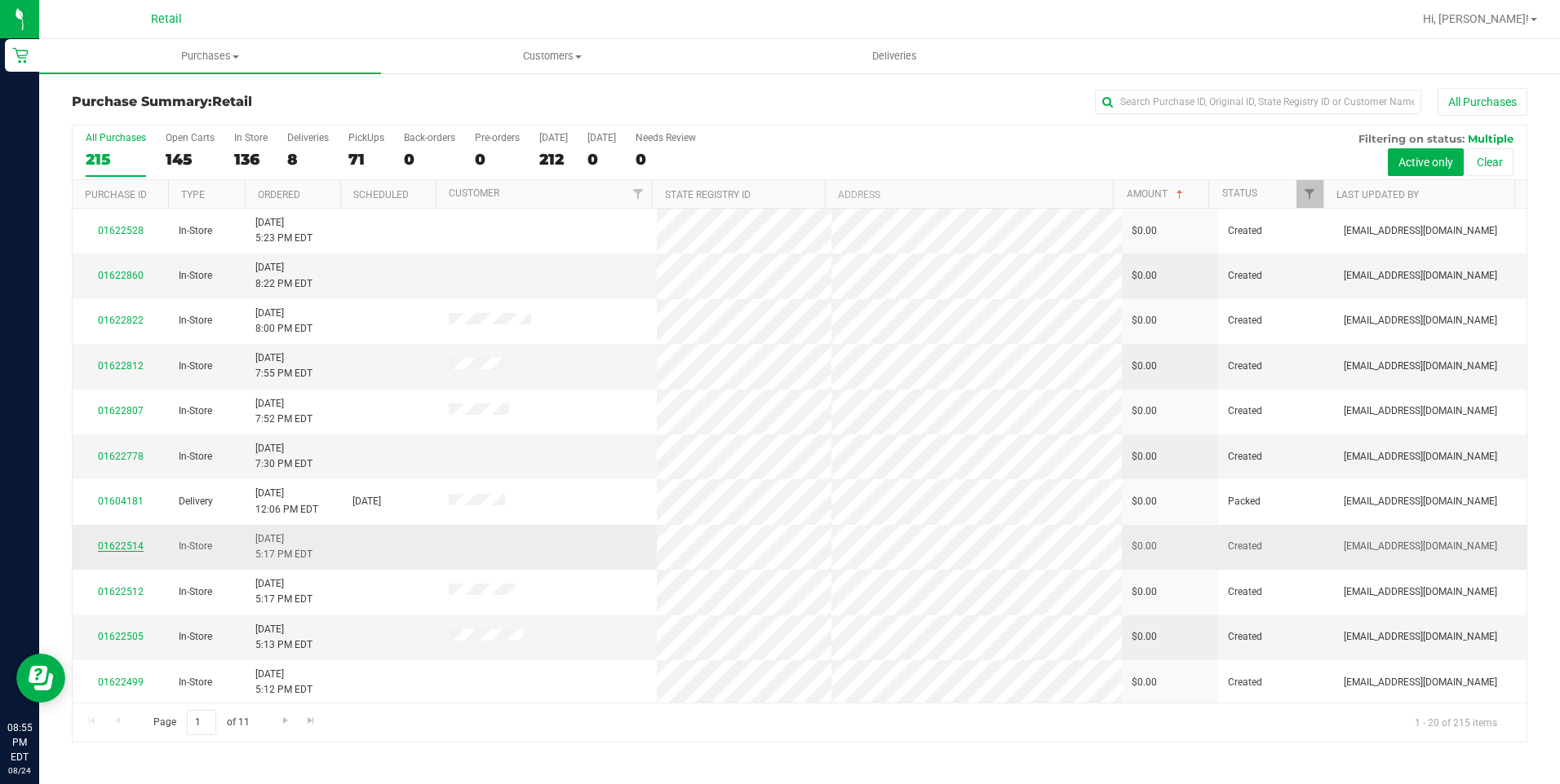
click at [124, 546] on link "01622514" at bounding box center [120, 546] width 45 height 11
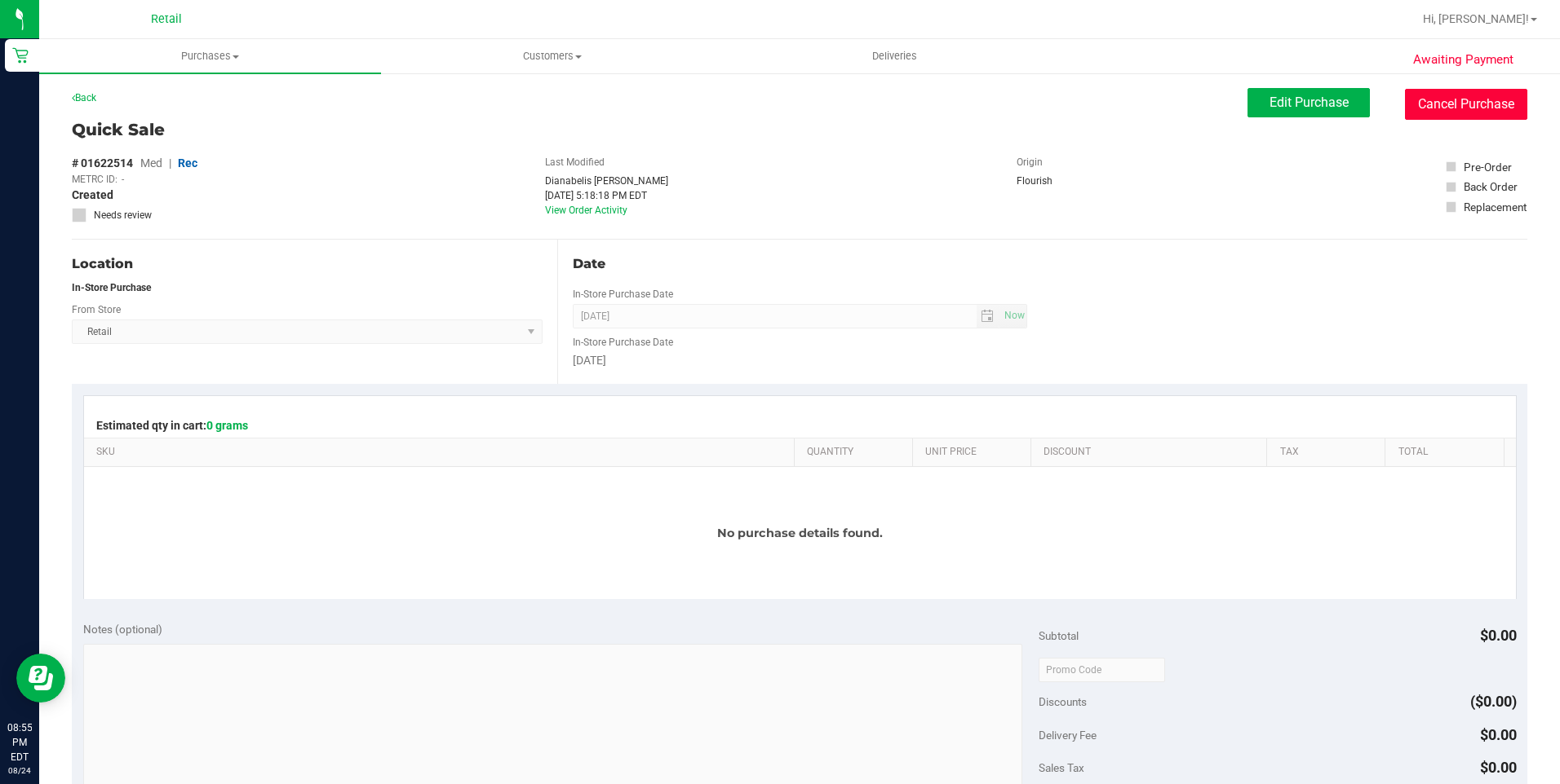
click at [1476, 107] on button "Cancel Purchase" at bounding box center [1465, 104] width 122 height 31
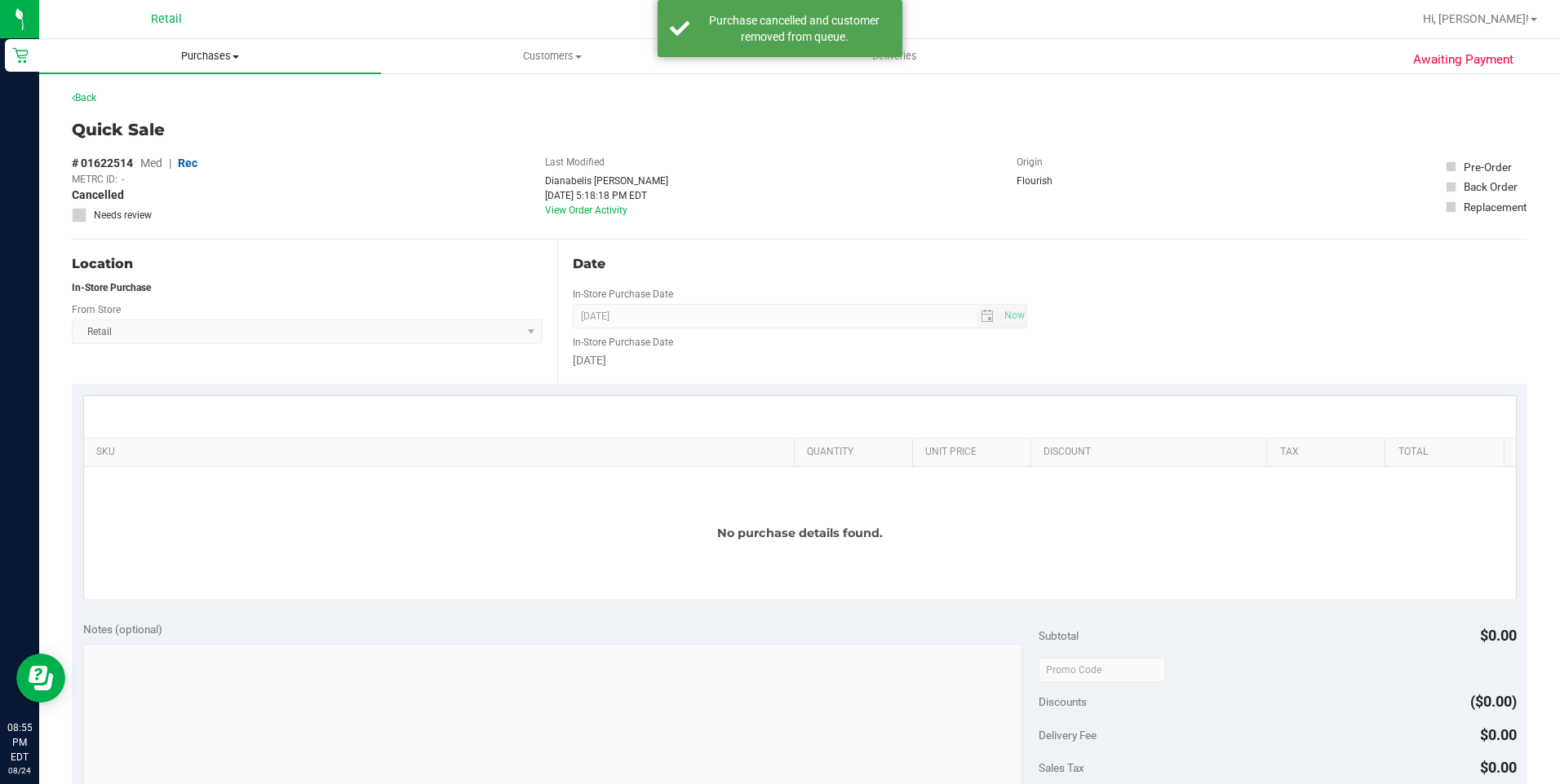
click at [226, 62] on span "Purchases" at bounding box center [209, 57] width 342 height 15
click at [123, 96] on span "Summary of purchases" at bounding box center [122, 98] width 168 height 14
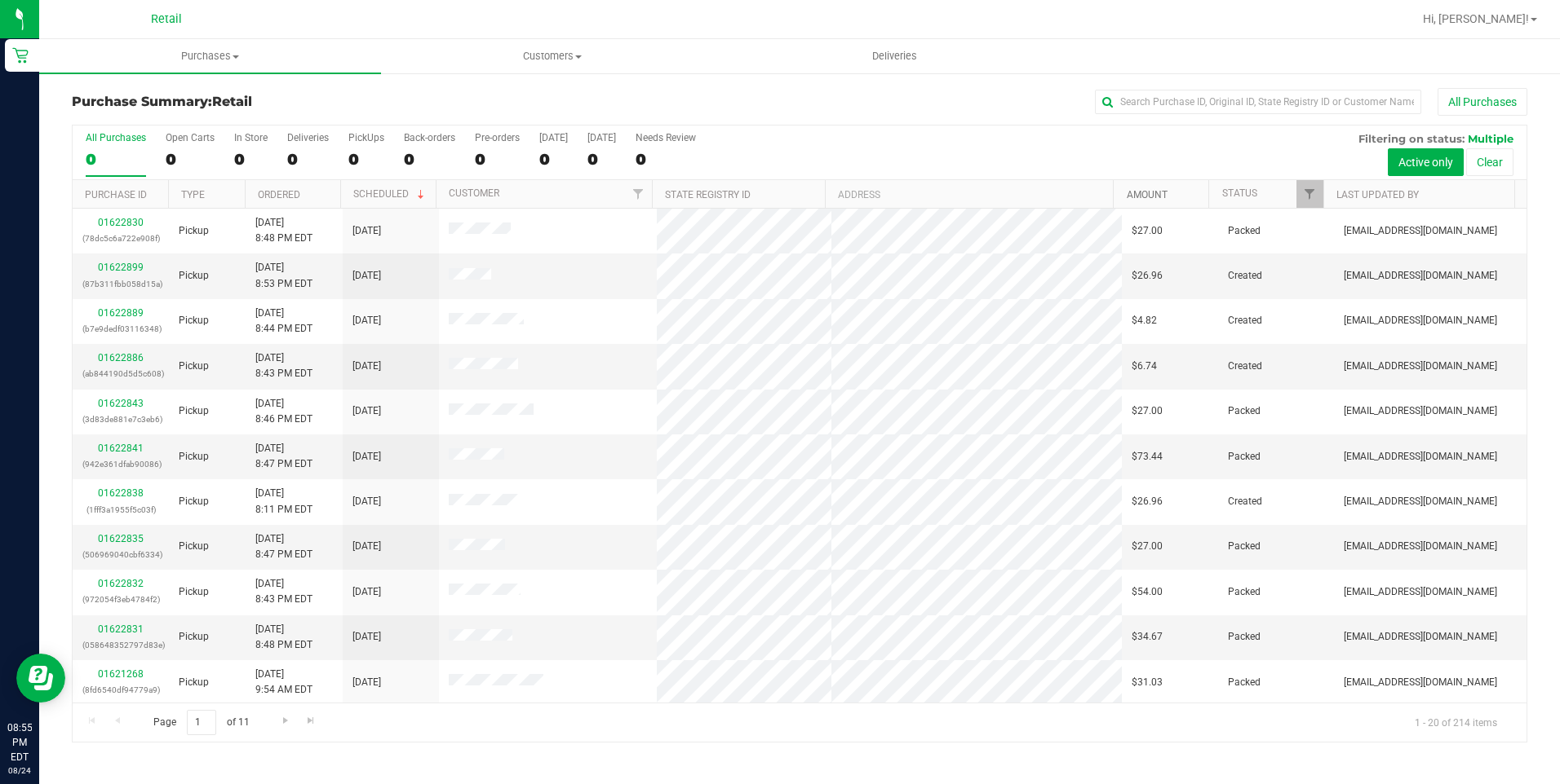
click at [1133, 190] on link "Amount" at bounding box center [1146, 195] width 41 height 11
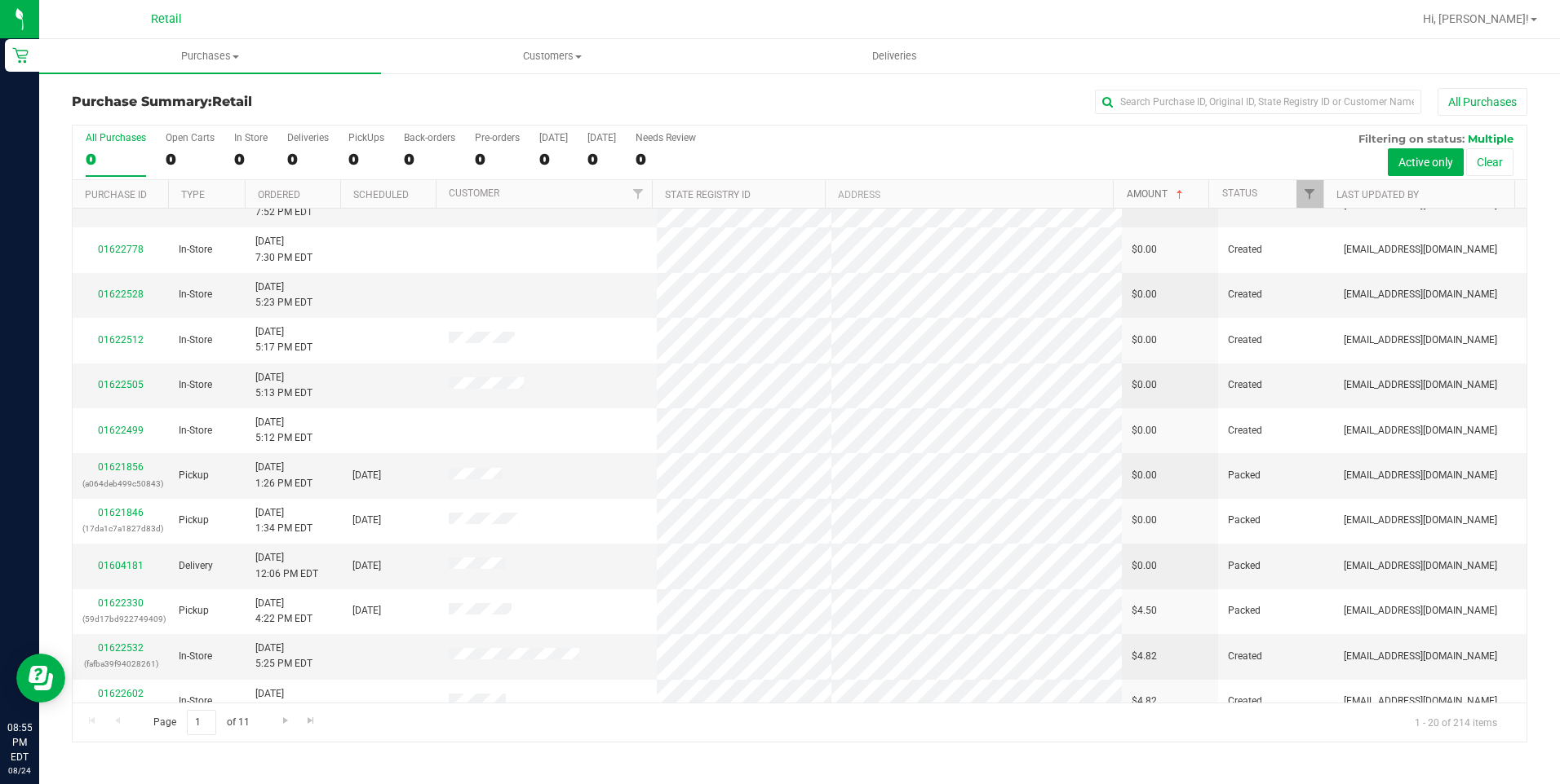
scroll to position [326, 0]
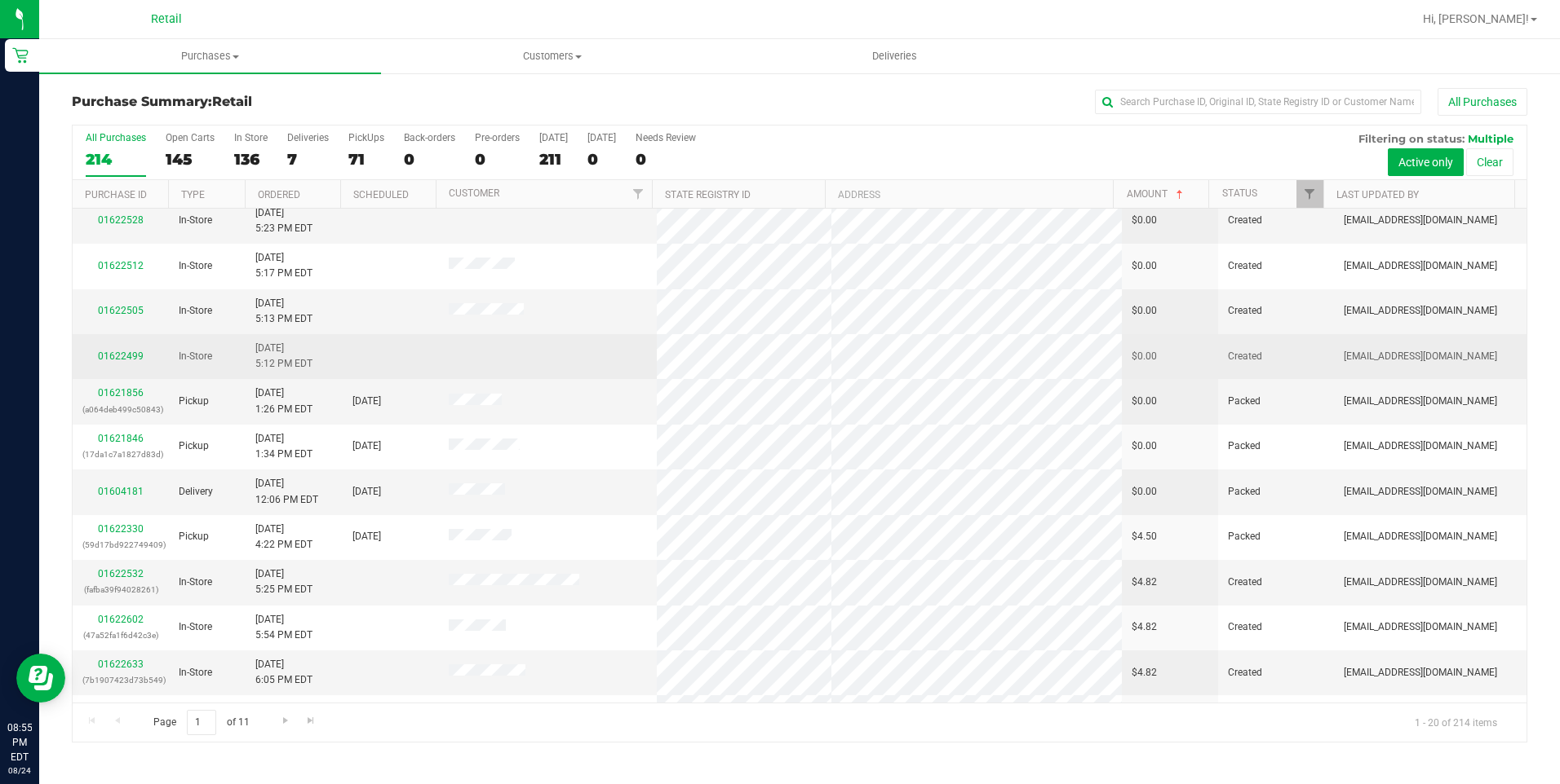
click at [109, 365] on td "01622499" at bounding box center [121, 356] width 97 height 45
click at [127, 355] on link "01622499" at bounding box center [120, 356] width 45 height 11
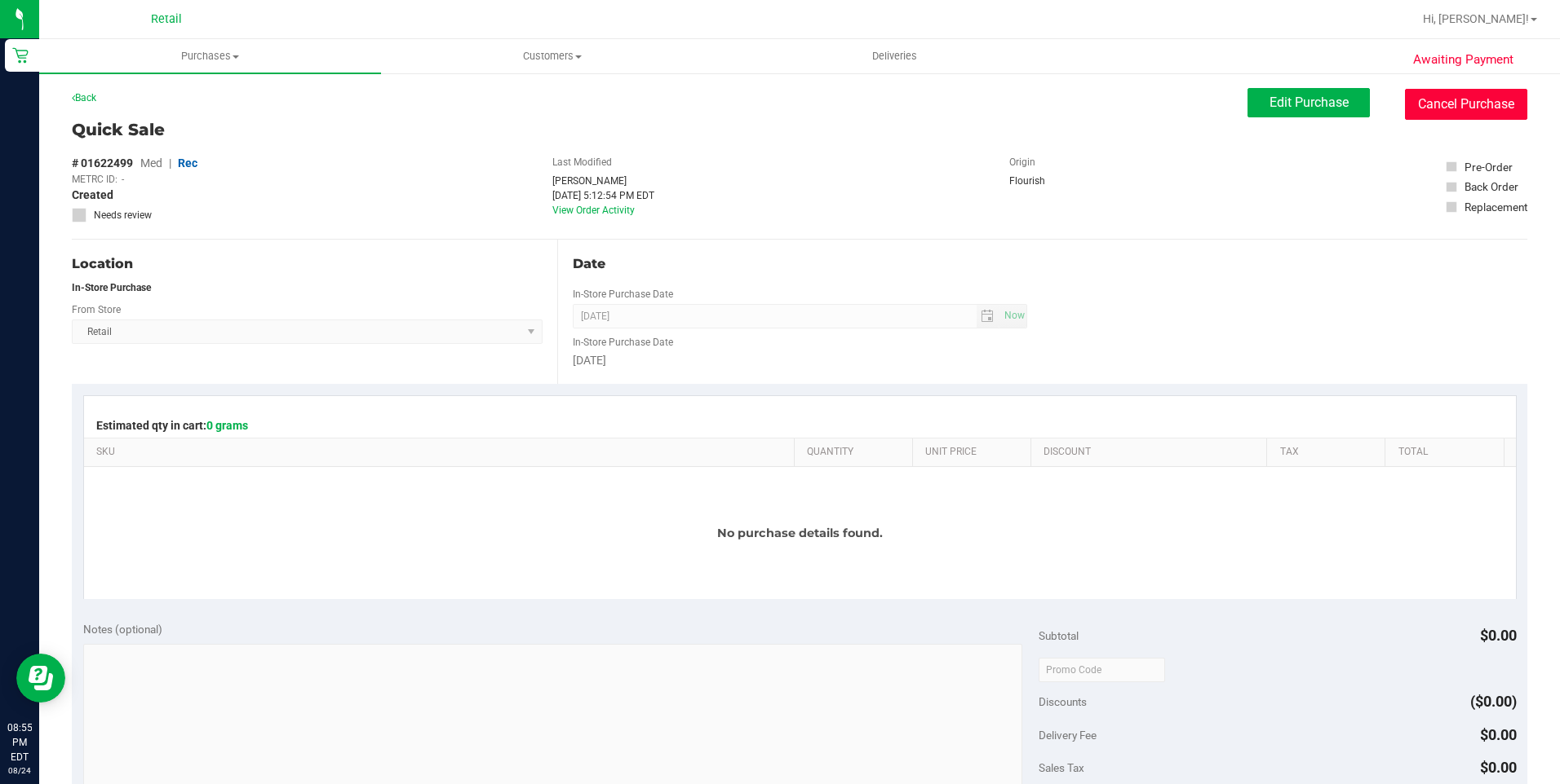
click at [1449, 103] on button "Cancel Purchase" at bounding box center [1465, 104] width 122 height 31
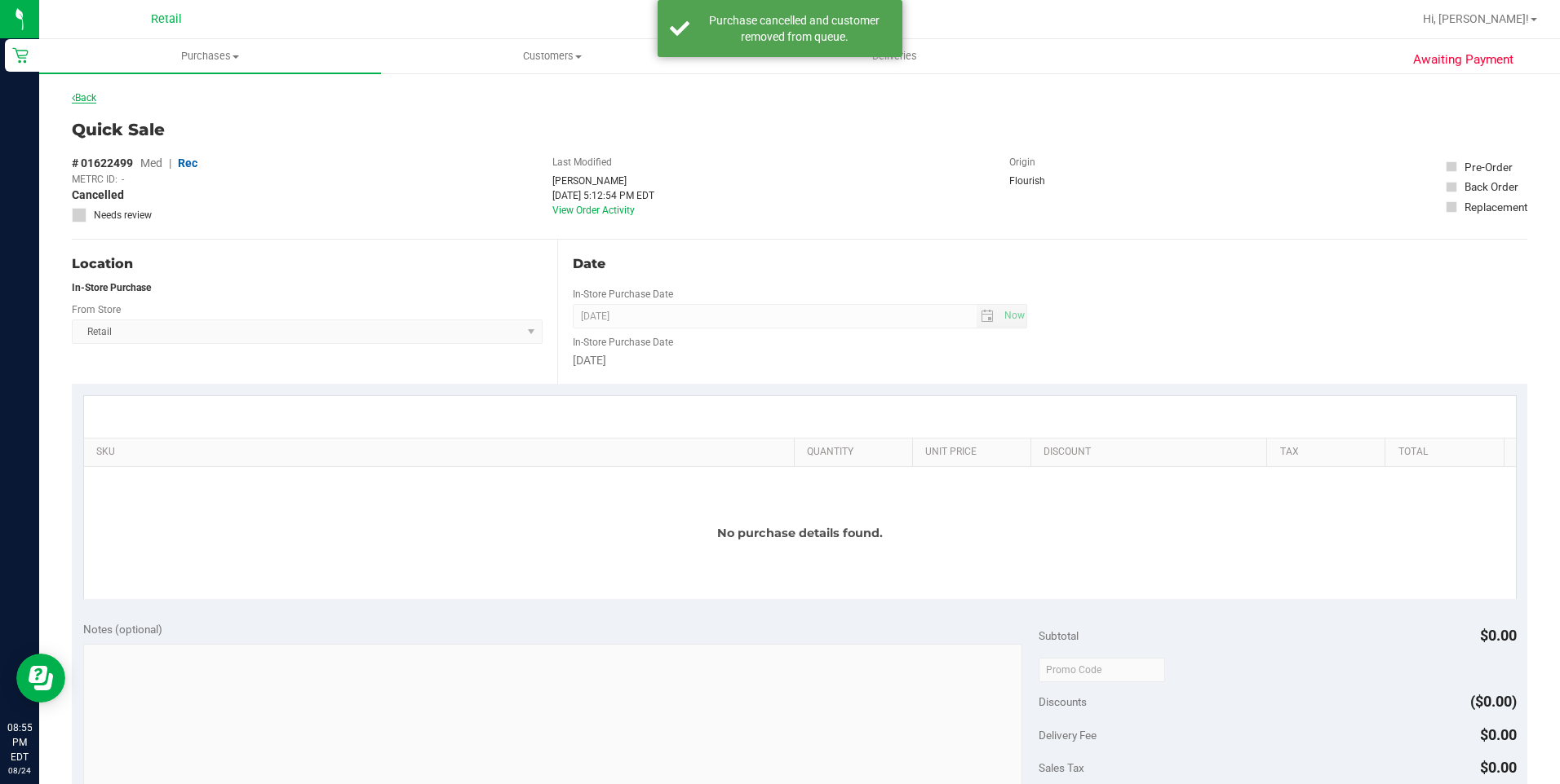
click at [89, 97] on link "Back" at bounding box center [84, 98] width 25 height 11
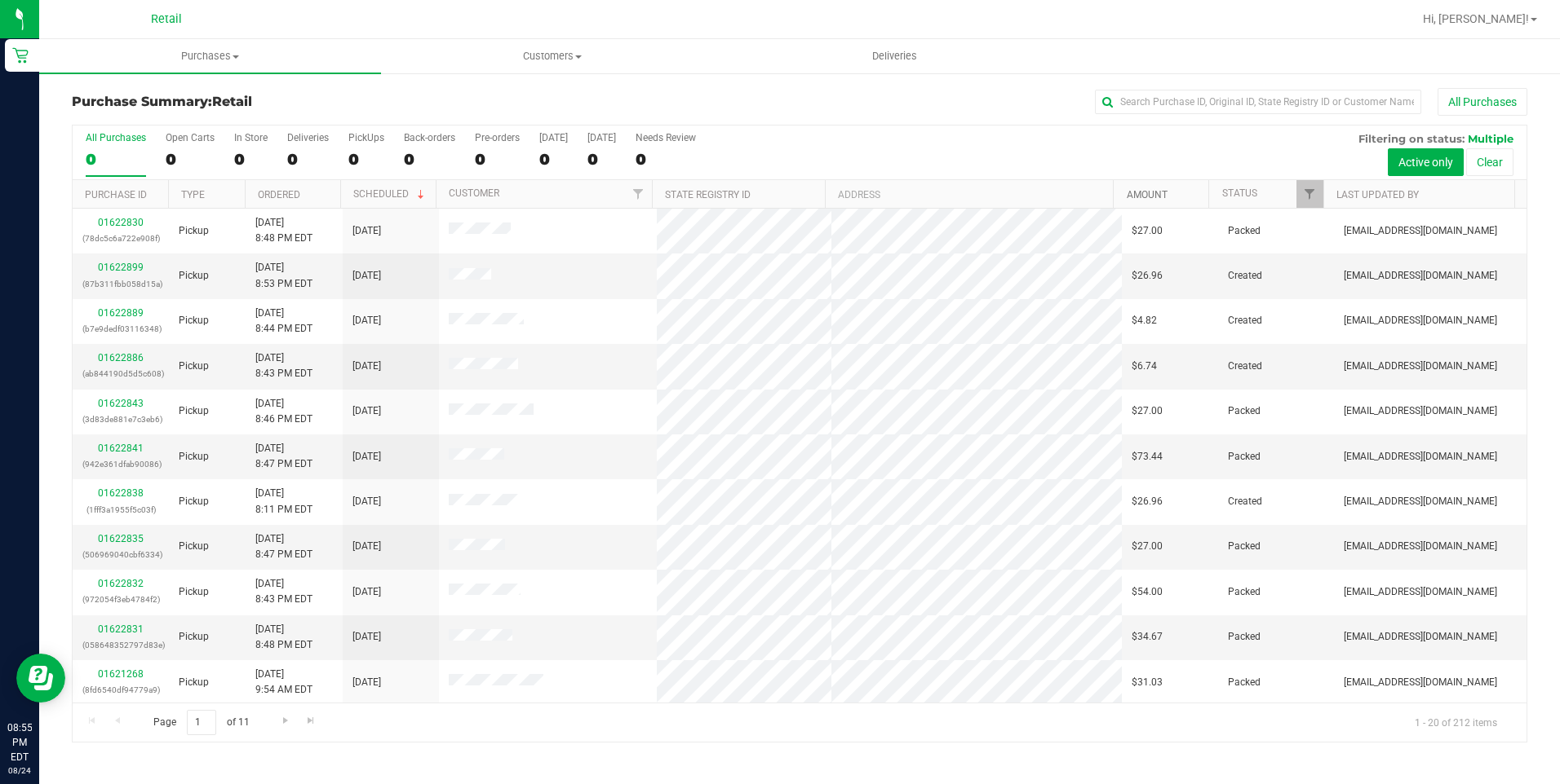
click at [1145, 191] on link "Amount" at bounding box center [1146, 195] width 41 height 11
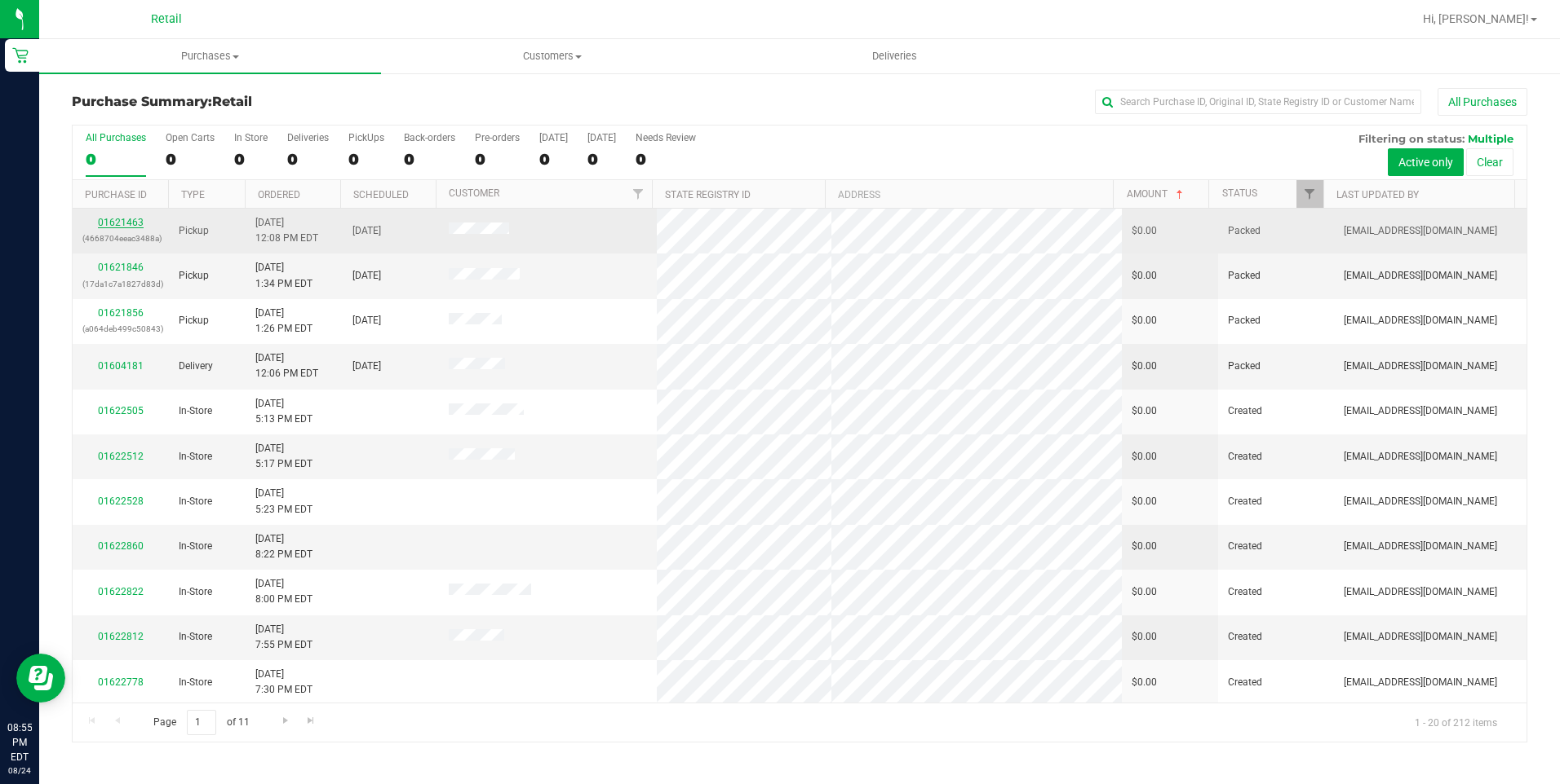
click at [133, 224] on link "01621463" at bounding box center [120, 223] width 45 height 11
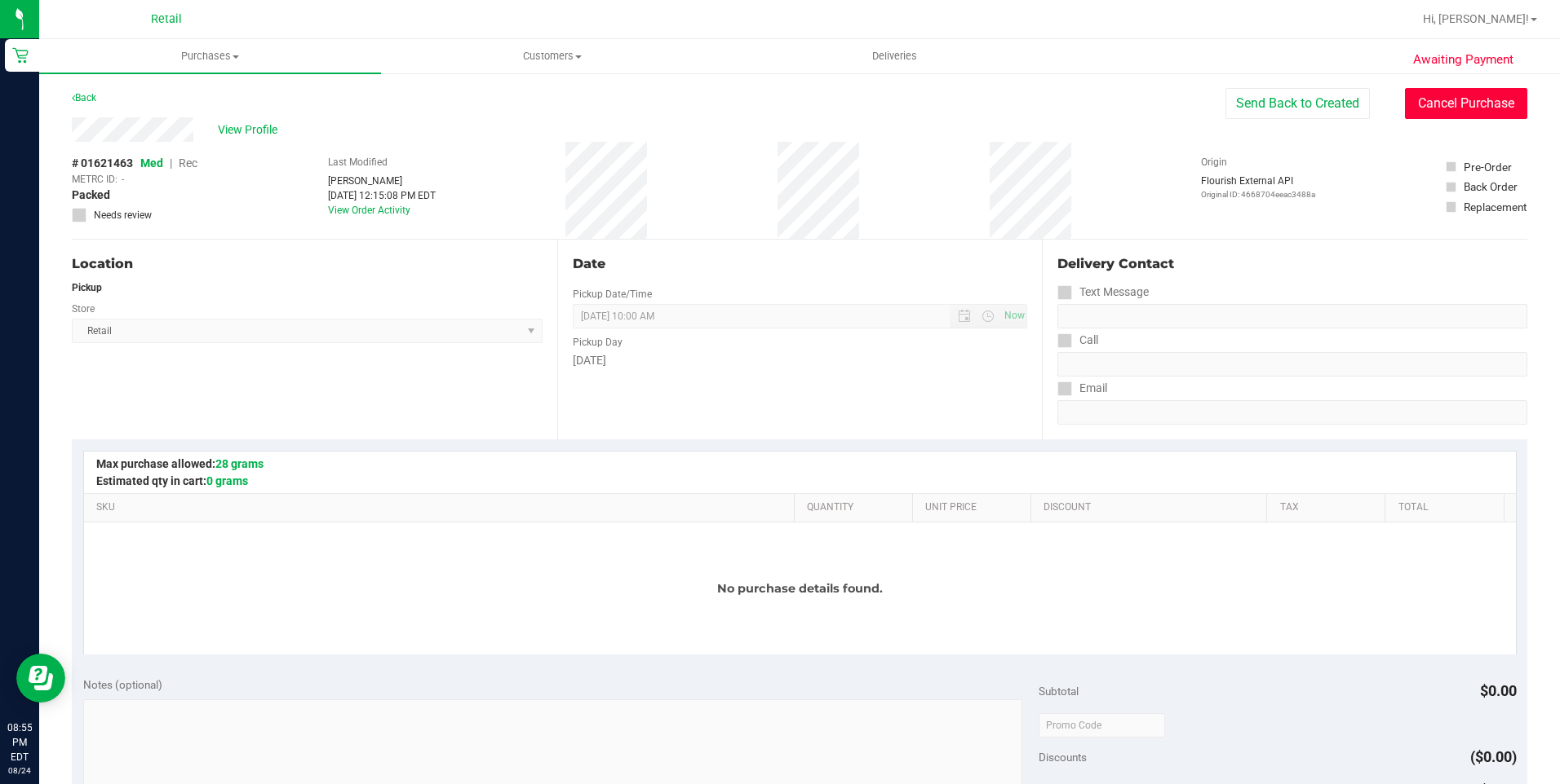
click at [1469, 103] on button "Cancel Purchase" at bounding box center [1465, 103] width 122 height 31
click at [86, 96] on link "Back" at bounding box center [84, 98] width 25 height 11
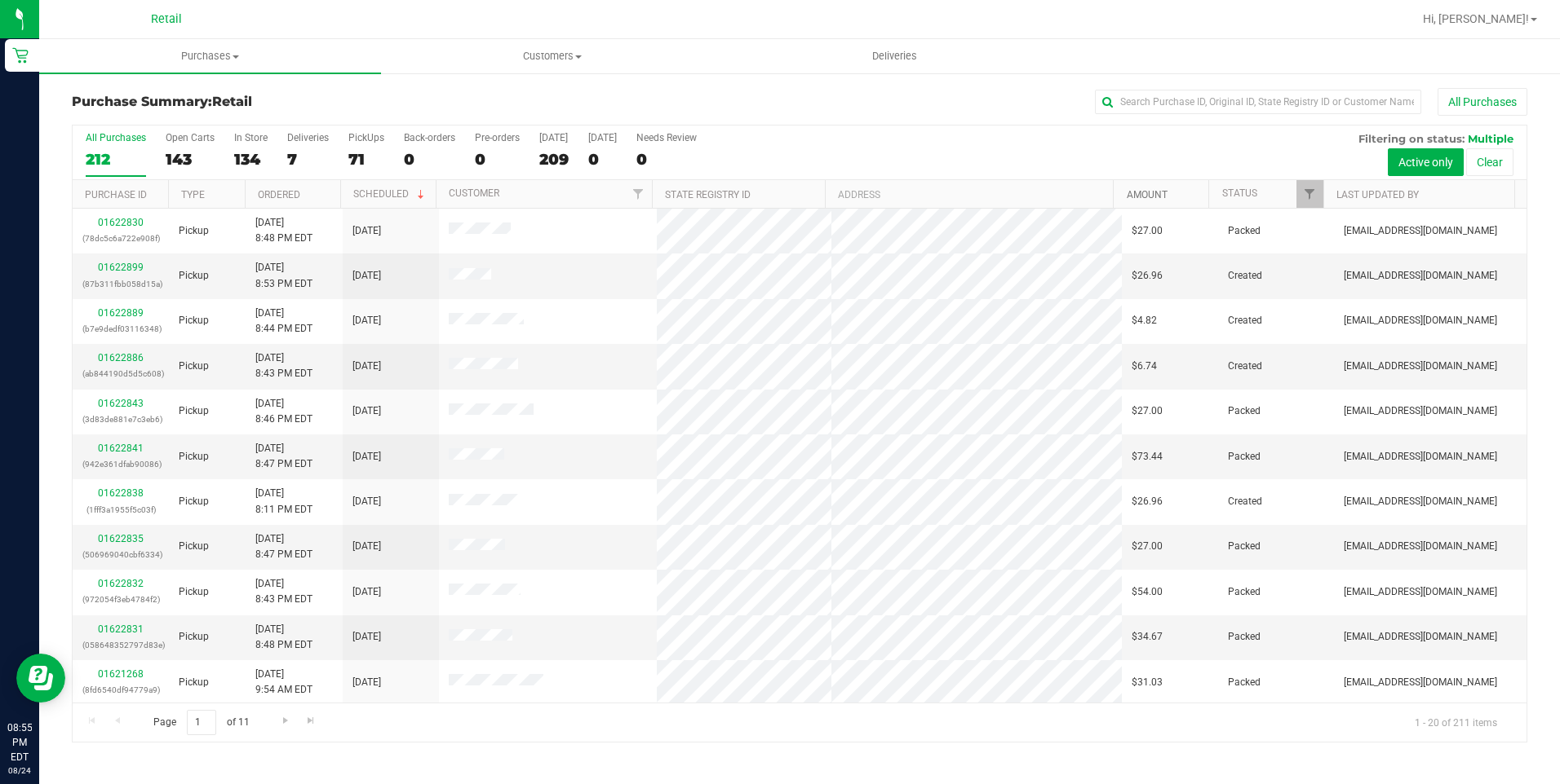
click at [1153, 195] on link "Amount" at bounding box center [1146, 195] width 41 height 11
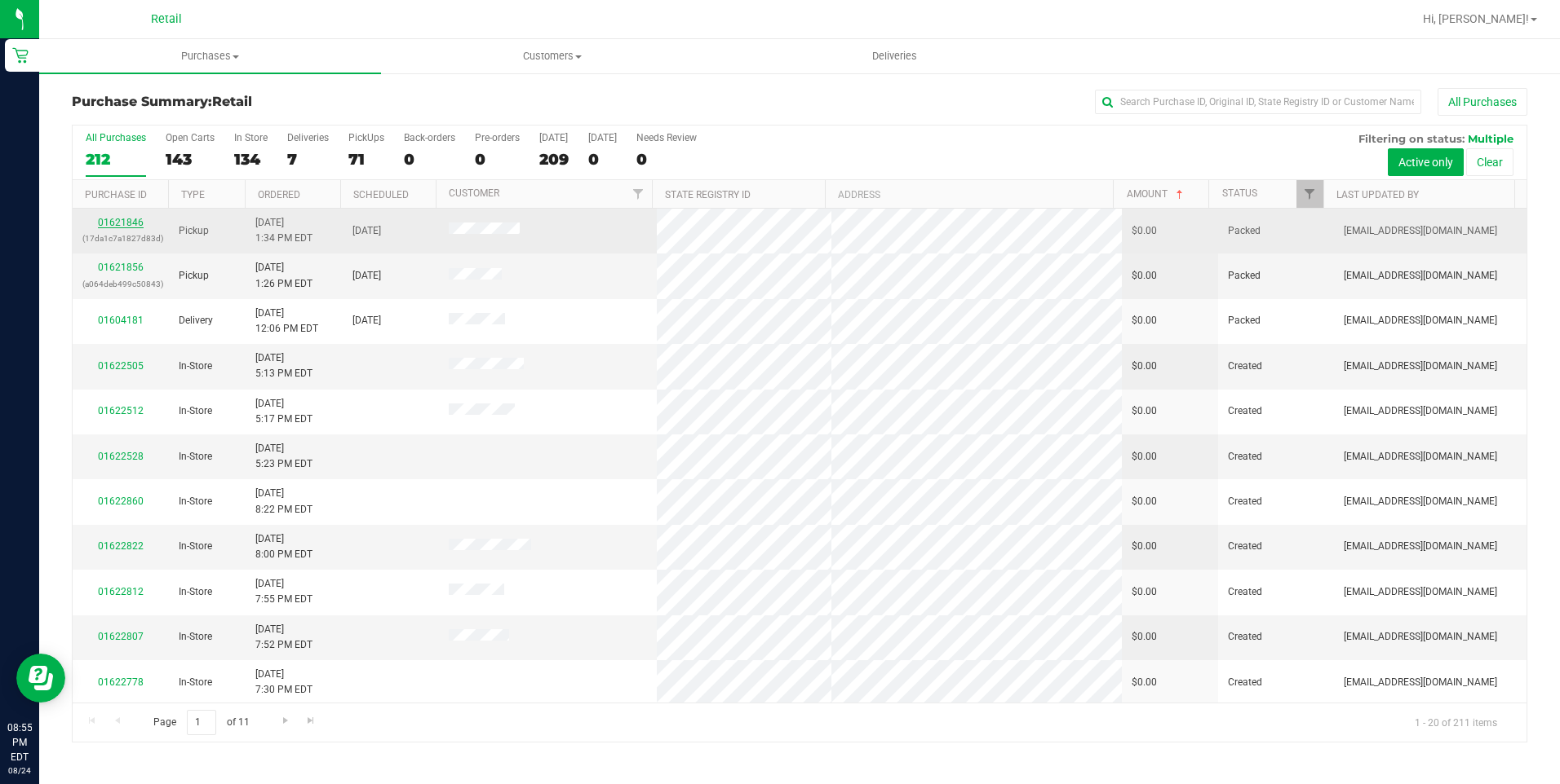
click at [113, 225] on link "01621846" at bounding box center [120, 223] width 45 height 11
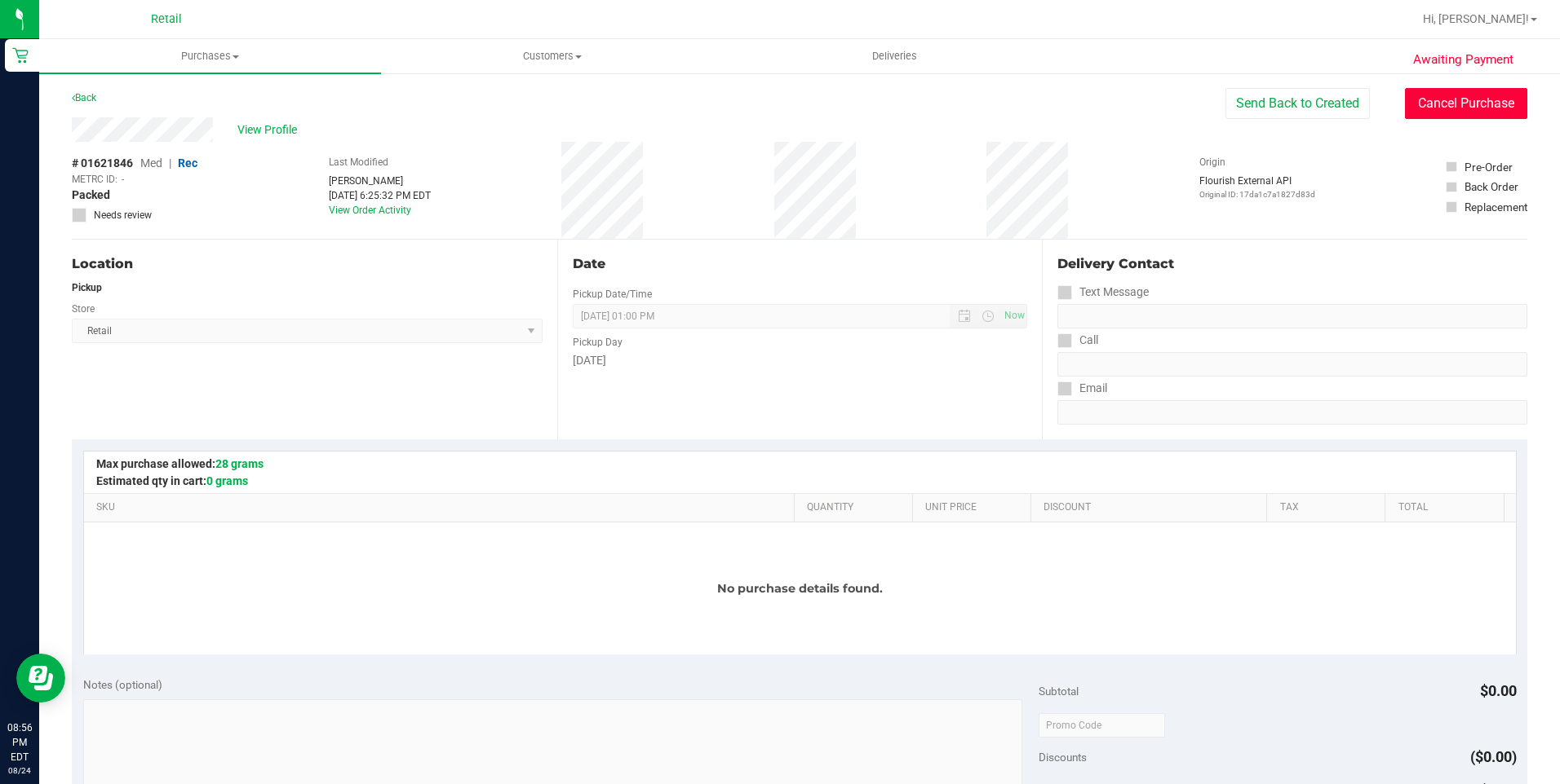
click at [1452, 90] on button "Cancel Purchase" at bounding box center [1465, 103] width 122 height 31
click at [86, 97] on link "Back" at bounding box center [84, 98] width 25 height 11
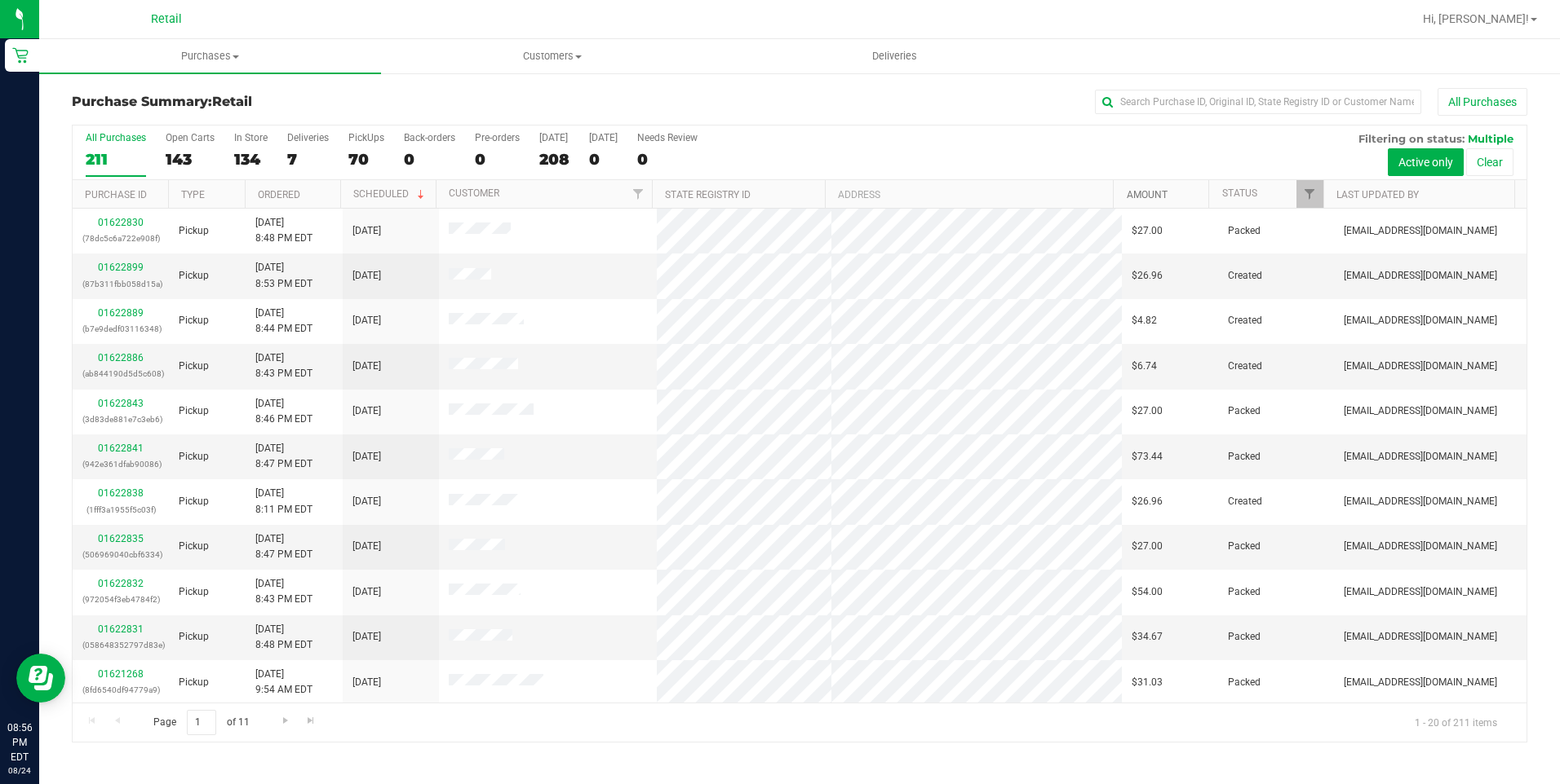
click at [1141, 192] on link "Amount" at bounding box center [1146, 195] width 41 height 11
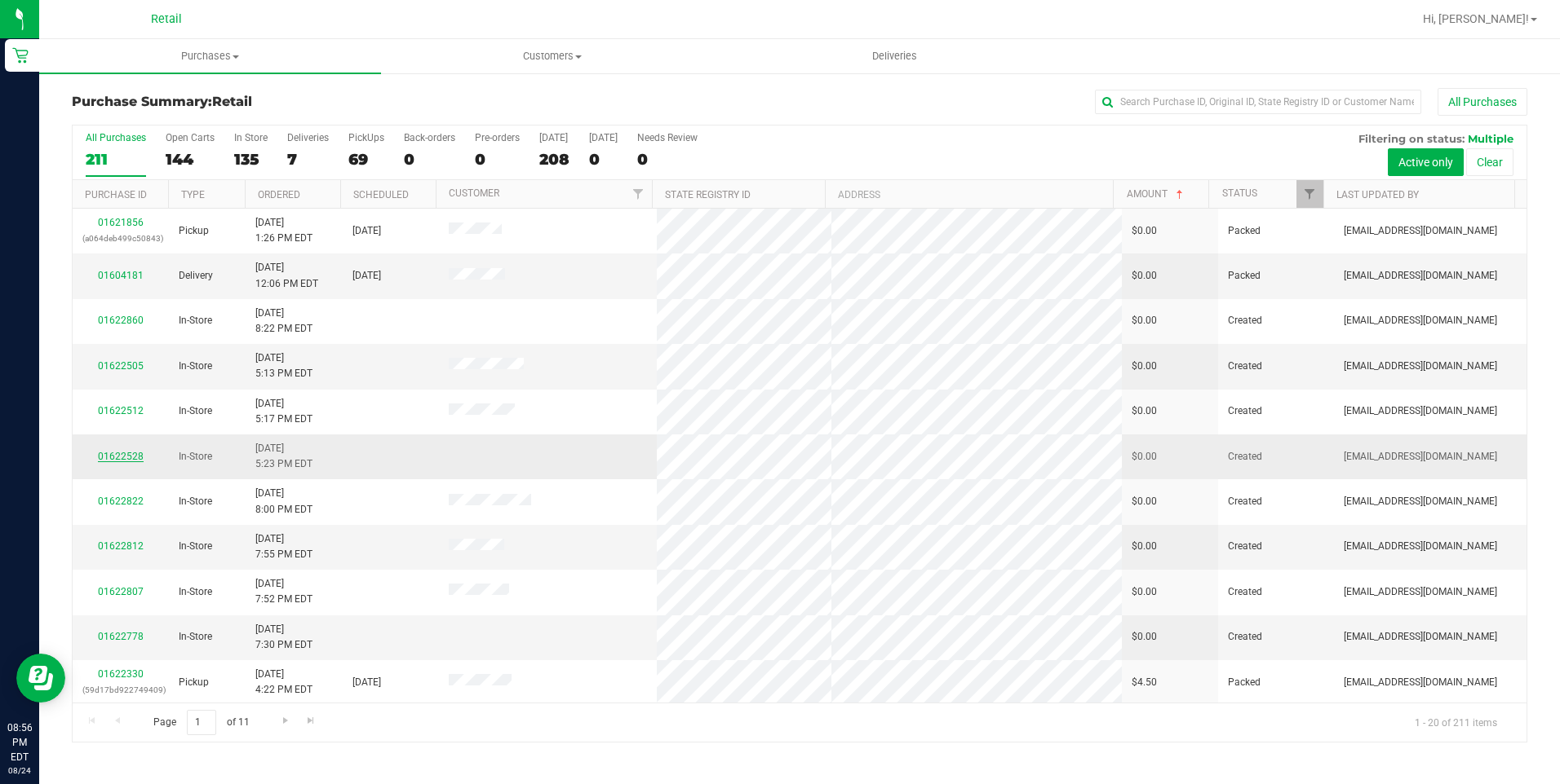
click at [128, 454] on link "01622528" at bounding box center [120, 456] width 45 height 11
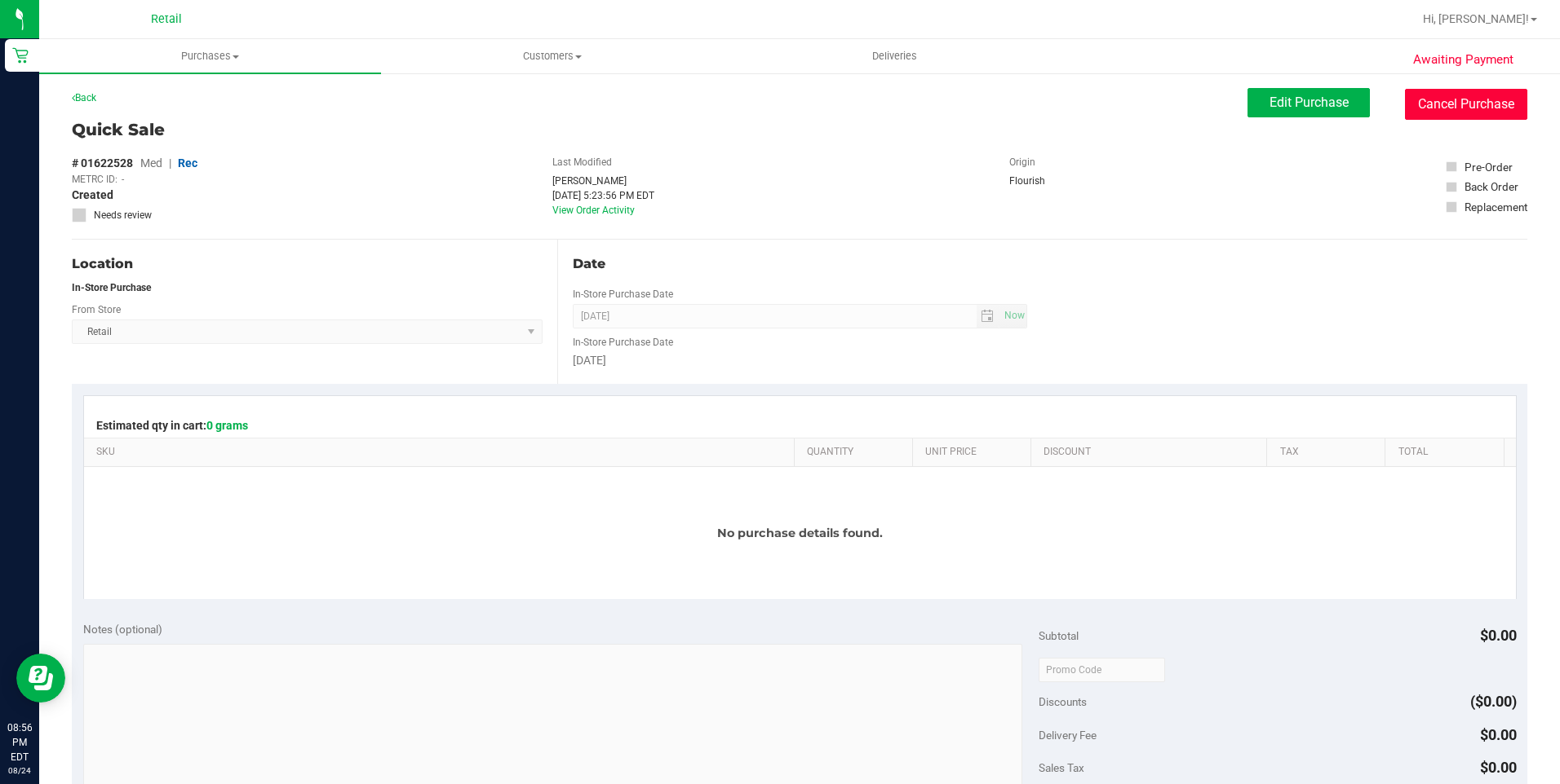
click at [1489, 105] on button "Cancel Purchase" at bounding box center [1465, 104] width 122 height 31
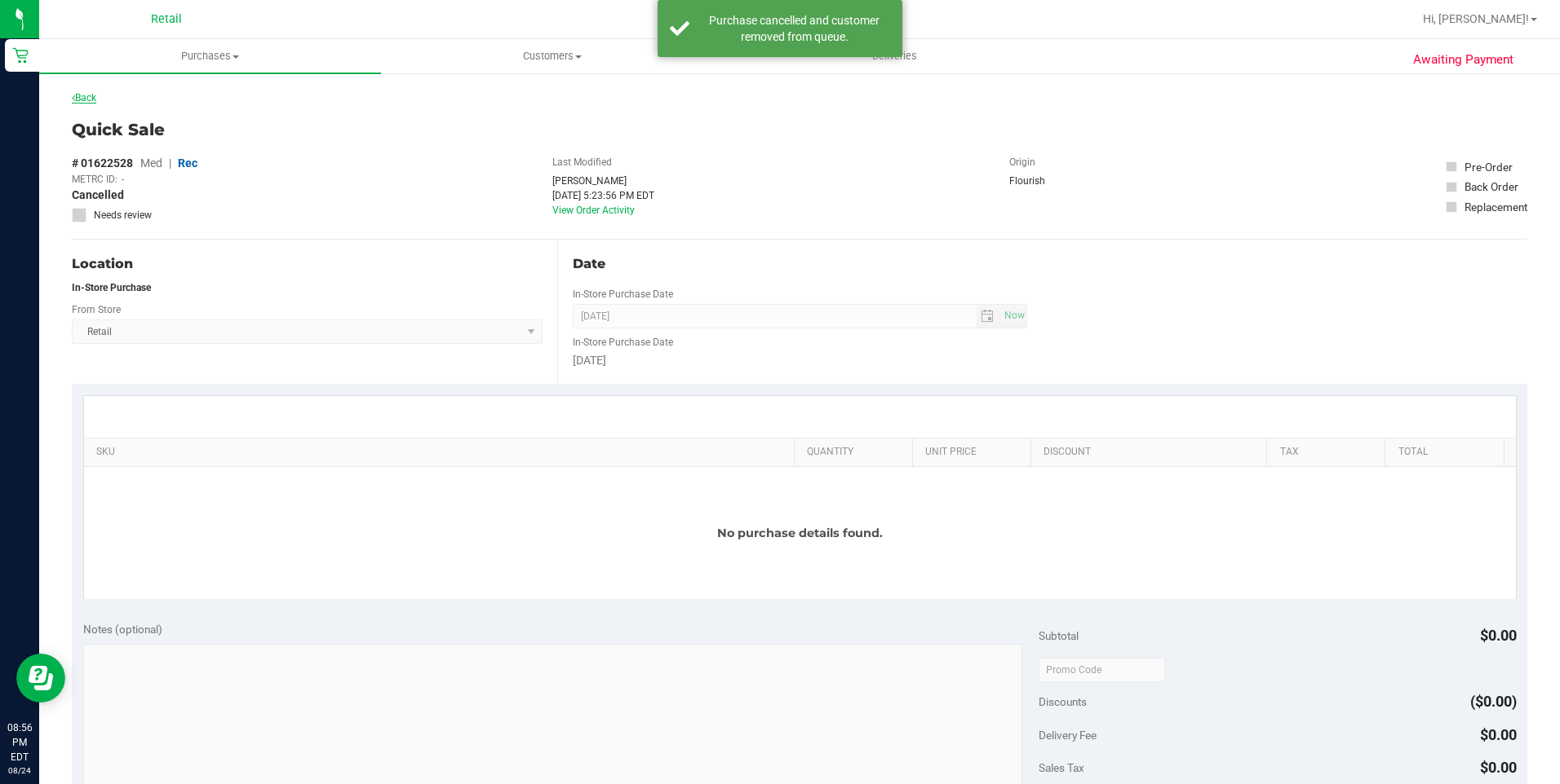
click at [94, 99] on link "Back" at bounding box center [84, 98] width 25 height 11
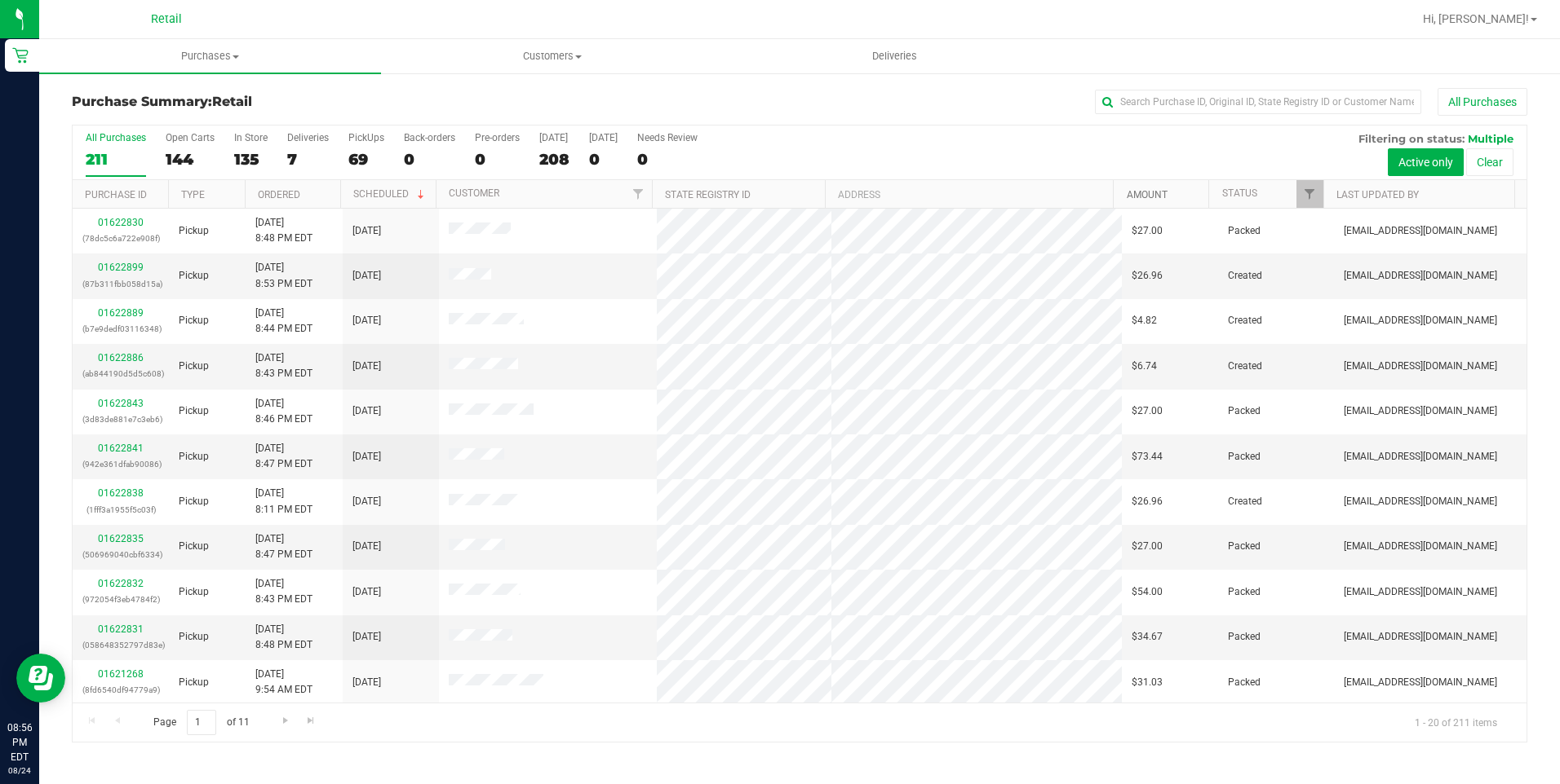
click at [1151, 195] on link "Amount" at bounding box center [1146, 195] width 41 height 11
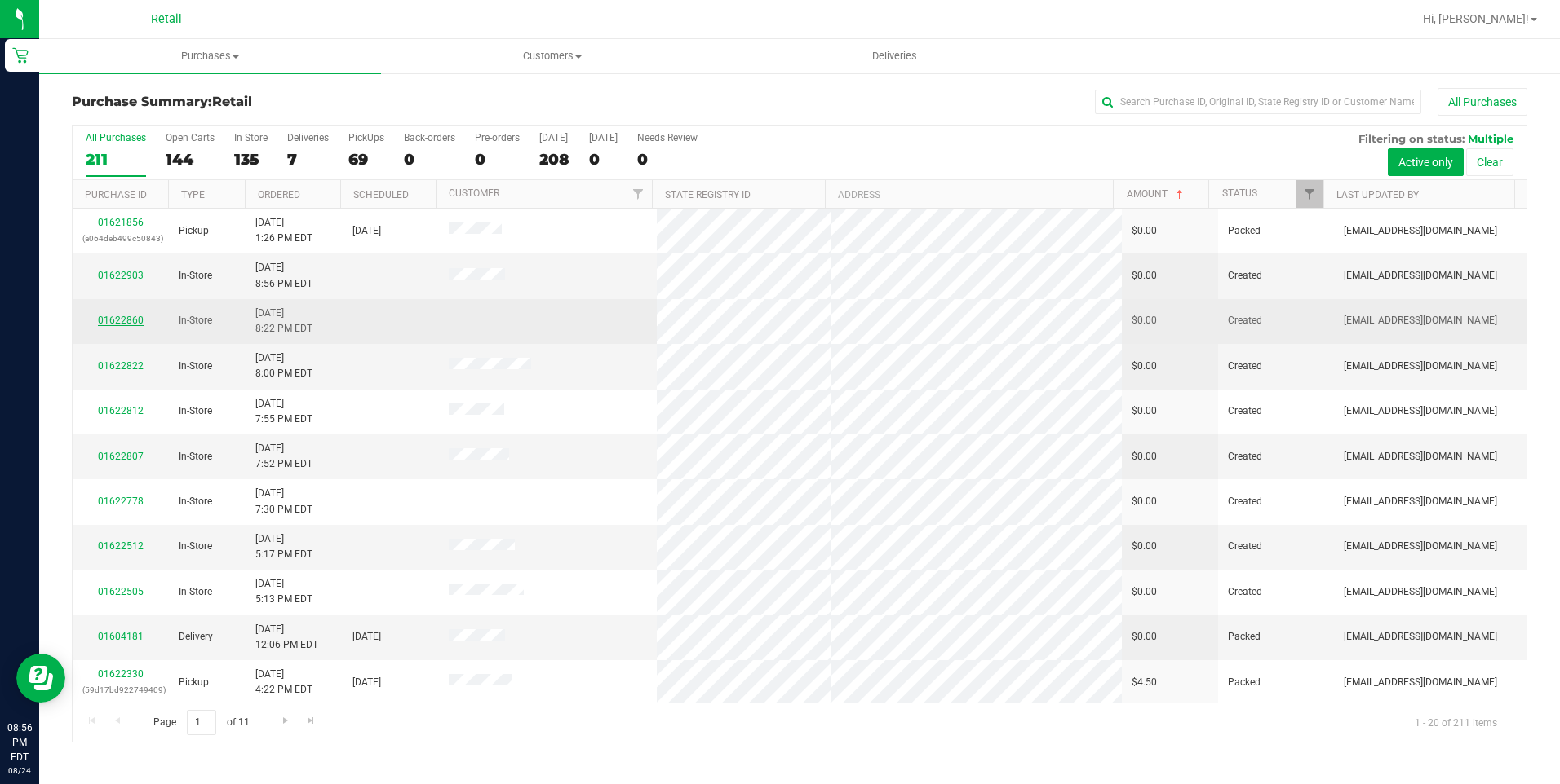
click at [138, 316] on link "01622860" at bounding box center [120, 320] width 45 height 11
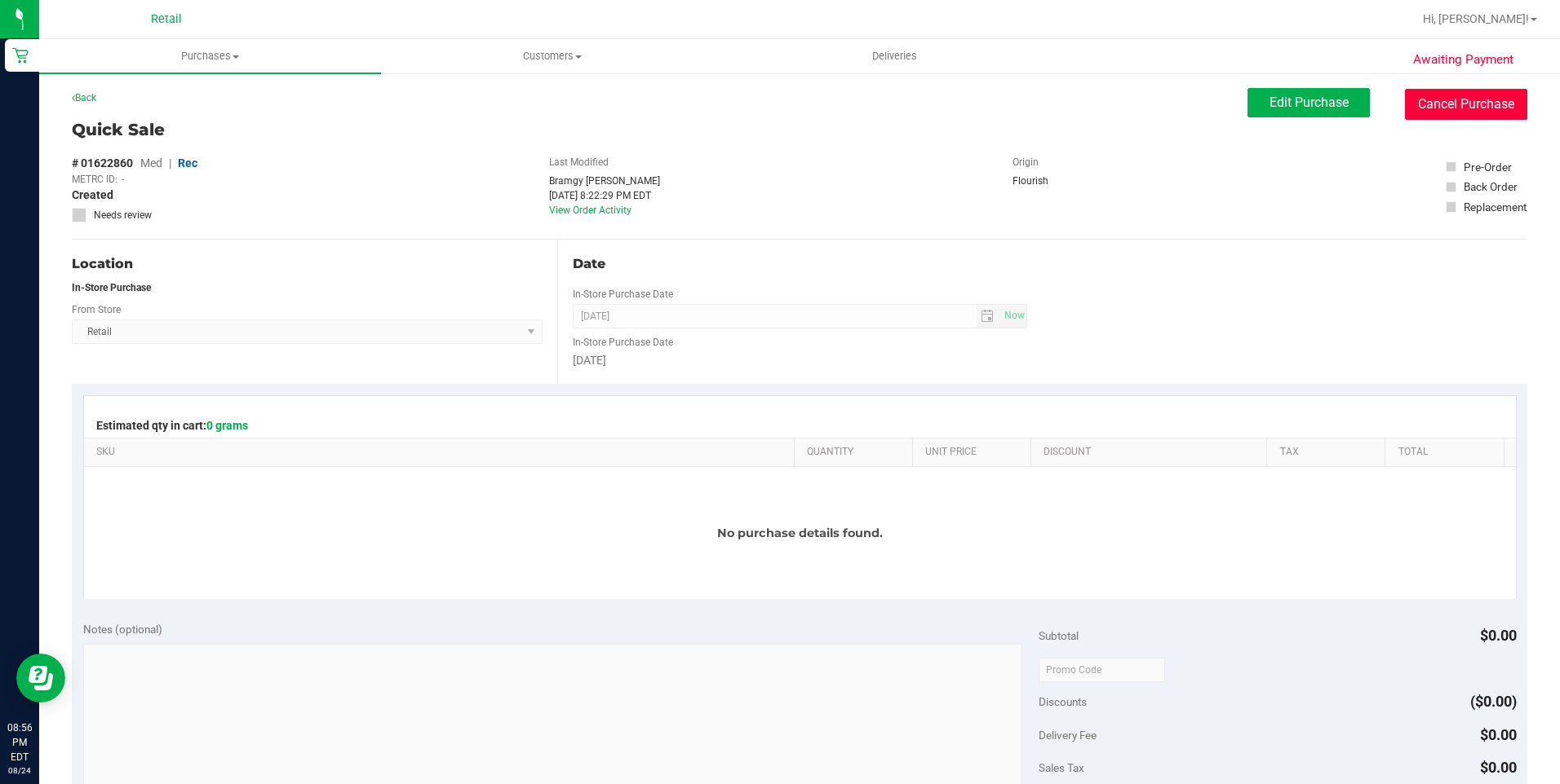
click at [1460, 104] on button "Cancel Purchase" at bounding box center [1465, 104] width 122 height 31
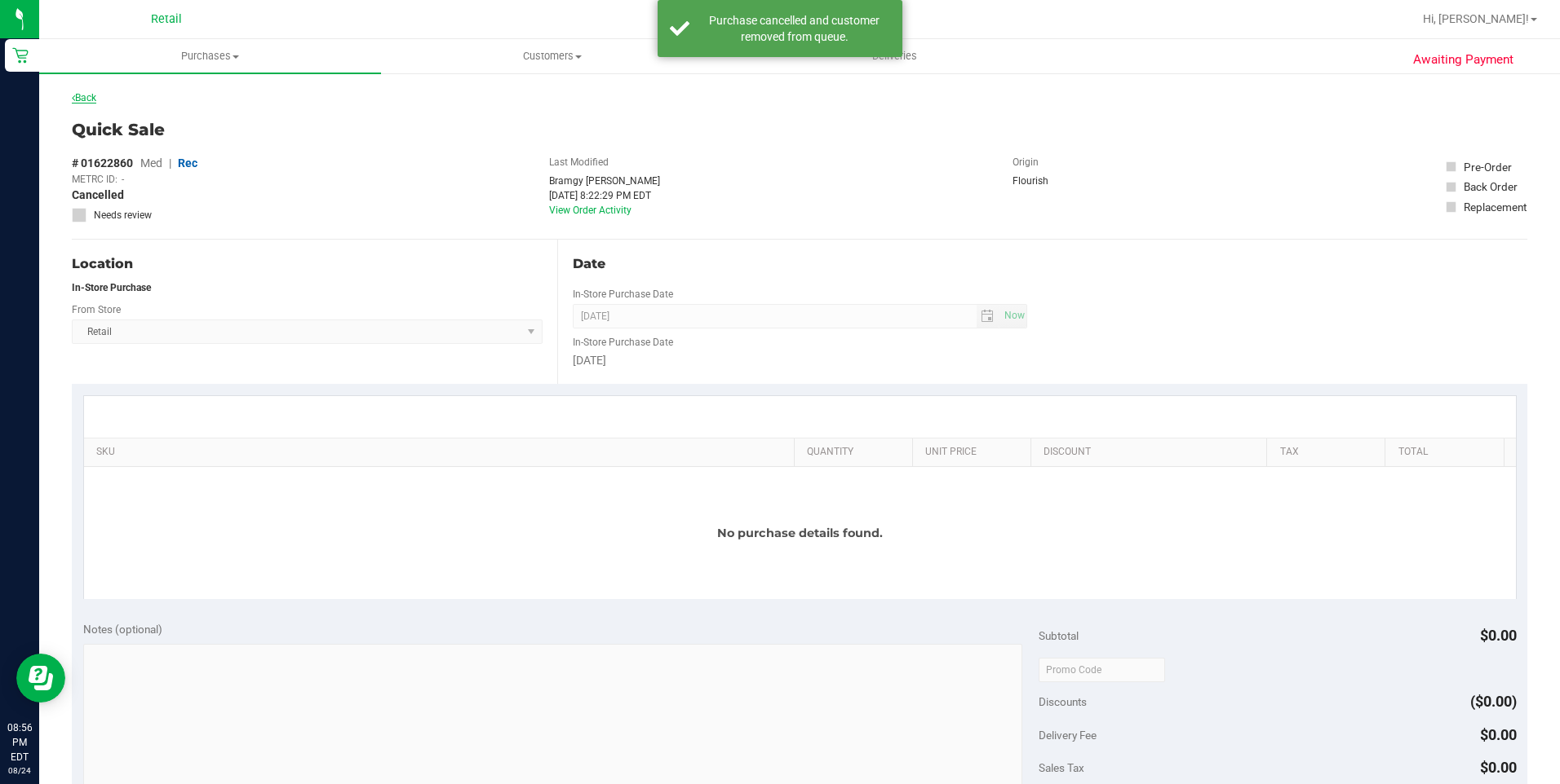
click at [81, 96] on link "Back" at bounding box center [84, 98] width 25 height 11
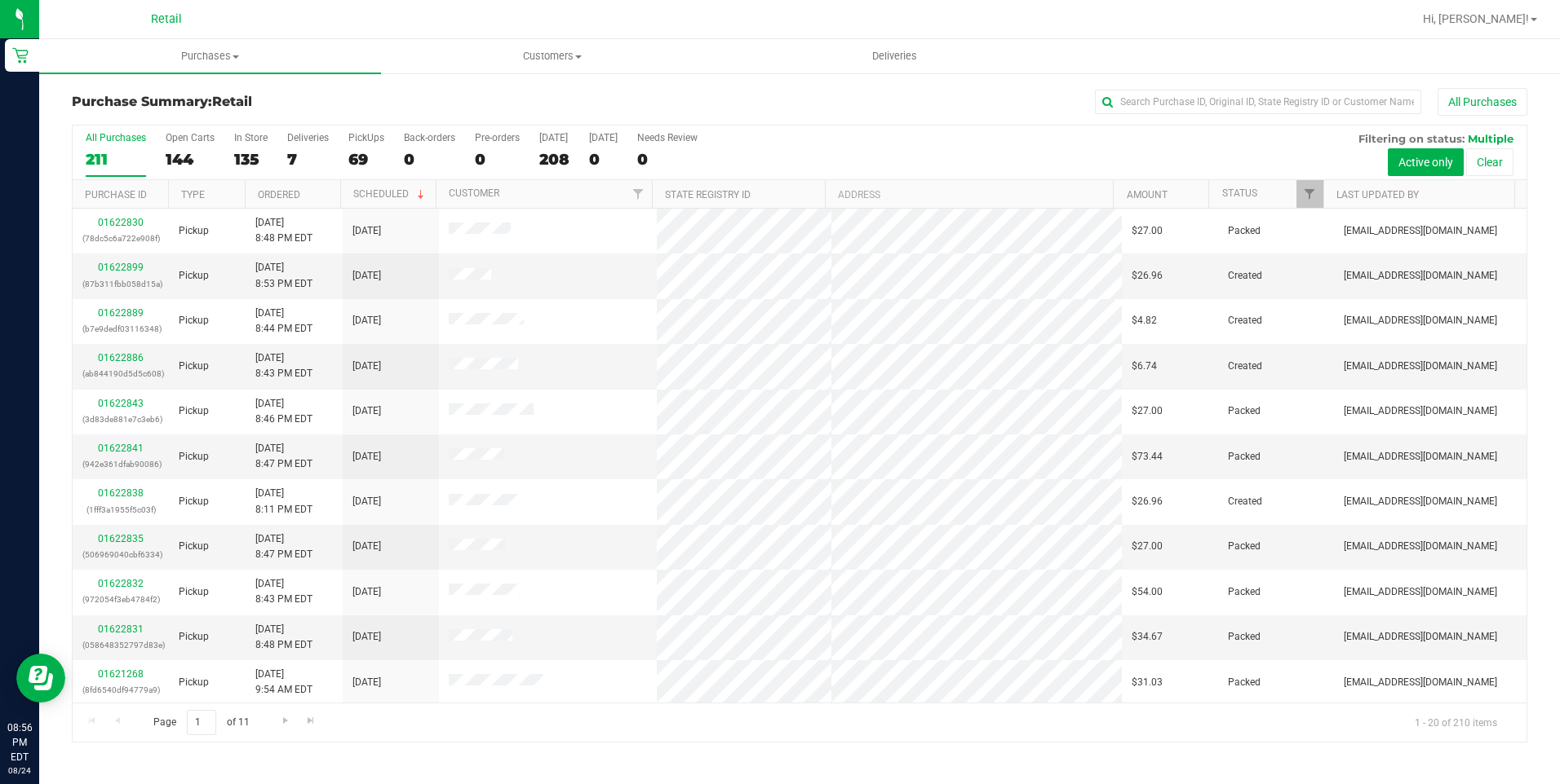
click at [1138, 185] on th "Amount" at bounding box center [1160, 194] width 96 height 28
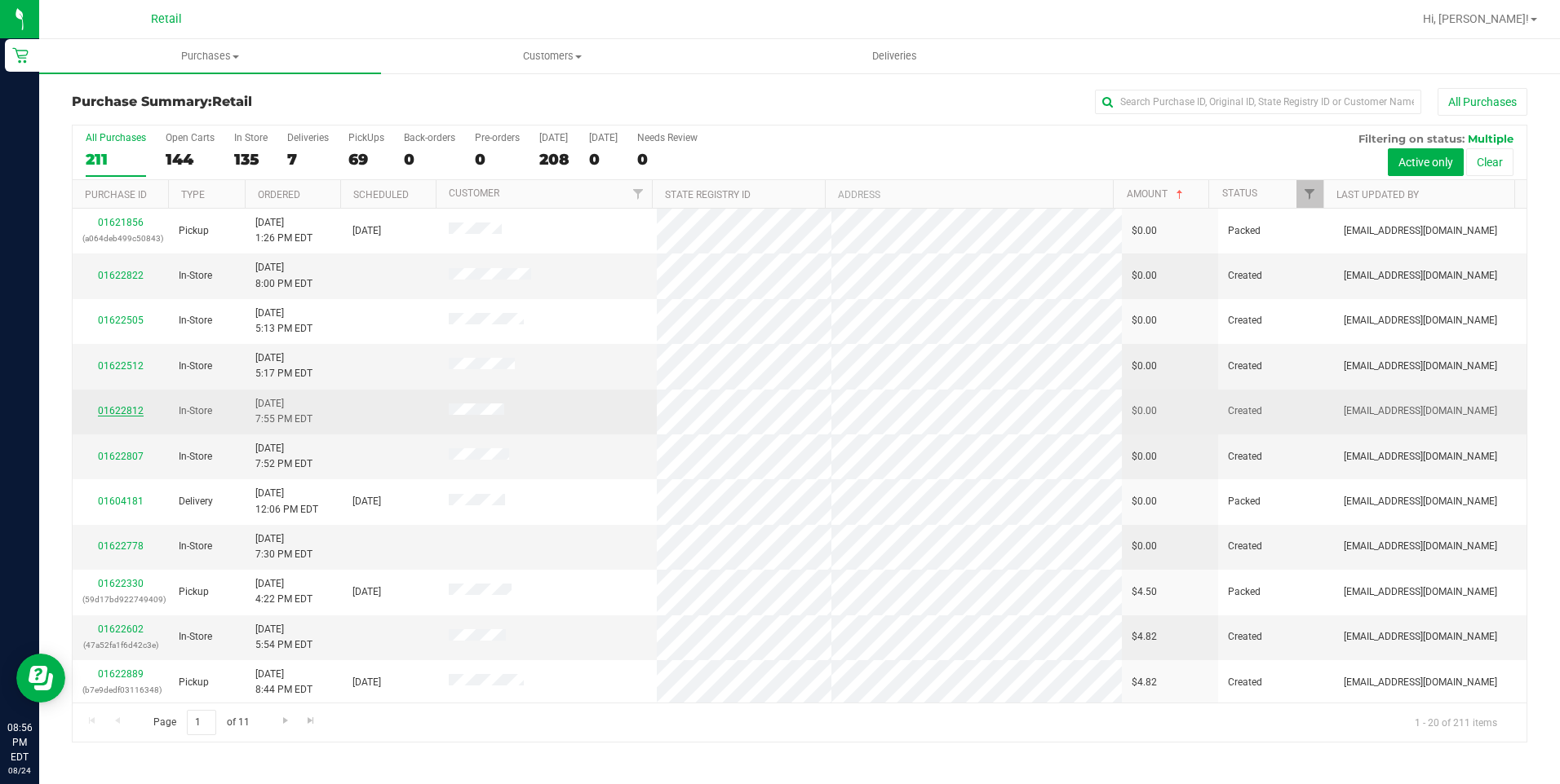
click at [115, 407] on link "01622812" at bounding box center [120, 411] width 45 height 11
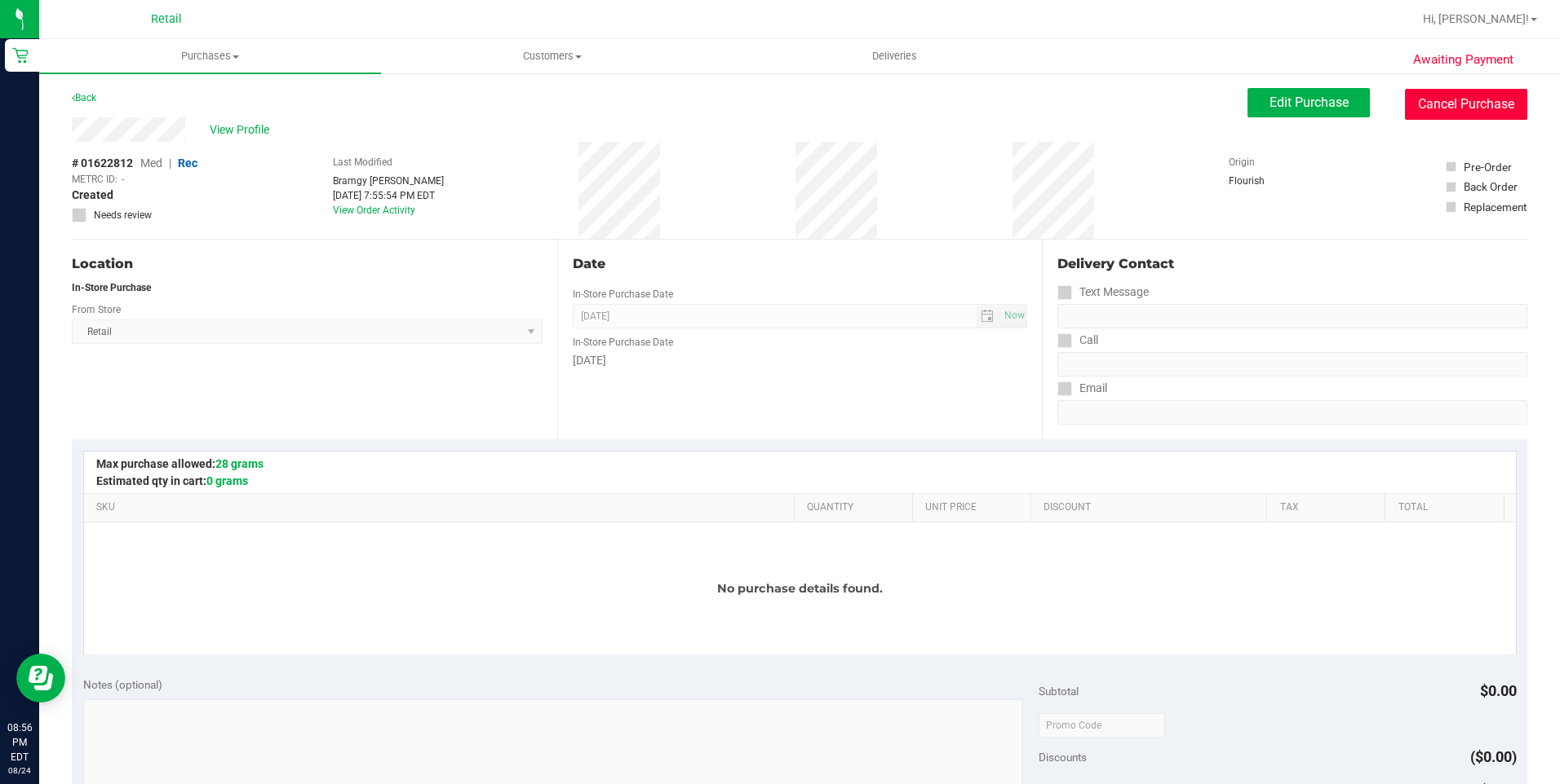
click at [1431, 110] on button "Cancel Purchase" at bounding box center [1465, 104] width 122 height 31
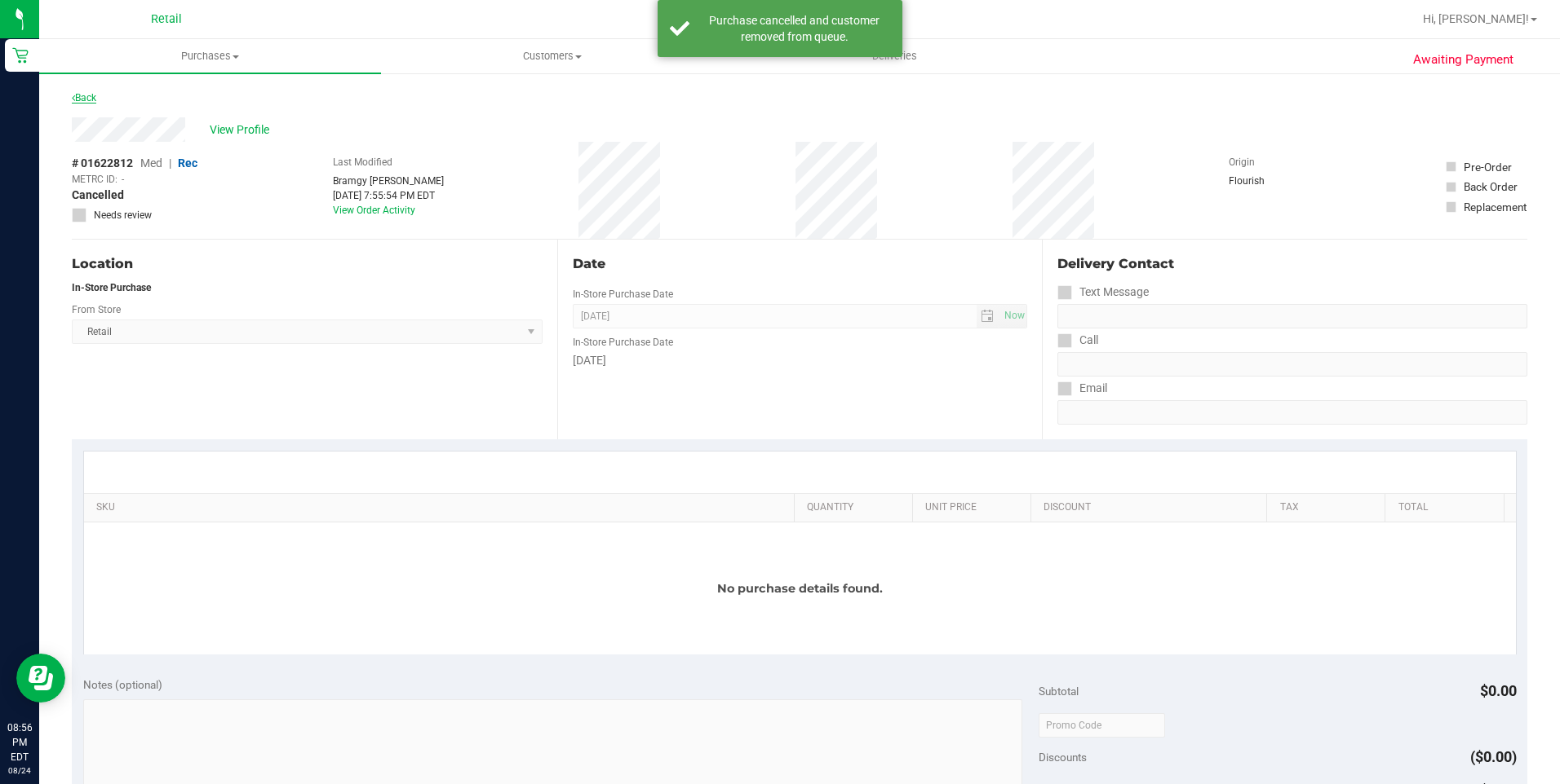
click at [88, 97] on link "Back" at bounding box center [84, 98] width 25 height 11
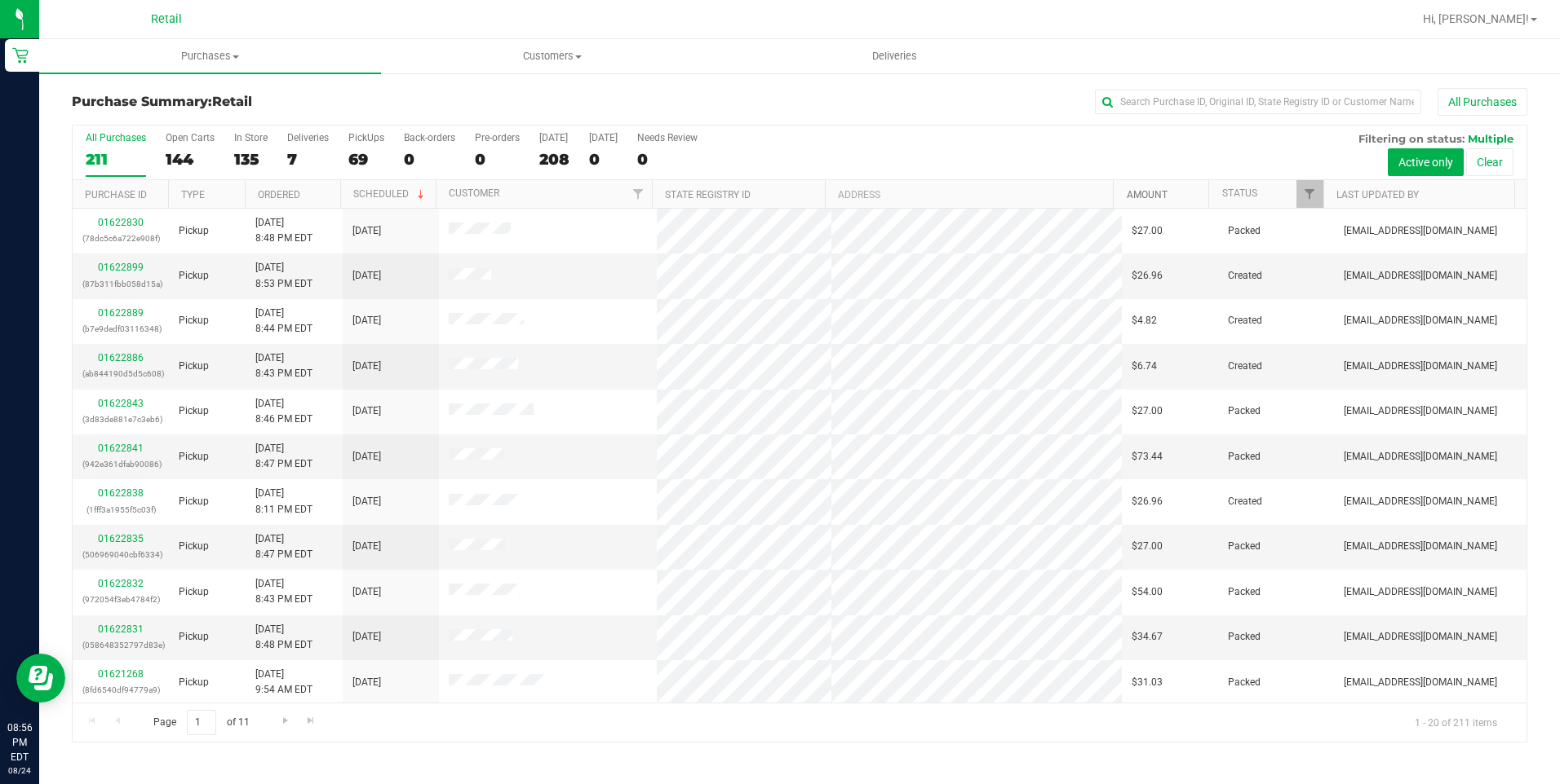
click at [1157, 191] on link "Amount" at bounding box center [1146, 195] width 41 height 11
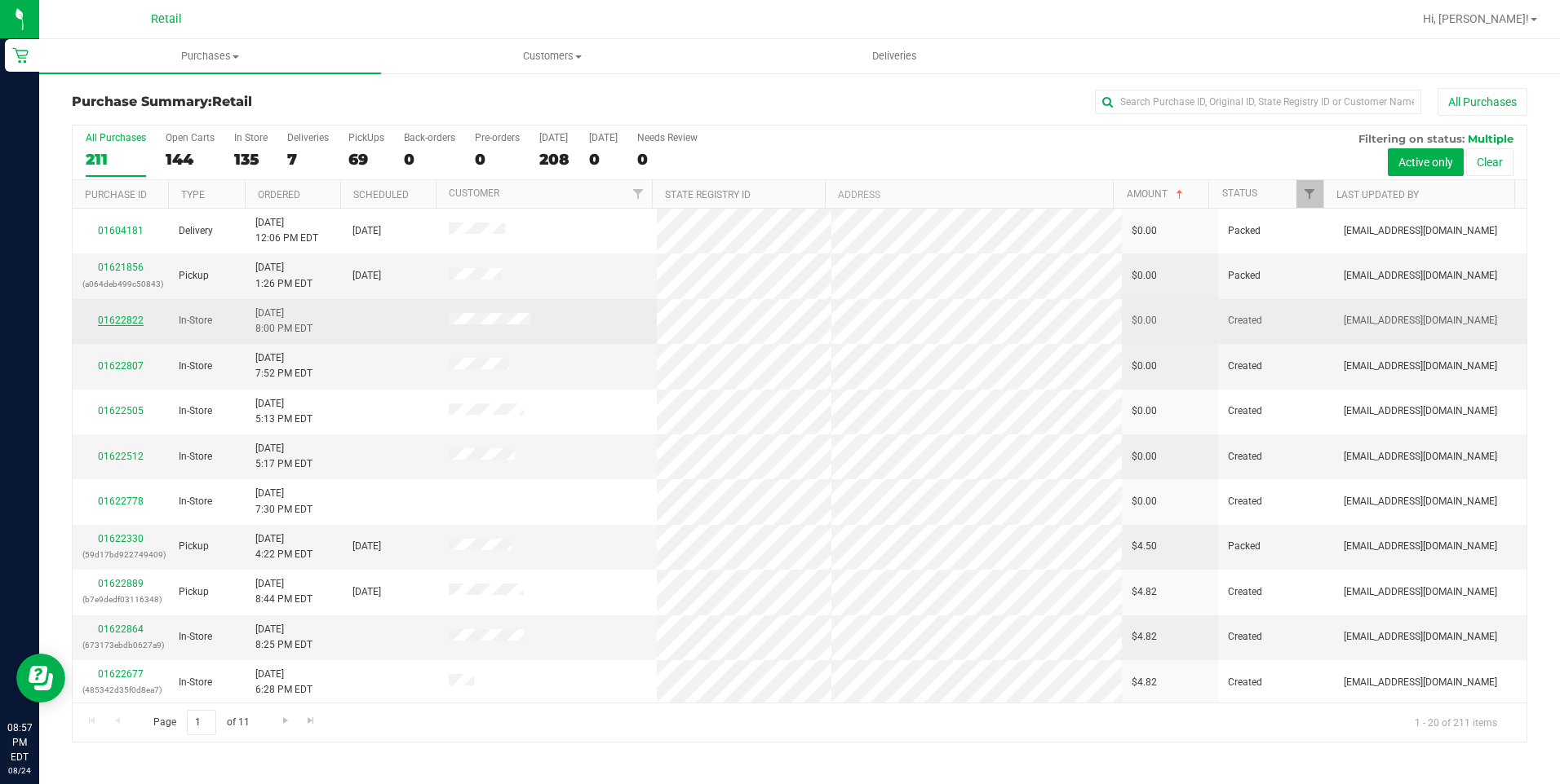
click at [123, 320] on link "01622822" at bounding box center [120, 320] width 45 height 11
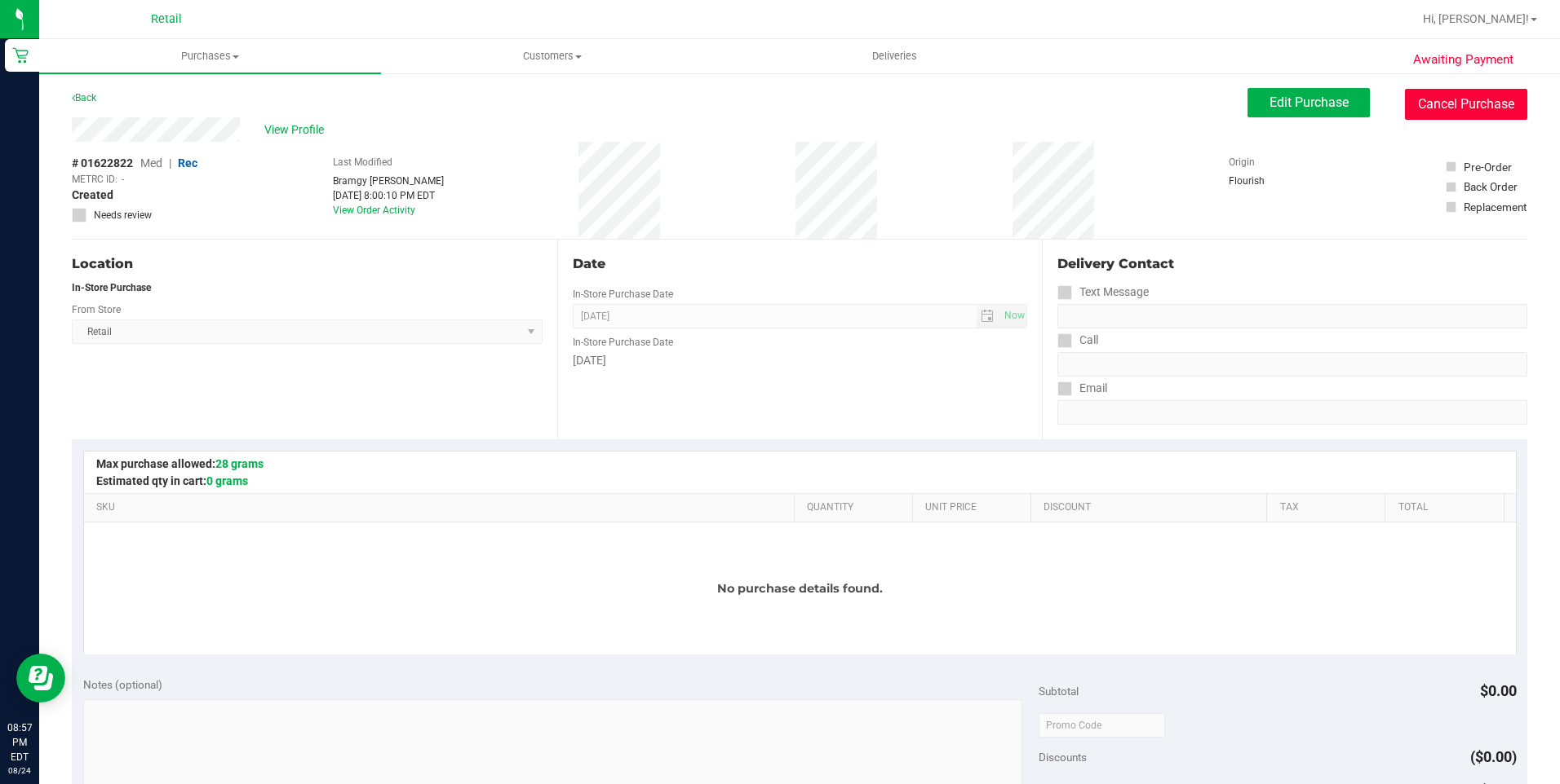
click at [1505, 106] on button "Cancel Purchase" at bounding box center [1465, 104] width 122 height 31
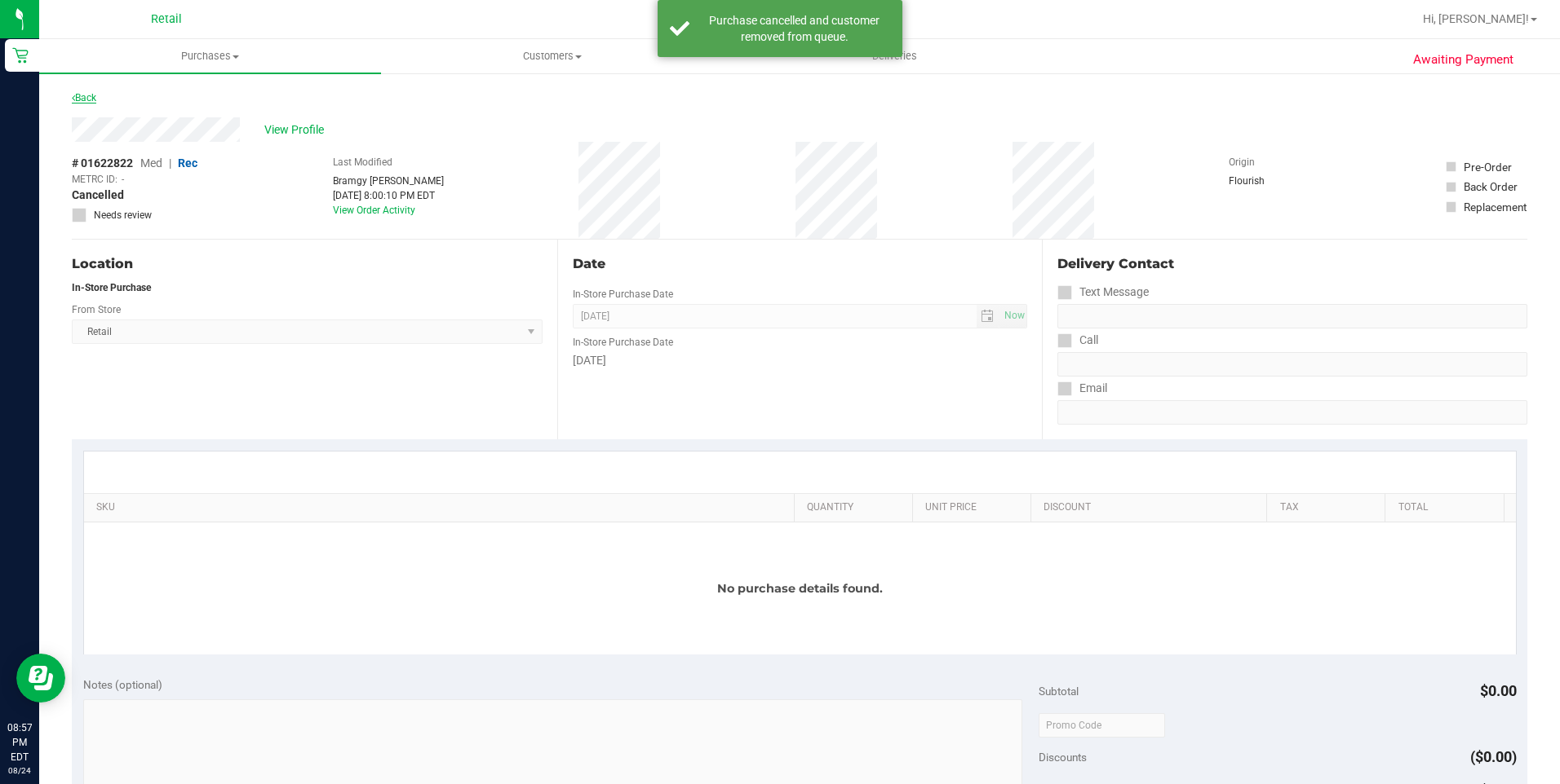
click at [88, 98] on link "Back" at bounding box center [84, 98] width 25 height 11
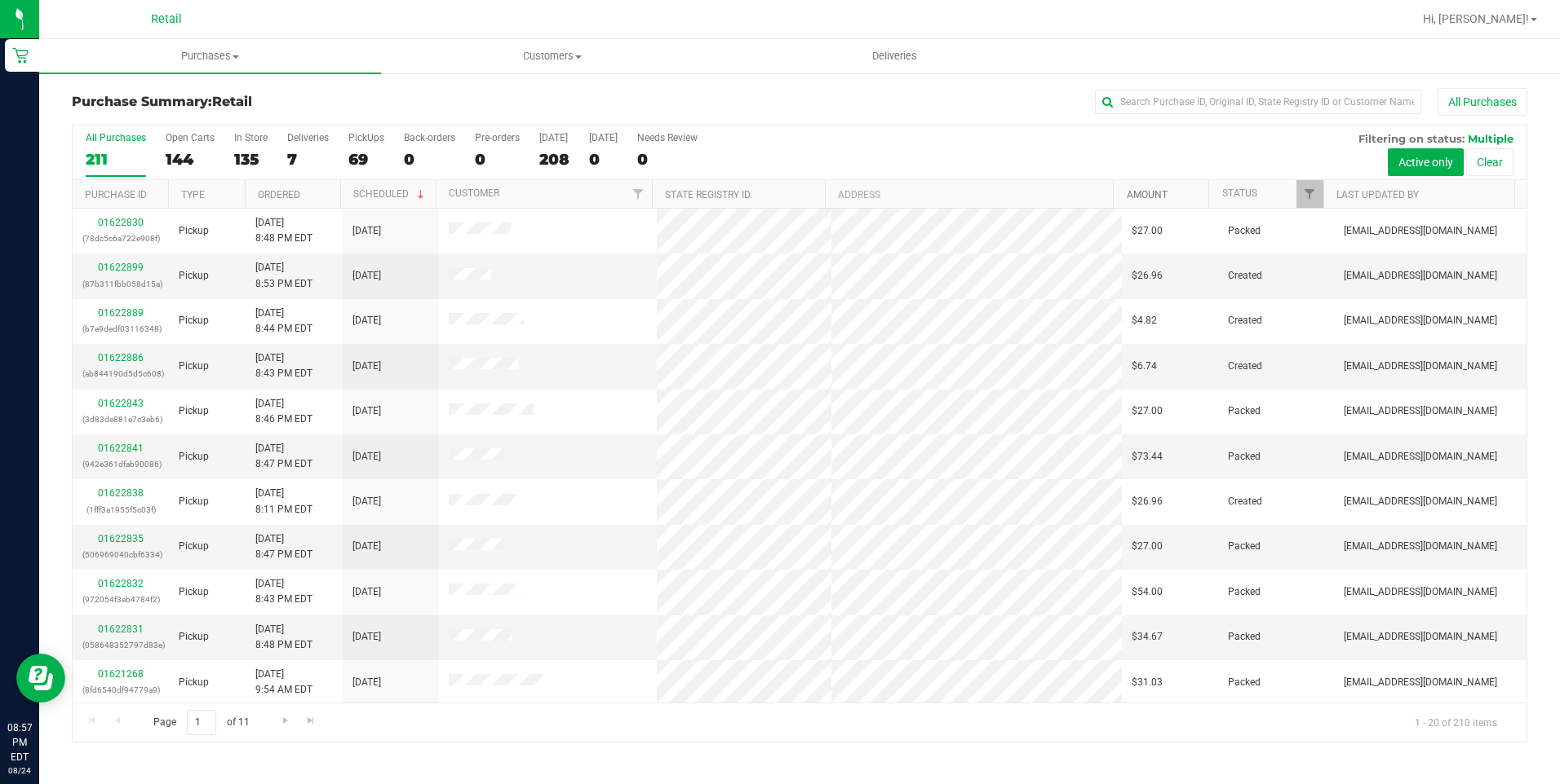
click at [1156, 199] on link "Amount" at bounding box center [1146, 195] width 41 height 11
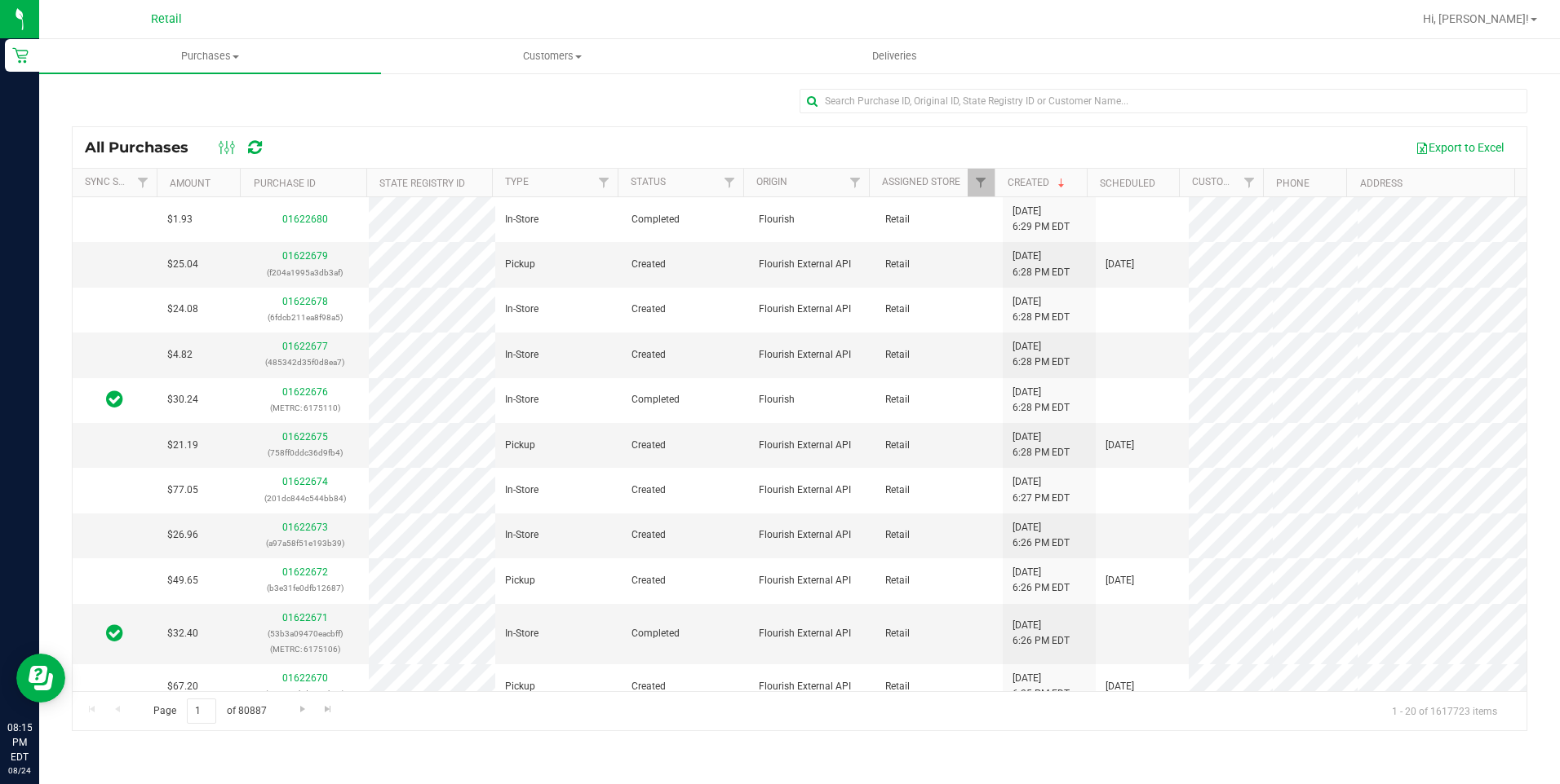
drag, startPoint x: 283, startPoint y: 4, endPoint x: 286, endPoint y: 14, distance: 10.4
click at [283, 6] on div "Retail" at bounding box center [170, 19] width 244 height 32
click at [507, 48] on uib-tab-heading "Customers All customers Add a new customer All physicians" at bounding box center [551, 56] width 340 height 32
click at [422, 91] on span "All customers" at bounding box center [439, 98] width 117 height 14
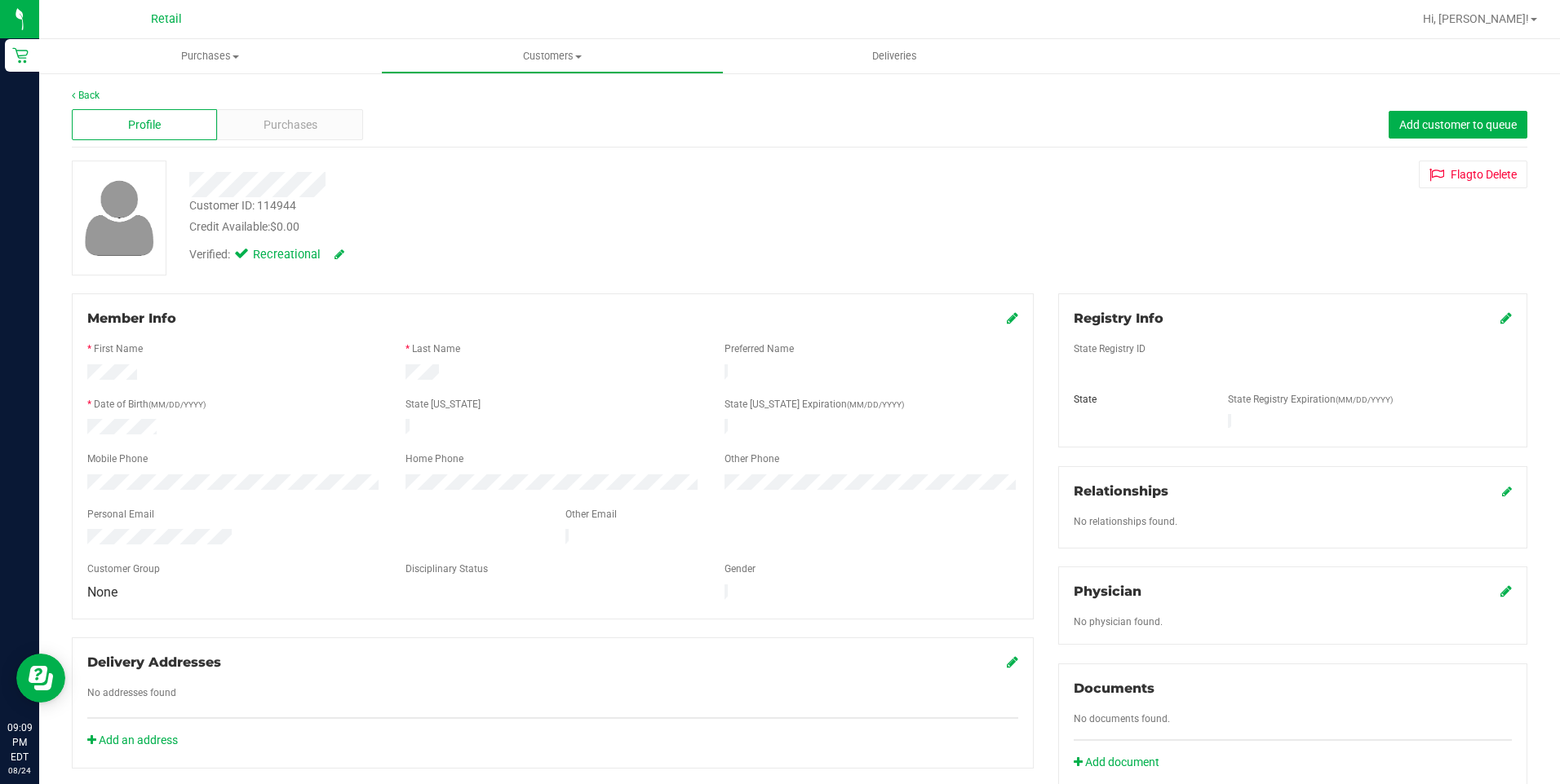
click at [334, 250] on icon at bounding box center [339, 255] width 9 height 11
click at [254, 260] on label "Medical" at bounding box center [272, 257] width 68 height 21
click at [0, 0] on input "Medical" at bounding box center [0, 0] width 0 height 0
click at [369, 258] on div "Verified: Medical" at bounding box center [300, 257] width 246 height 21
click at [363, 256] on icon at bounding box center [358, 256] width 13 height 11
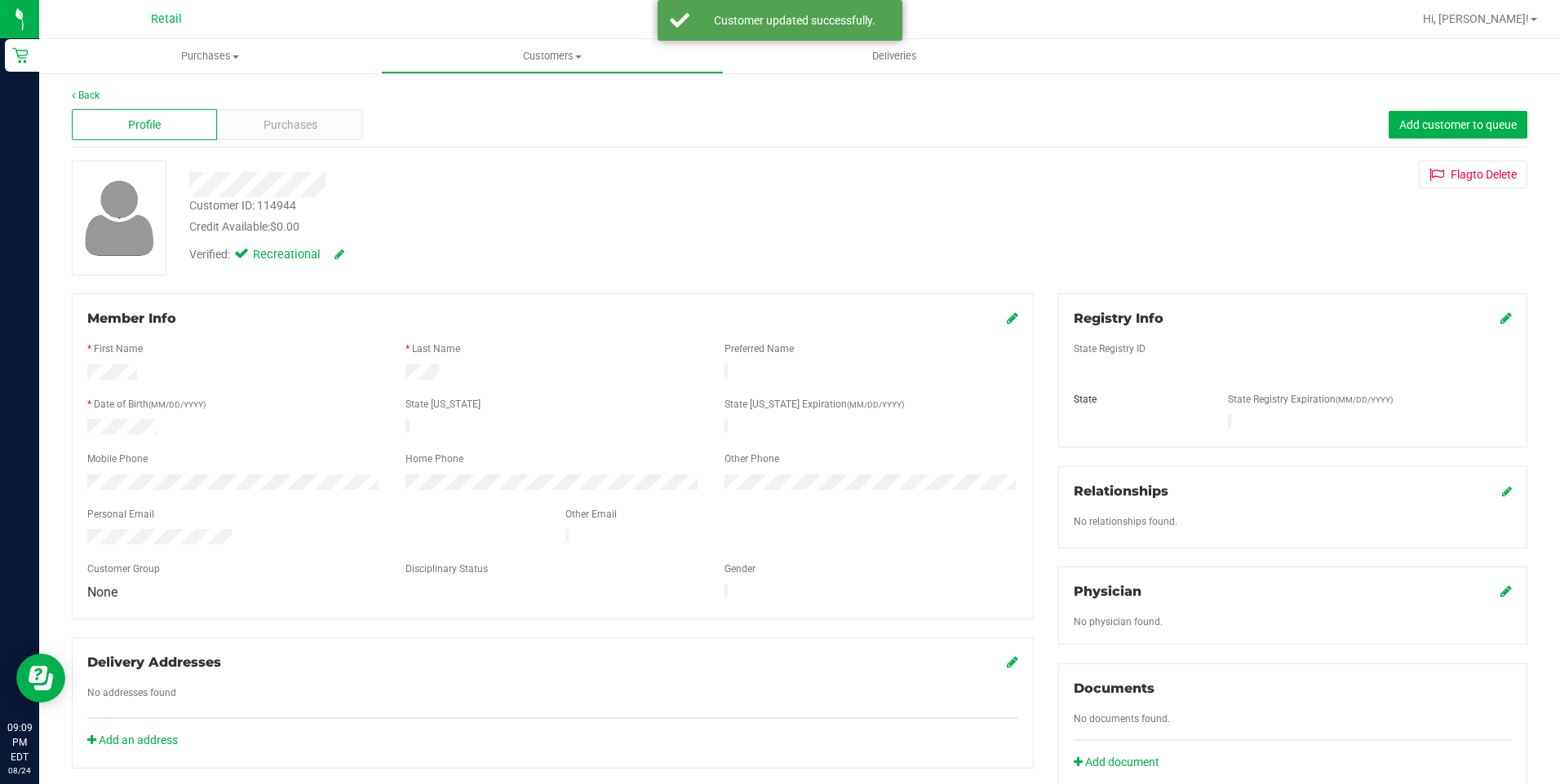
click at [1500, 310] on span at bounding box center [1506, 318] width 11 height 20
click at [1500, 318] on icon at bounding box center [1506, 318] width 11 height 13
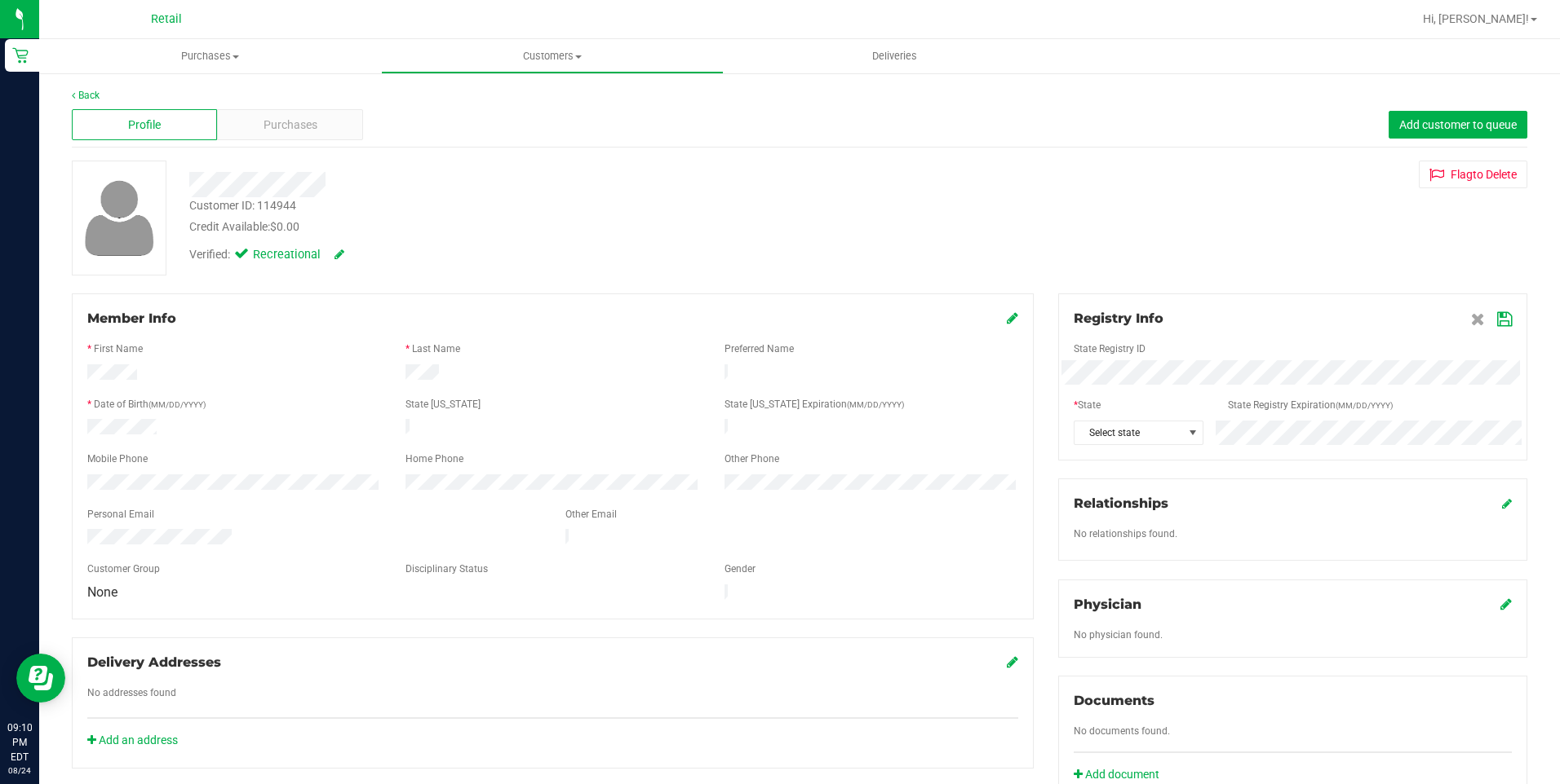
click at [1128, 419] on div at bounding box center [1292, 419] width 438 height 4
click at [1127, 437] on span "Select state" at bounding box center [1128, 433] width 108 height 23
click at [1198, 297] on div "Registry Info State Registry ID * State State Registry Expiration (MM/DD/YYYY) …" at bounding box center [1292, 377] width 469 height 168
click at [1130, 437] on span "Select state" at bounding box center [1128, 433] width 108 height 23
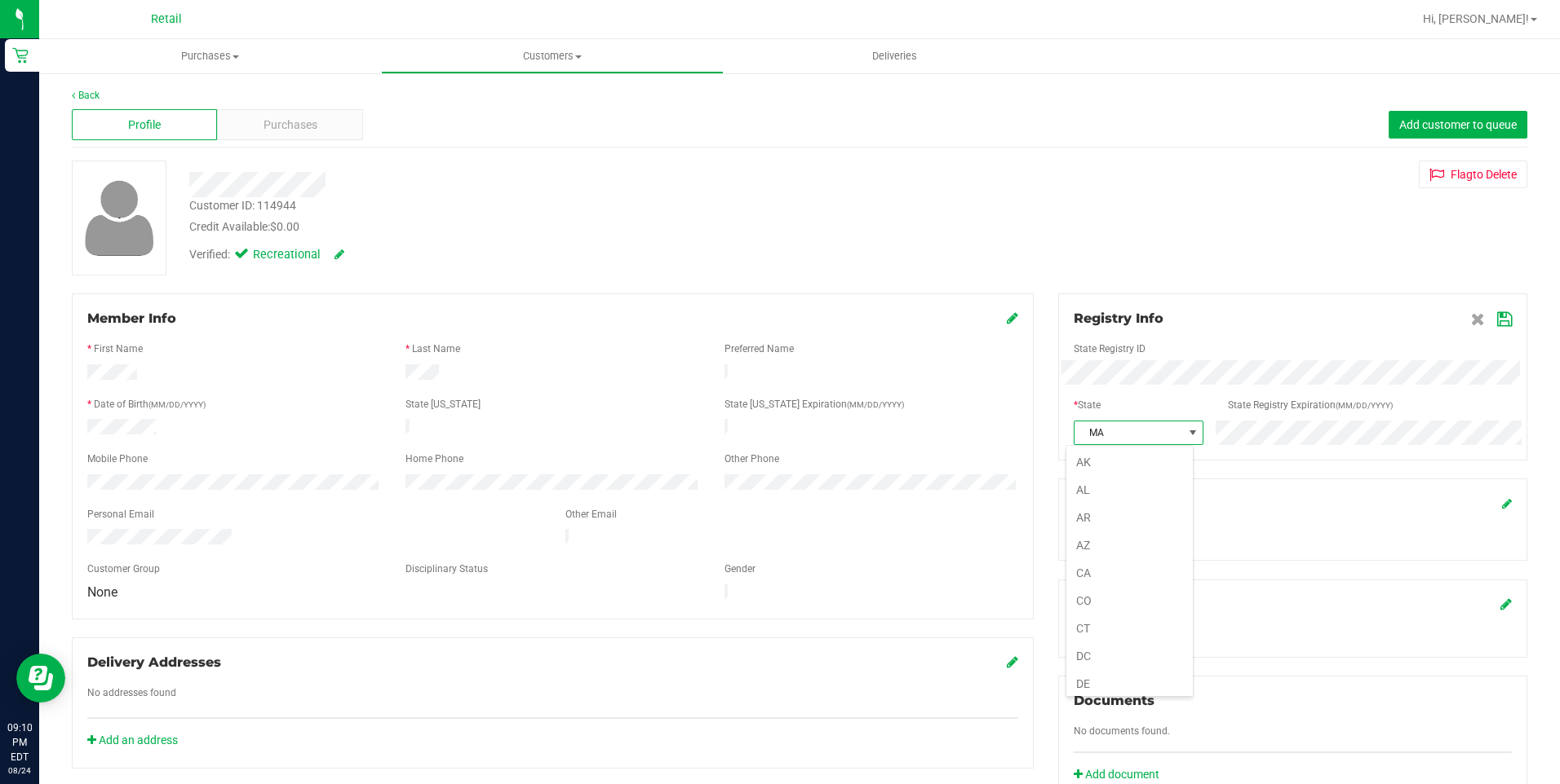
scroll to position [310, 0]
click at [1109, 673] on li "MA" at bounding box center [1129, 679] width 126 height 27
click at [1472, 306] on div "Registry Info State Registry ID * State State Registry Expiration (MM/DD/YYYY) …" at bounding box center [1292, 377] width 469 height 168
click at [1497, 326] on icon at bounding box center [1504, 320] width 15 height 13
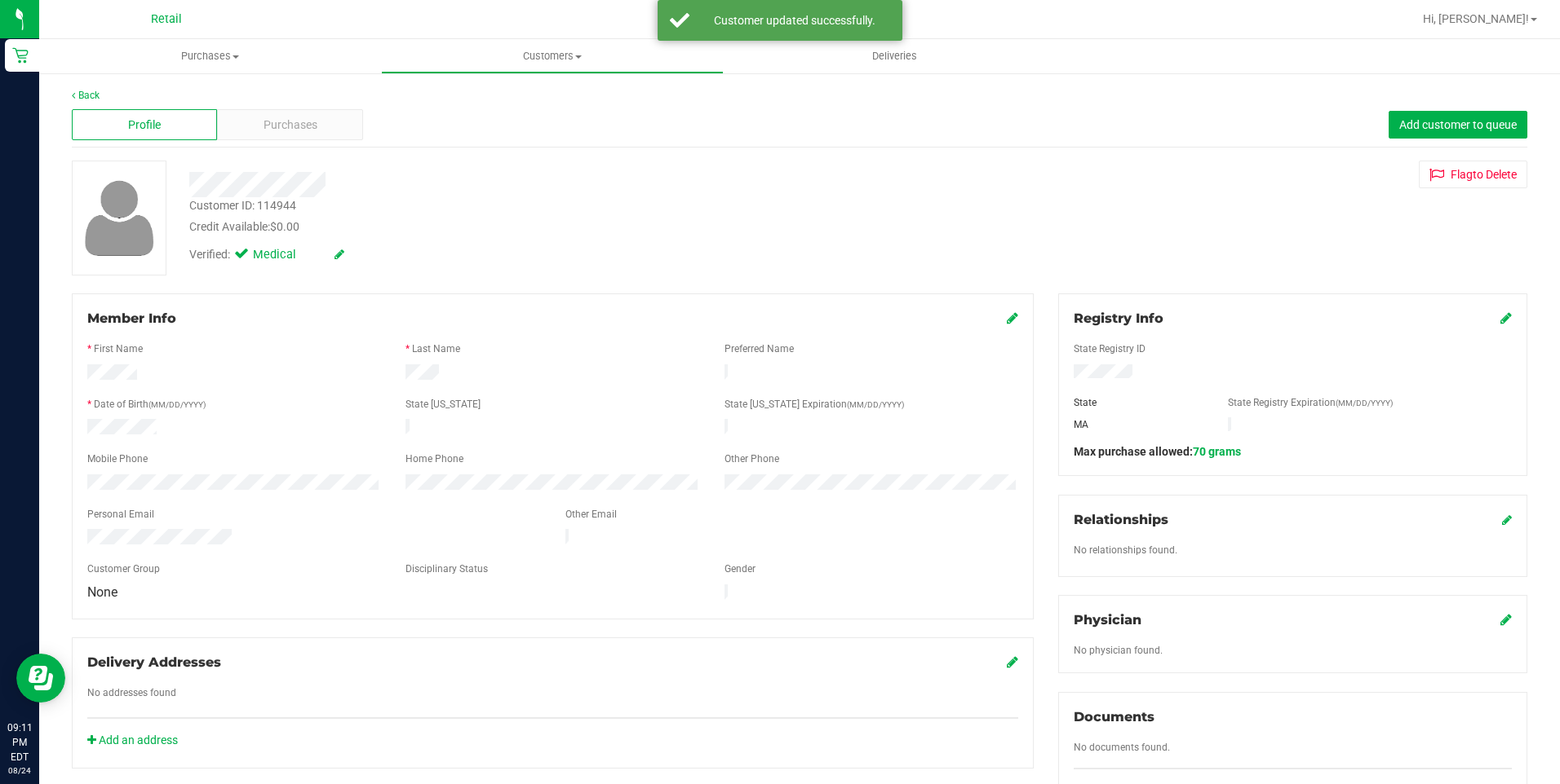
click at [1508, 315] on div "Registry Info State Registry ID State State Registry Expiration (MM/DD/YYYY) MA…" at bounding box center [1292, 384] width 469 height 183
click at [1504, 314] on div "Registry Info State Registry ID State State Registry Expiration (MM/DD/YYYY) MA…" at bounding box center [1292, 384] width 469 height 183
click at [1490, 319] on div "Registry Info" at bounding box center [1292, 318] width 438 height 20
click at [1500, 317] on icon at bounding box center [1506, 318] width 11 height 13
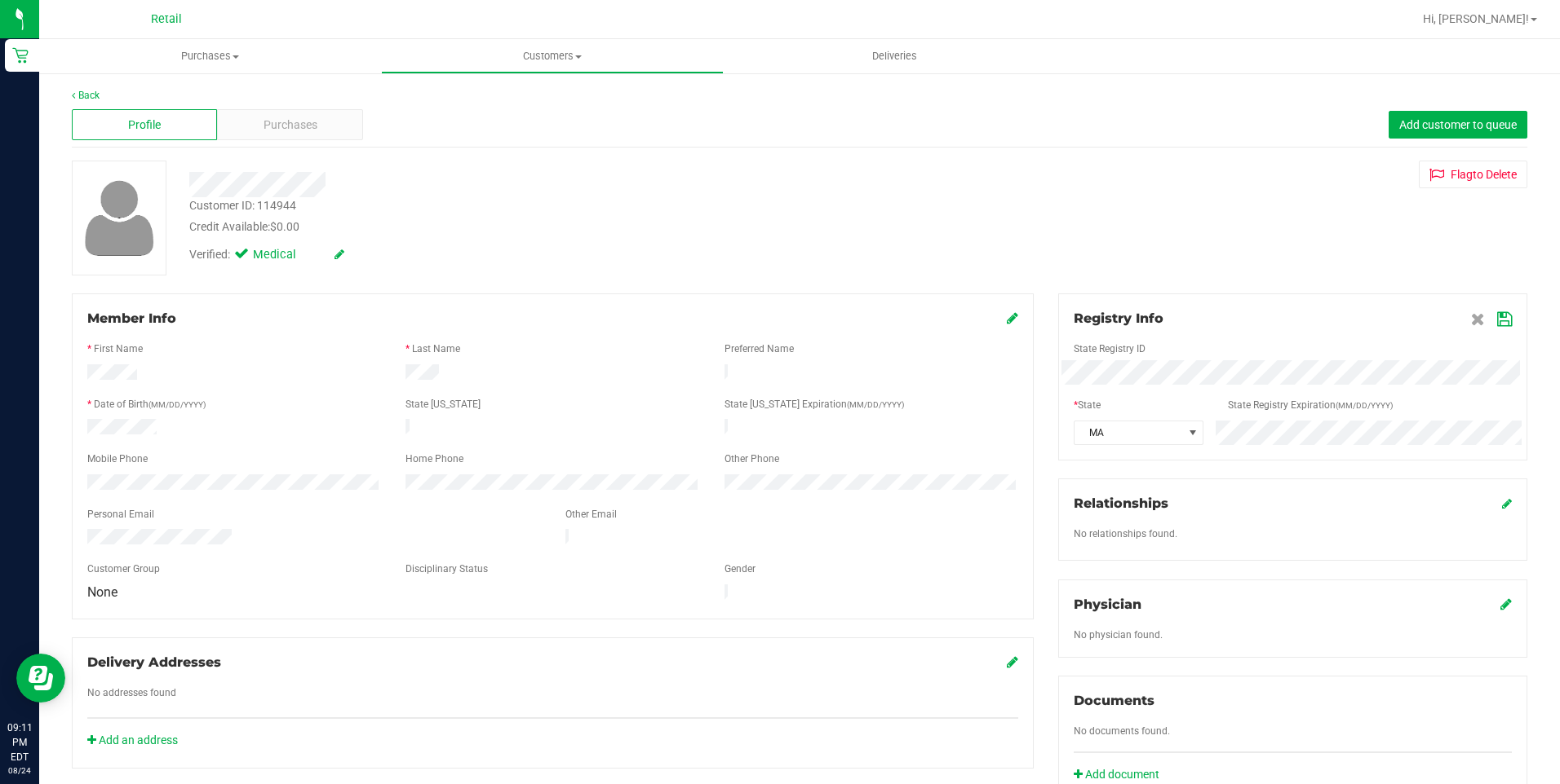
click at [1230, 446] on div "Registry Info State Registry ID * State State Registry Expiration (MM/DD/YYYY) …" at bounding box center [1292, 377] width 469 height 168
click at [1497, 313] on icon at bounding box center [1504, 320] width 15 height 13
